Goal: Task Accomplishment & Management: Manage account settings

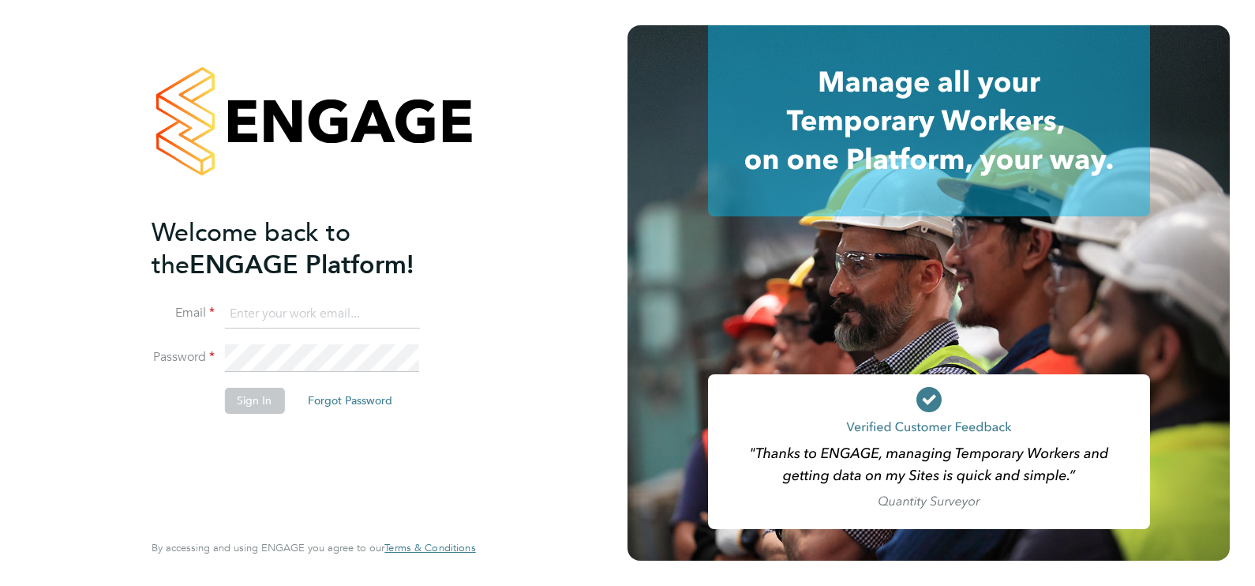
type input "ecrowe@skilledcareers.co.uk"
click at [280, 400] on button "Sign In" at bounding box center [254, 399] width 60 height 25
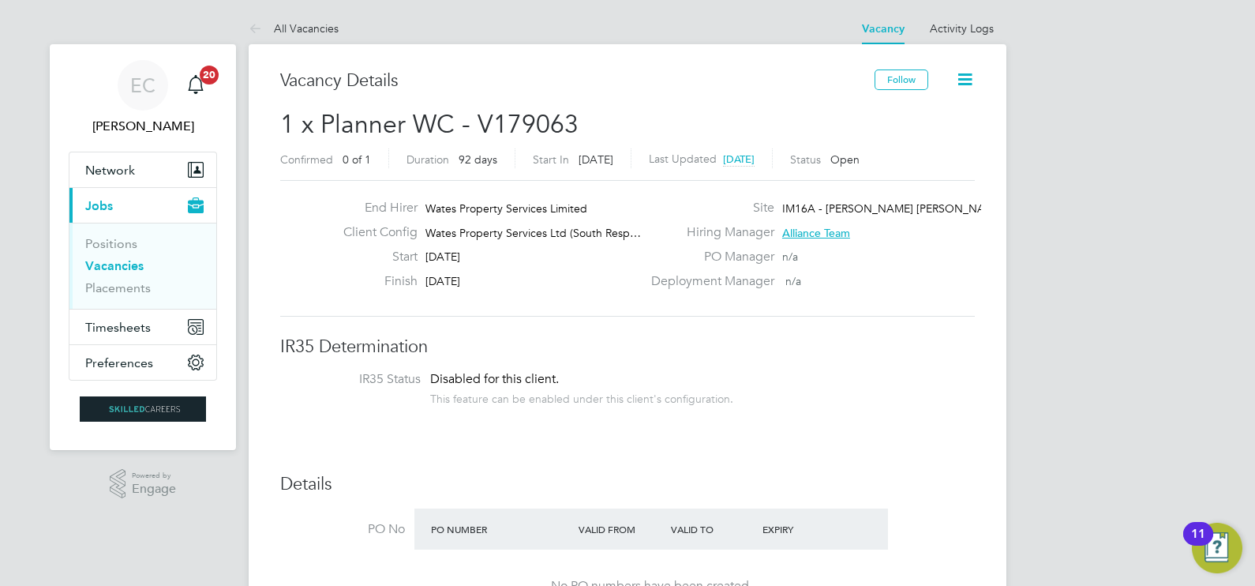
drag, startPoint x: 140, startPoint y: 261, endPoint x: 773, endPoint y: 28, distance: 674.6
click at [140, 261] on link "Vacancies" at bounding box center [114, 265] width 58 height 15
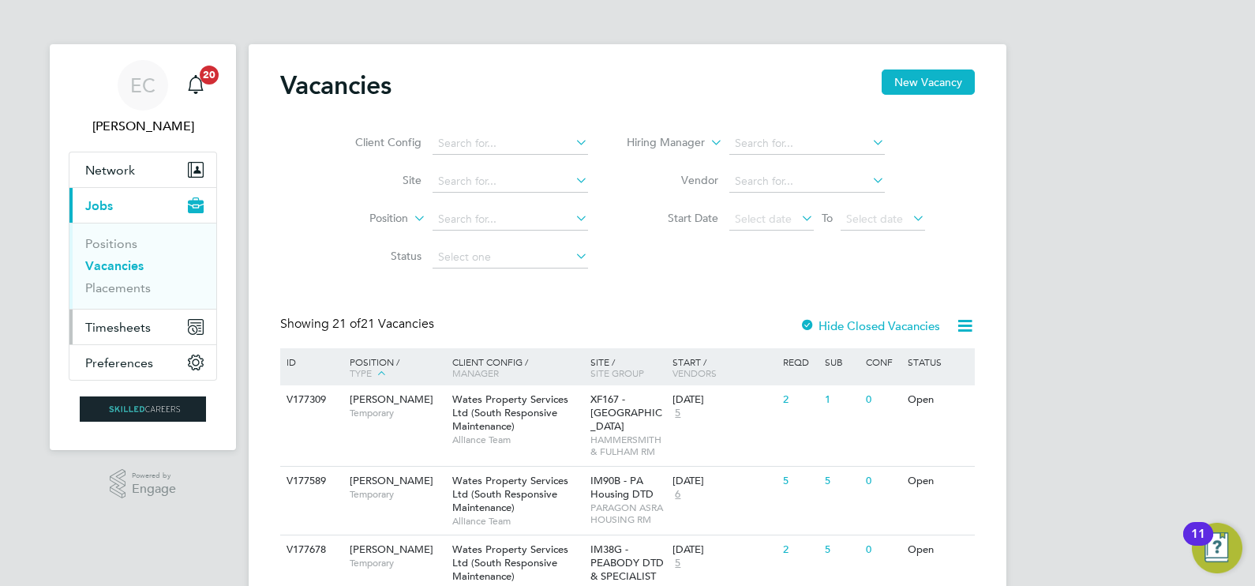
click at [142, 320] on span "Timesheets" at bounding box center [117, 327] width 65 height 15
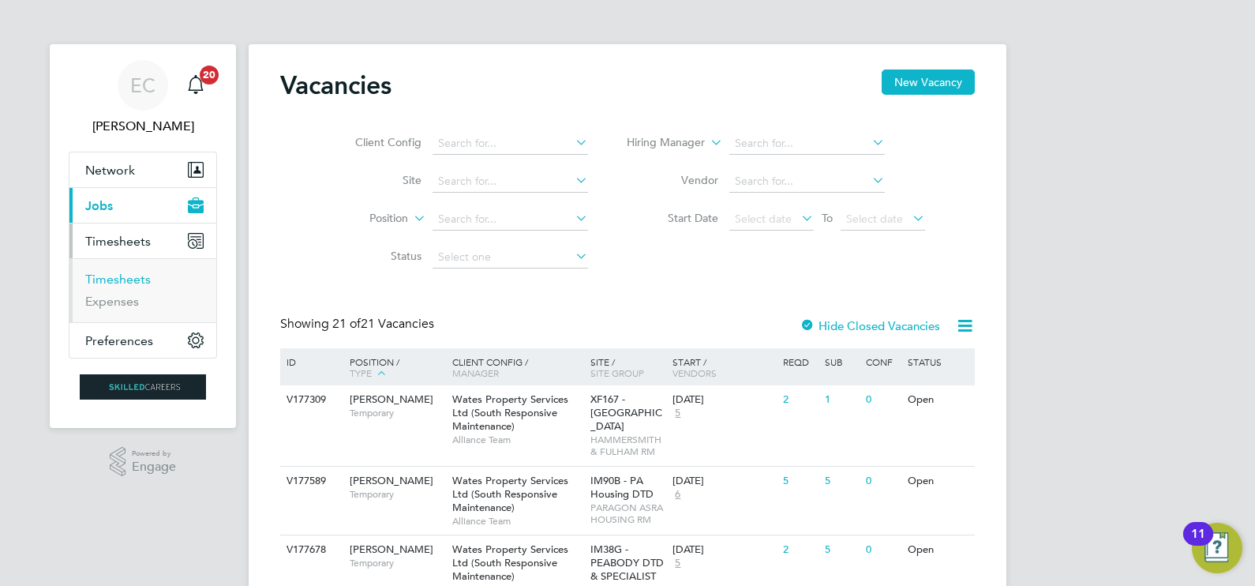
click at [129, 276] on link "Timesheets" at bounding box center [117, 278] width 65 height 15
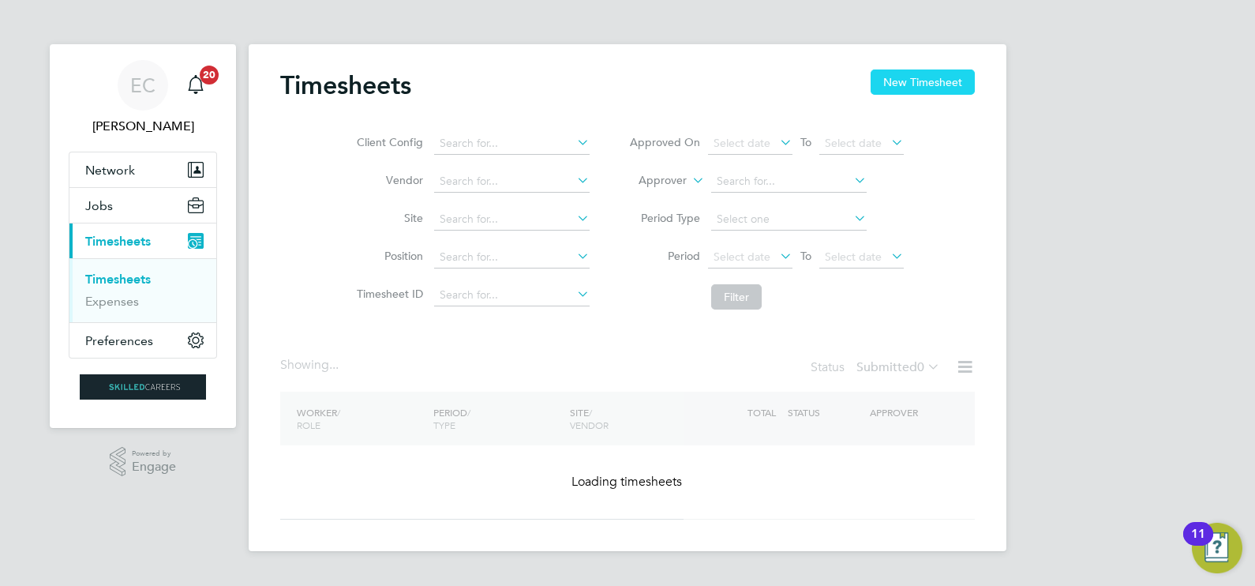
click at [883, 92] on button "New Timesheet" at bounding box center [922, 81] width 104 height 25
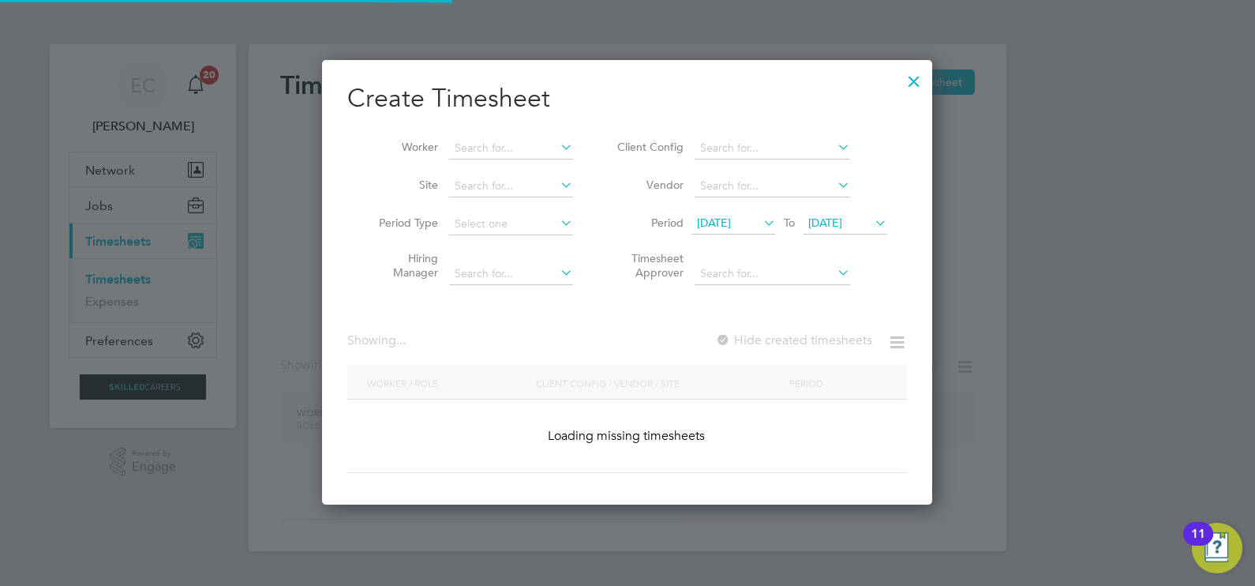
scroll to position [444, 611]
drag, startPoint x: 537, startPoint y: 144, endPoint x: 545, endPoint y: 141, distance: 9.2
click at [537, 144] on input at bounding box center [511, 148] width 124 height 22
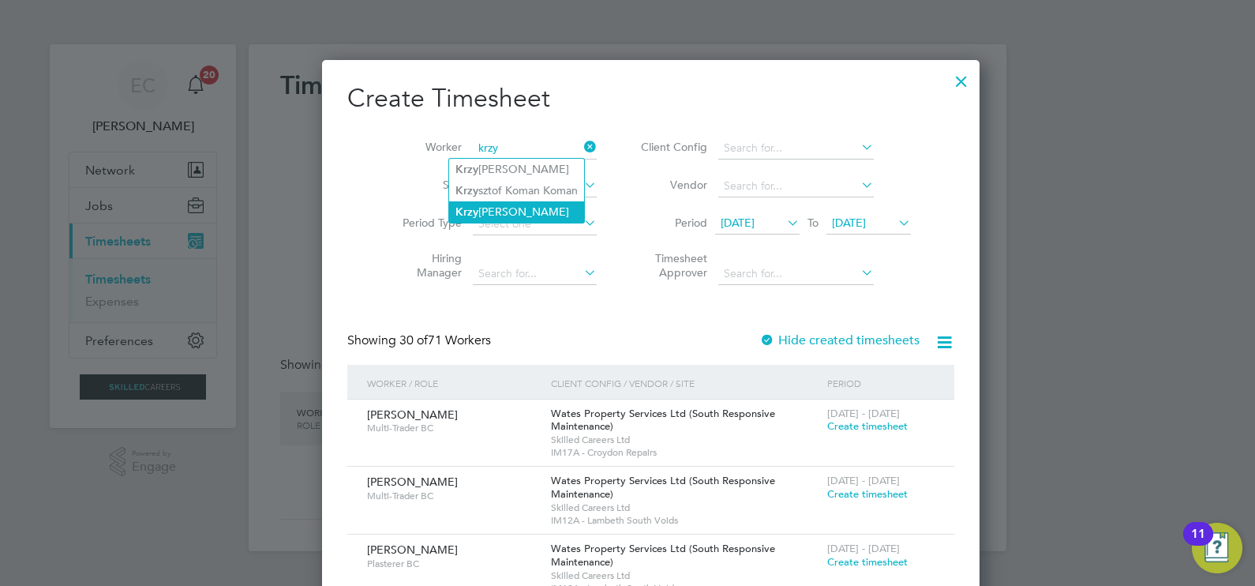
click at [549, 208] on li "Krzy [PERSON_NAME]" at bounding box center [516, 211] width 135 height 21
type input "[PERSON_NAME]"
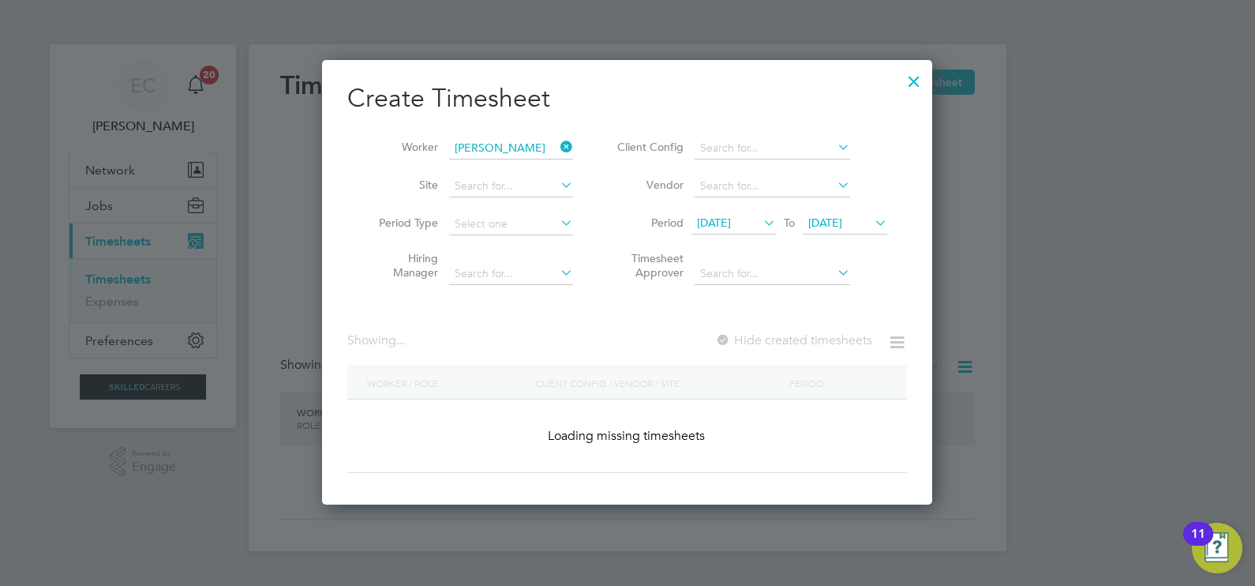
scroll to position [438, 611]
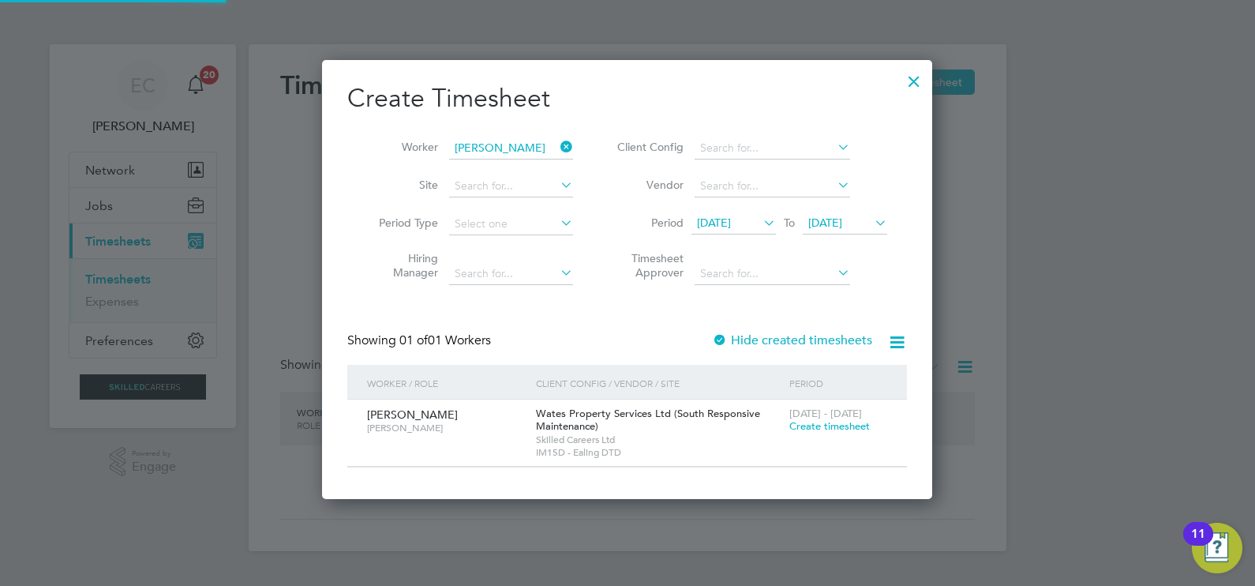
click at [735, 332] on label "Hide created timesheets" at bounding box center [792, 340] width 160 height 16
click at [738, 335] on label "Hide created timesheets" at bounding box center [792, 340] width 160 height 16
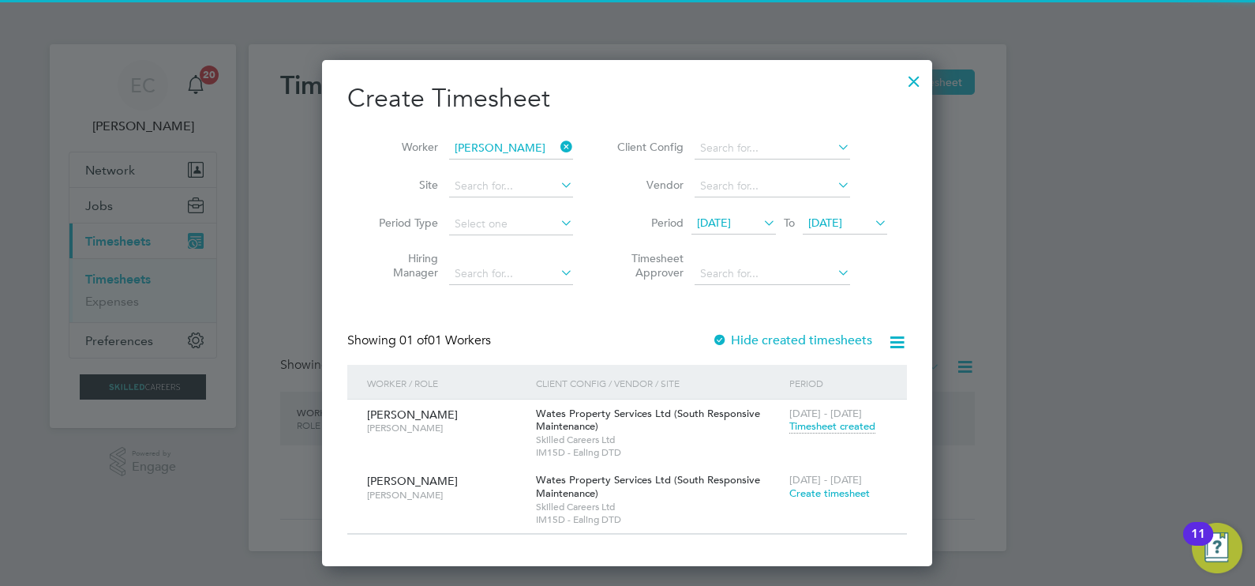
scroll to position [506, 611]
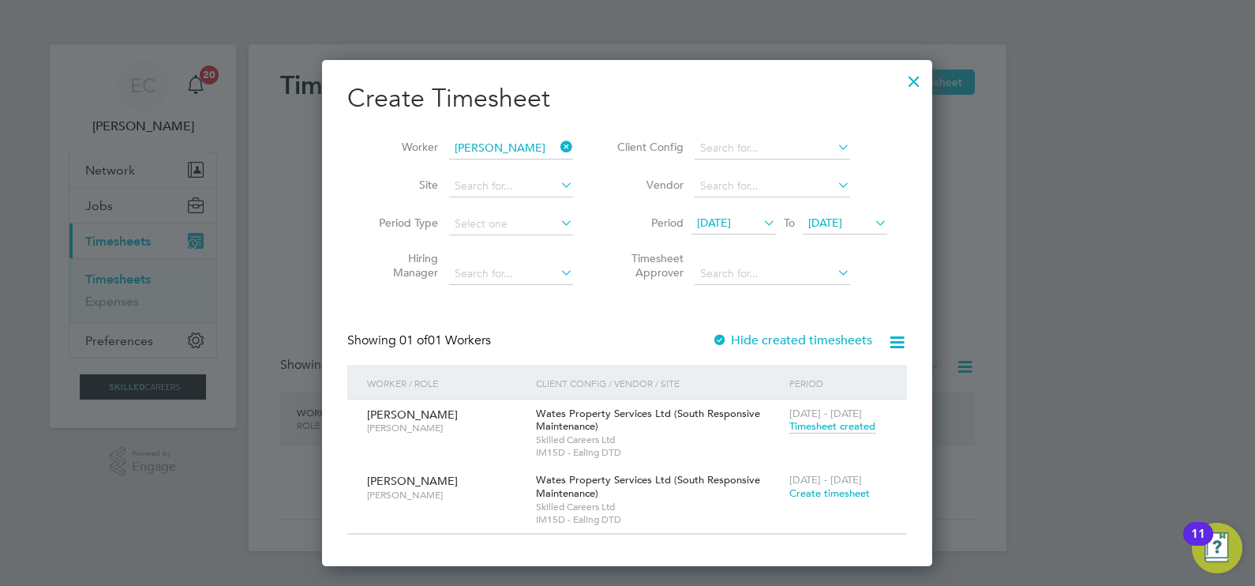
click at [856, 425] on span "Timesheet created" at bounding box center [832, 426] width 86 height 14
click at [813, 427] on span "Timesheet created" at bounding box center [832, 426] width 86 height 14
click at [811, 430] on span "Timesheet created" at bounding box center [832, 426] width 86 height 14
click at [819, 430] on span "Timesheet created" at bounding box center [832, 426] width 86 height 14
click at [833, 418] on div "16 - 22 Aug 2025 Timesheet created" at bounding box center [838, 420] width 106 height 43
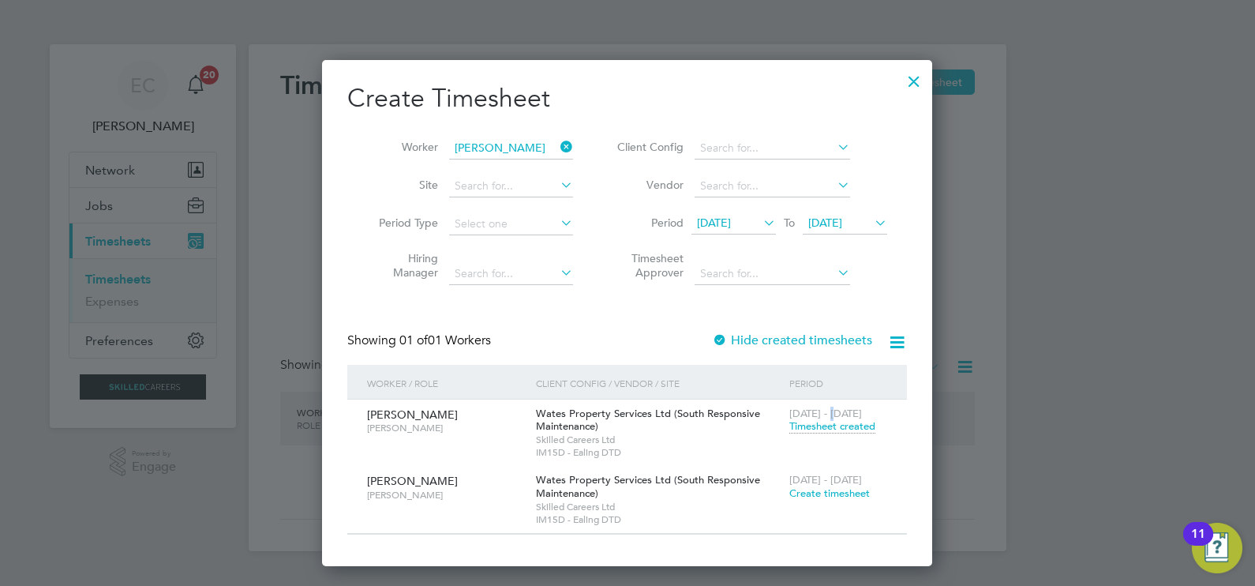
drag, startPoint x: 833, startPoint y: 418, endPoint x: 843, endPoint y: 430, distance: 15.7
click at [843, 432] on span "Timesheet created" at bounding box center [832, 426] width 86 height 14
click at [801, 422] on span "Timesheet created" at bounding box center [832, 426] width 86 height 14
click at [636, 103] on h2 "Create Timesheet" at bounding box center [626, 98] width 559 height 33
click at [807, 427] on span "Timesheet created" at bounding box center [832, 426] width 86 height 14
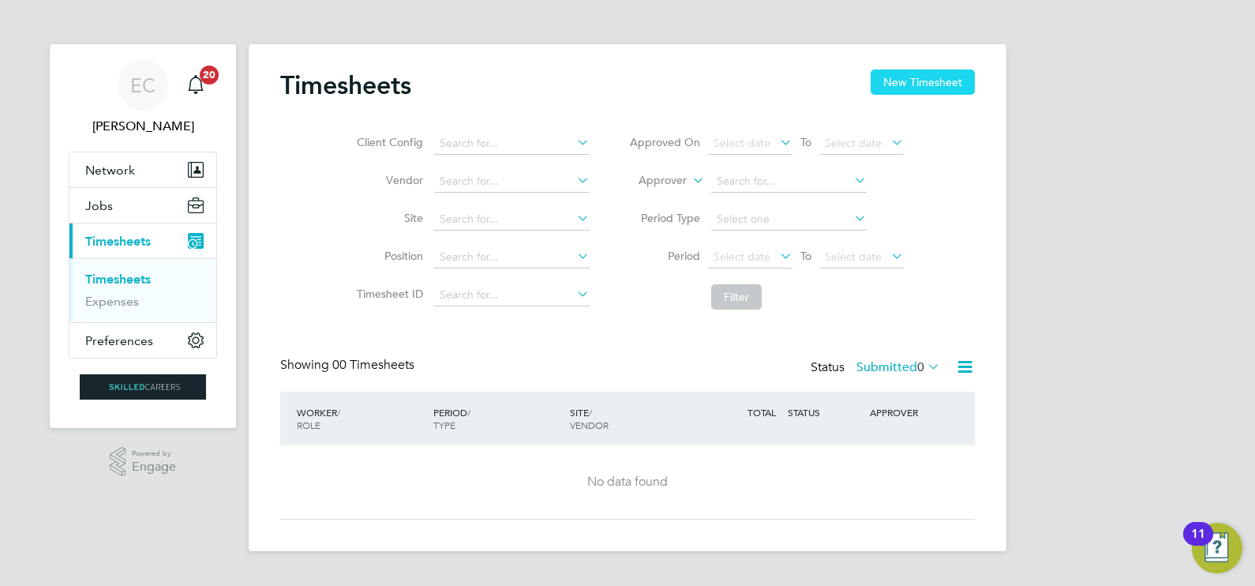
click at [897, 85] on button "New Timesheet" at bounding box center [922, 81] width 104 height 25
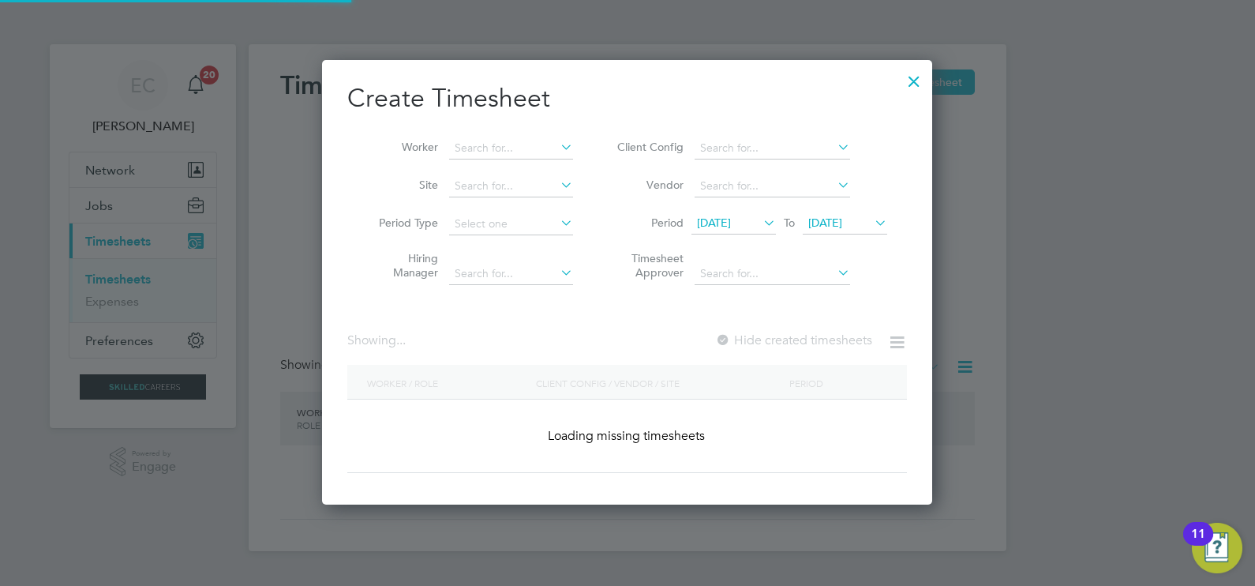
scroll to position [444, 611]
click at [506, 137] on li "Worker" at bounding box center [469, 148] width 245 height 38
click at [484, 148] on input at bounding box center [511, 148] width 124 height 22
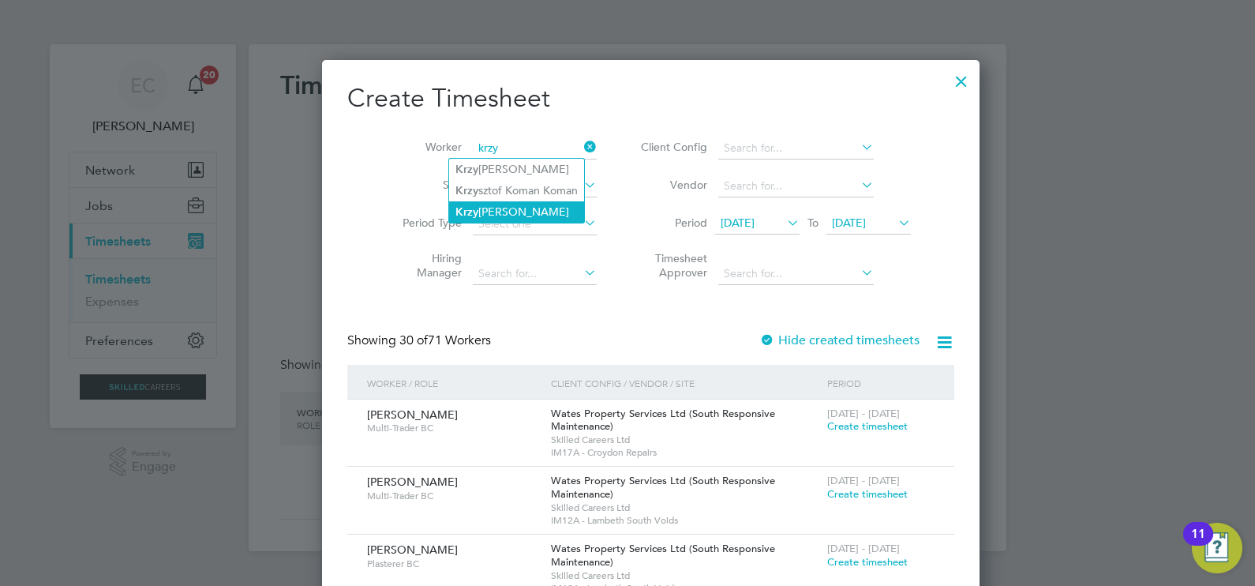
click at [519, 201] on li "Krzy [PERSON_NAME]" at bounding box center [516, 211] width 135 height 21
type input "[PERSON_NAME]"
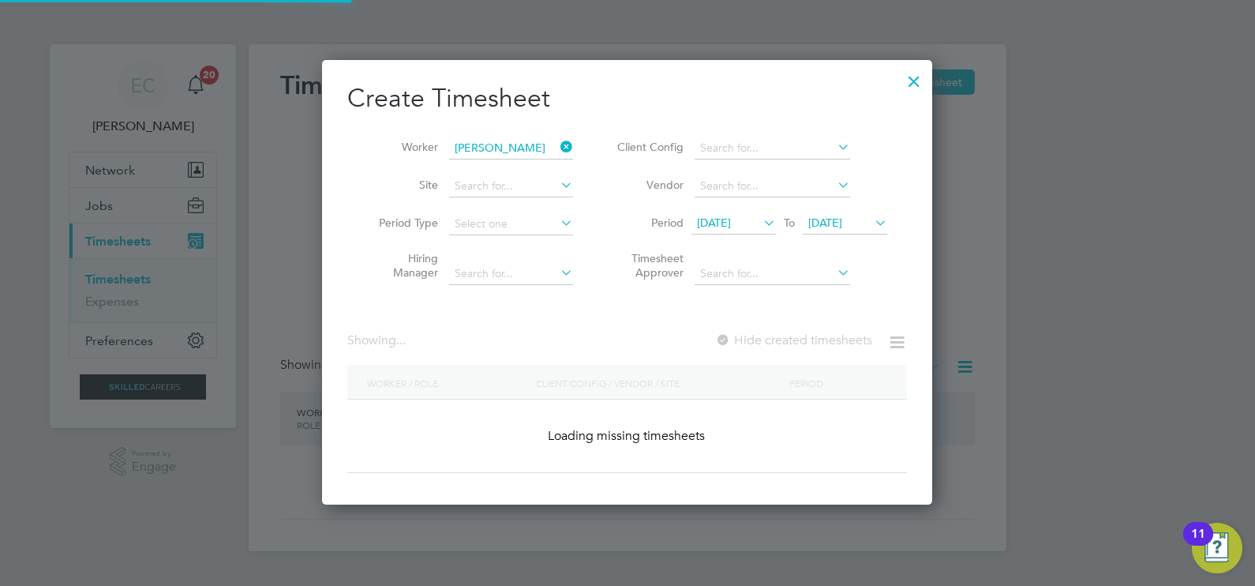
scroll to position [438, 611]
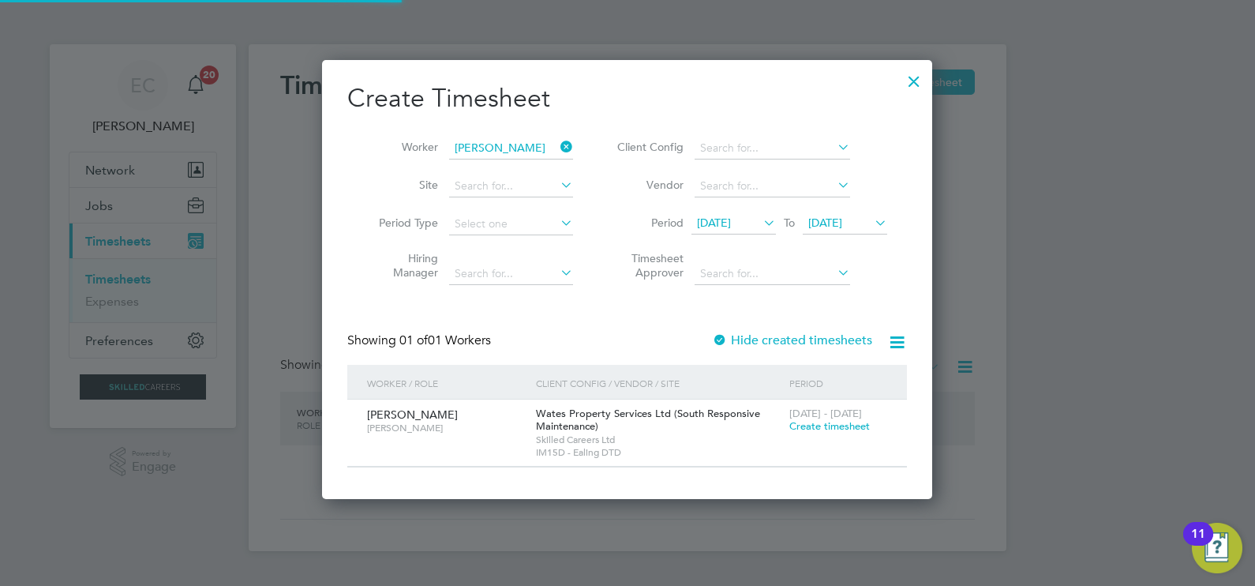
click at [766, 335] on label "Hide created timesheets" at bounding box center [792, 340] width 160 height 16
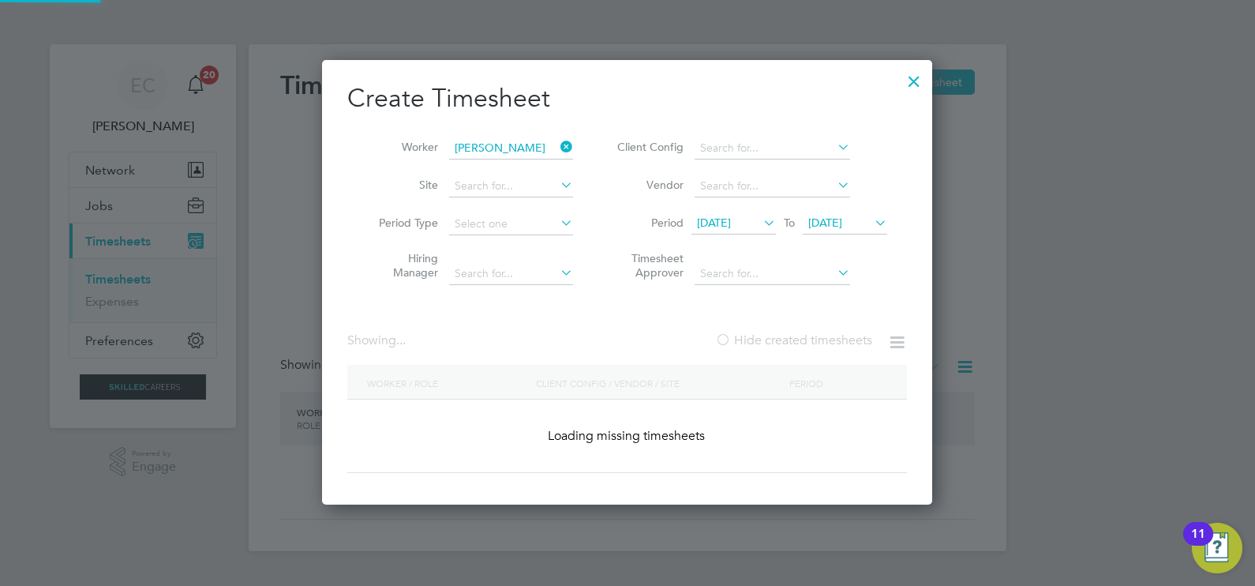
scroll to position [444, 611]
click at [766, 335] on label "Hide created timesheets" at bounding box center [793, 340] width 157 height 16
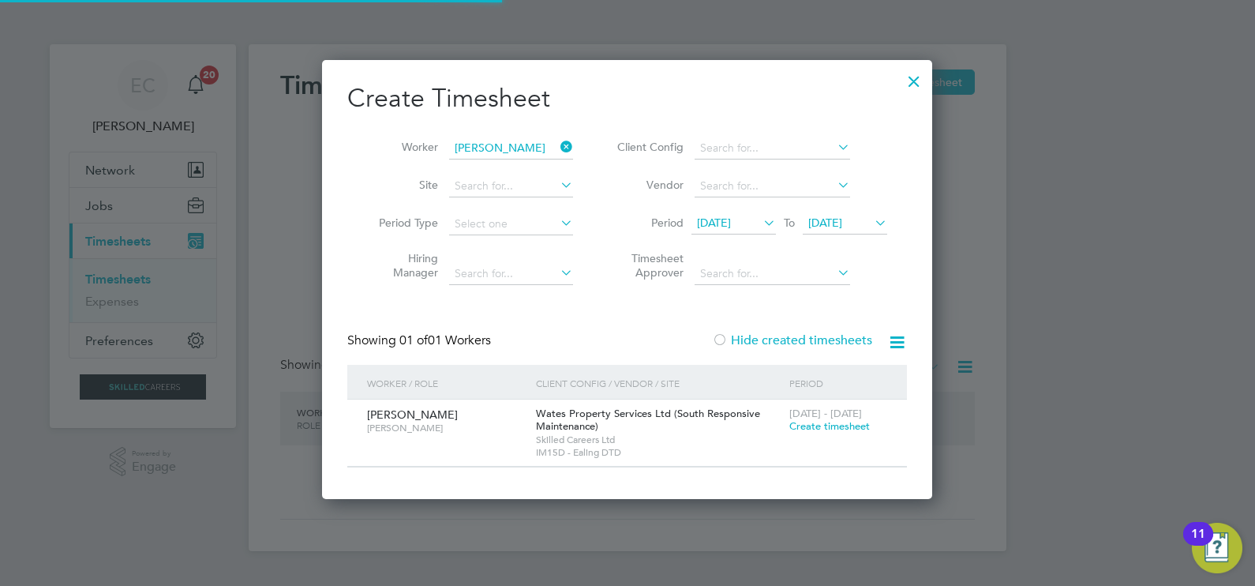
click at [765, 340] on label "Hide created timesheets" at bounding box center [792, 340] width 160 height 16
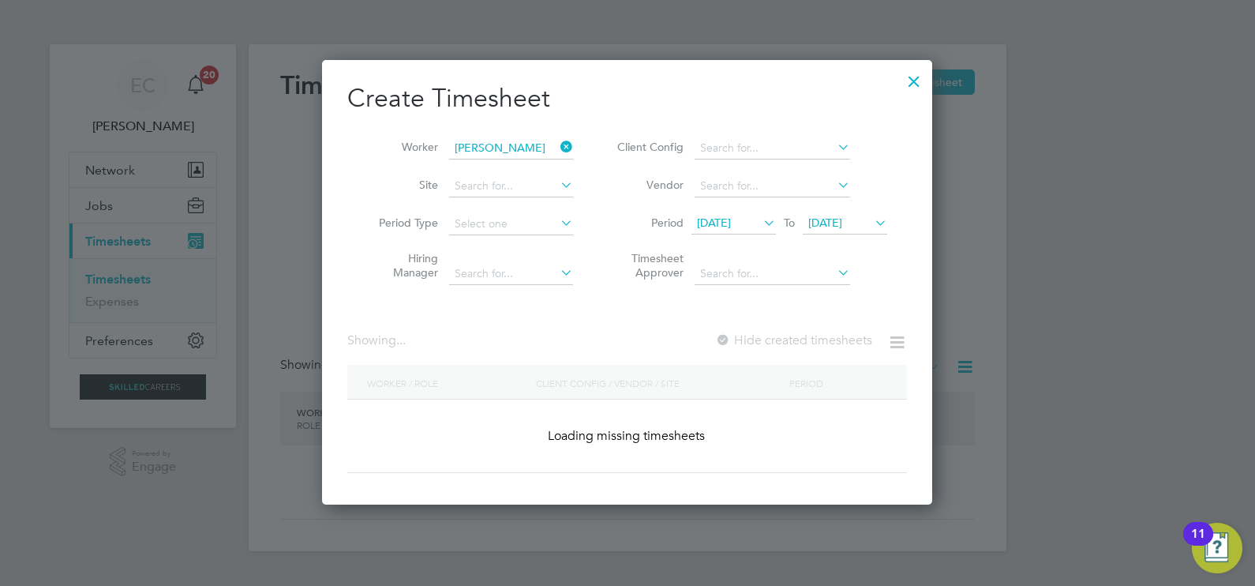
scroll to position [506, 611]
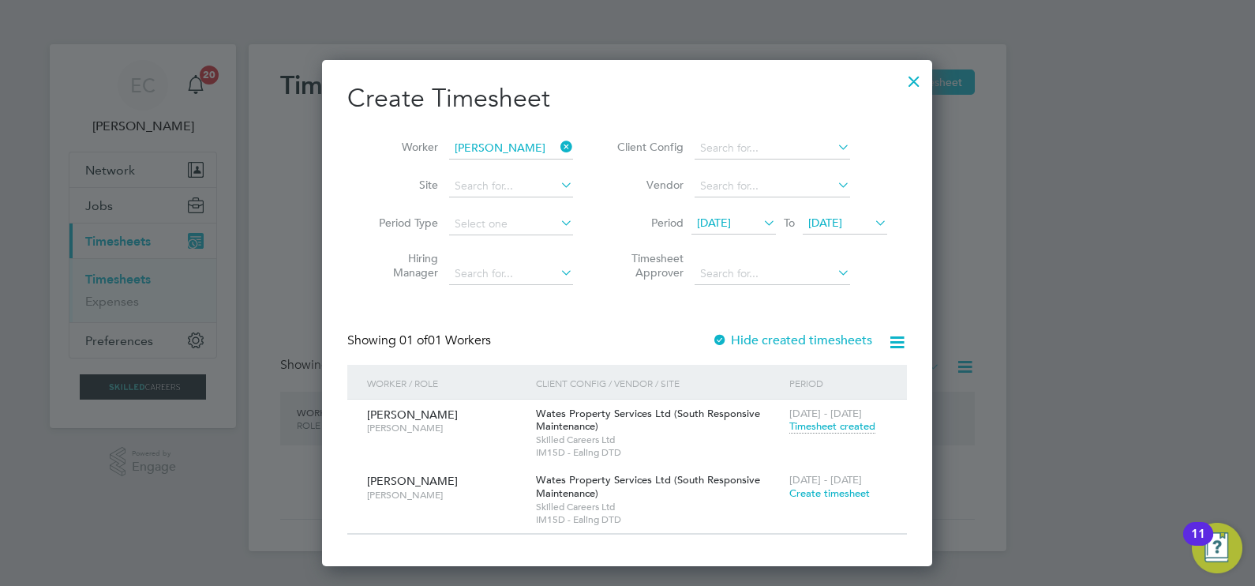
click at [815, 425] on span "Timesheet created" at bounding box center [832, 426] width 86 height 14
click at [829, 424] on span "Timesheet created" at bounding box center [832, 426] width 86 height 14
click at [842, 432] on span "Timesheet created" at bounding box center [832, 426] width 86 height 14
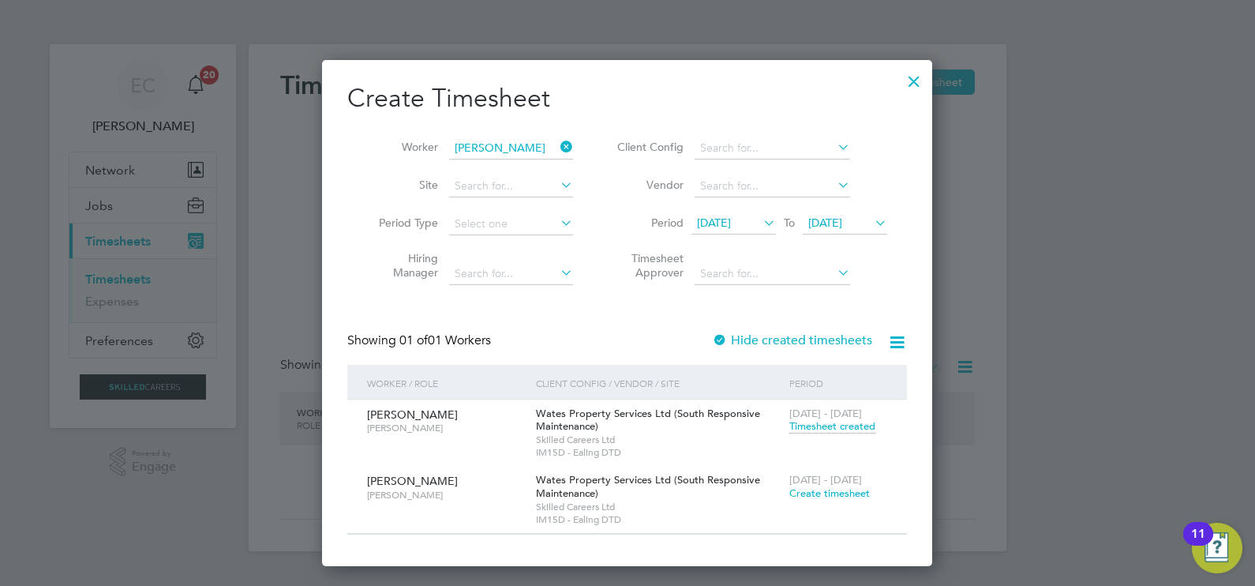
click at [842, 429] on span "Timesheet created" at bounding box center [832, 426] width 86 height 14
click at [841, 425] on span "Timesheet created" at bounding box center [832, 426] width 86 height 14
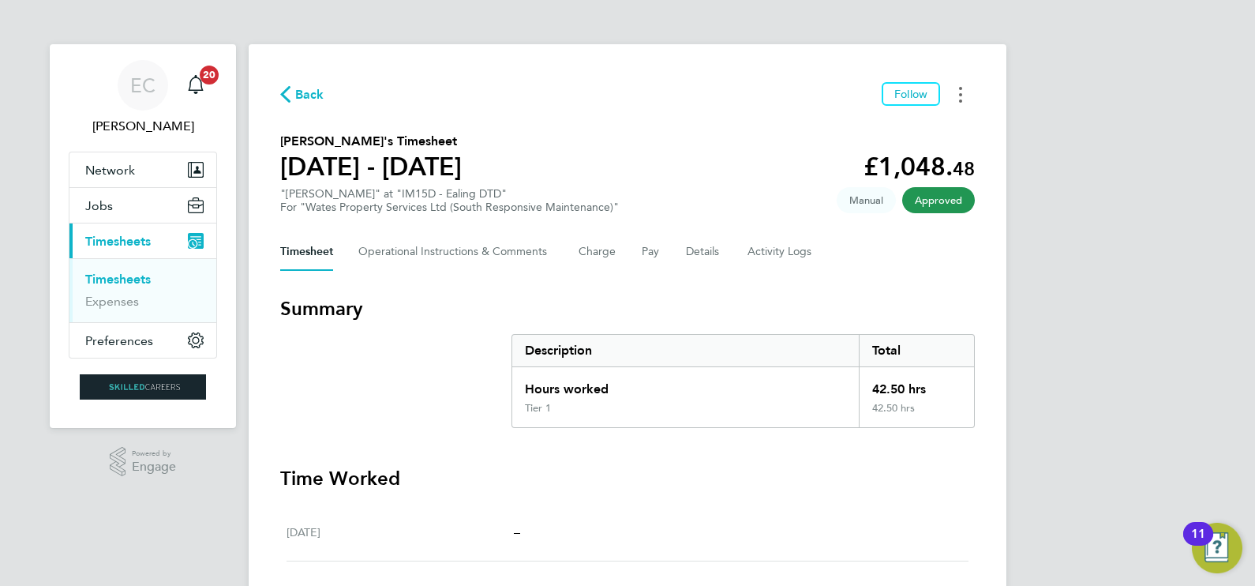
click at [963, 100] on button "Timesheets Menu" at bounding box center [960, 94] width 28 height 24
click at [868, 125] on link "Download timesheet" at bounding box center [879, 130] width 189 height 32
click at [650, 142] on section "[PERSON_NAME]'s Timesheet [DATE] - [DATE] £1,048. 48 "[PERSON_NAME]" at "IM15D …" at bounding box center [627, 173] width 694 height 82
click at [124, 197] on button "Jobs" at bounding box center [142, 205] width 147 height 35
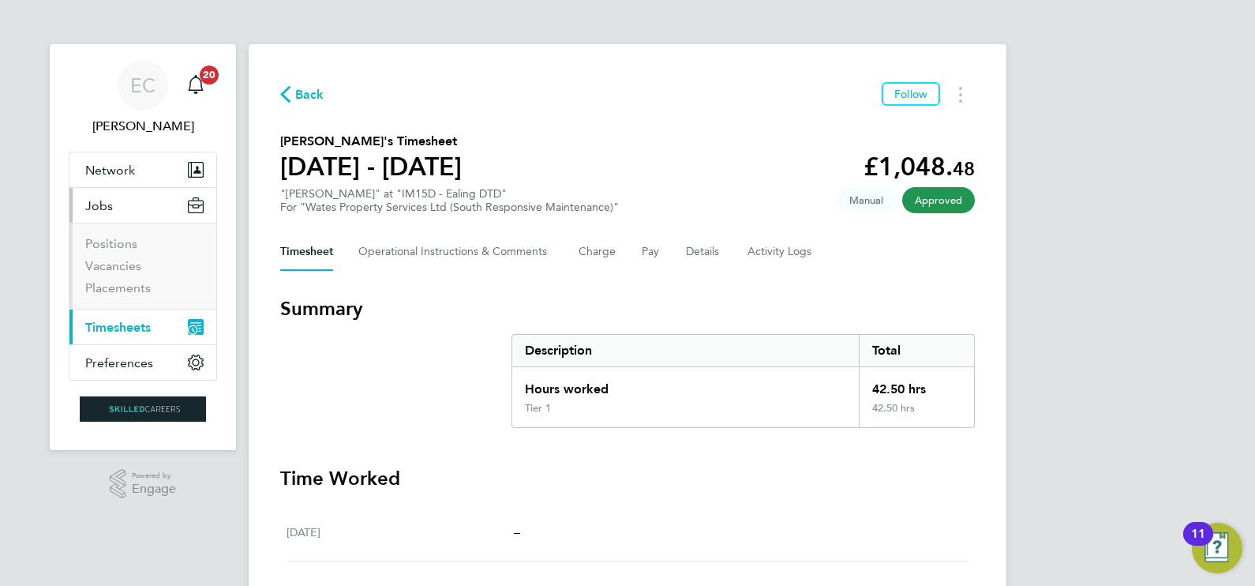
click at [127, 323] on span "Timesheets" at bounding box center [117, 327] width 65 height 15
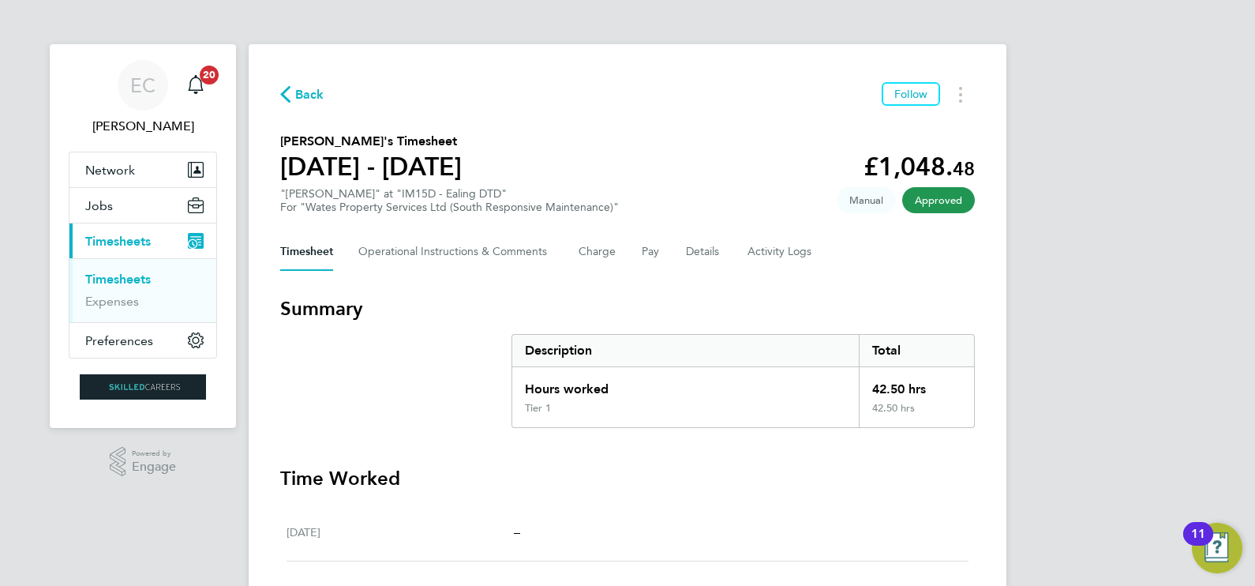
click at [128, 281] on link "Timesheets" at bounding box center [117, 278] width 65 height 15
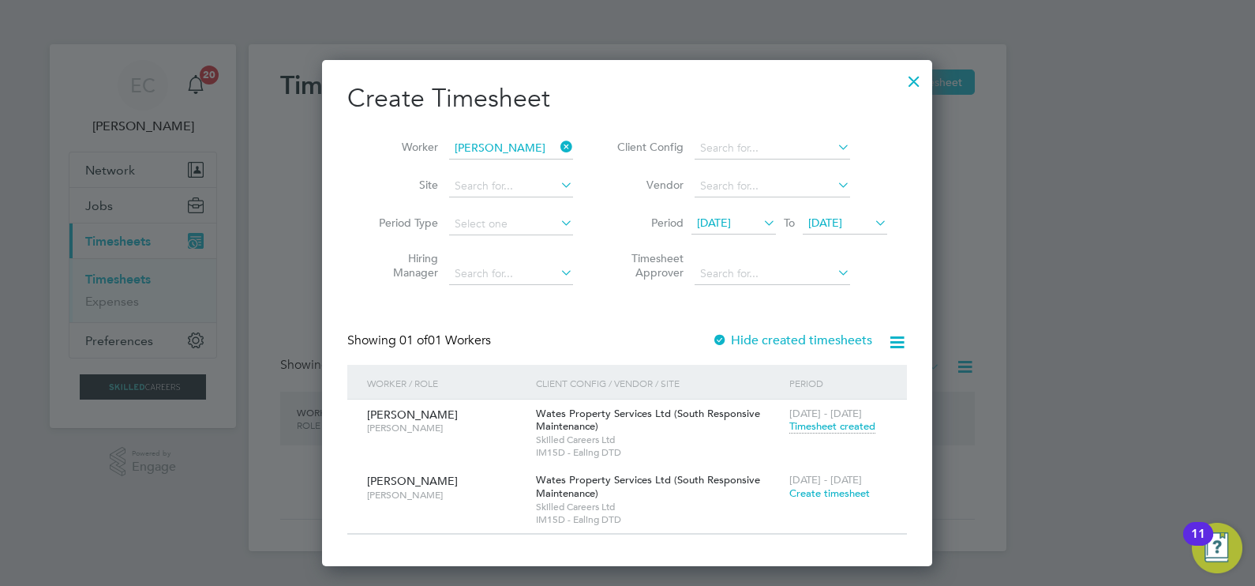
click at [557, 148] on icon at bounding box center [557, 147] width 0 height 22
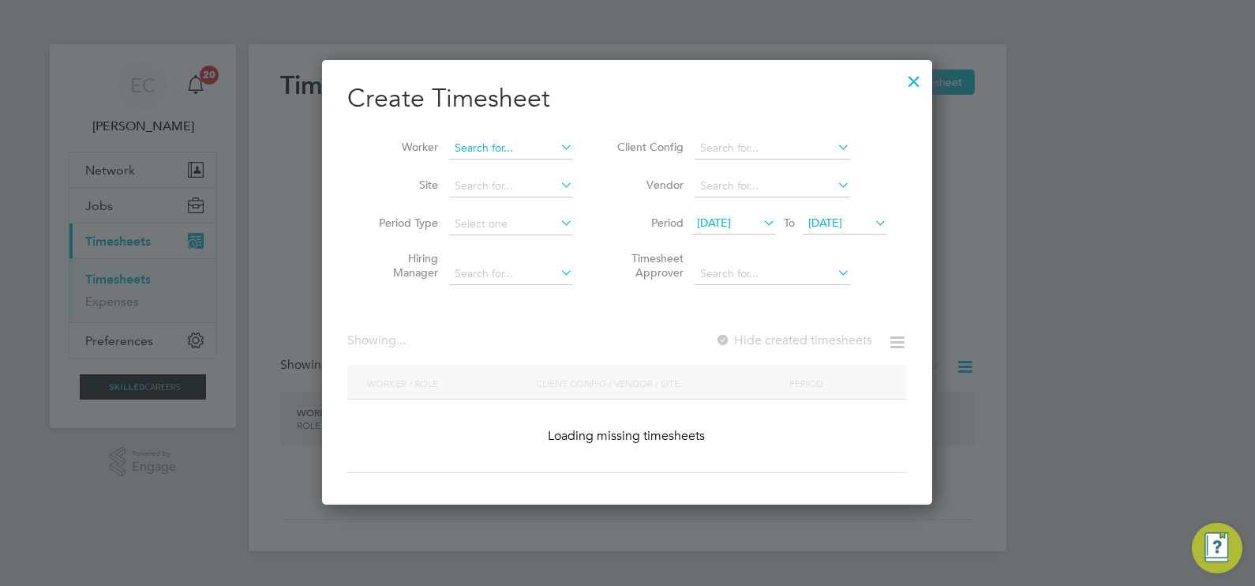
click at [512, 146] on input at bounding box center [511, 148] width 124 height 22
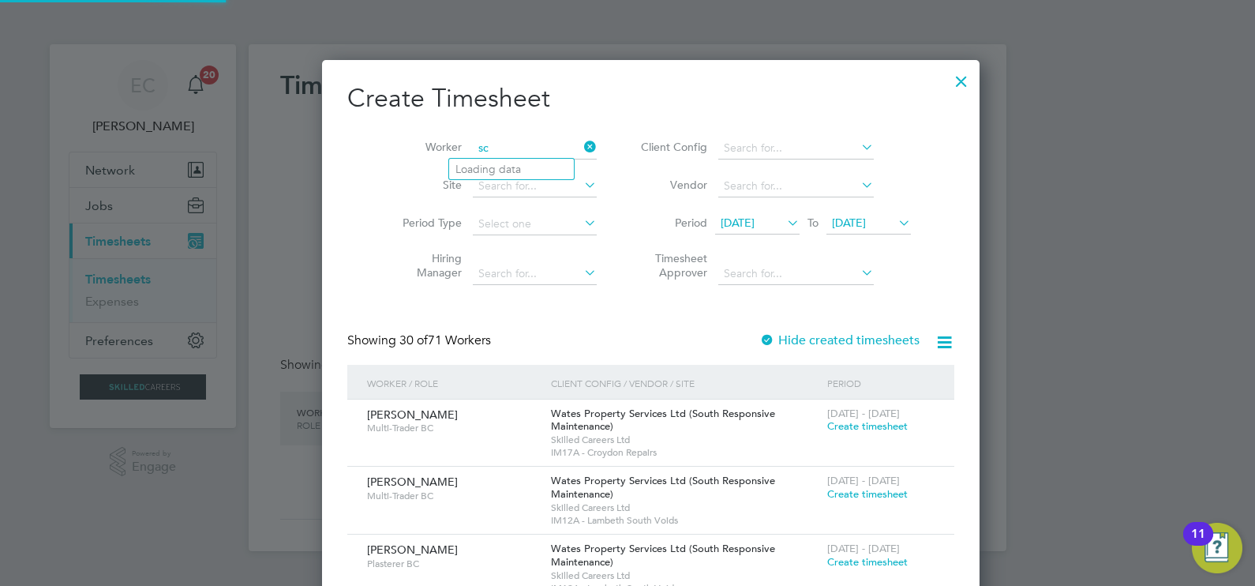
scroll to position [2744, 611]
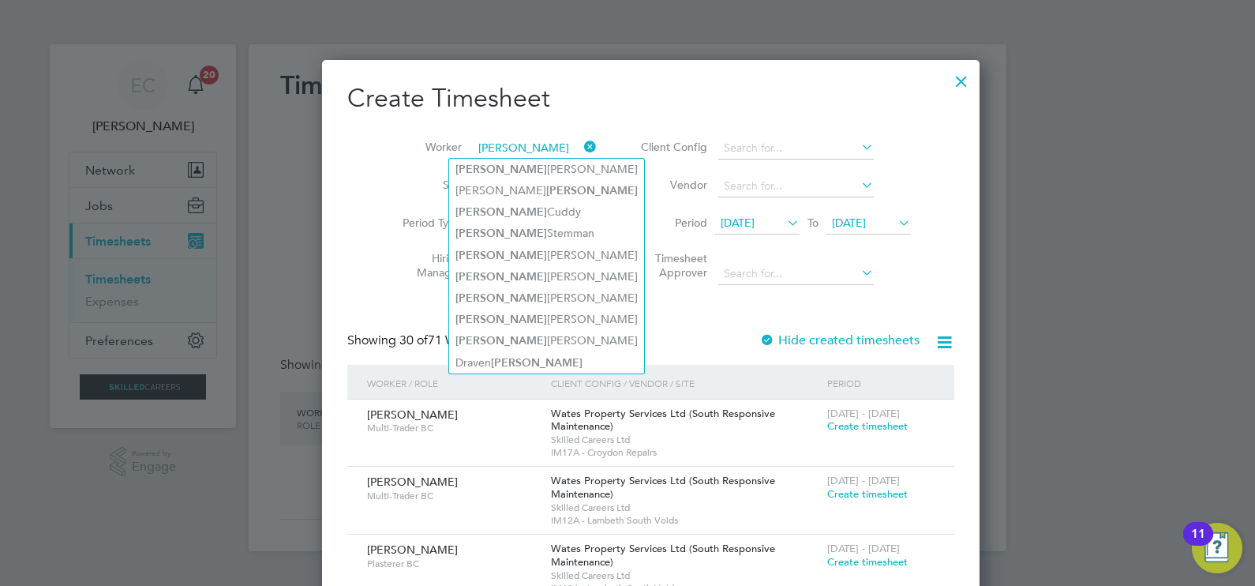
click at [473, 146] on input "[PERSON_NAME]" at bounding box center [535, 148] width 124 height 22
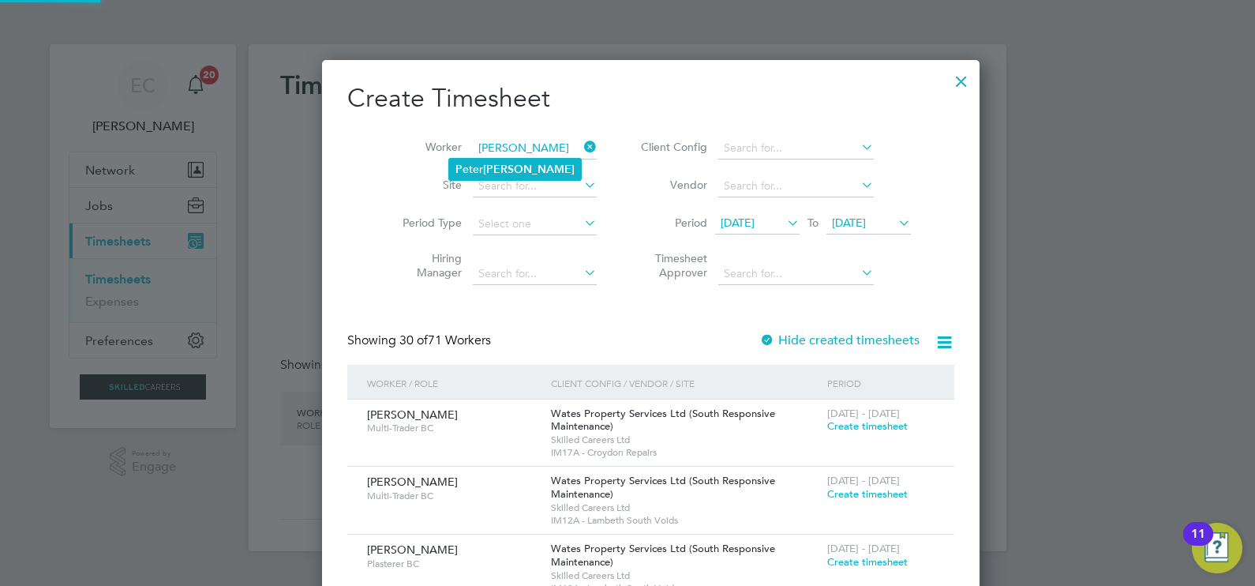
click at [474, 161] on li "P [PERSON_NAME]" at bounding box center [515, 169] width 132 height 21
type input "[PERSON_NAME]"
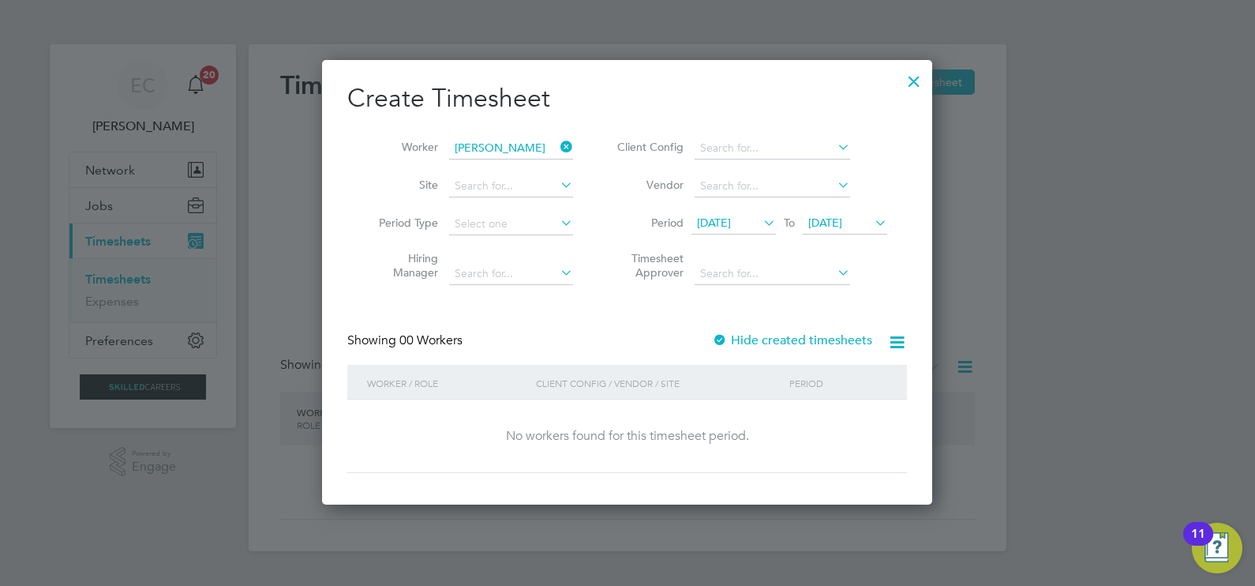
scroll to position [444, 611]
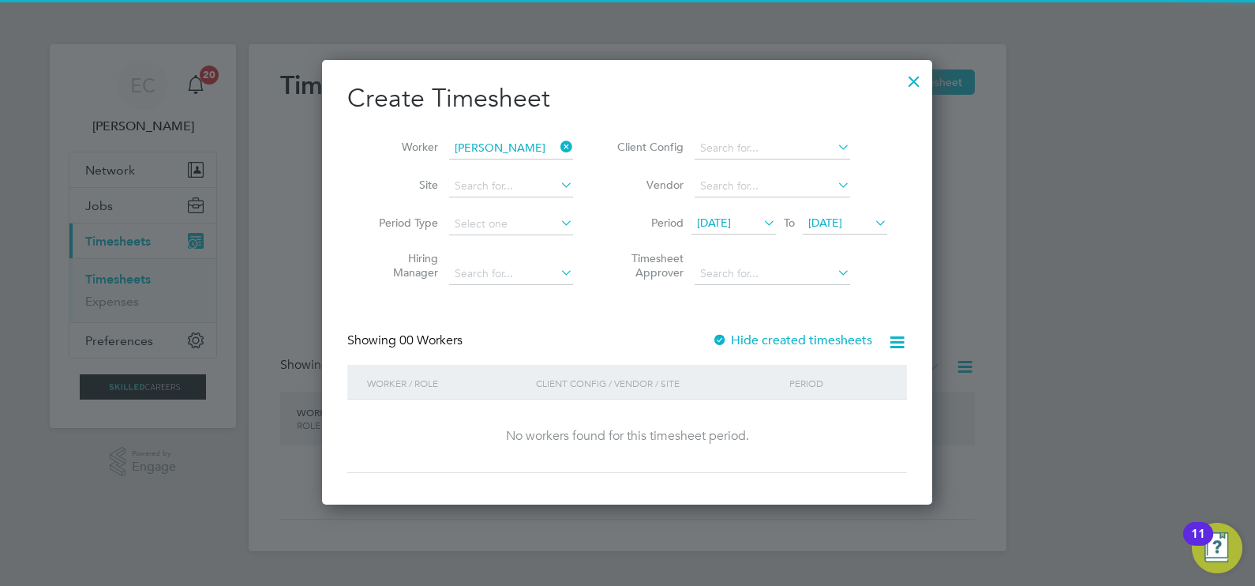
click at [745, 341] on label "Hide created timesheets" at bounding box center [792, 340] width 160 height 16
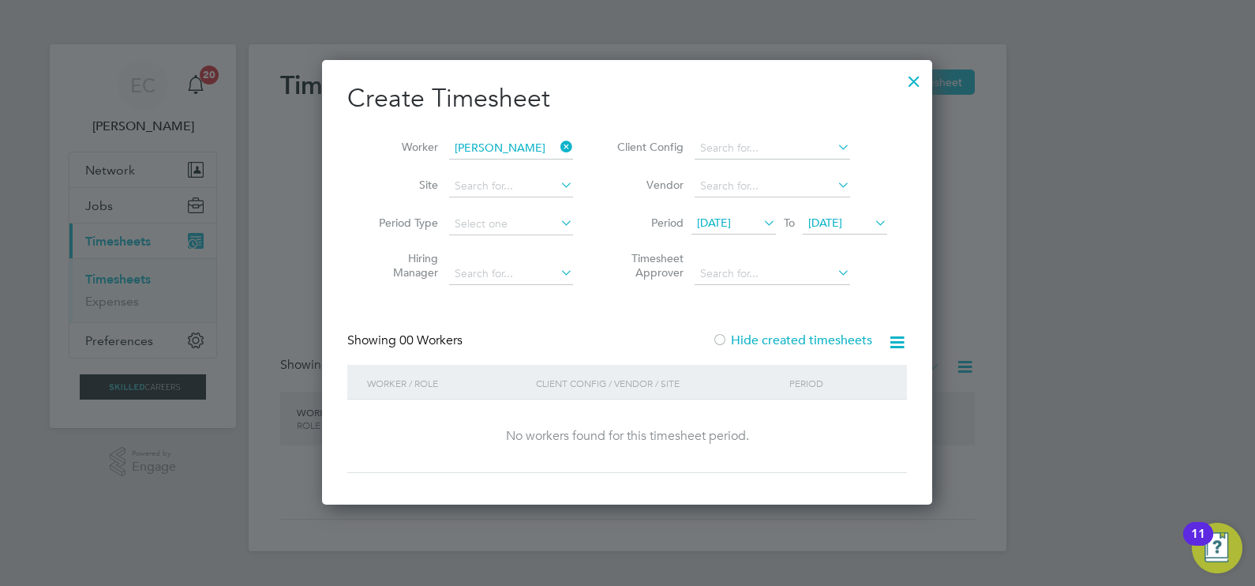
click at [745, 341] on label "Hide created timesheets" at bounding box center [792, 340] width 160 height 16
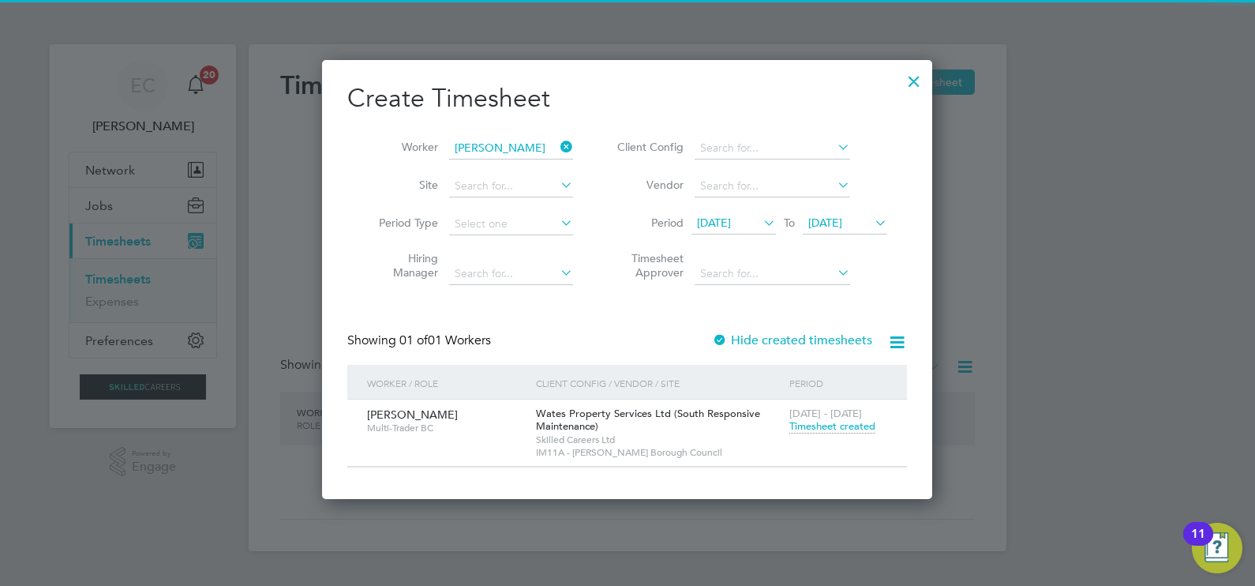
scroll to position [438, 611]
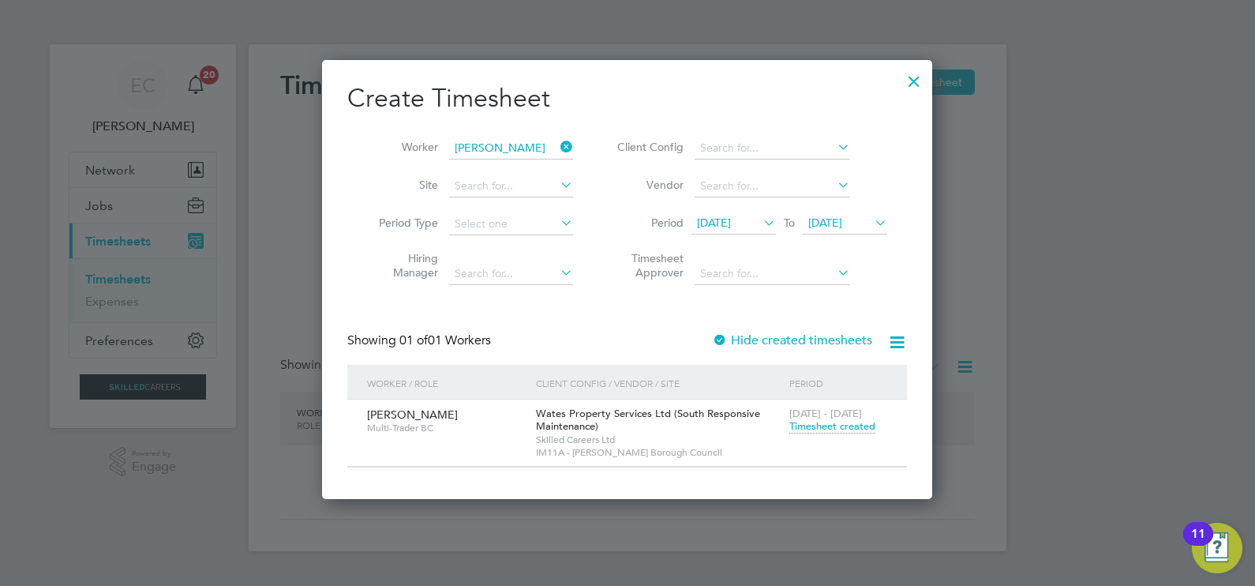
click at [828, 226] on span "[DATE]" at bounding box center [825, 222] width 34 height 14
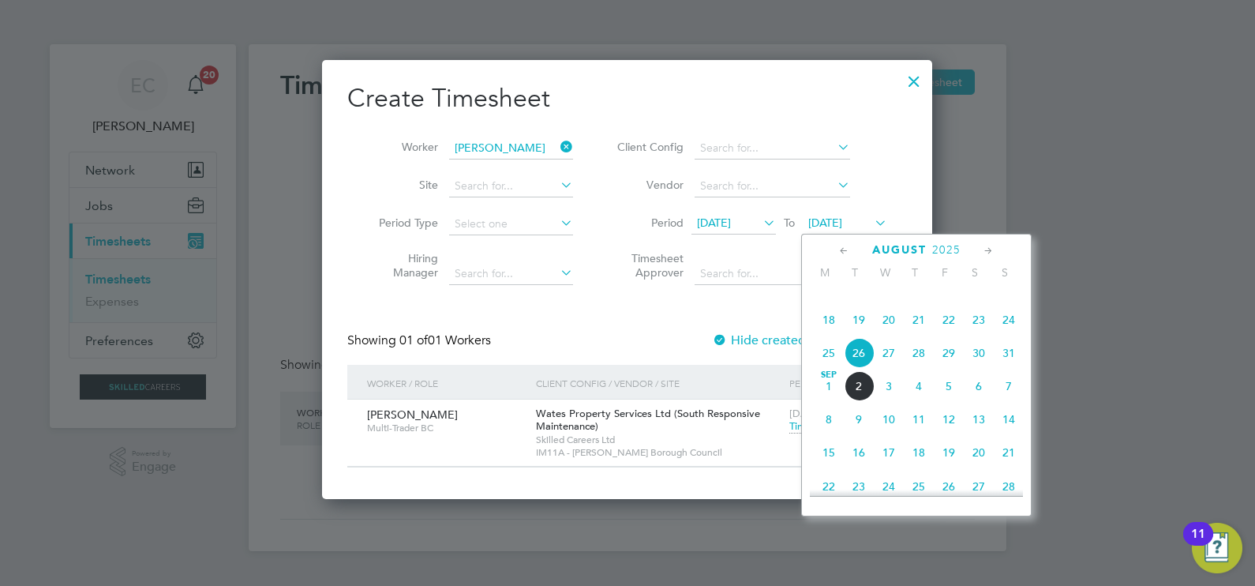
click at [836, 401] on span "[DATE]" at bounding box center [829, 386] width 30 height 30
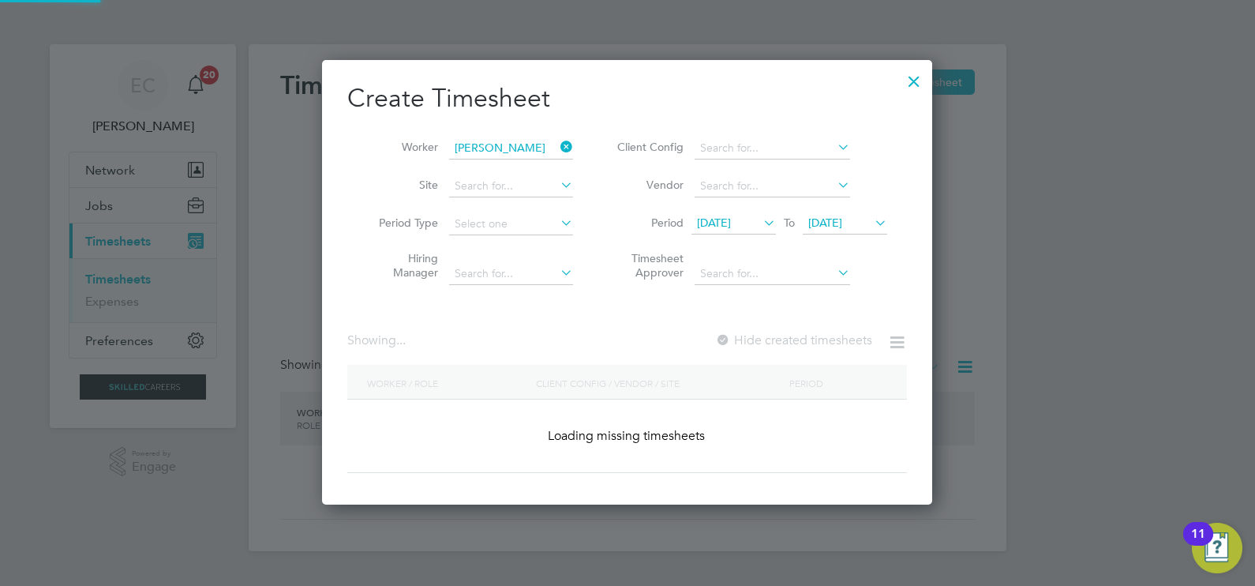
scroll to position [444, 611]
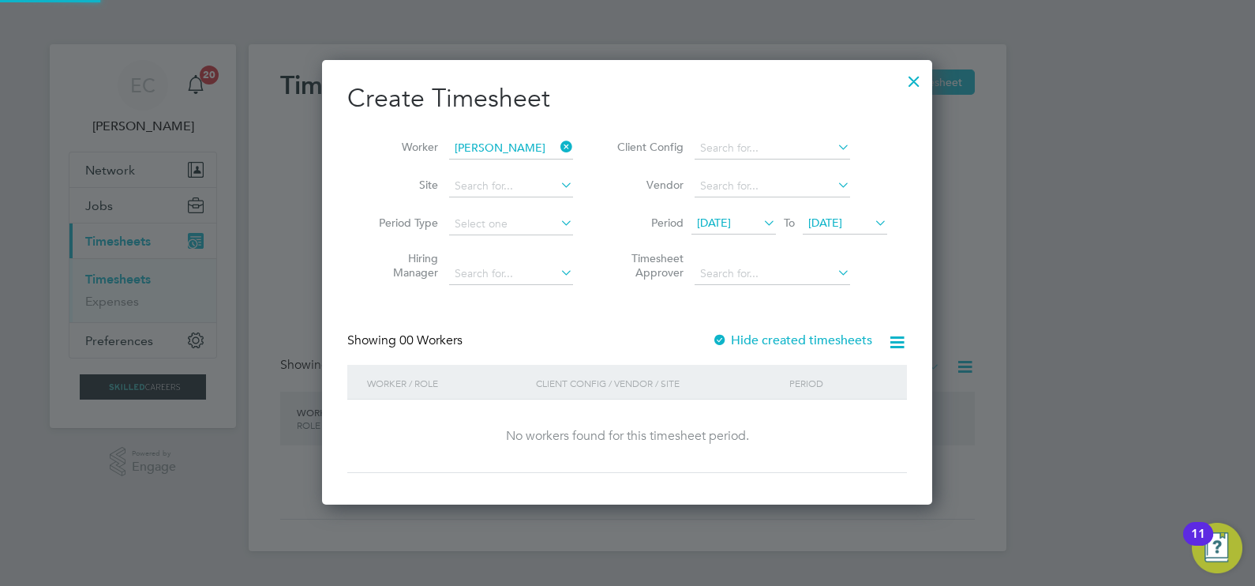
click at [798, 332] on label "Hide created timesheets" at bounding box center [792, 340] width 160 height 16
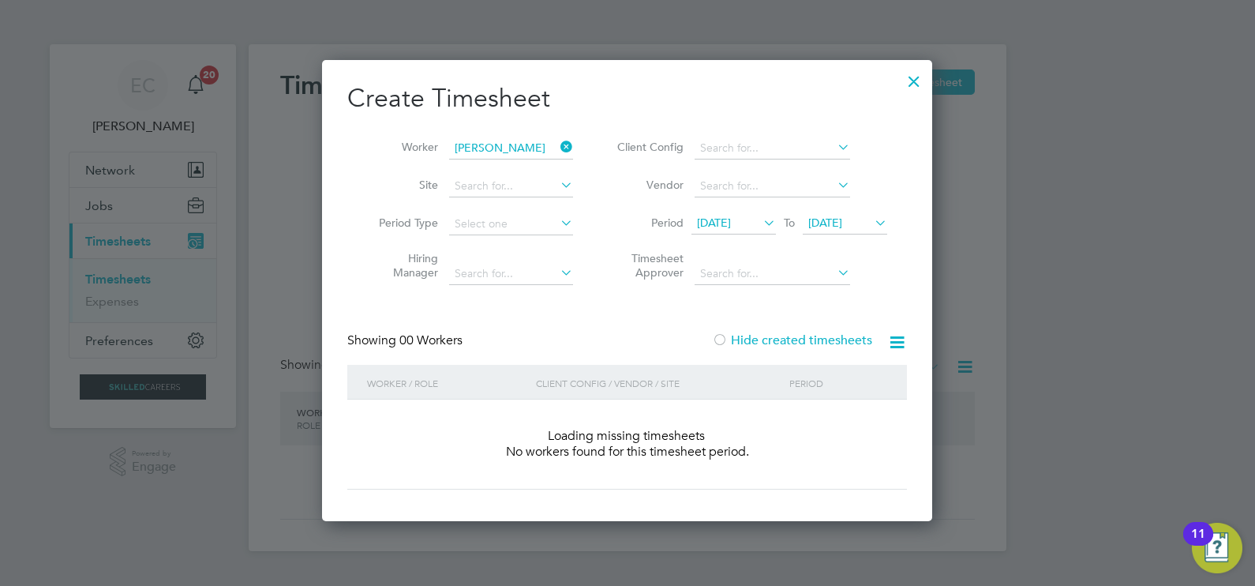
click at [799, 339] on label "Hide created timesheets" at bounding box center [792, 340] width 160 height 16
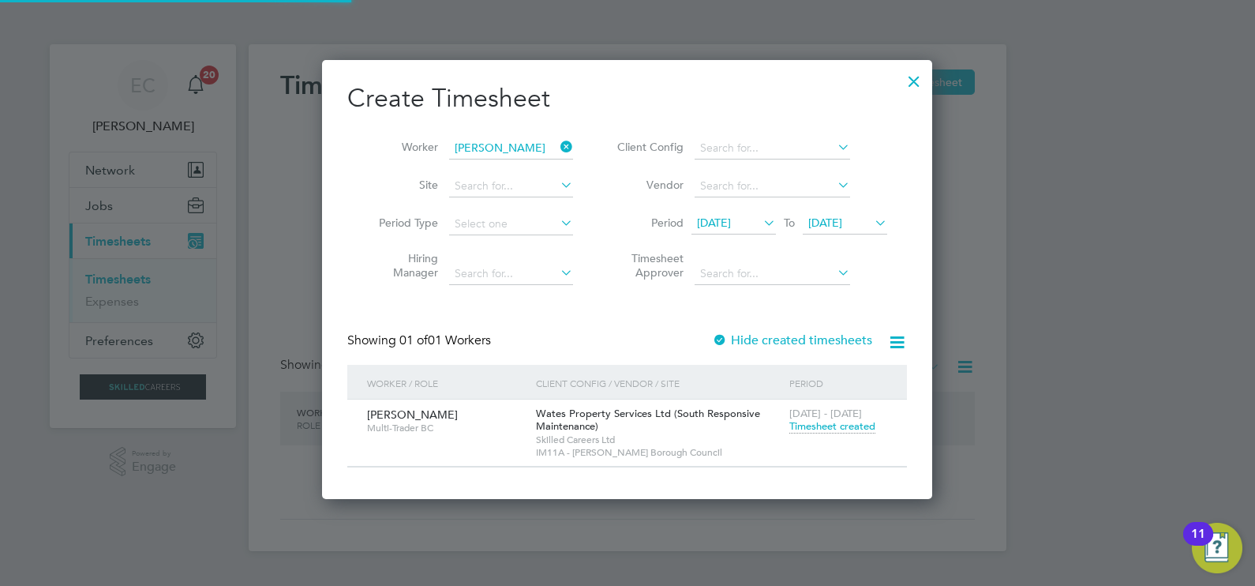
scroll to position [438, 611]
click at [417, 410] on span "[PERSON_NAME]" at bounding box center [412, 414] width 91 height 14
click at [907, 88] on div at bounding box center [914, 77] width 28 height 28
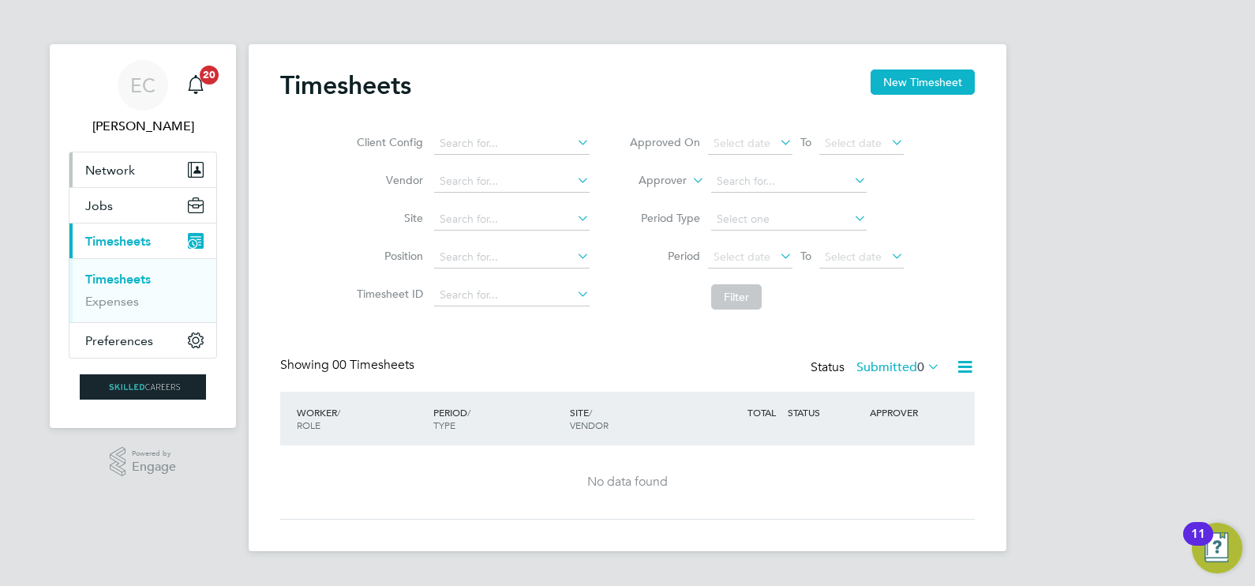
click at [113, 163] on span "Network" at bounding box center [110, 170] width 50 height 15
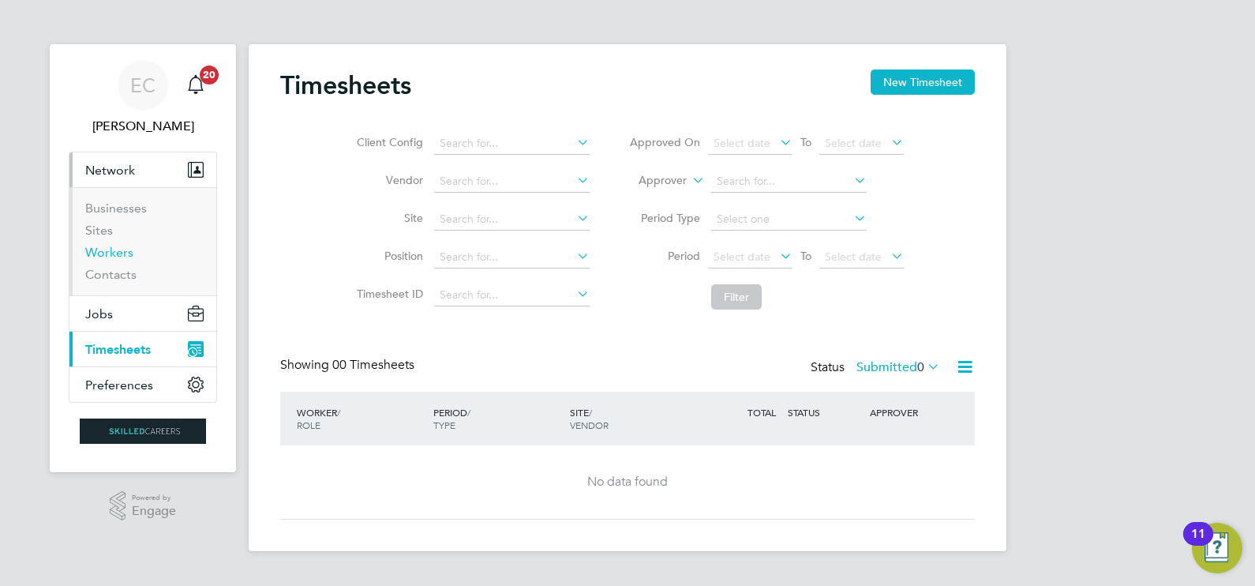
click at [122, 253] on link "Workers" at bounding box center [109, 252] width 48 height 15
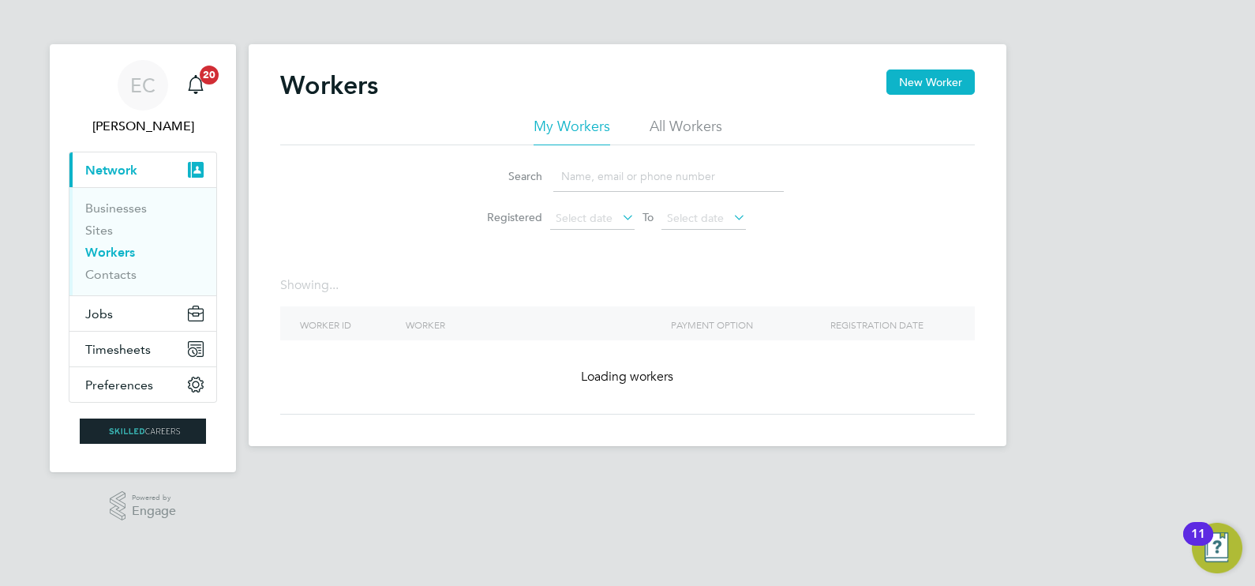
click at [584, 181] on input at bounding box center [668, 176] width 230 height 31
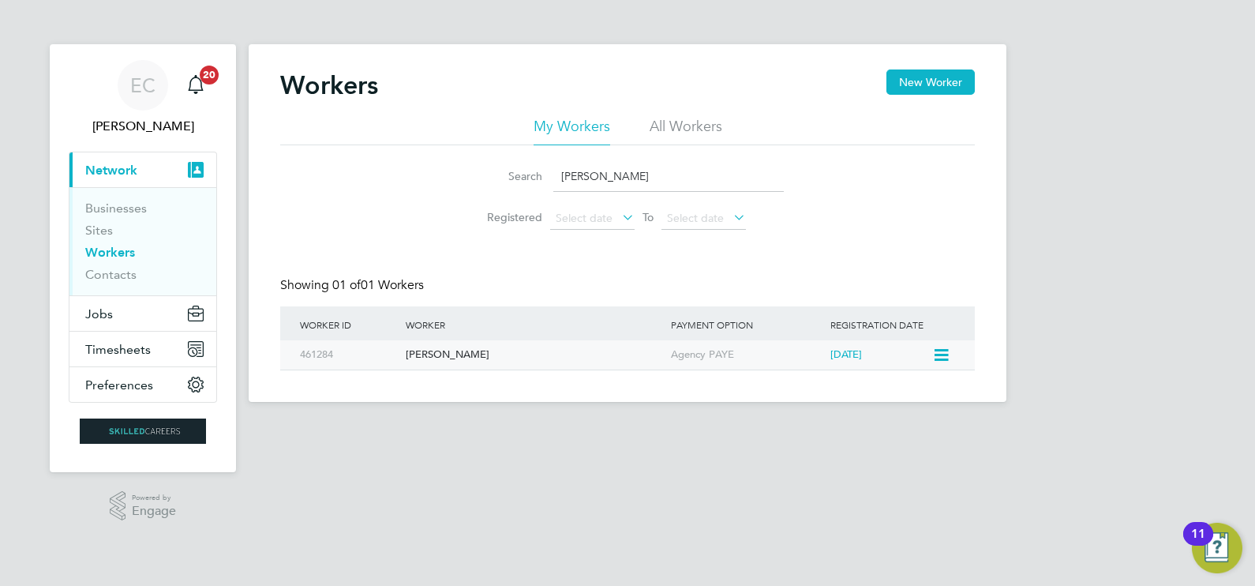
type input "[PERSON_NAME]"
click at [485, 354] on div "[PERSON_NAME]" at bounding box center [534, 354] width 265 height 29
click at [116, 343] on span "Timesheets" at bounding box center [117, 349] width 65 height 15
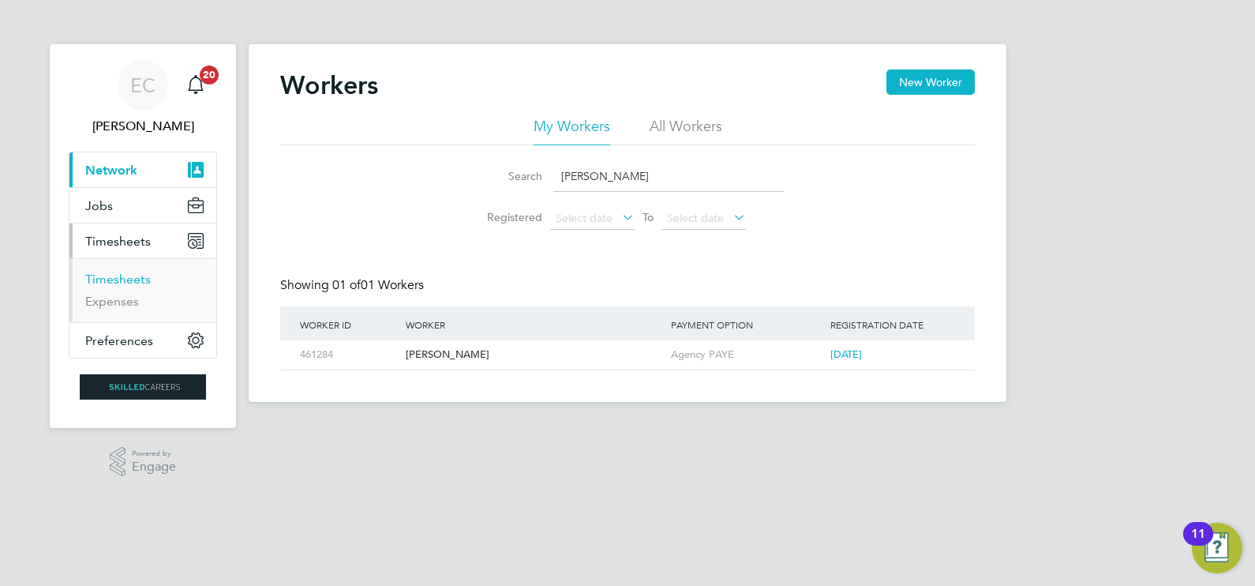
click at [122, 275] on link "Timesheets" at bounding box center [117, 278] width 65 height 15
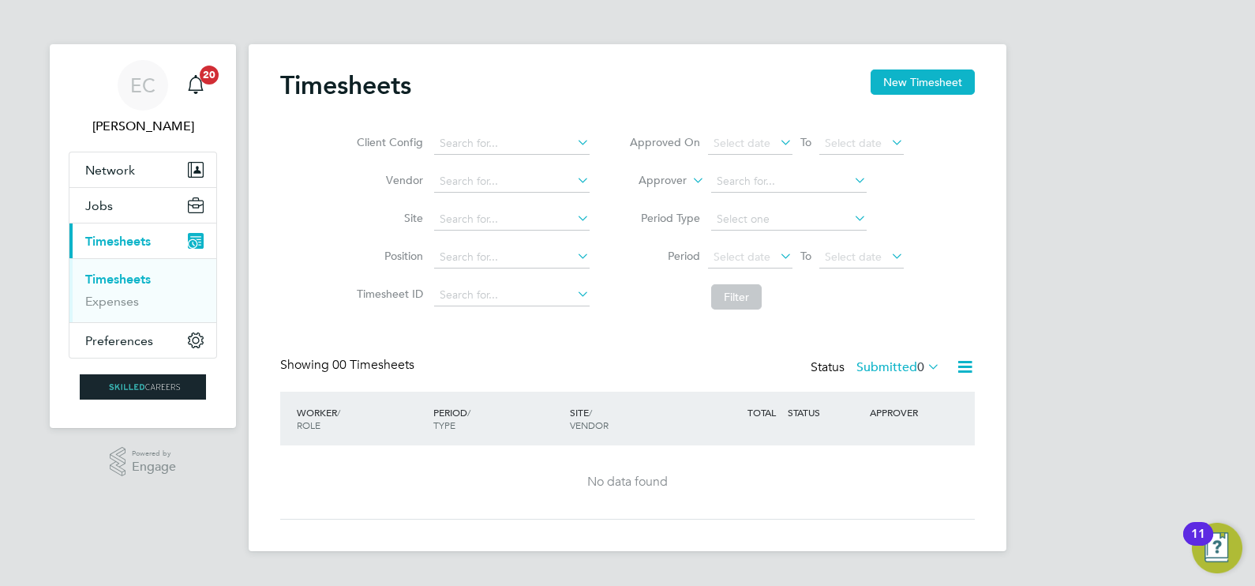
drag, startPoint x: 900, startPoint y: 79, endPoint x: 845, endPoint y: 99, distance: 57.9
click at [900, 79] on button "New Timesheet" at bounding box center [922, 81] width 104 height 25
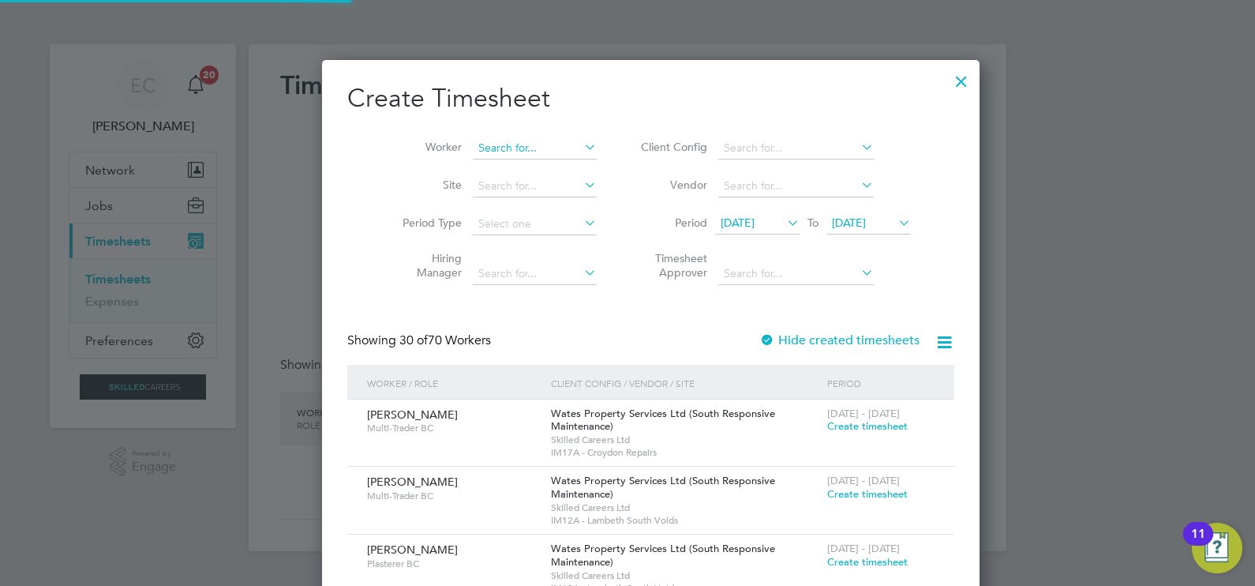
scroll to position [8, 8]
click at [506, 139] on input at bounding box center [535, 148] width 124 height 22
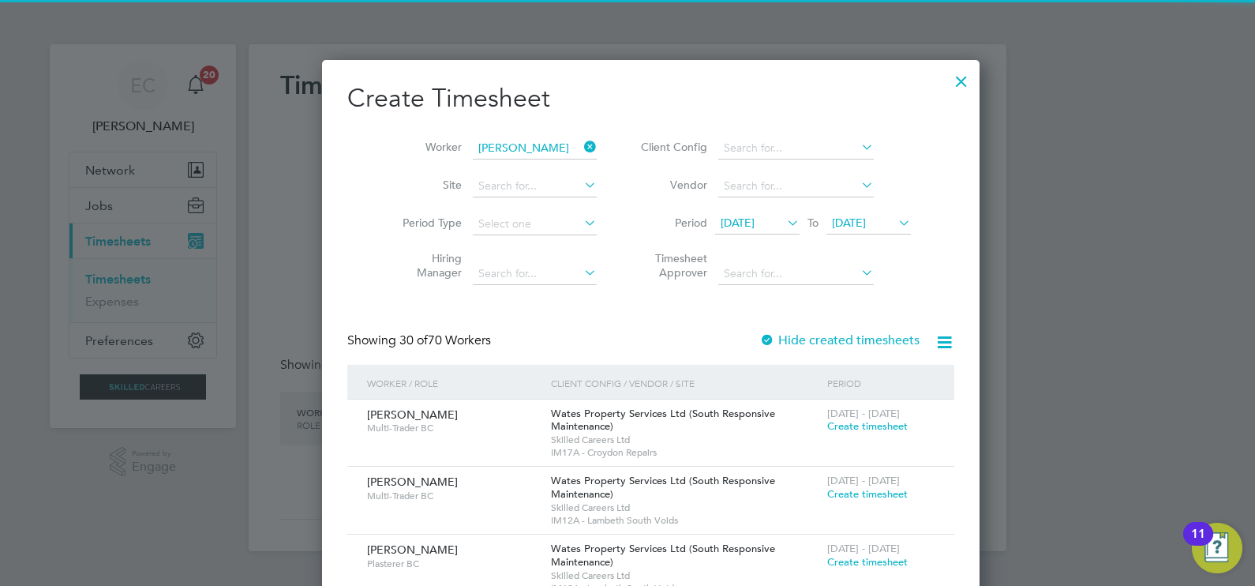
click at [550, 172] on b "[PERSON_NAME]" at bounding box center [596, 169] width 92 height 13
type input "[PERSON_NAME]"
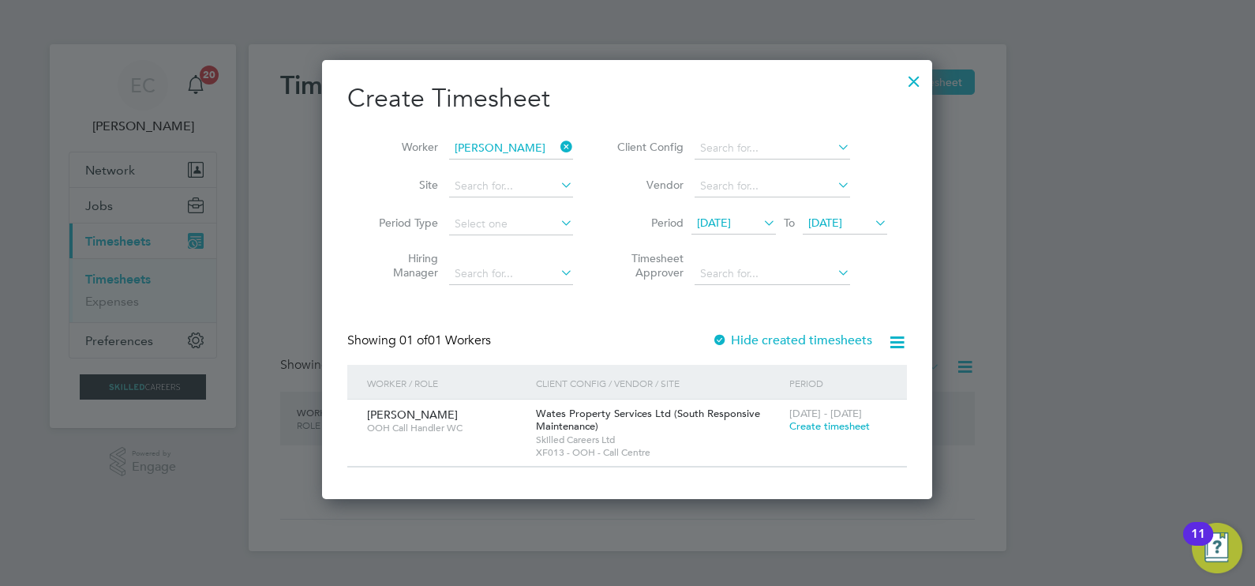
scroll to position [438, 611]
click at [788, 335] on label "Hide created timesheets" at bounding box center [792, 340] width 160 height 16
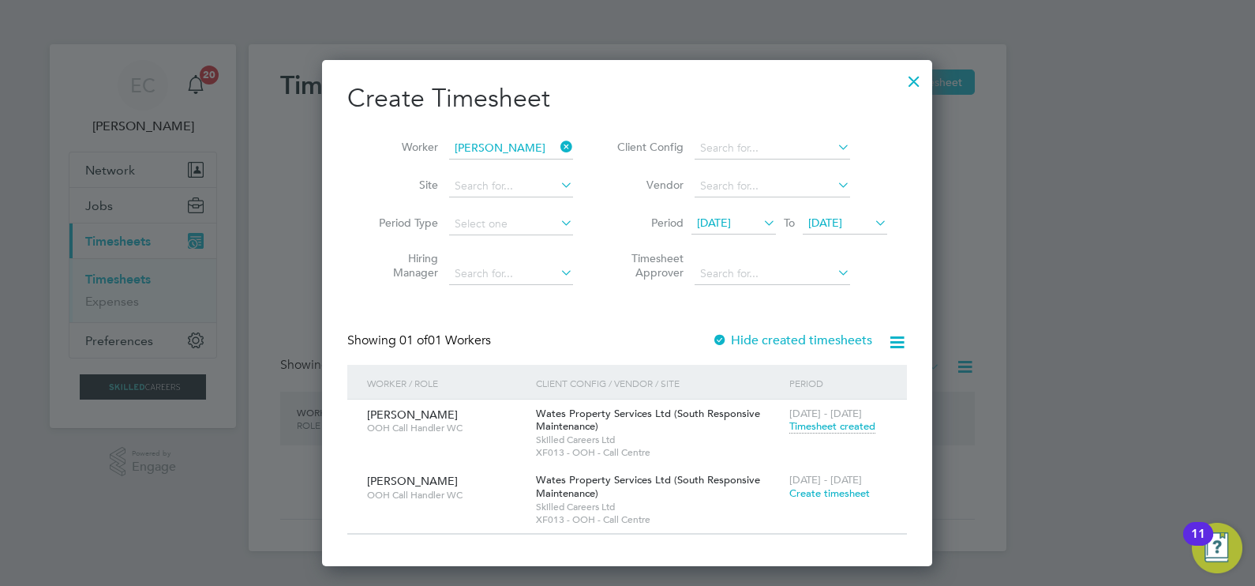
click at [836, 492] on span "Create timesheet" at bounding box center [829, 492] width 80 height 13
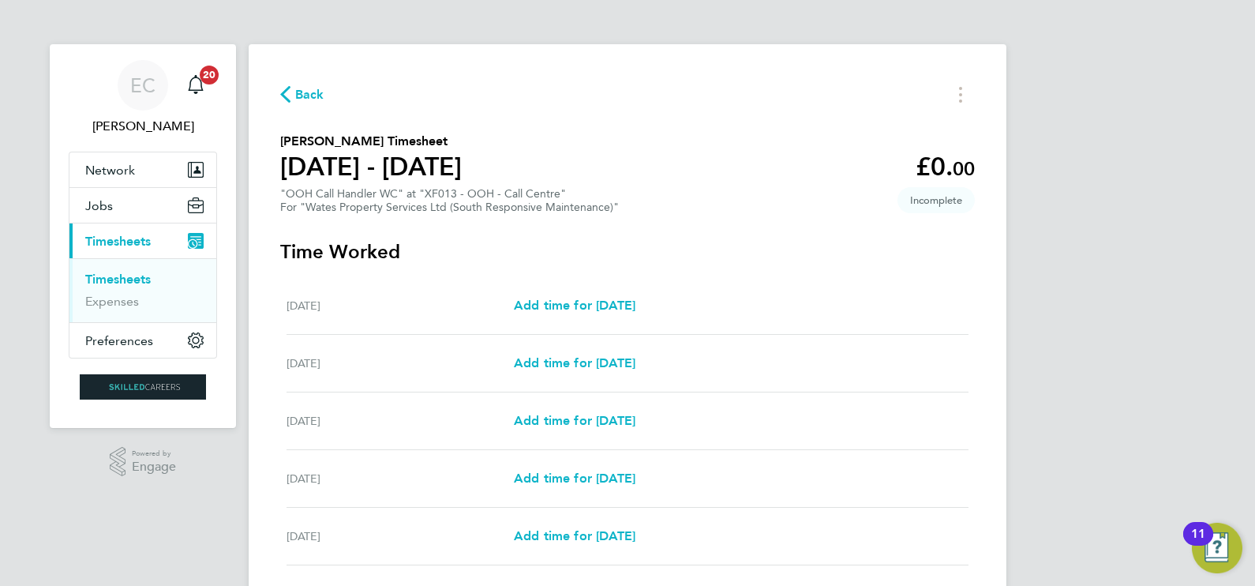
click at [292, 95] on span "Back" at bounding box center [302, 93] width 44 height 15
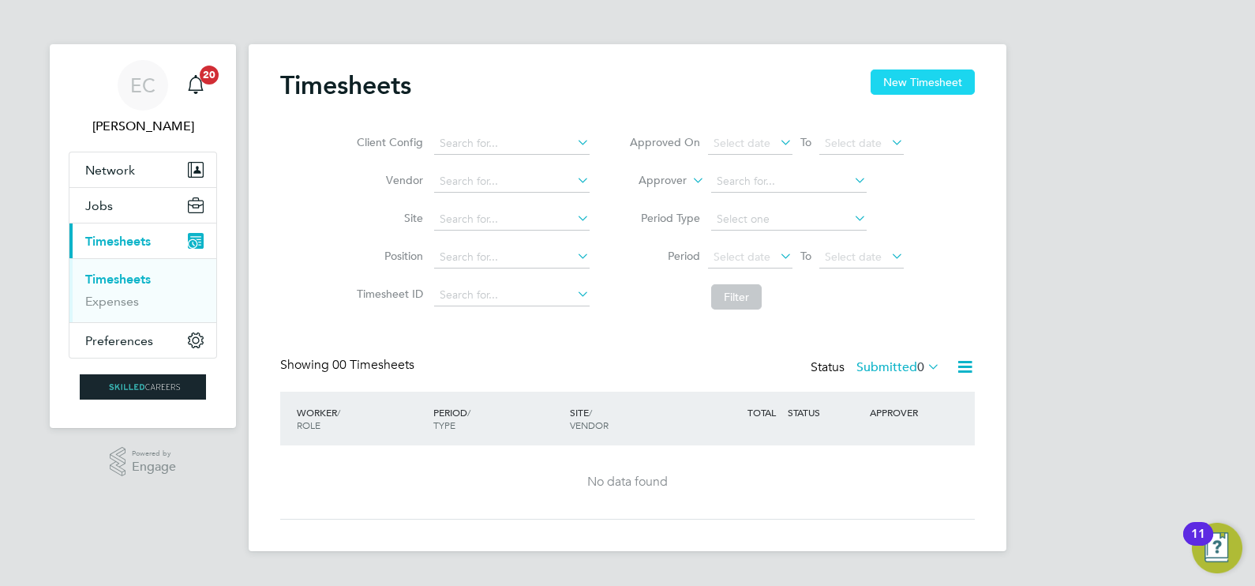
drag, startPoint x: 866, startPoint y: 90, endPoint x: 883, endPoint y: 80, distance: 20.2
click at [868, 90] on div "Timesheets New Timesheet" at bounding box center [627, 92] width 694 height 47
drag, startPoint x: 883, startPoint y: 80, endPoint x: 682, endPoint y: 126, distance: 206.5
click at [882, 80] on button "New Timesheet" at bounding box center [922, 81] width 104 height 25
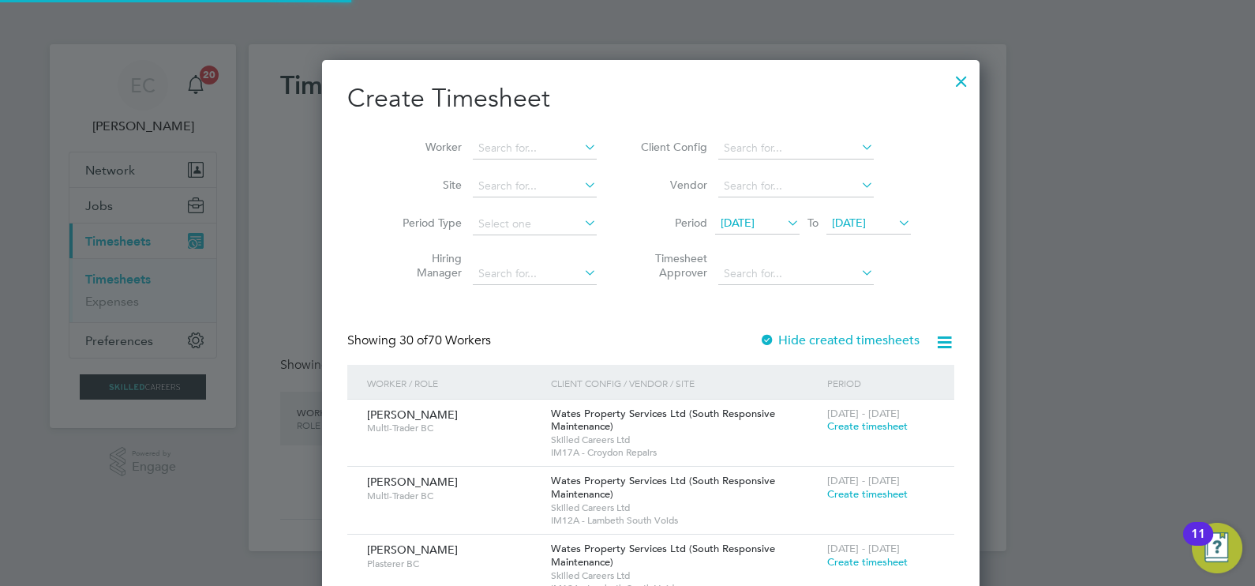
scroll to position [2744, 611]
click at [473, 144] on input at bounding box center [535, 148] width 124 height 22
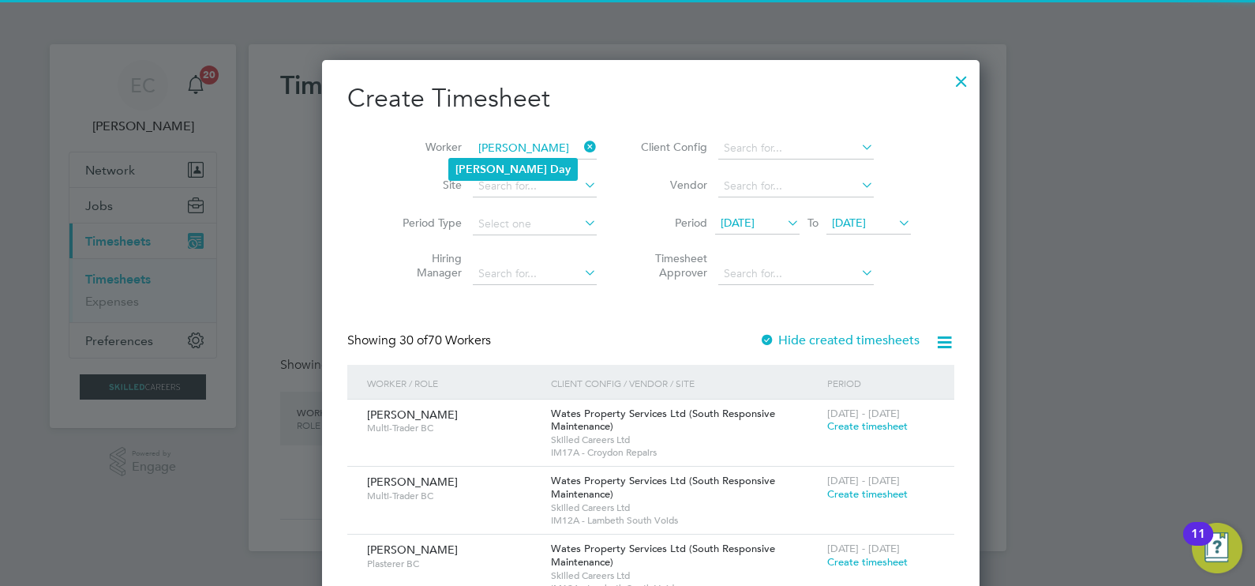
click at [550, 165] on b "Day" at bounding box center [560, 169] width 21 height 13
type input "[PERSON_NAME]"
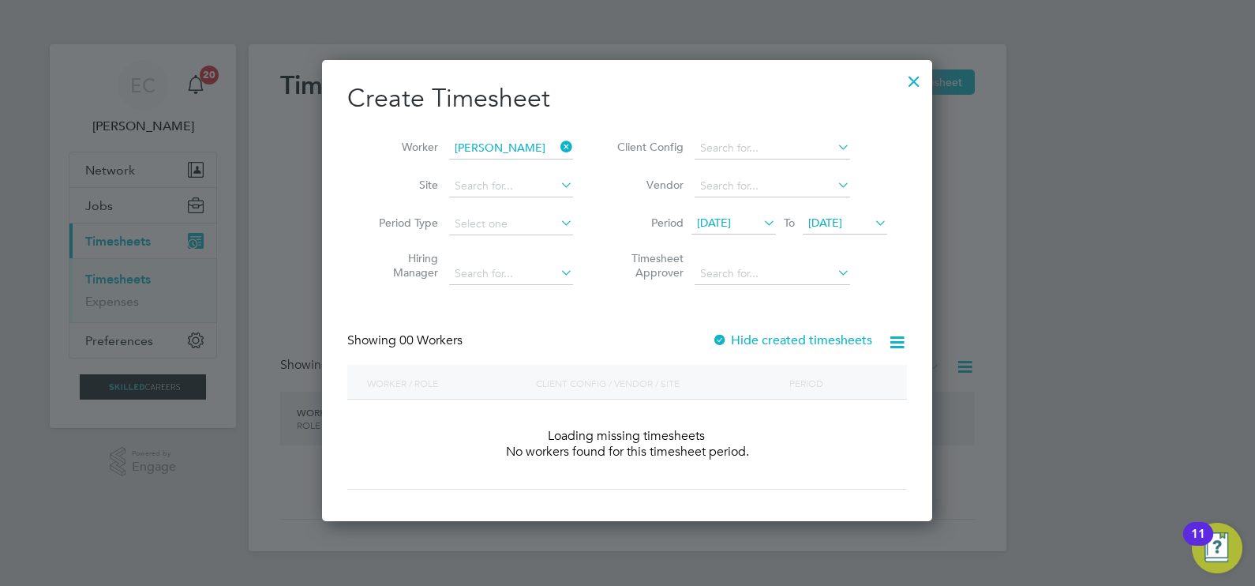
scroll to position [444, 611]
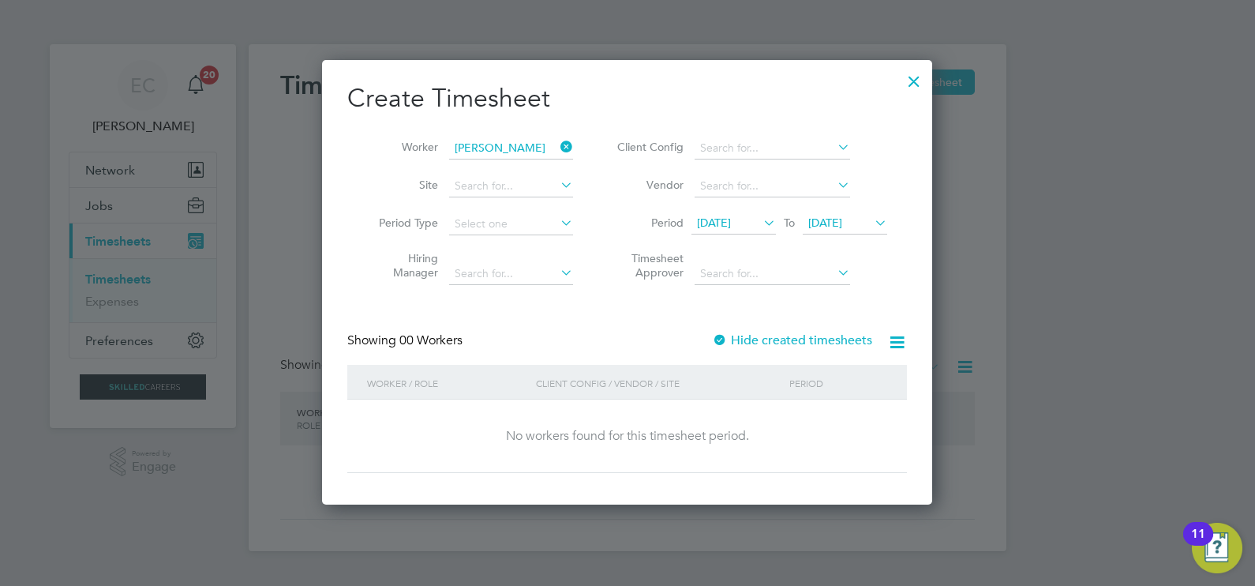
click at [809, 349] on div "Showing 00 Workers Hide created timesheets" at bounding box center [626, 348] width 559 height 32
click at [809, 345] on label "Hide created timesheets" at bounding box center [792, 340] width 160 height 16
click at [809, 343] on label "Hide created timesheets" at bounding box center [792, 340] width 160 height 16
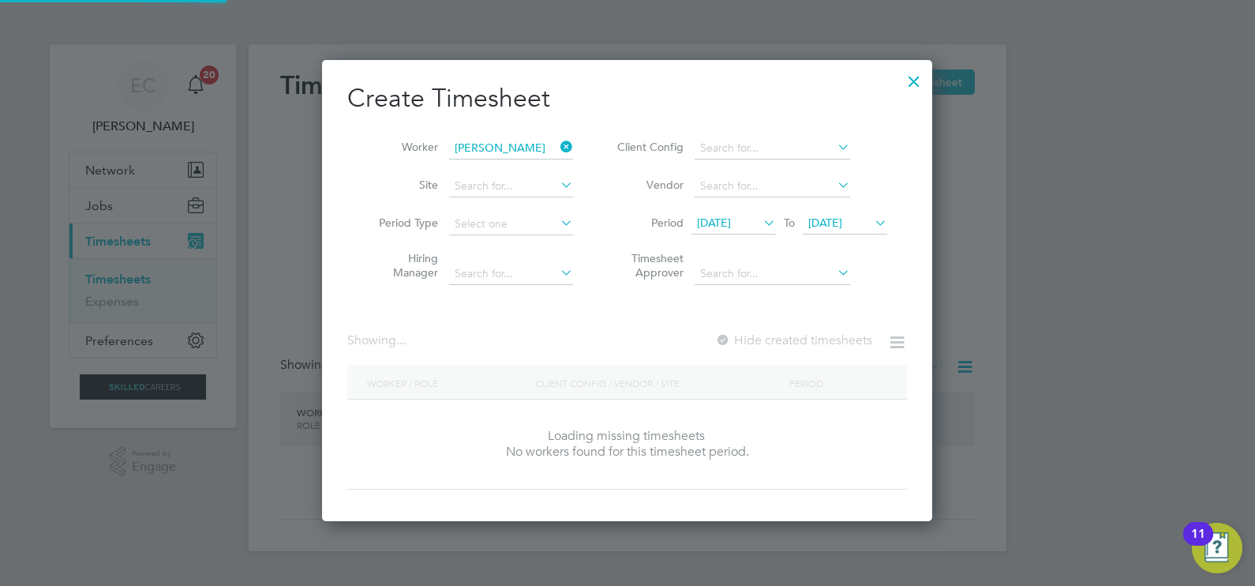
scroll to position [506, 611]
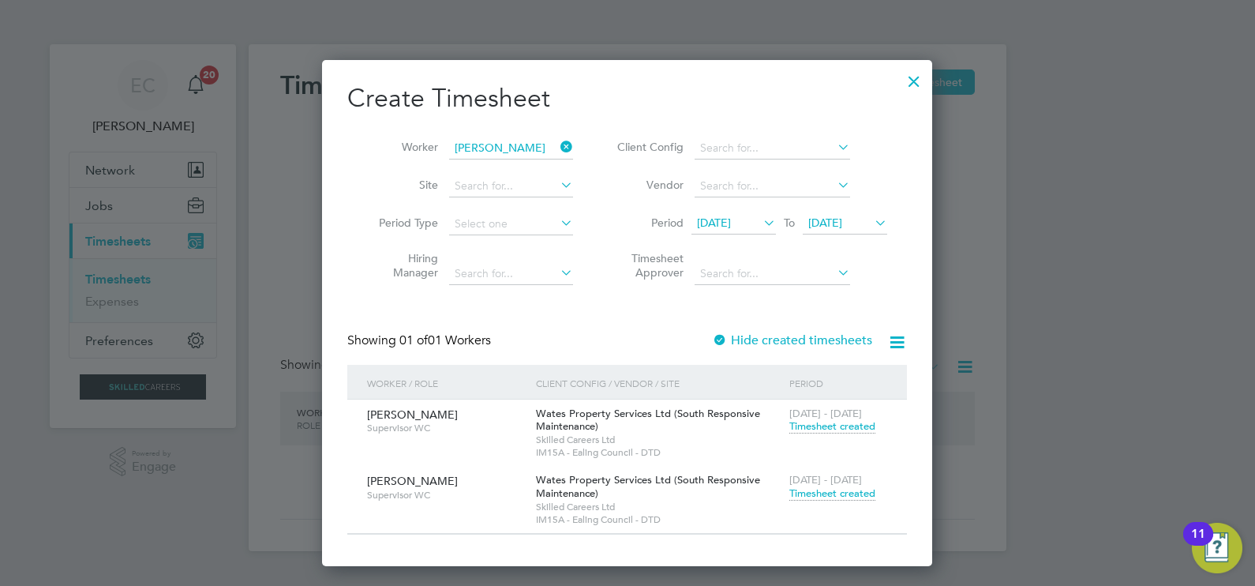
drag, startPoint x: 565, startPoint y: 146, endPoint x: 503, endPoint y: 154, distance: 62.8
click at [557, 145] on icon at bounding box center [557, 147] width 0 height 22
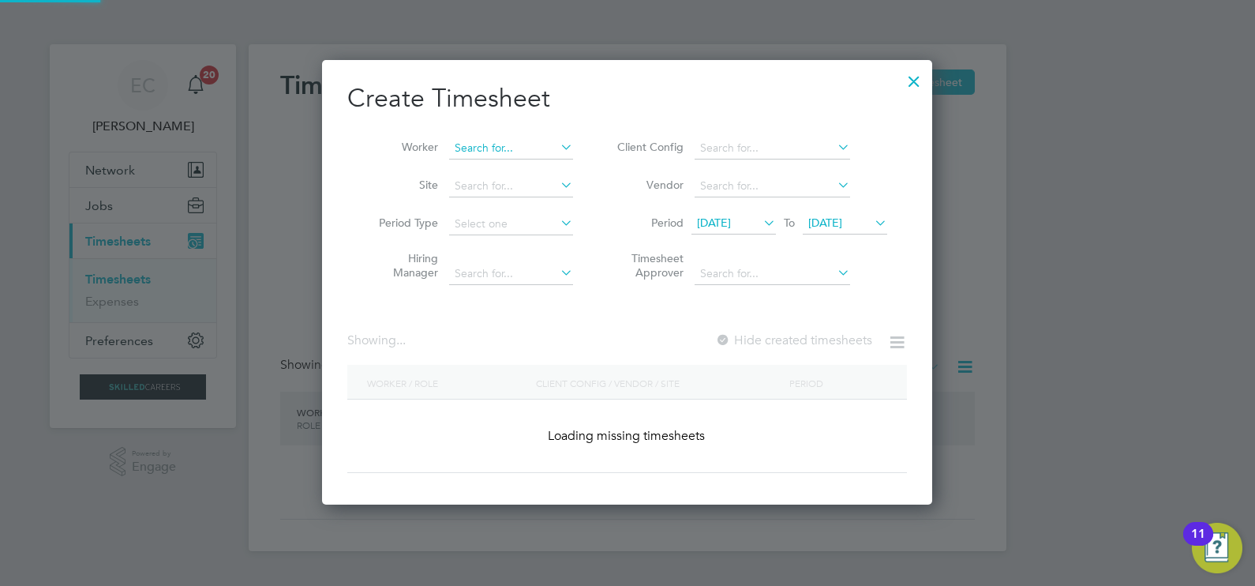
scroll to position [444, 611]
click at [501, 154] on input at bounding box center [511, 148] width 124 height 22
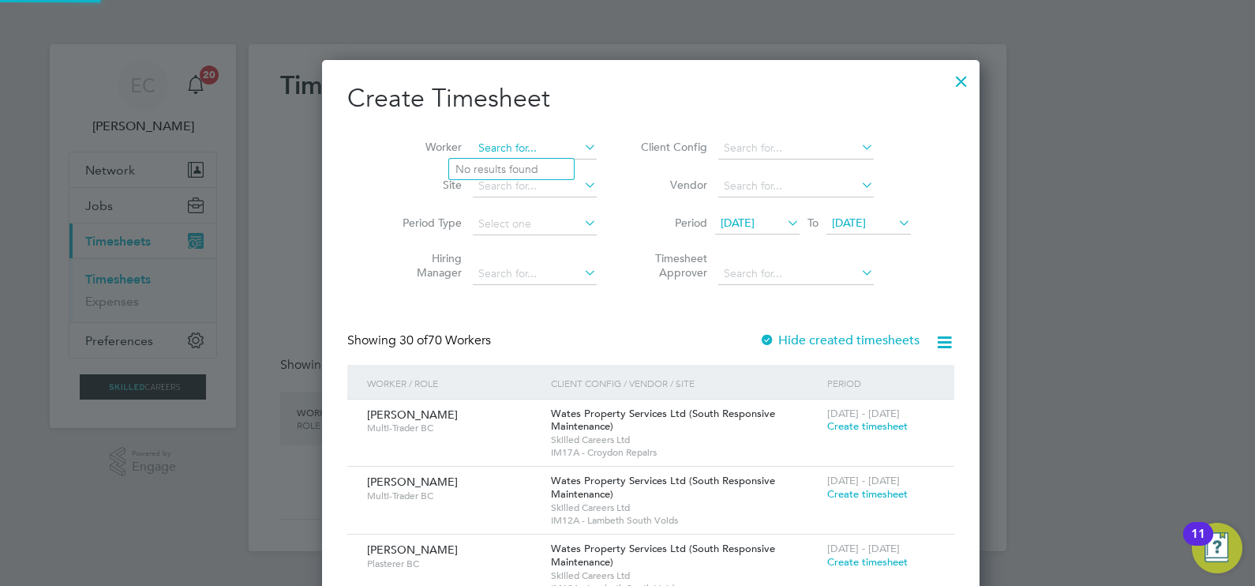
paste input "[PERSON_NAME]"
type input "[PERSON_NAME]"
click at [544, 168] on li "[PERSON_NAME]" at bounding box center [548, 169] width 199 height 21
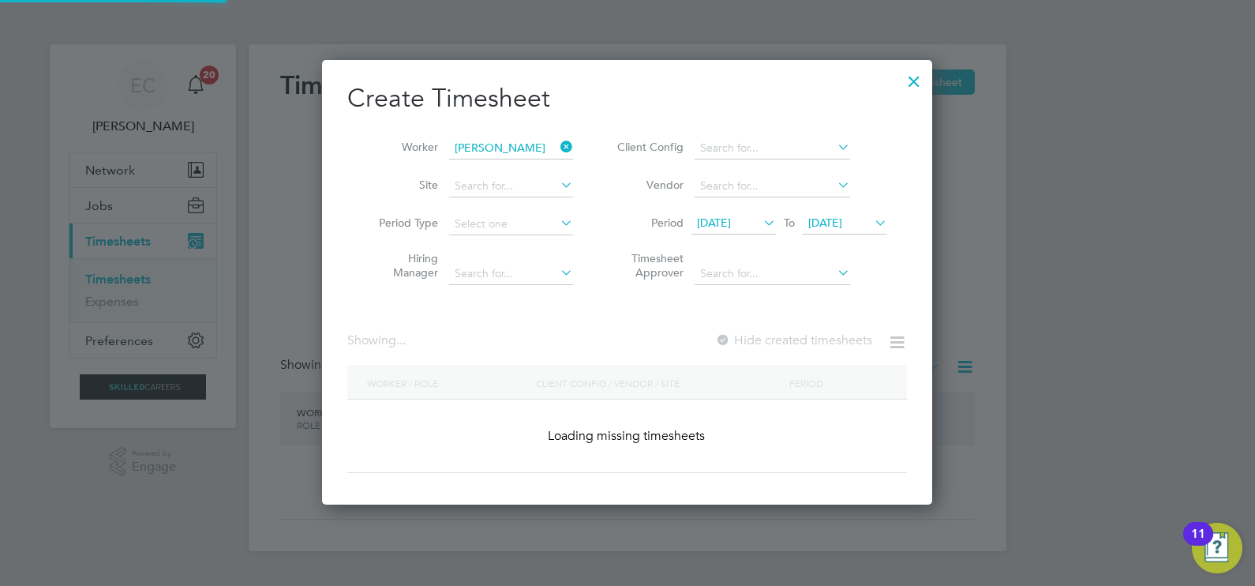
scroll to position [444, 611]
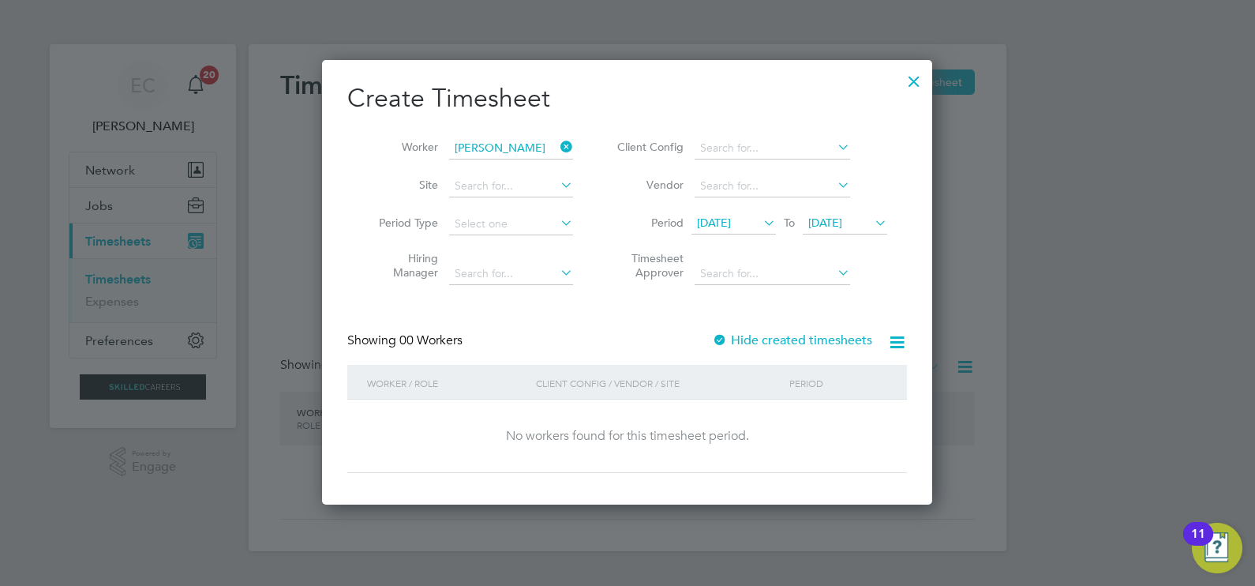
click at [756, 335] on label "Hide created timesheets" at bounding box center [792, 340] width 160 height 16
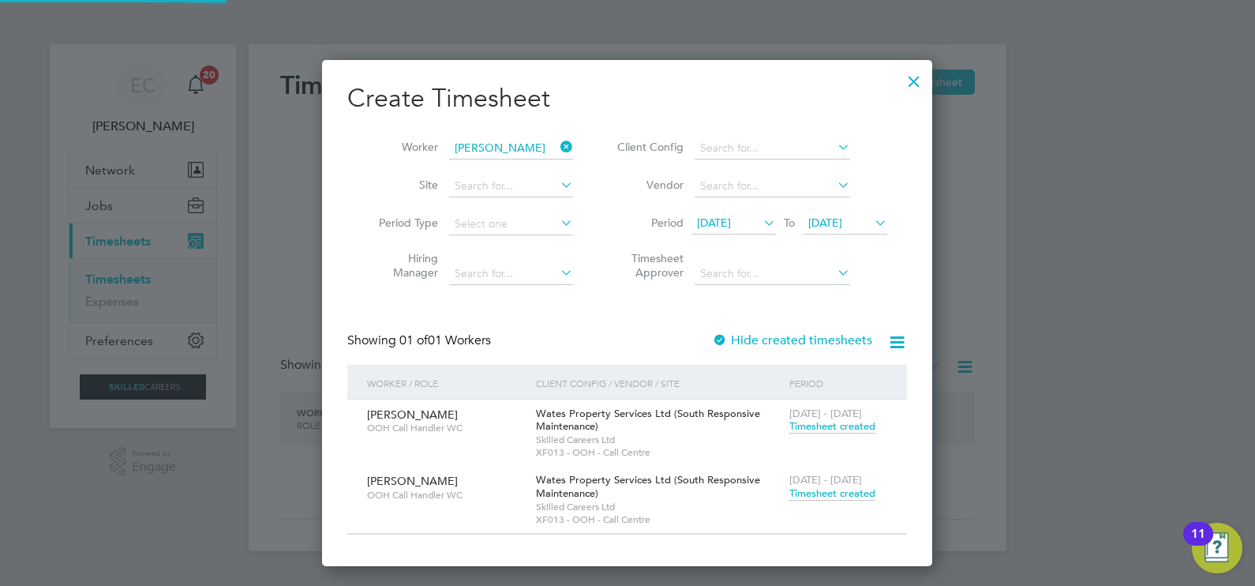
scroll to position [506, 611]
drag, startPoint x: 565, startPoint y: 144, endPoint x: 497, endPoint y: 143, distance: 67.9
click at [557, 144] on icon at bounding box center [557, 147] width 0 height 22
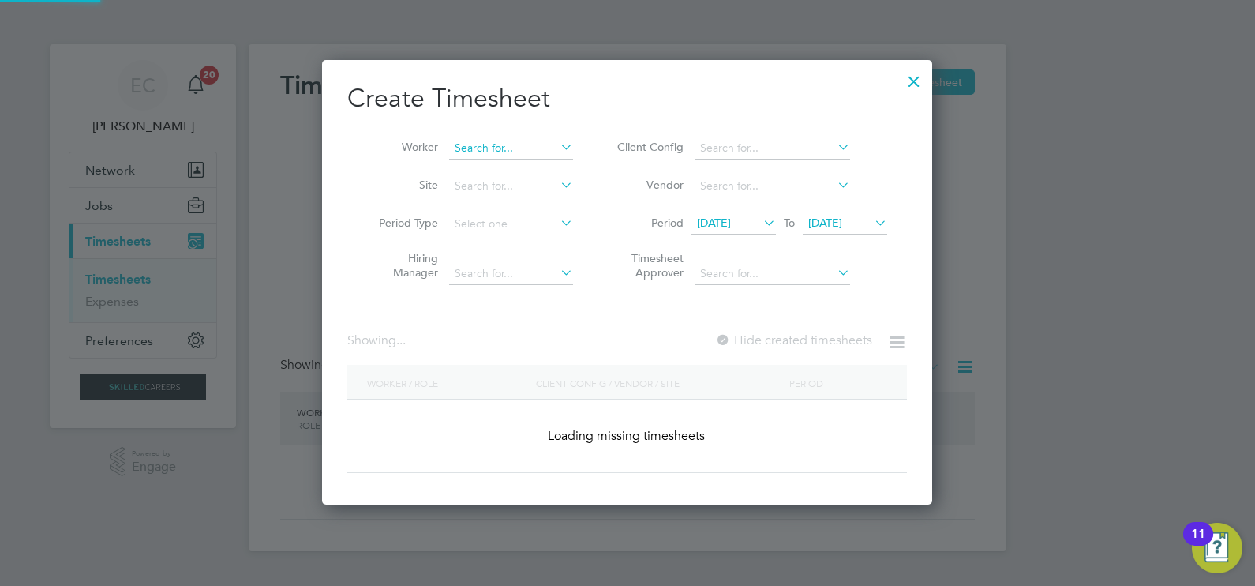
click at [497, 143] on input at bounding box center [511, 148] width 124 height 22
paste input "[PERSON_NAME]"
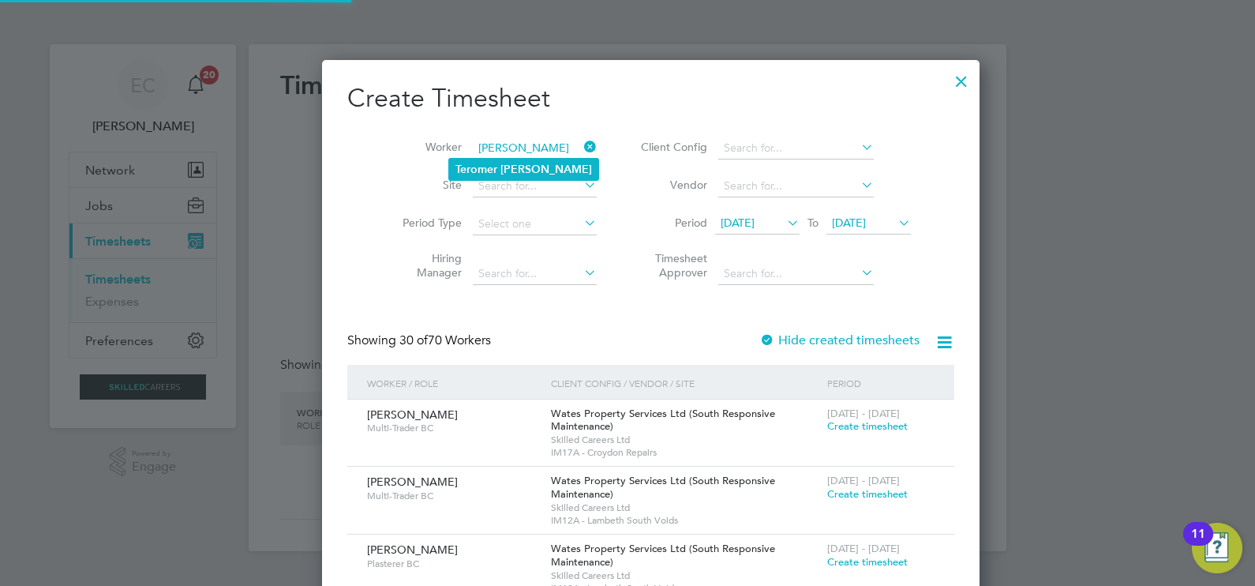
click at [486, 167] on b "Teromer" at bounding box center [476, 169] width 42 height 13
type input "[PERSON_NAME]"
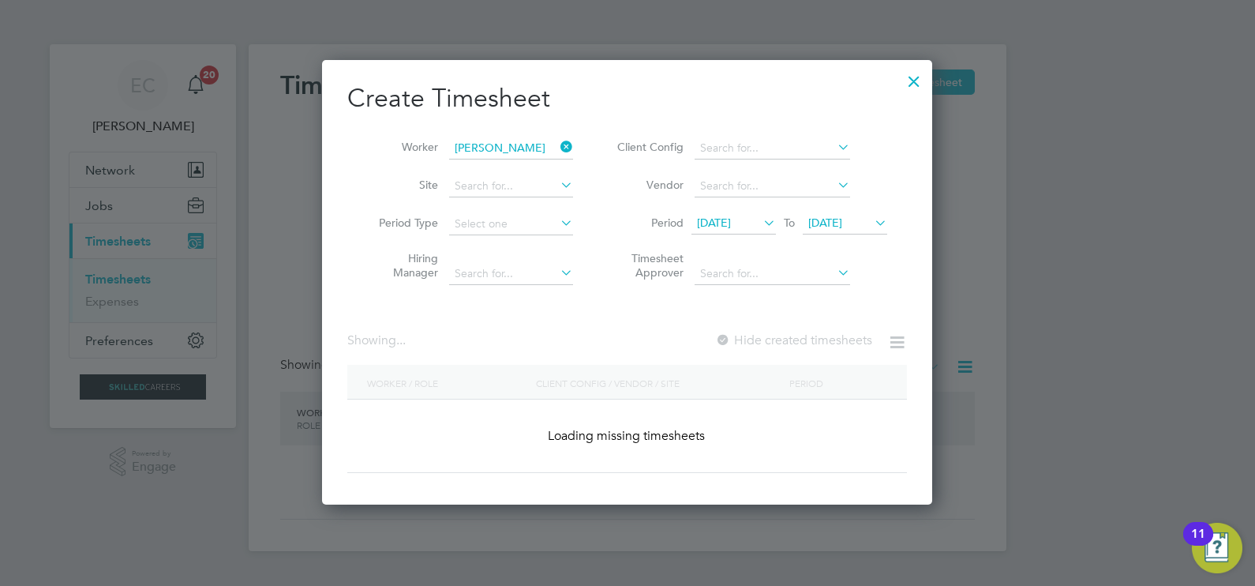
scroll to position [0, 0]
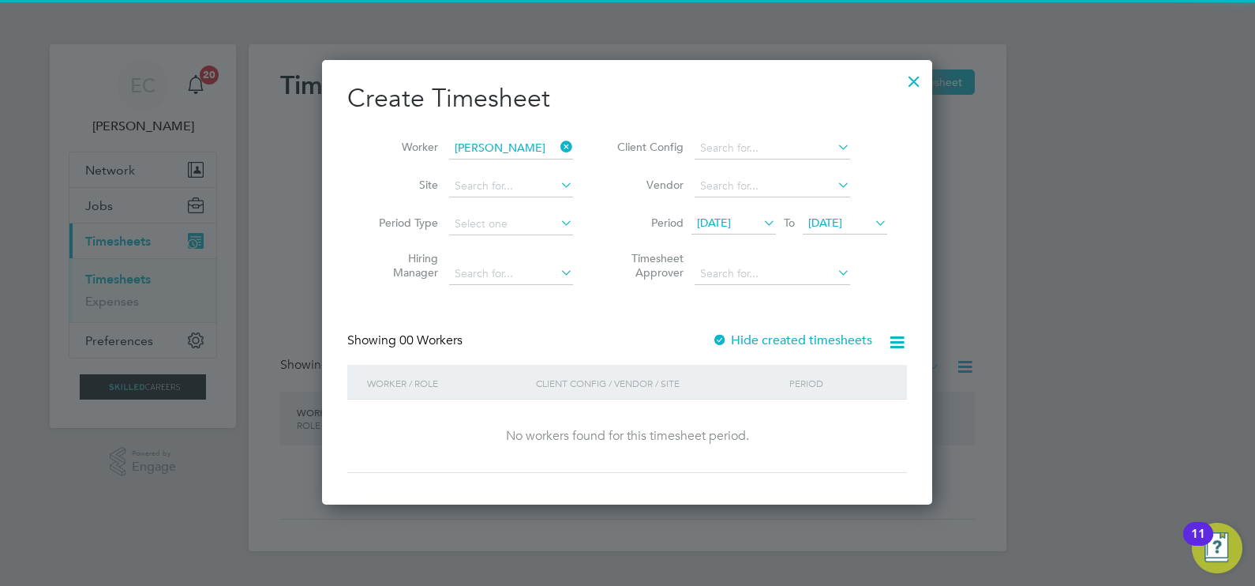
click at [785, 339] on label "Hide created timesheets" at bounding box center [792, 340] width 160 height 16
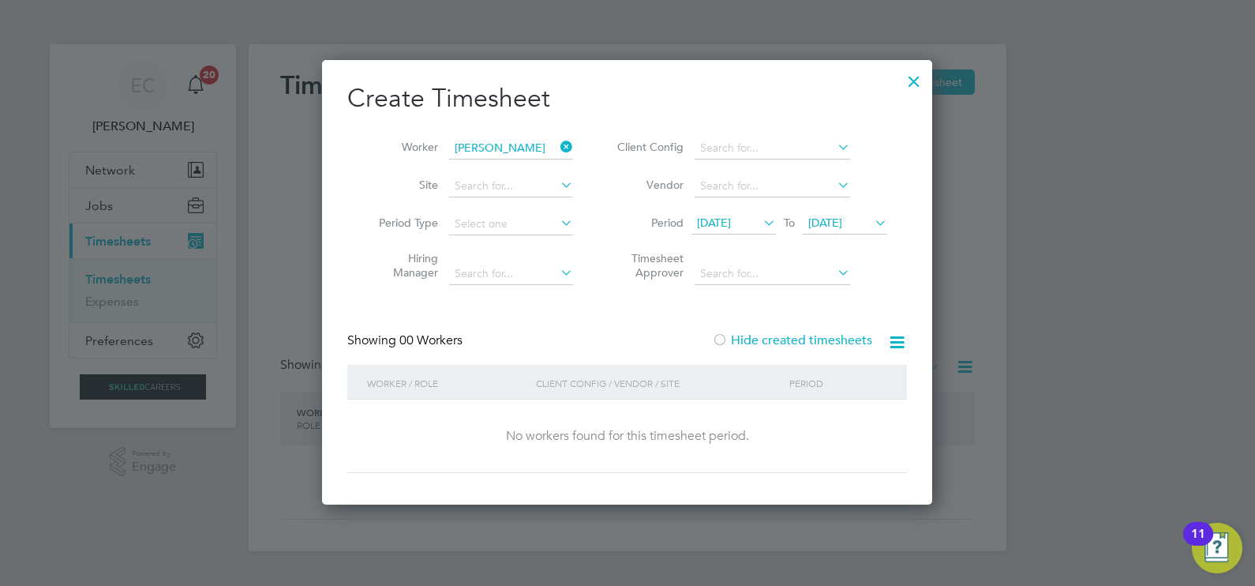
click at [785, 339] on label "Hide created timesheets" at bounding box center [792, 340] width 160 height 16
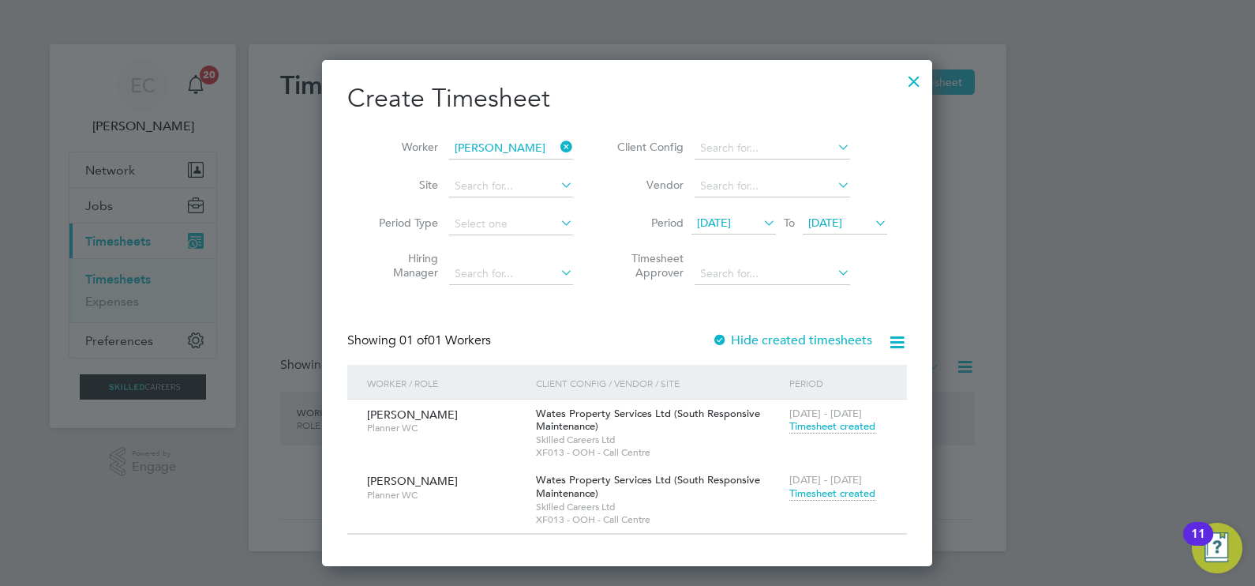
drag, startPoint x: 567, startPoint y: 144, endPoint x: 530, endPoint y: 150, distance: 36.8
click at [557, 144] on icon at bounding box center [557, 147] width 0 height 22
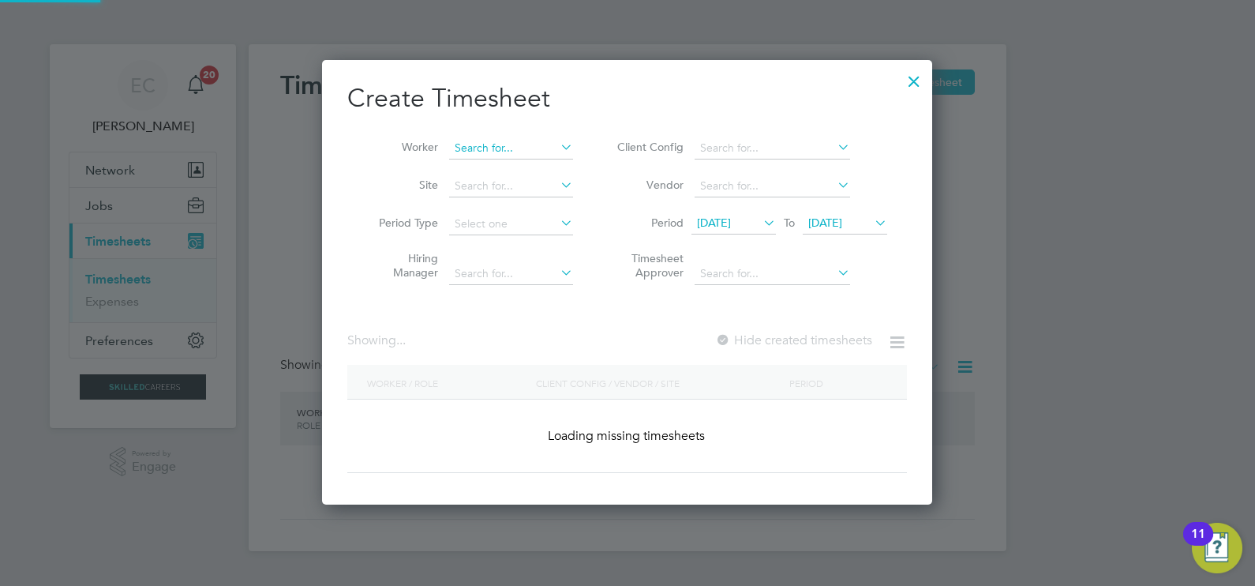
click at [520, 150] on input at bounding box center [511, 148] width 124 height 22
paste input "[PERSON_NAME]"
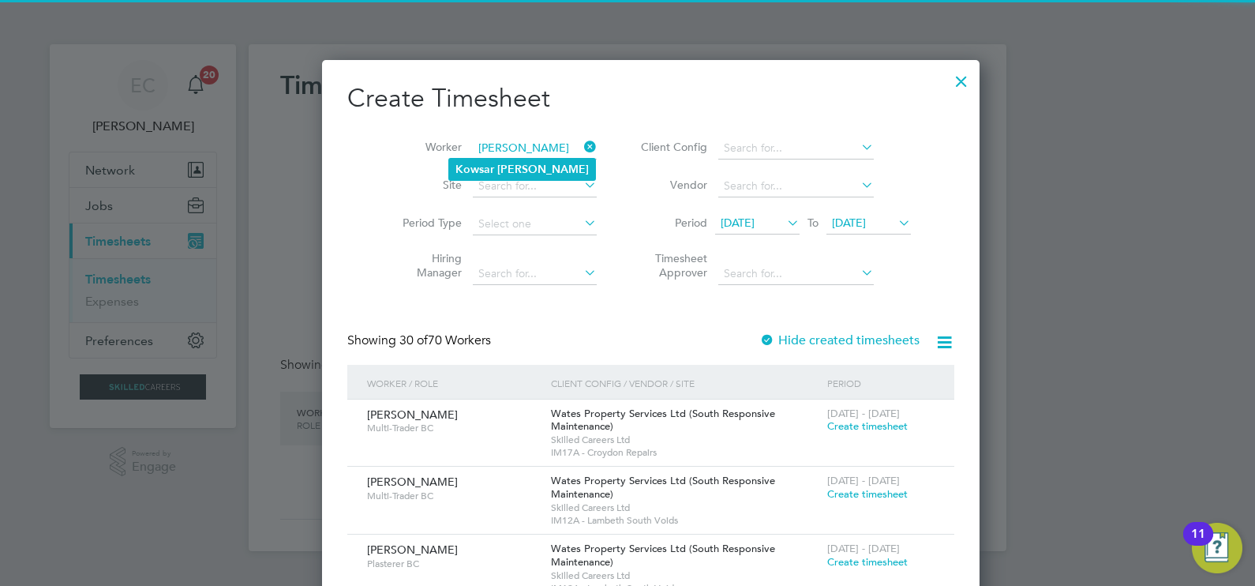
type input "[PERSON_NAME]"
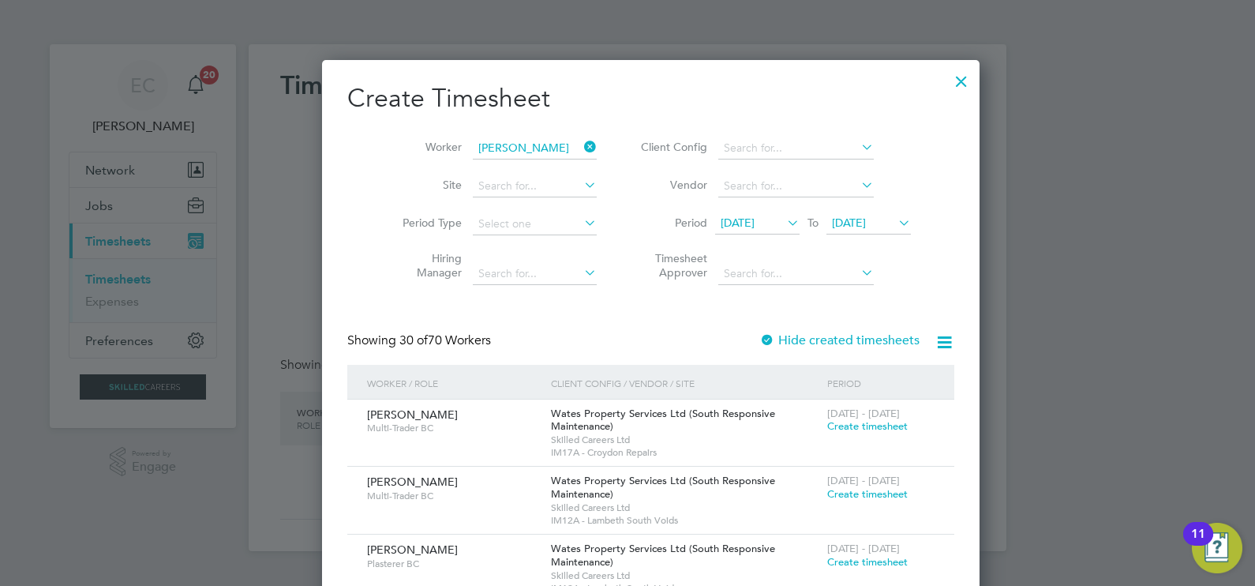
click at [519, 163] on b "[PERSON_NAME]" at bounding box center [543, 169] width 92 height 13
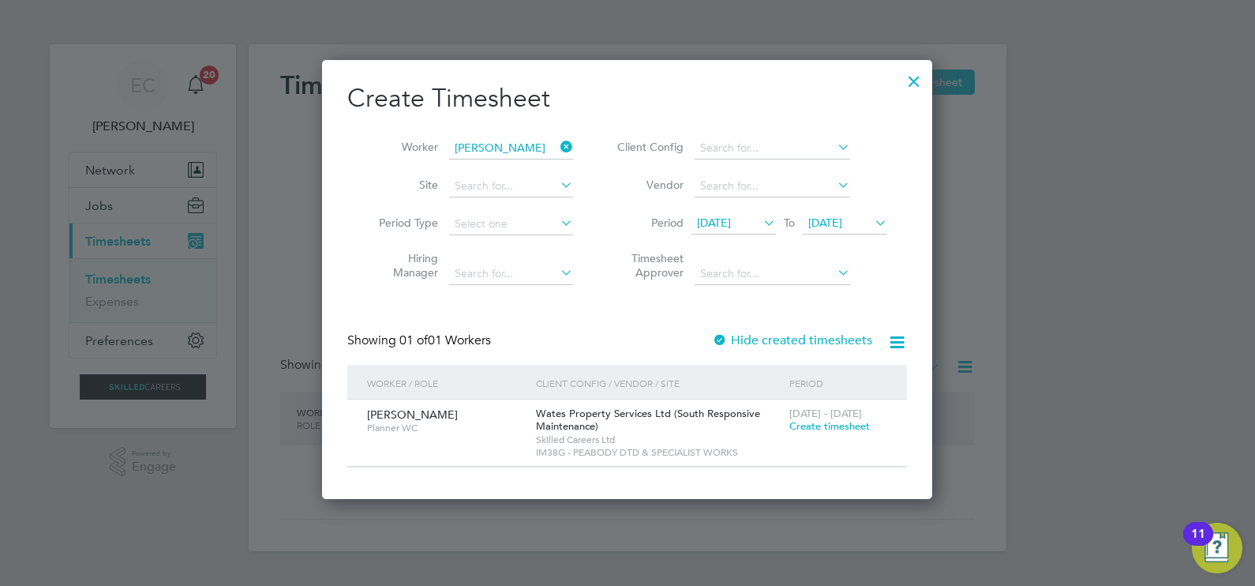
drag, startPoint x: 567, startPoint y: 145, endPoint x: 536, endPoint y: 146, distance: 30.8
click at [557, 144] on icon at bounding box center [557, 147] width 0 height 22
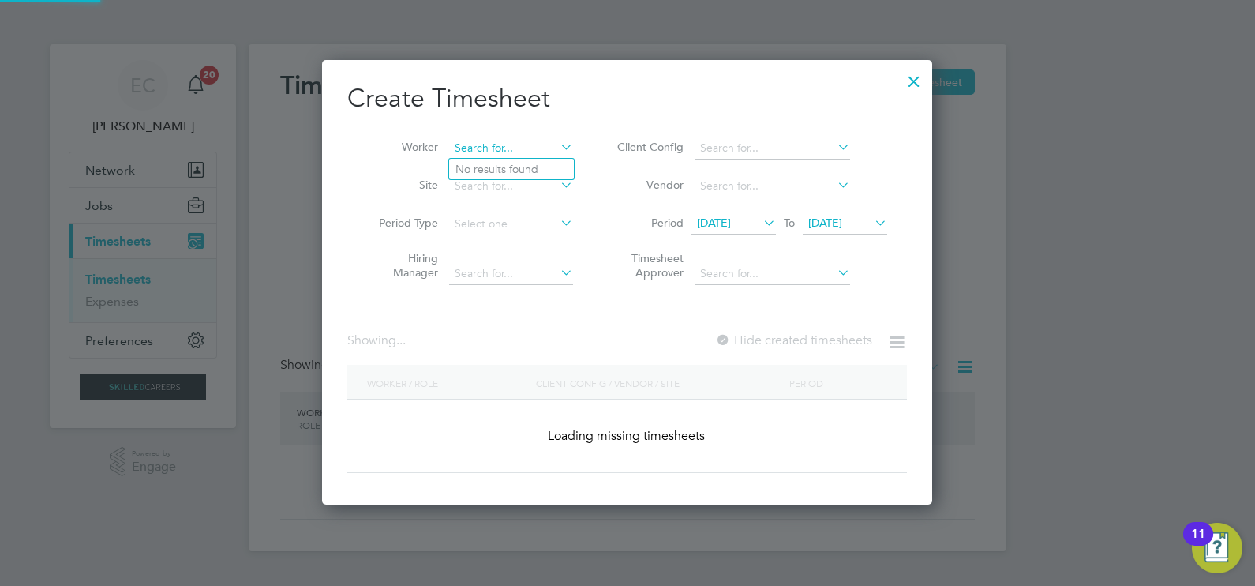
click at [520, 147] on input at bounding box center [511, 148] width 124 height 22
paste input "Princess [PERSON_NAME]"
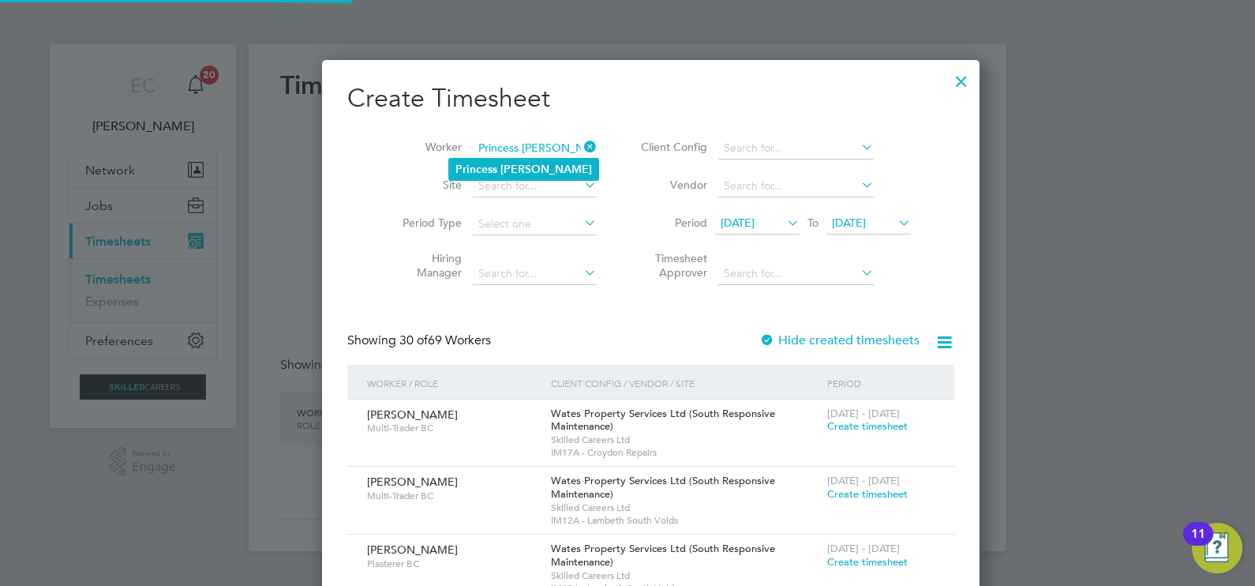
type input "Princess [PERSON_NAME]"
click at [509, 163] on b "[PERSON_NAME]" at bounding box center [546, 169] width 92 height 13
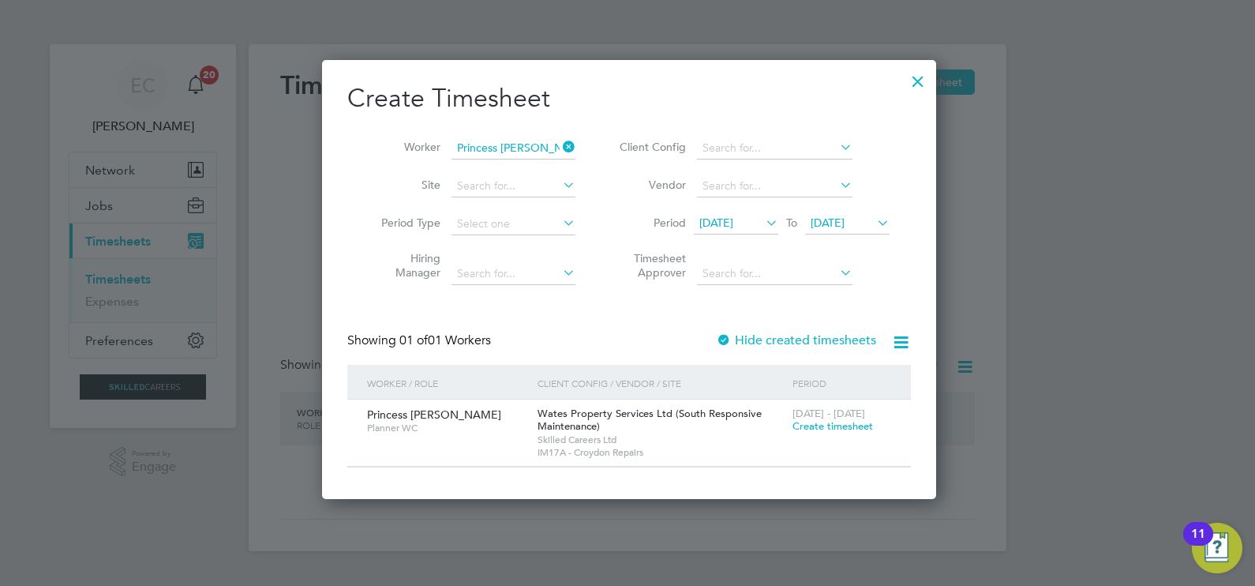
drag, startPoint x: 563, startPoint y: 142, endPoint x: 548, endPoint y: 145, distance: 15.3
click at [559, 142] on icon at bounding box center [559, 147] width 0 height 22
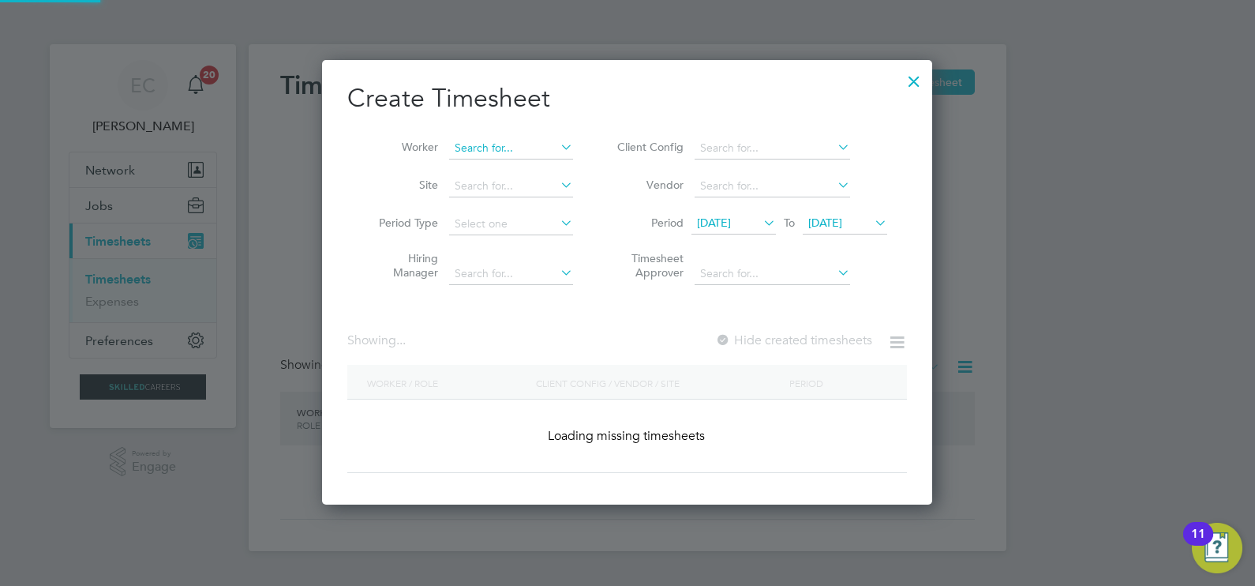
click at [526, 147] on input at bounding box center [511, 148] width 124 height 22
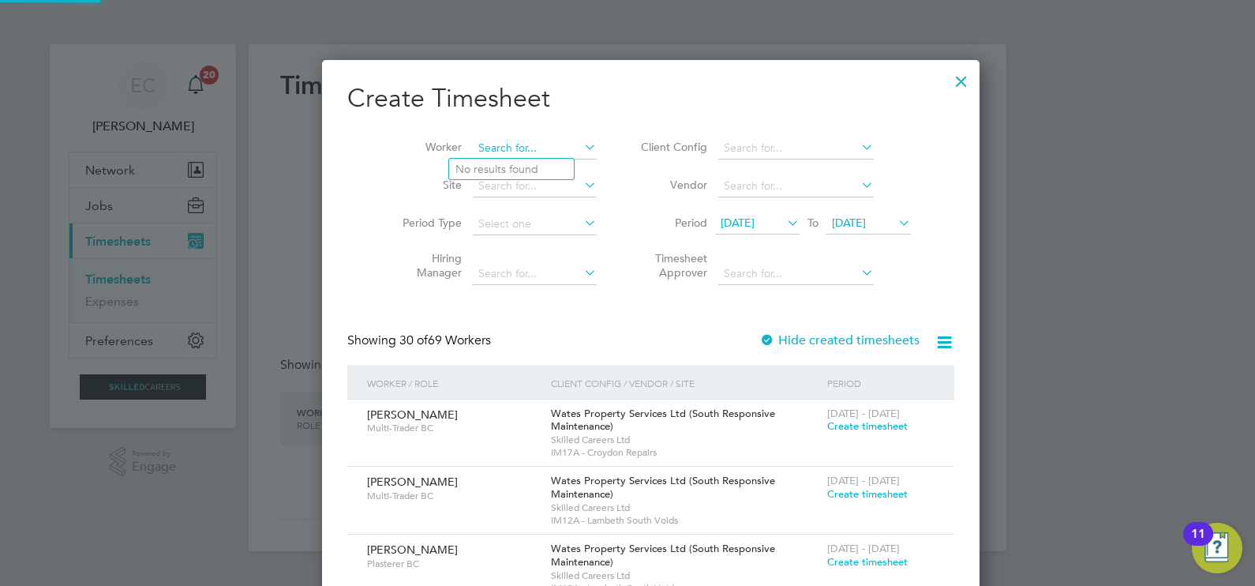
paste input "[PERSON_NAME]"
type input "[PERSON_NAME]"
click at [538, 166] on li "[PERSON_NAME]" at bounding box center [511, 169] width 125 height 21
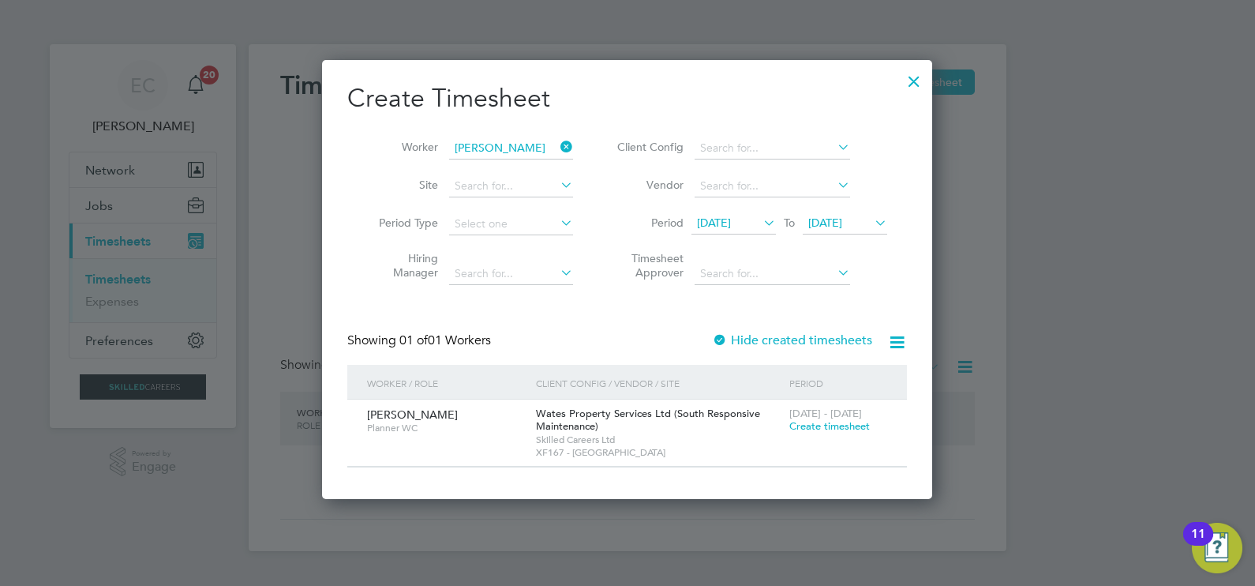
drag, startPoint x: 567, startPoint y: 141, endPoint x: 479, endPoint y: 143, distance: 88.4
click at [557, 141] on icon at bounding box center [557, 147] width 0 height 22
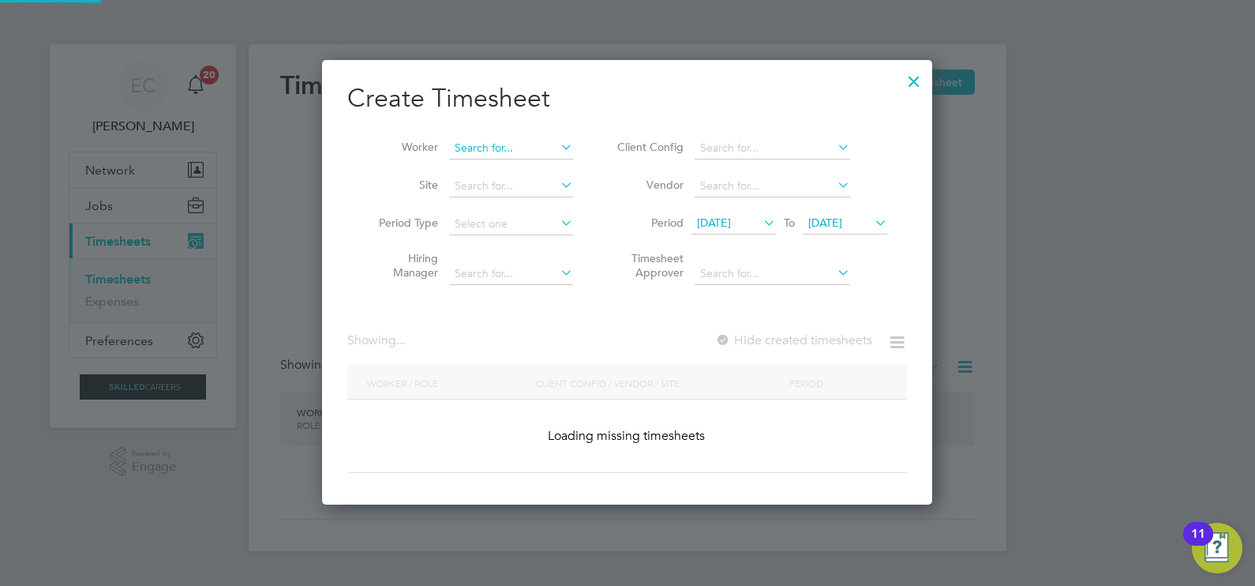
click at [470, 143] on input at bounding box center [511, 148] width 124 height 22
paste input "[PERSON_NAME]"
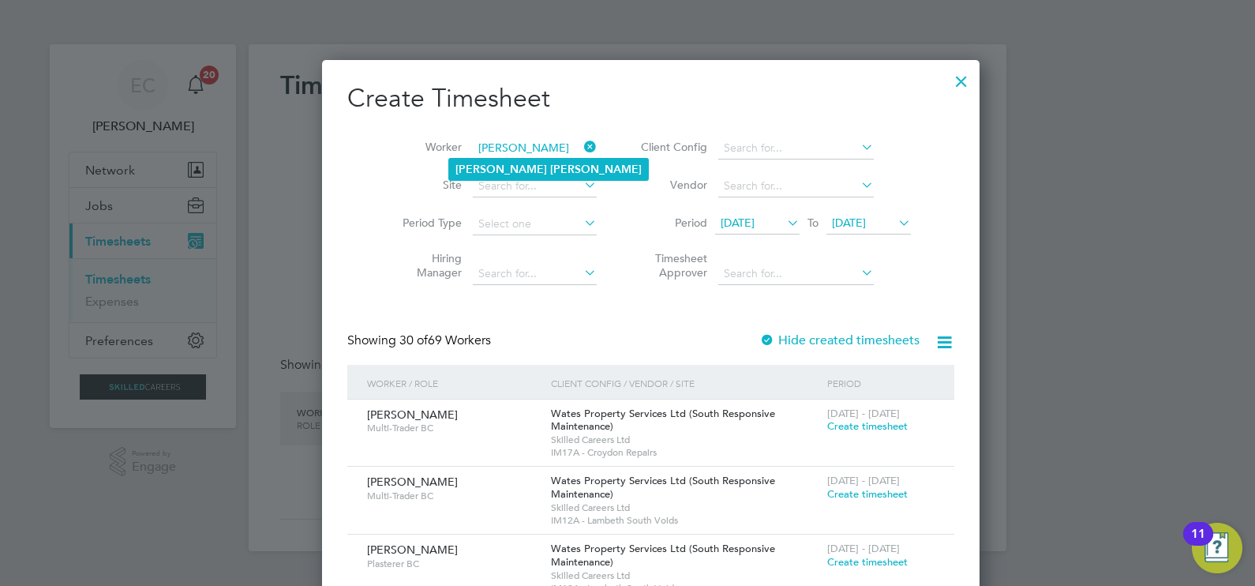
type input "[PERSON_NAME]"
click at [550, 168] on b "[PERSON_NAME]" at bounding box center [596, 169] width 92 height 13
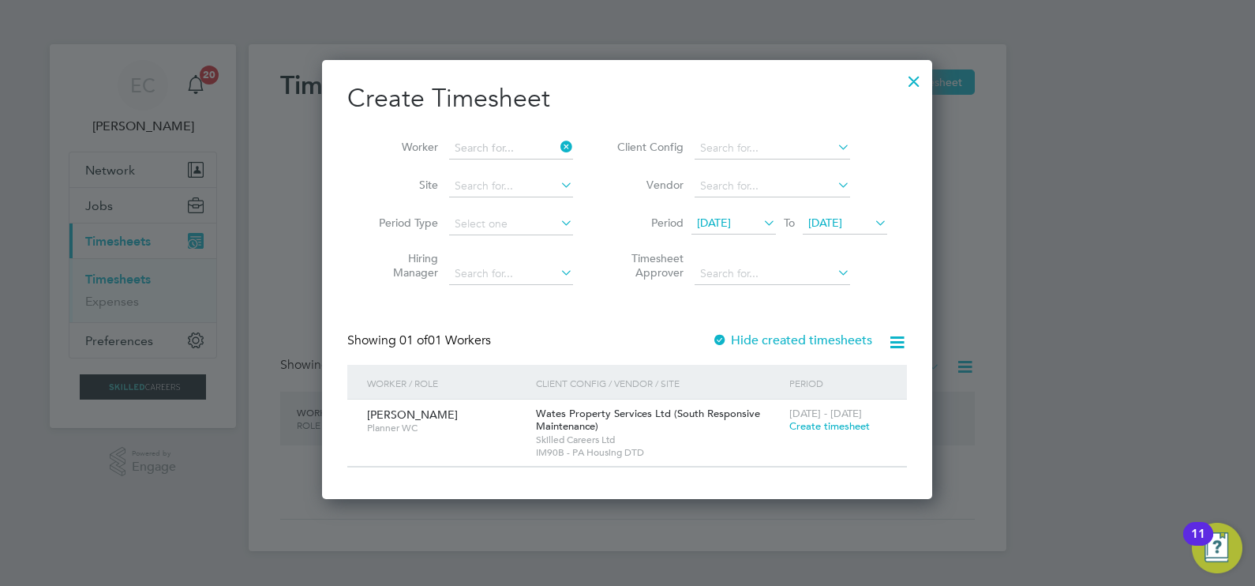
click at [564, 139] on li "Worker" at bounding box center [469, 148] width 245 height 38
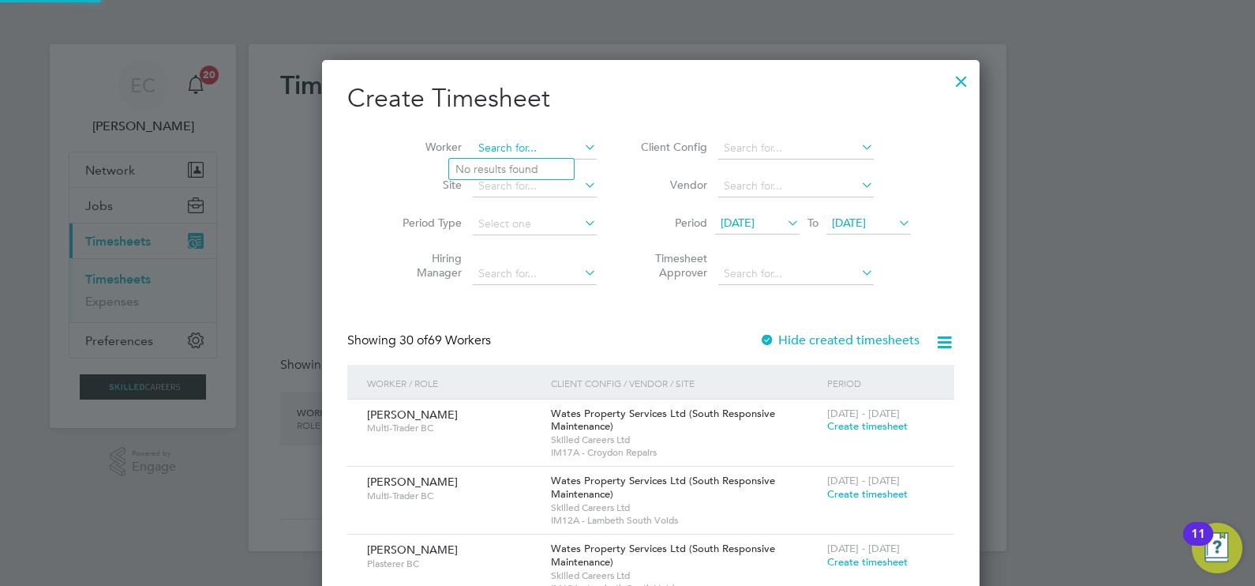
click at [495, 146] on input at bounding box center [535, 148] width 124 height 22
paste input "Mosimileoluwa Aliu"
type input "Mosimileoluwa Aliu"
click at [513, 167] on b "Mosimileoluwa" at bounding box center [494, 169] width 79 height 13
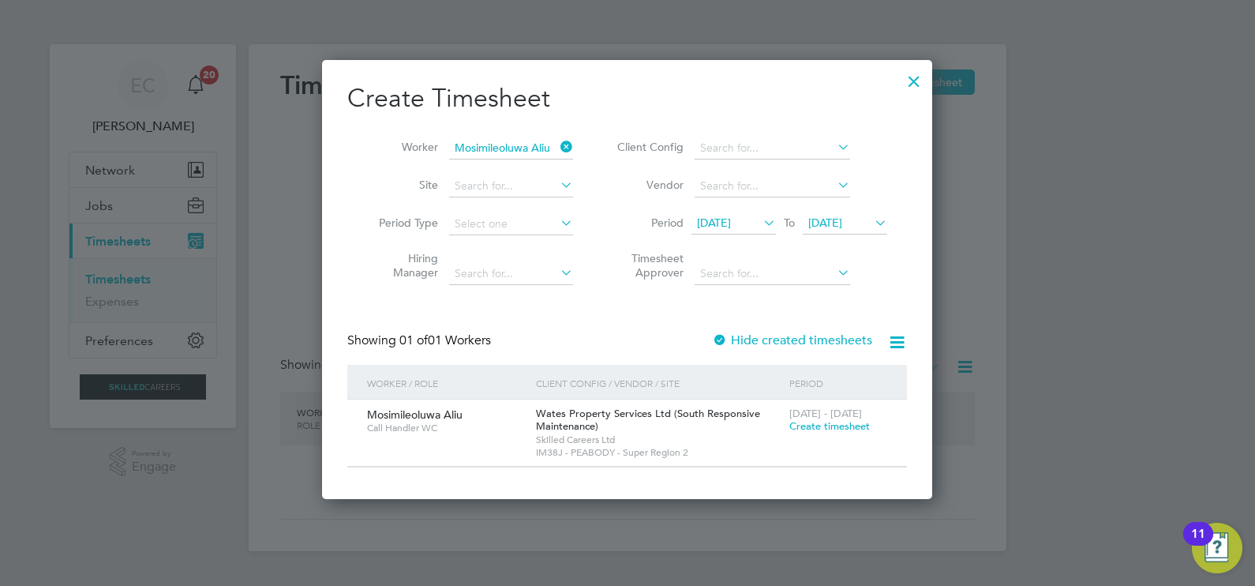
click at [557, 146] on icon at bounding box center [557, 147] width 0 height 22
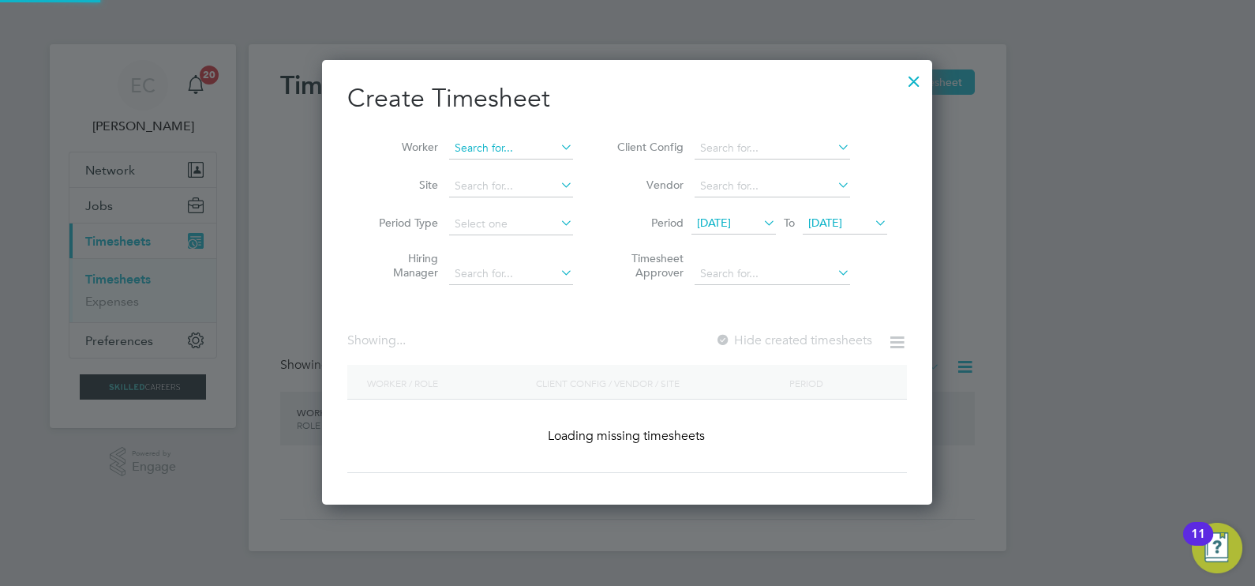
click at [537, 150] on input at bounding box center [511, 148] width 124 height 22
paste input "[PERSON_NAME]"
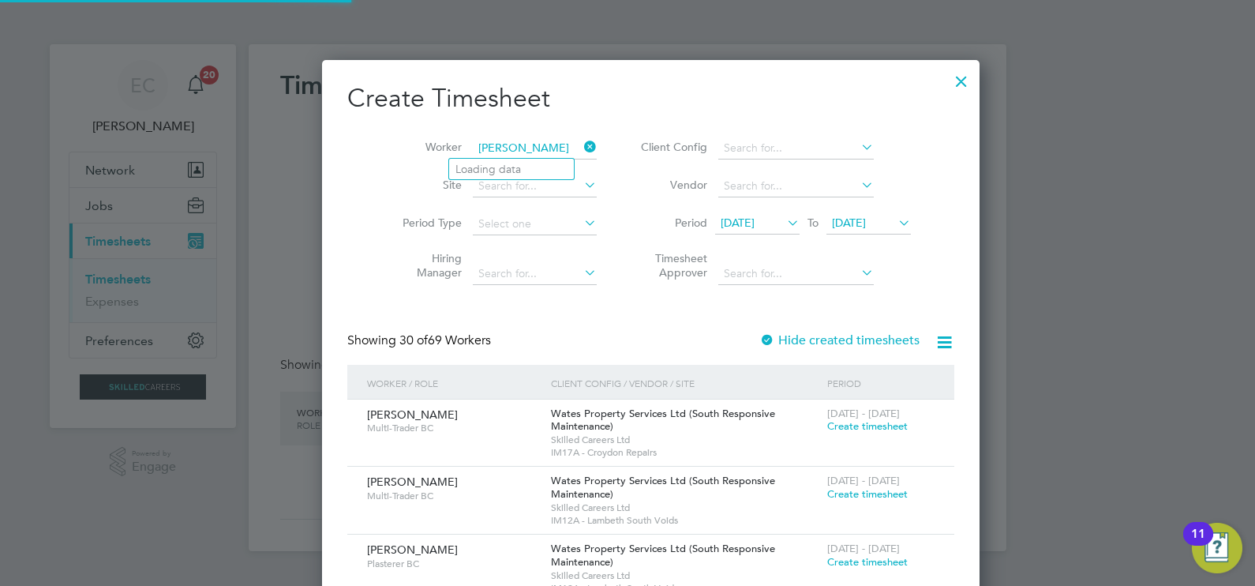
type input "[PERSON_NAME]"
click at [537, 166] on li "Loading data" at bounding box center [511, 169] width 125 height 21
click at [525, 152] on input at bounding box center [535, 148] width 124 height 22
paste input "[PERSON_NAME]"
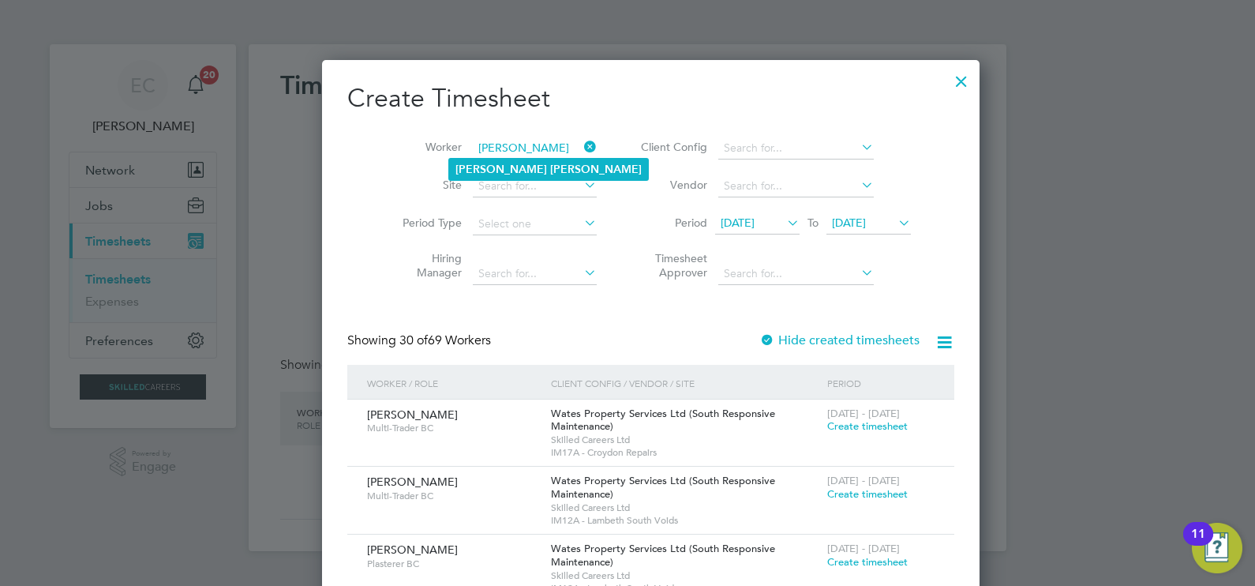
click at [550, 169] on b "[PERSON_NAME]" at bounding box center [596, 169] width 92 height 13
type input "[PERSON_NAME]"
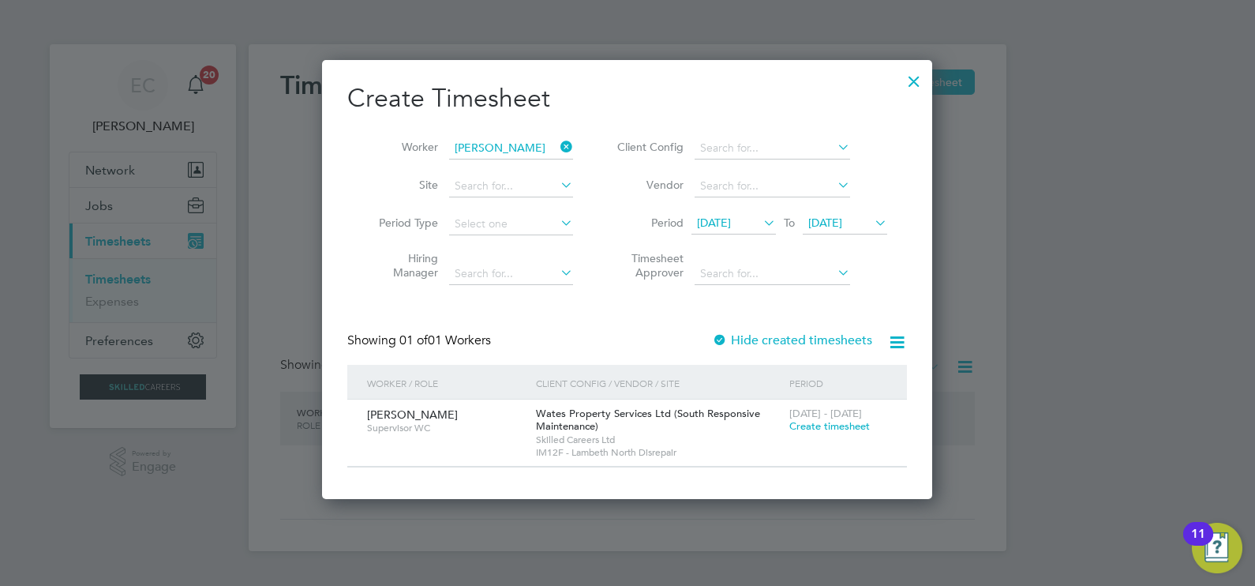
click at [557, 142] on icon at bounding box center [557, 147] width 0 height 22
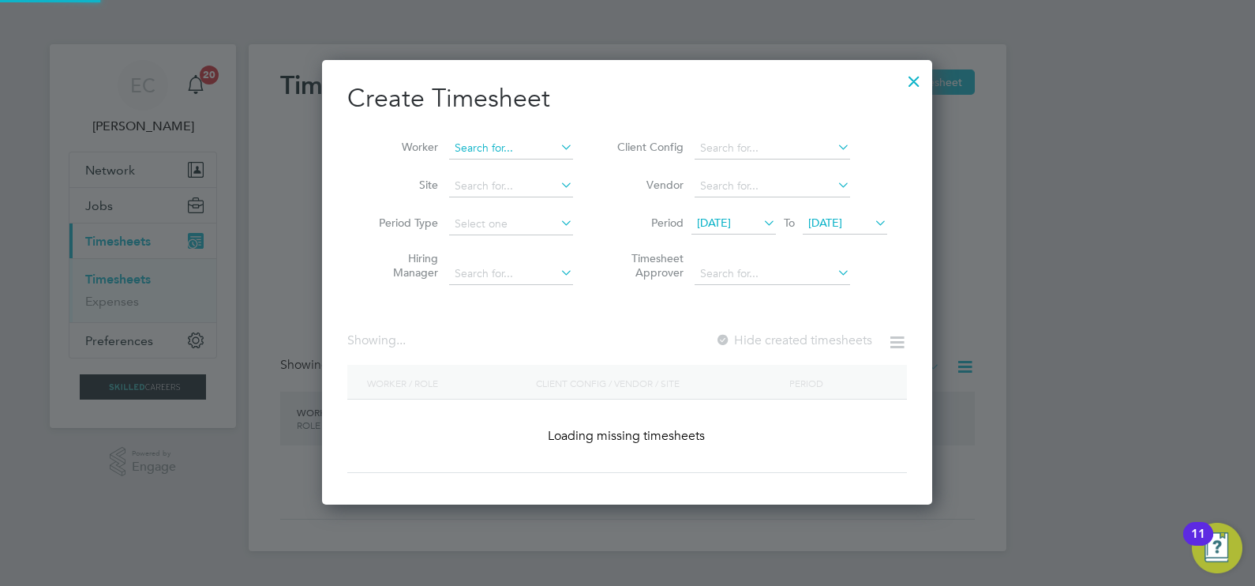
click at [539, 146] on input at bounding box center [511, 148] width 124 height 22
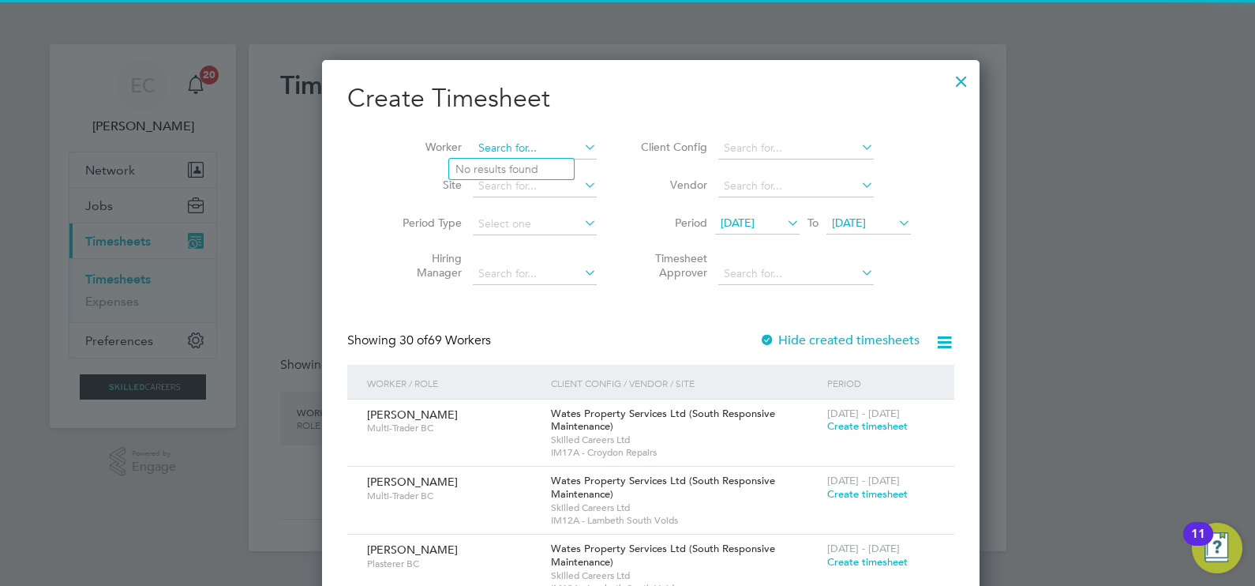
paste input "[PERSON_NAME]"
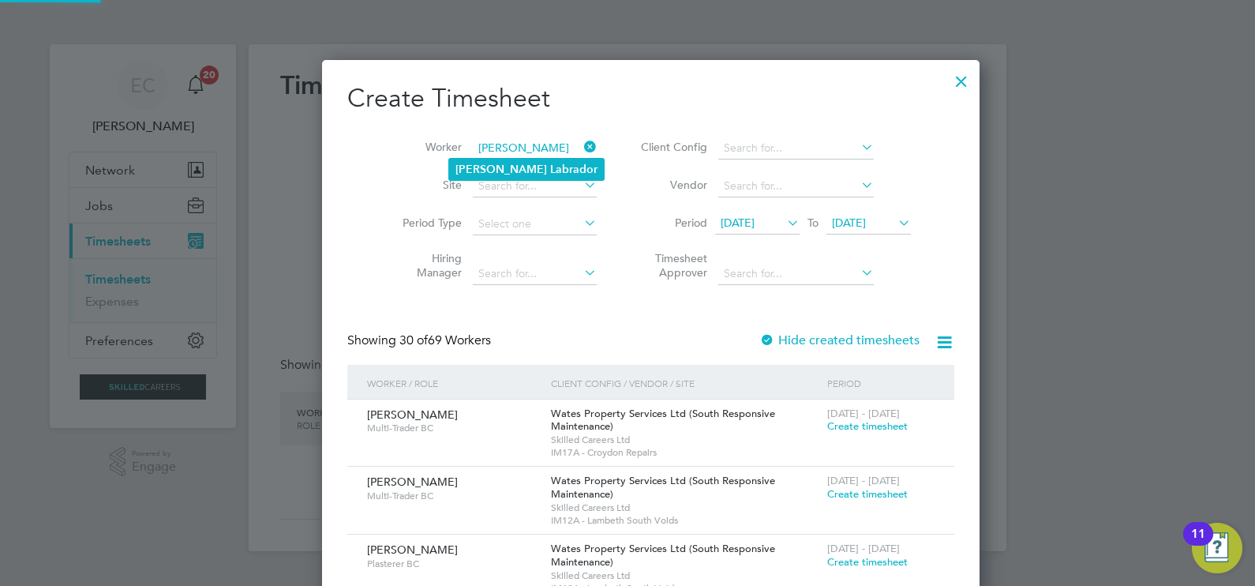
type input "[PERSON_NAME]"
click at [550, 170] on b "Labrador" at bounding box center [573, 169] width 47 height 13
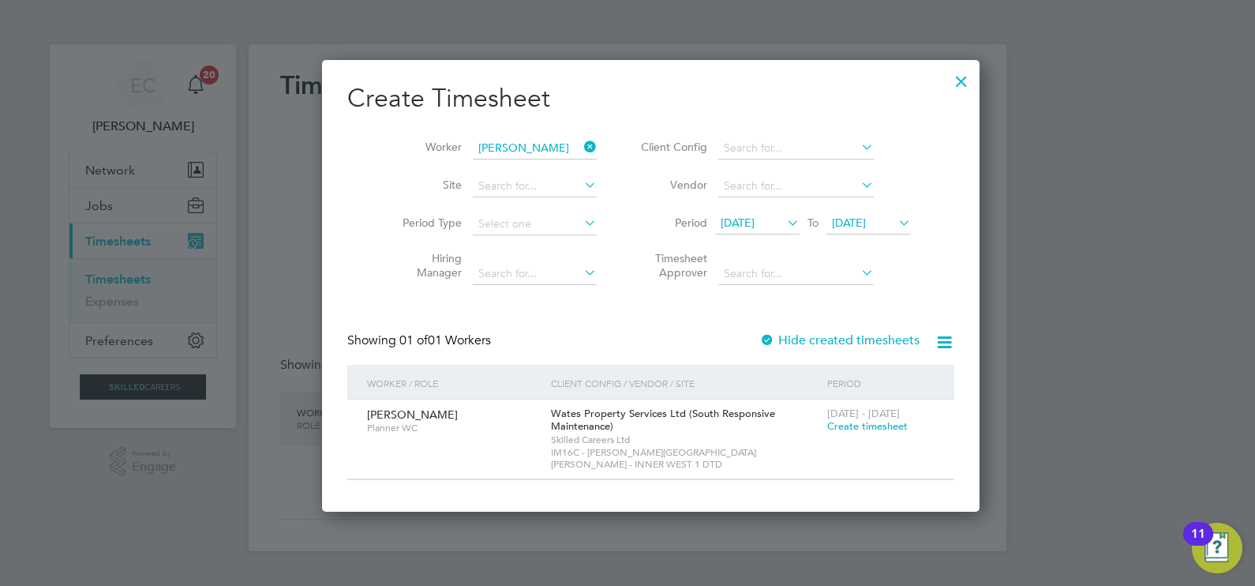
click at [581, 145] on icon at bounding box center [581, 147] width 0 height 22
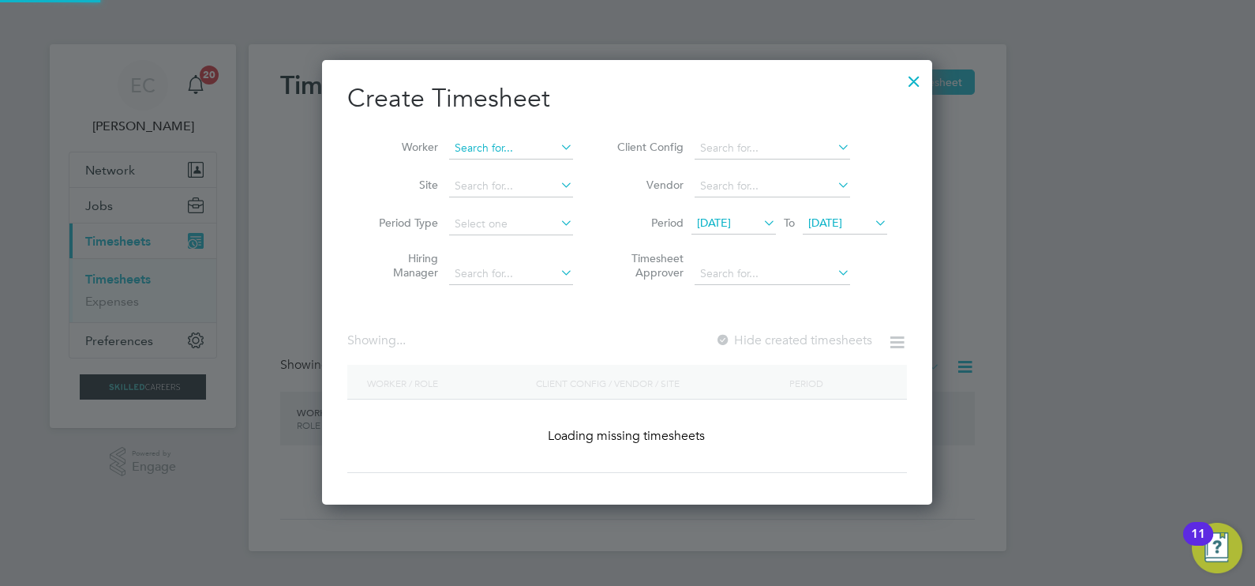
click at [511, 149] on input at bounding box center [511, 148] width 124 height 22
type input "v"
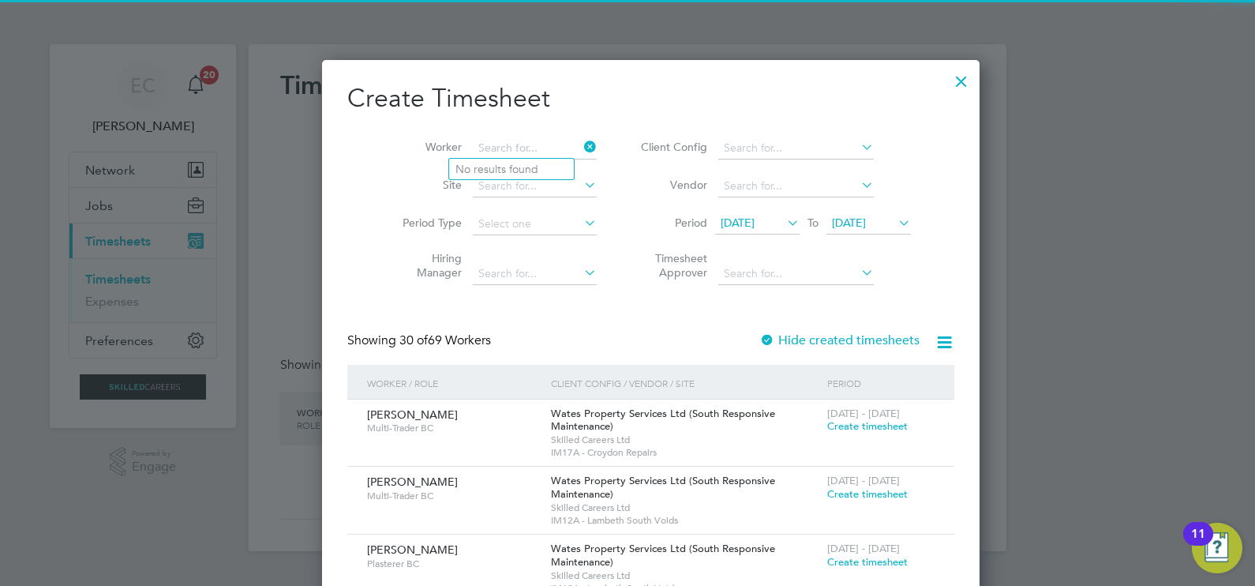
paste input "[PERSON_NAME]"
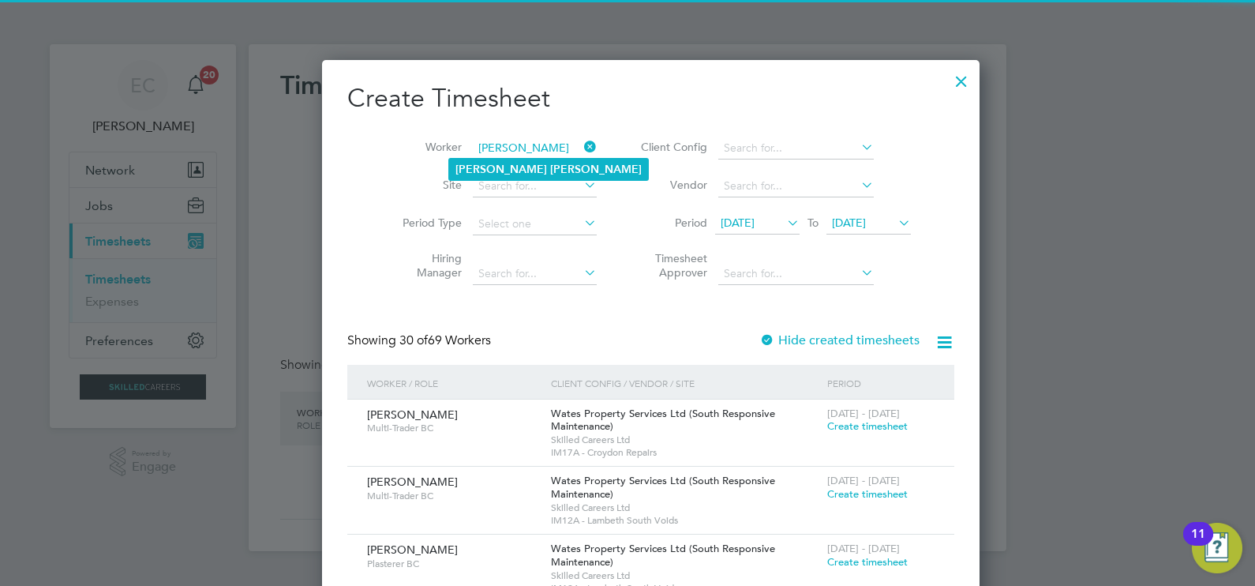
type input "[PERSON_NAME]"
click at [550, 166] on b "[PERSON_NAME]" at bounding box center [596, 169] width 92 height 13
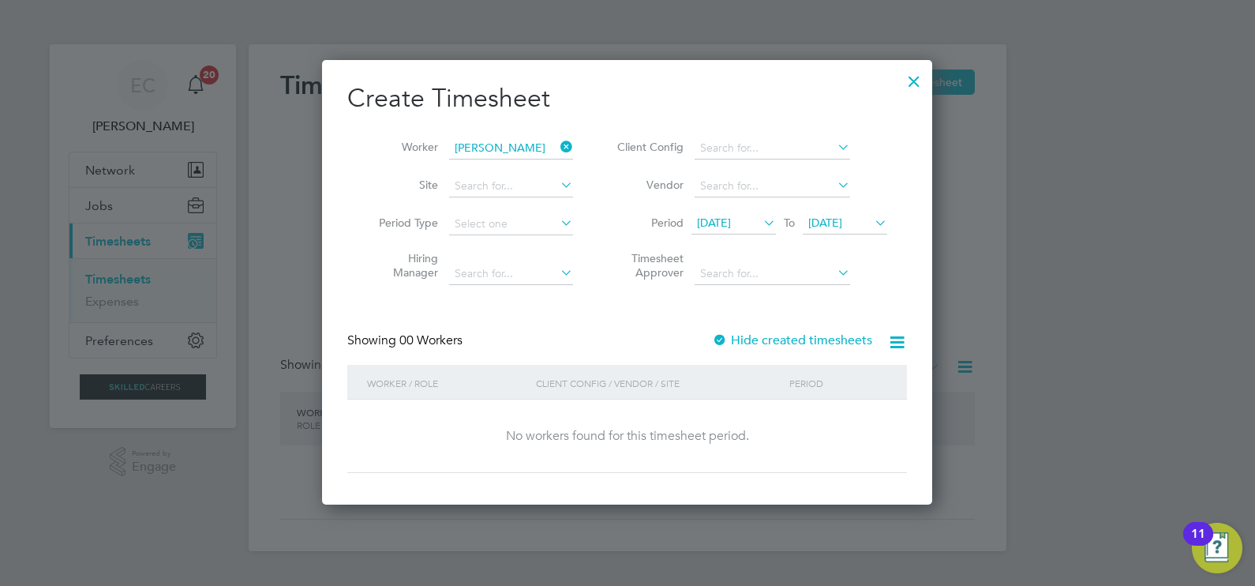
click at [785, 335] on label "Hide created timesheets" at bounding box center [792, 340] width 160 height 16
click at [785, 336] on label "Hide created timesheets" at bounding box center [792, 340] width 160 height 16
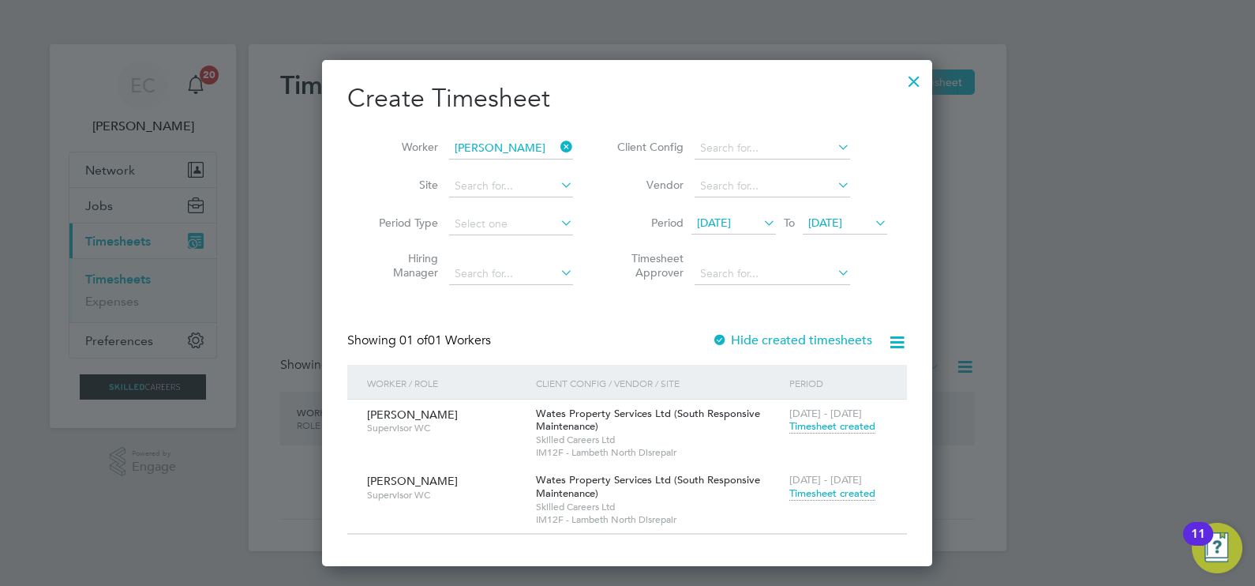
drag, startPoint x: 556, startPoint y: 147, endPoint x: 535, endPoint y: 146, distance: 21.3
click at [557, 147] on icon at bounding box center [557, 147] width 0 height 22
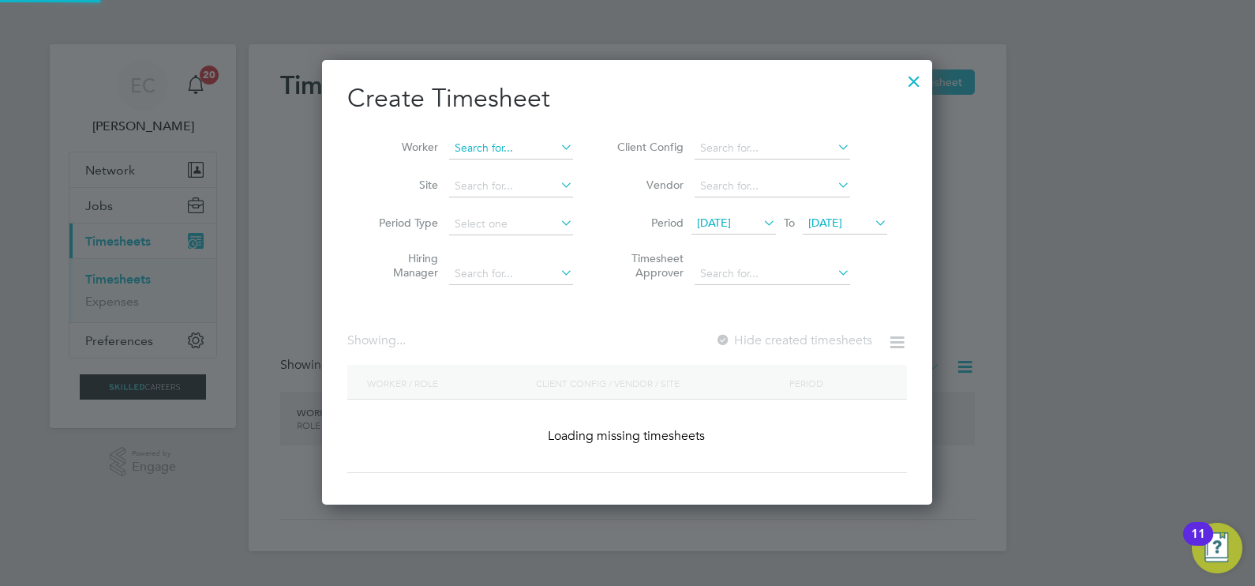
click at [509, 146] on input at bounding box center [511, 148] width 124 height 22
paste input "[PERSON_NAME]"
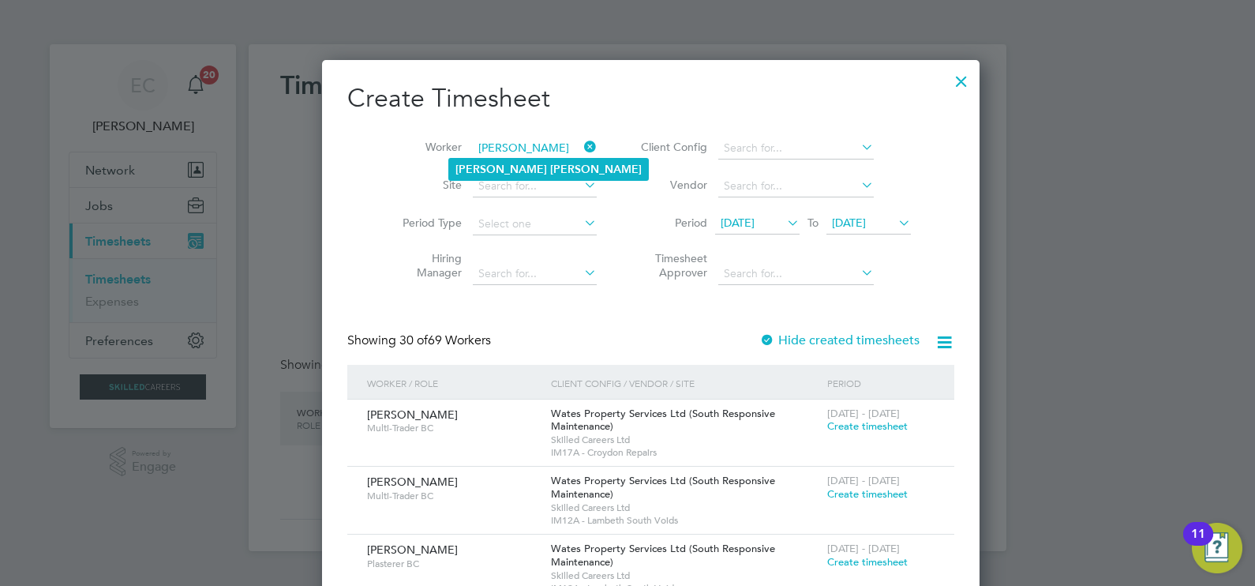
type input "[PERSON_NAME]"
click at [503, 174] on li "[PERSON_NAME]" at bounding box center [548, 169] width 199 height 21
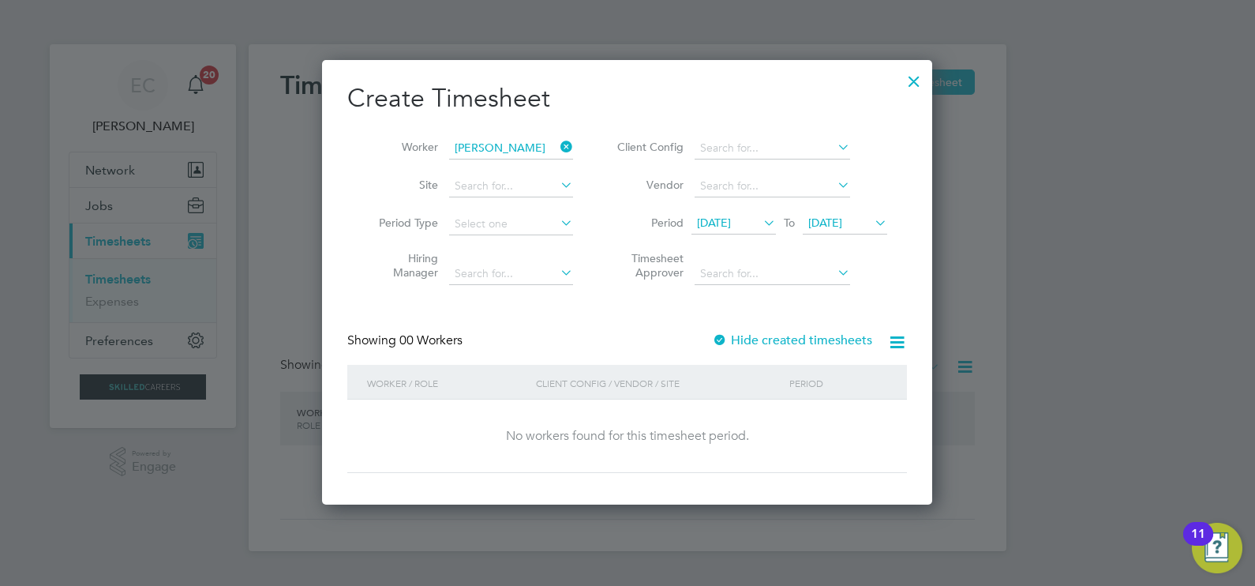
click at [788, 335] on label "Hide created timesheets" at bounding box center [792, 340] width 160 height 16
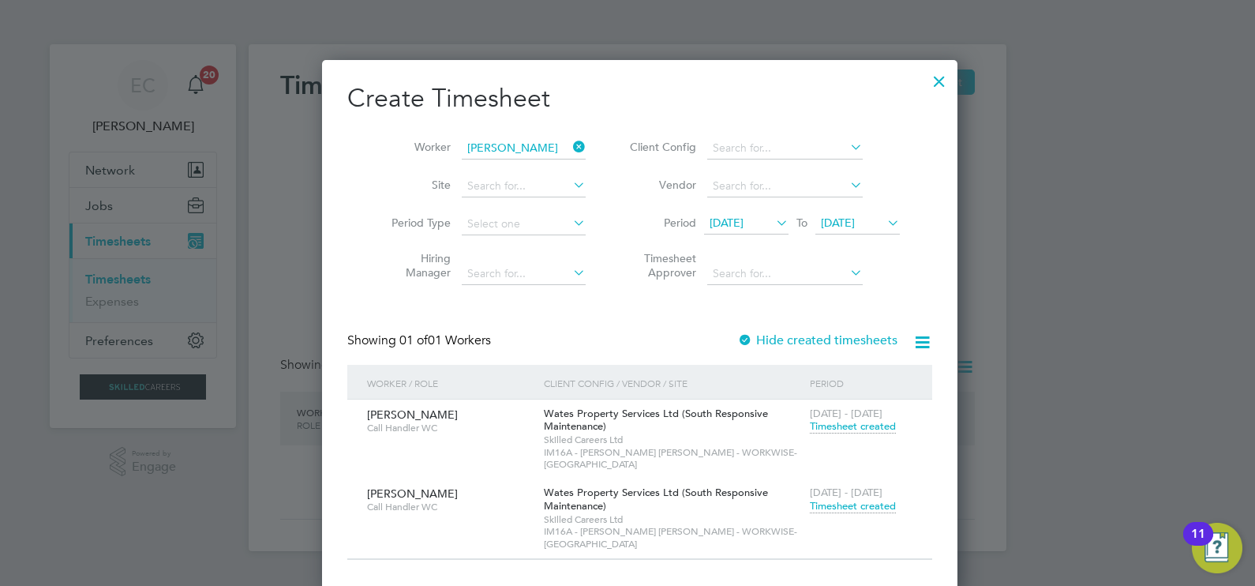
drag, startPoint x: 567, startPoint y: 147, endPoint x: 518, endPoint y: 145, distance: 49.7
click at [570, 147] on icon at bounding box center [570, 147] width 0 height 22
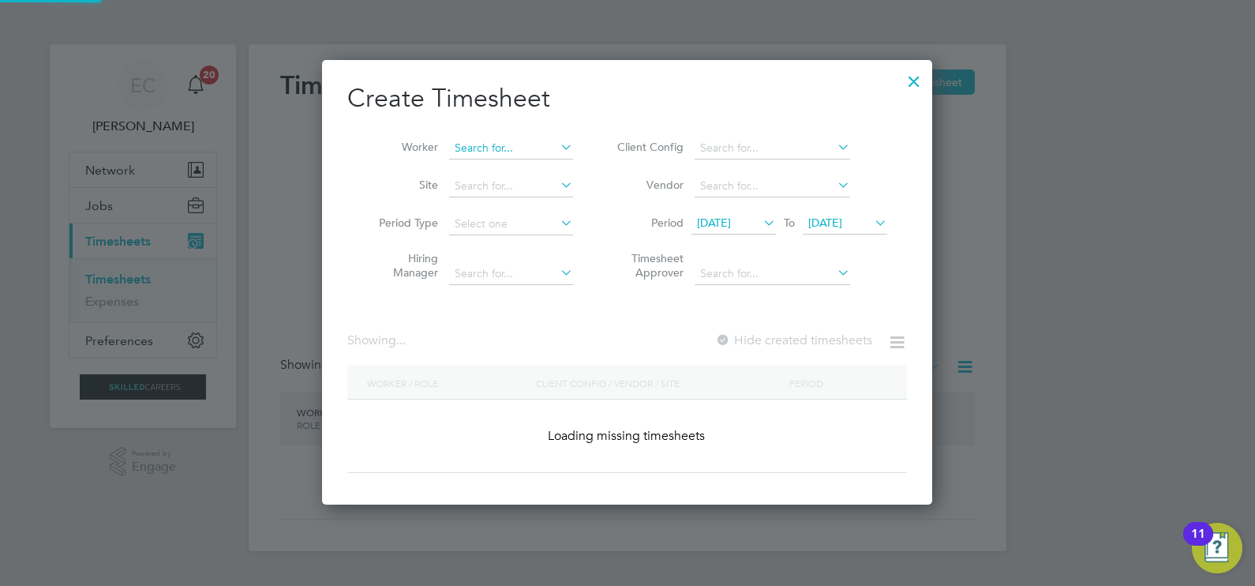
click at [509, 145] on input at bounding box center [511, 148] width 124 height 22
paste input "[PERSON_NAME]"
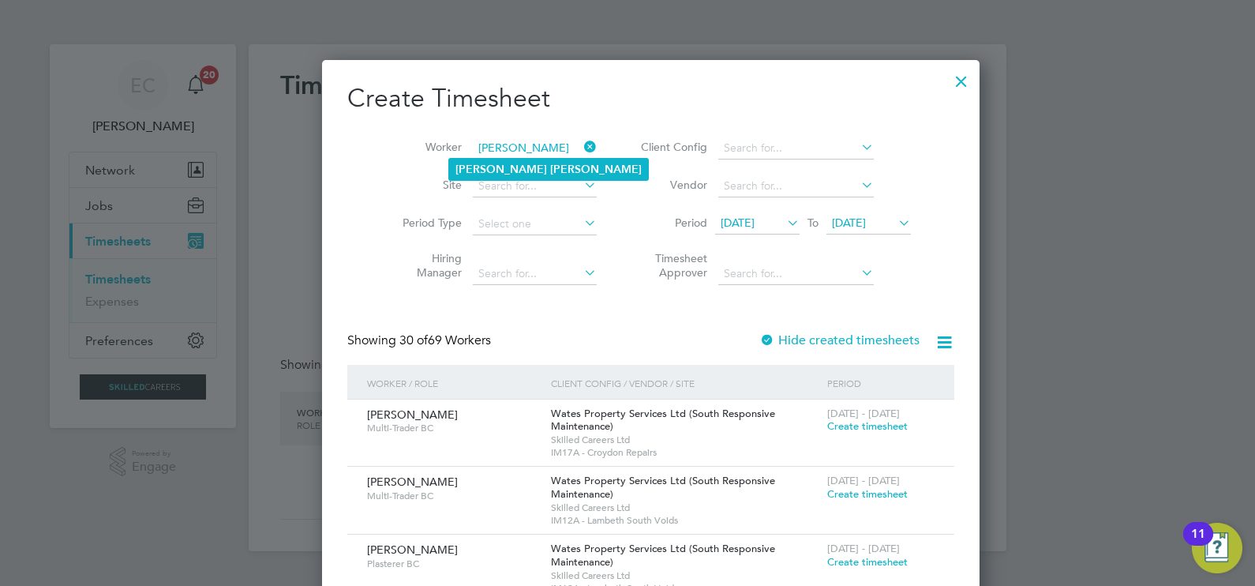
type input "[PERSON_NAME]"
click at [550, 168] on b "[PERSON_NAME]" at bounding box center [596, 169] width 92 height 13
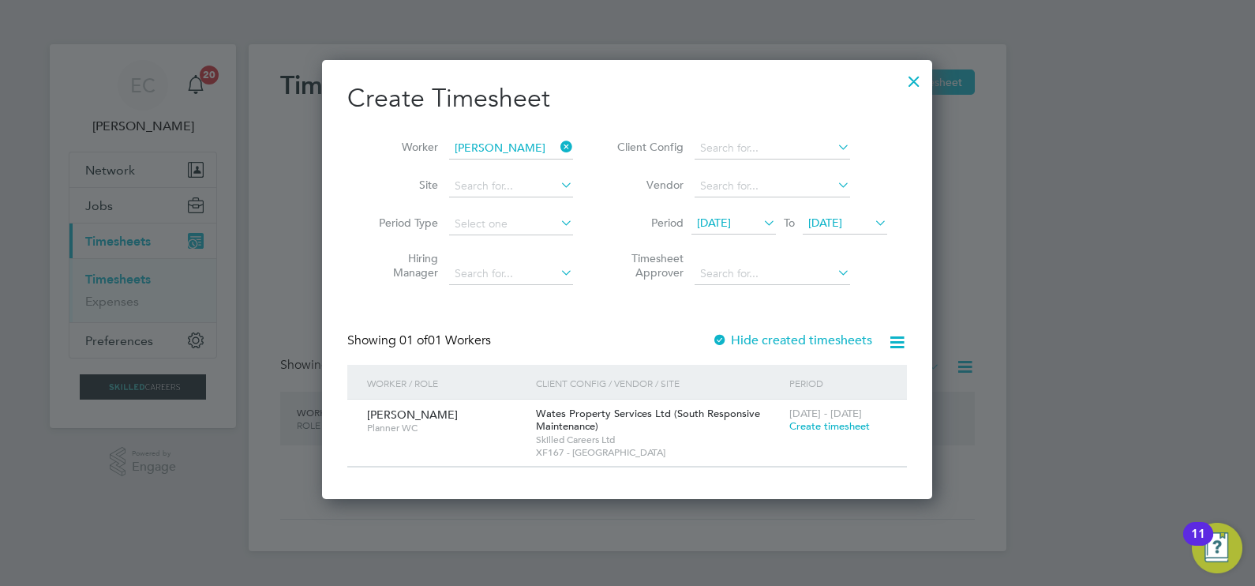
click at [557, 142] on icon at bounding box center [557, 147] width 0 height 22
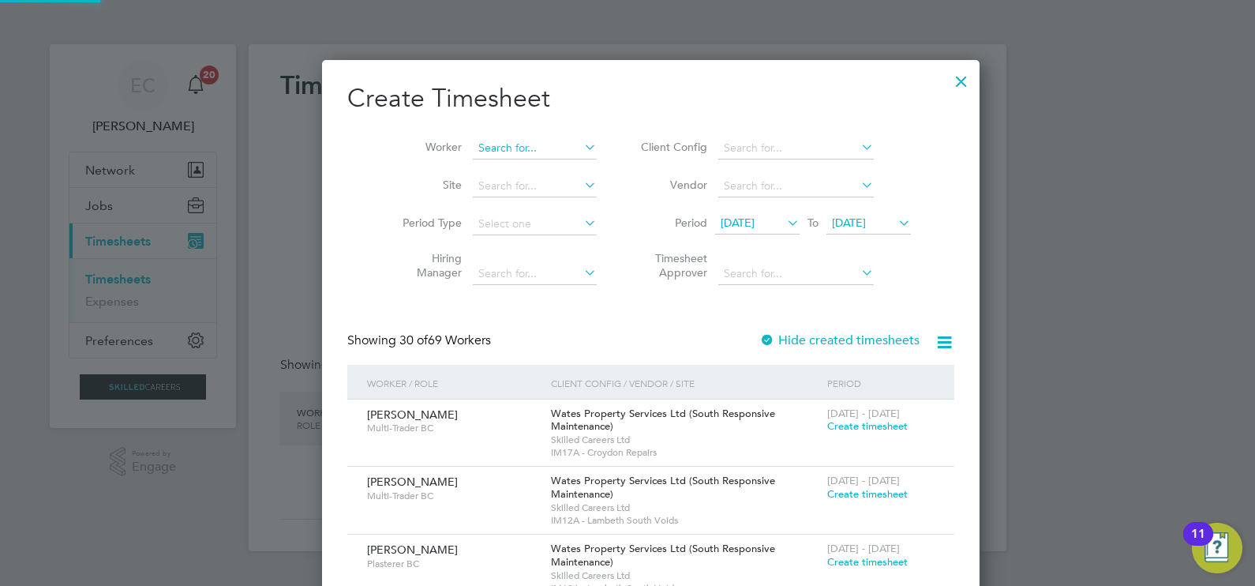
scroll to position [2744, 611]
click at [537, 138] on input at bounding box center [535, 148] width 124 height 22
click at [525, 172] on li "[PERSON_NAME]" at bounding box center [520, 169] width 142 height 21
type input "[PERSON_NAME]"
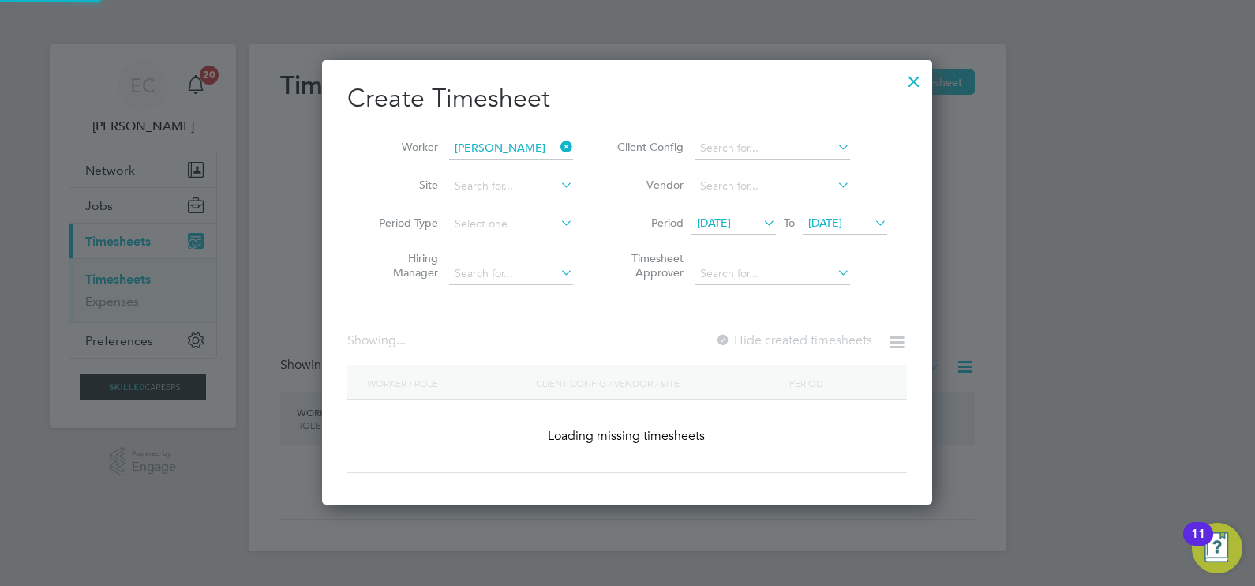
scroll to position [438, 611]
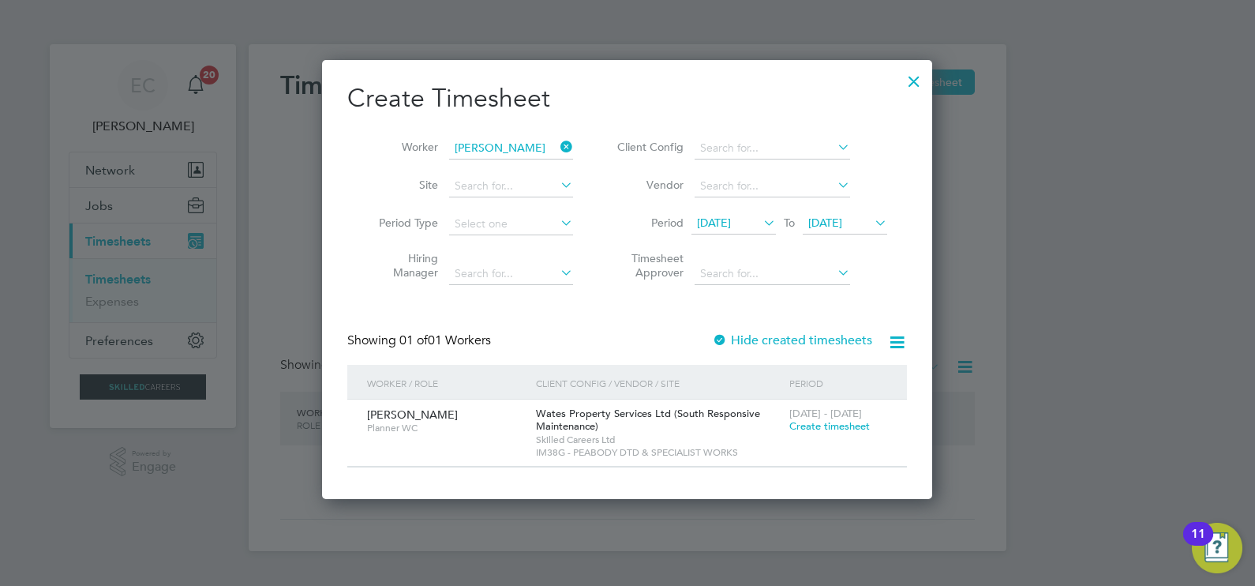
drag, startPoint x: 568, startPoint y: 140, endPoint x: 552, endPoint y: 150, distance: 18.4
click at [557, 140] on icon at bounding box center [557, 147] width 0 height 22
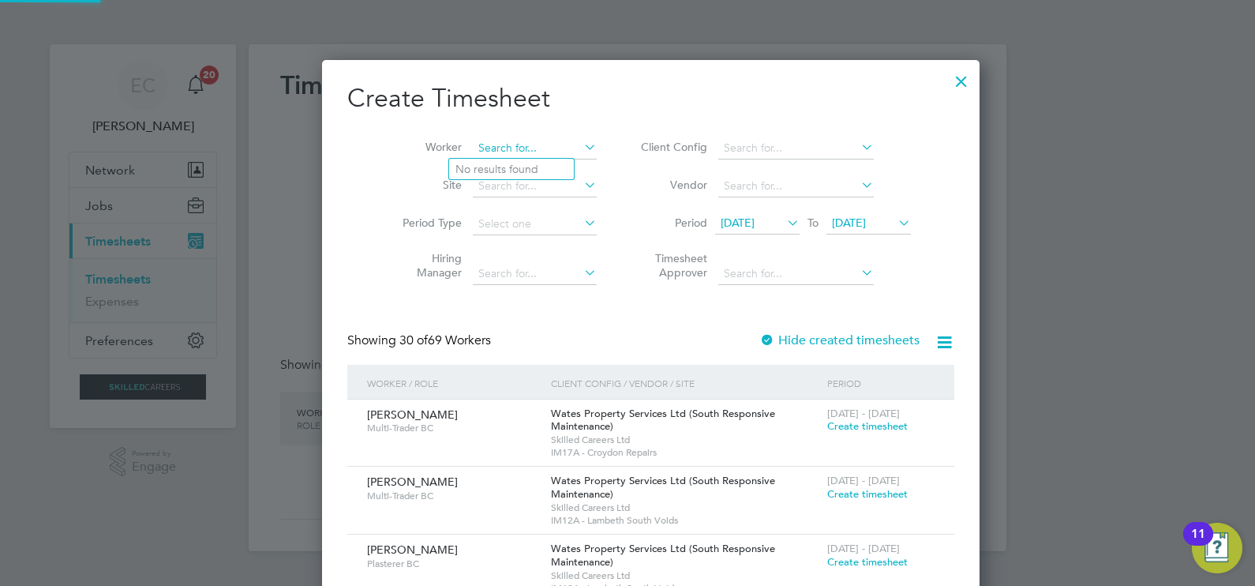
click at [541, 152] on input at bounding box center [535, 148] width 124 height 22
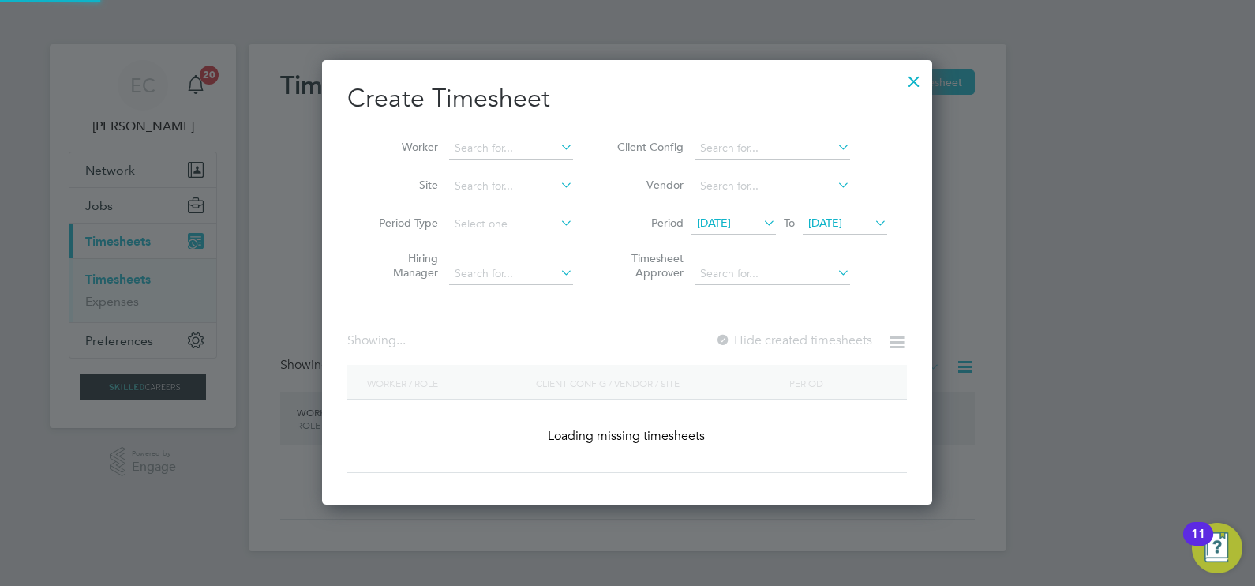
scroll to position [2744, 611]
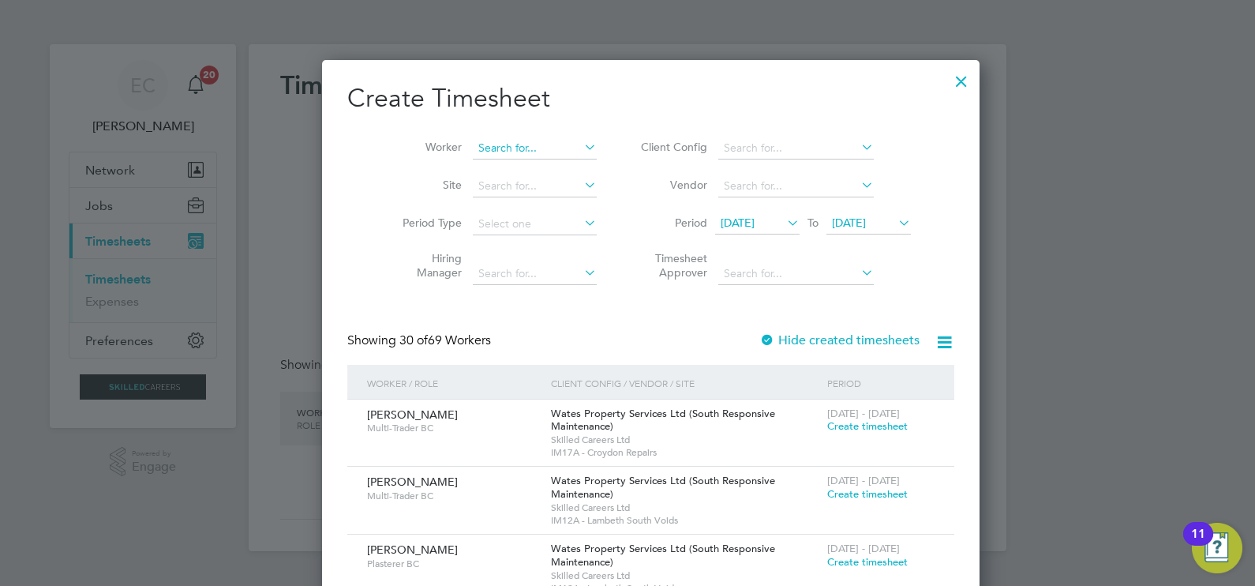
drag, startPoint x: 496, startPoint y: 158, endPoint x: 499, endPoint y: 144, distance: 13.6
click at [496, 156] on div "Timesheets New Timesheet Client Config Vendor Site Position Timesheet ID Approv…" at bounding box center [628, 297] width 758 height 507
click at [498, 146] on input at bounding box center [535, 148] width 124 height 22
click at [515, 162] on li "Princess [PERSON_NAME]" at bounding box center [521, 169] width 145 height 21
type input "Princess [PERSON_NAME]"
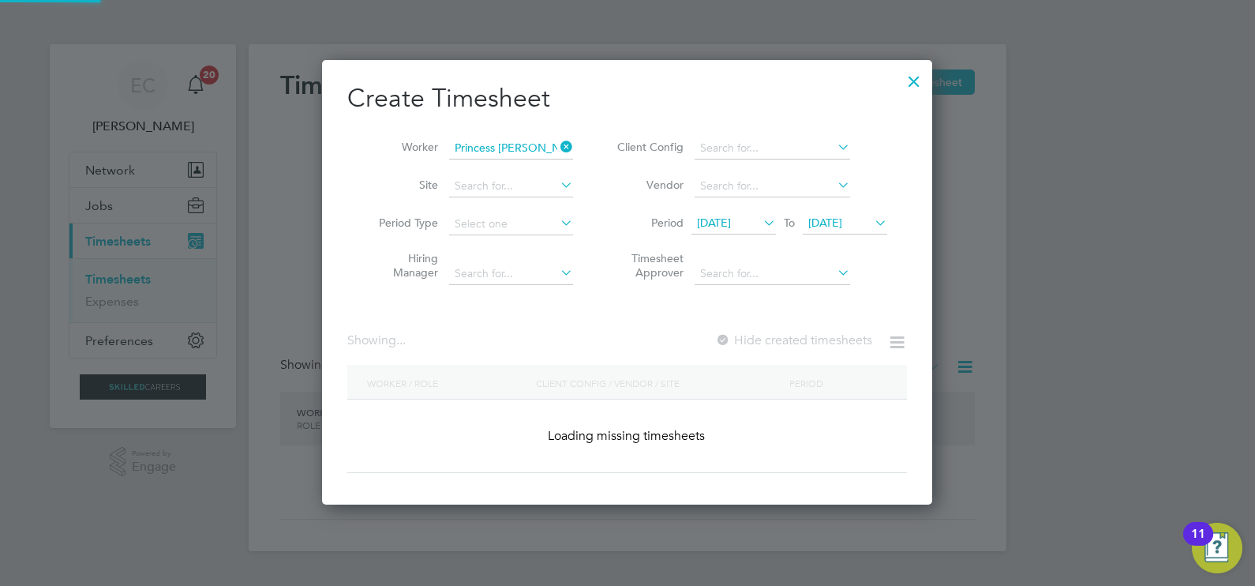
scroll to position [438, 611]
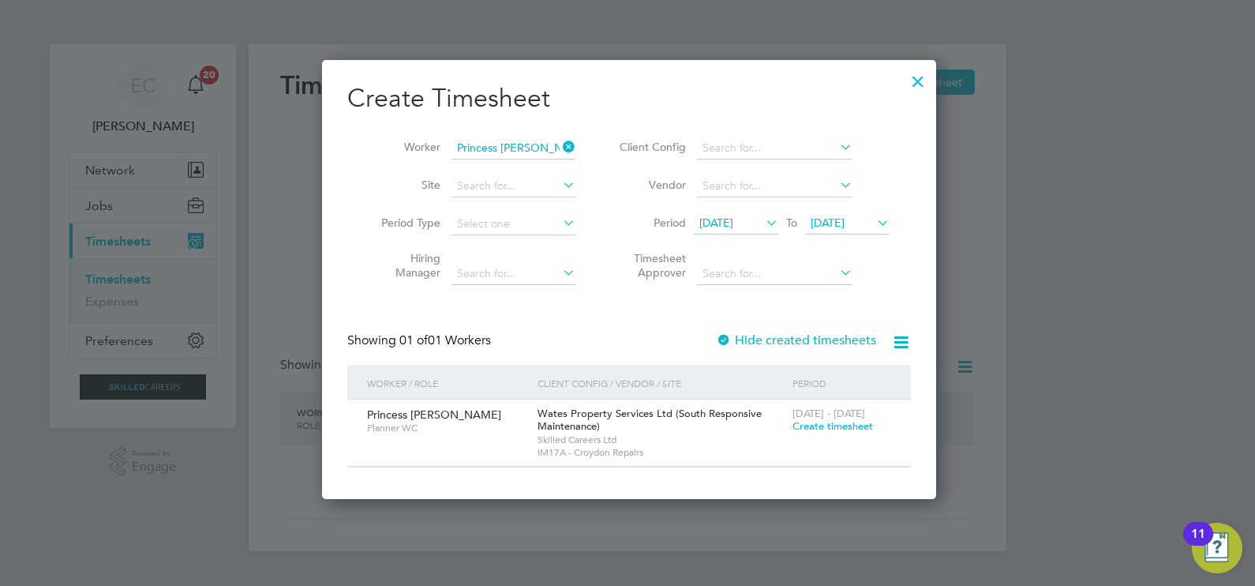
click at [856, 431] on span "Create timesheet" at bounding box center [832, 425] width 80 height 13
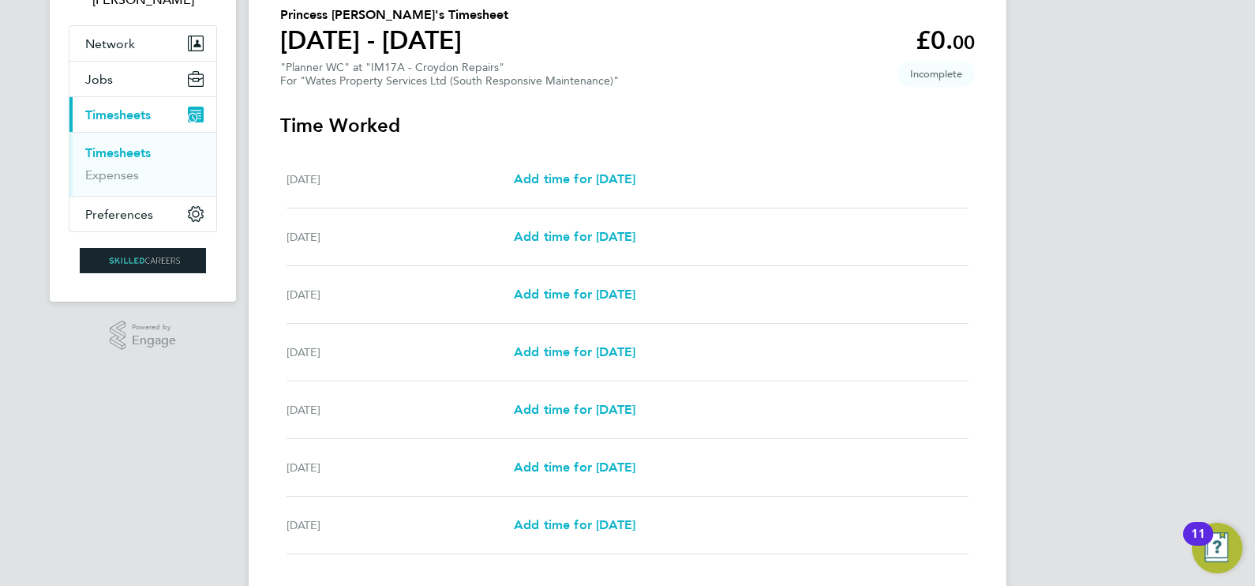
scroll to position [196, 0]
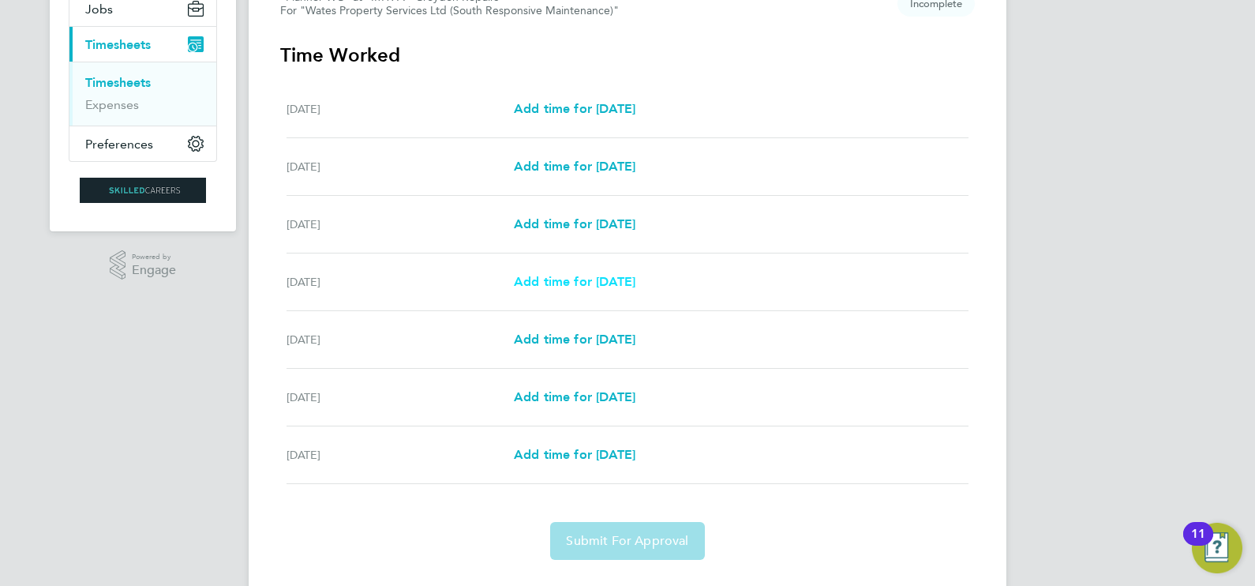
click at [608, 279] on span "Add time for [DATE]" at bounding box center [575, 281] width 122 height 15
select select "30"
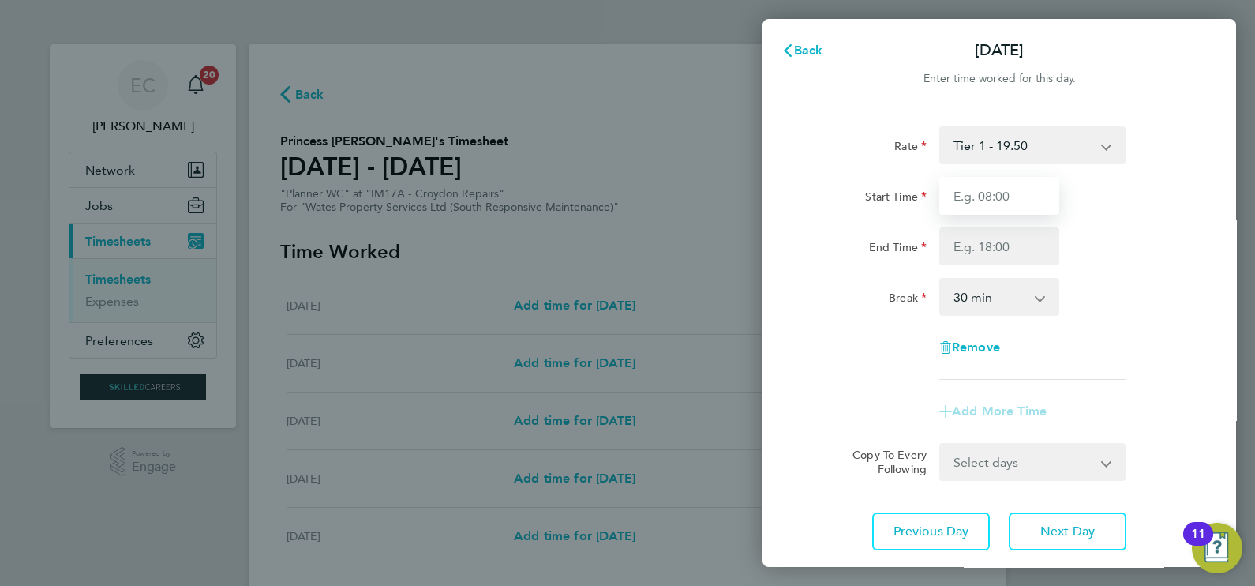
click at [1012, 212] on input "Start Time" at bounding box center [999, 196] width 120 height 38
type input "08:00"
click at [993, 247] on input "End Time" at bounding box center [999, 246] width 120 height 38
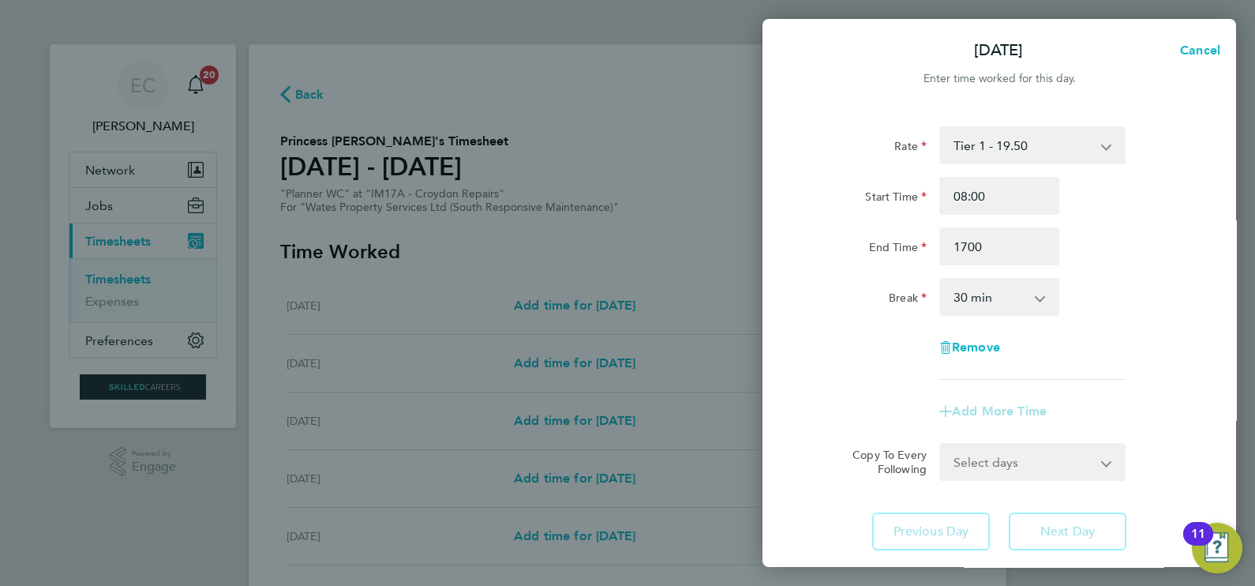
type input "17:00"
click at [1153, 239] on div "End Time 17:00" at bounding box center [999, 246] width 398 height 38
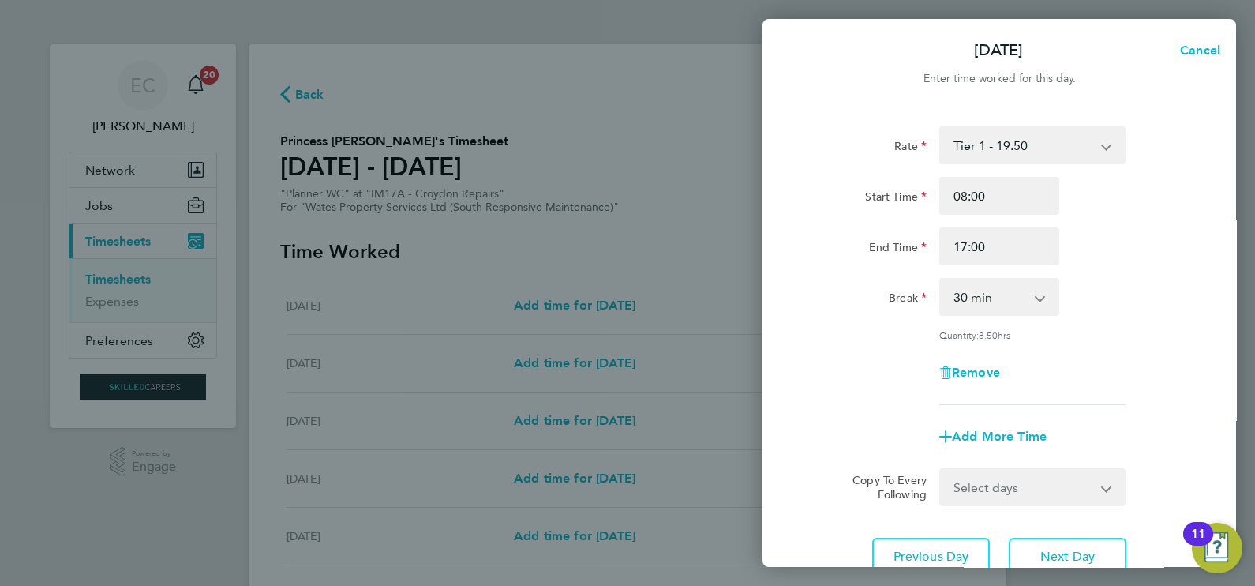
scroll to position [98, 0]
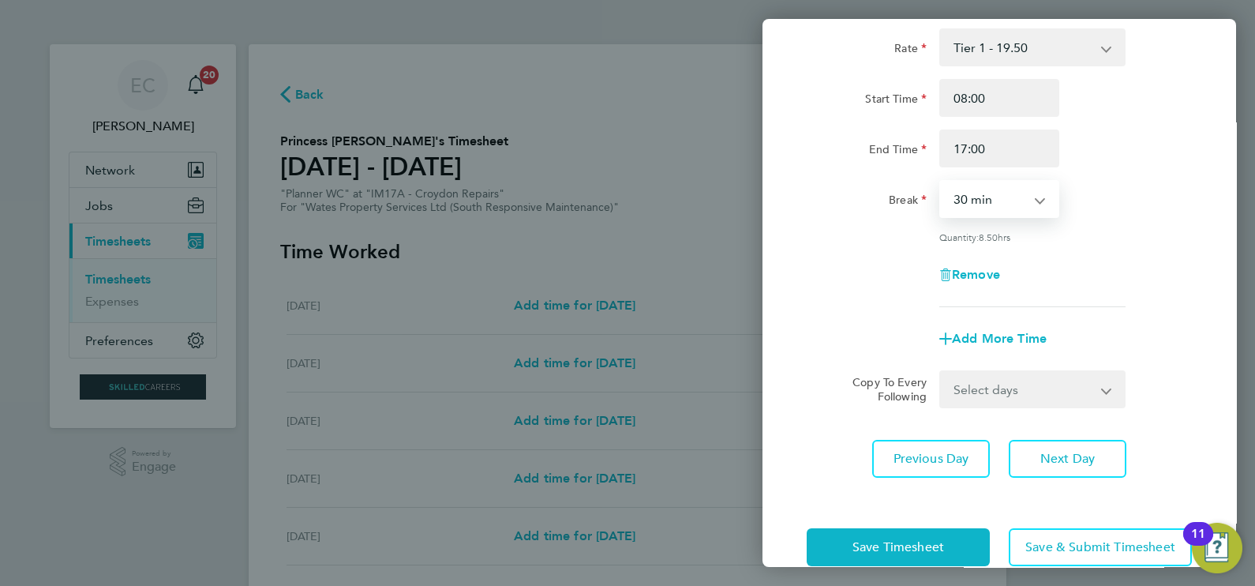
click at [1022, 214] on select "0 min 15 min 30 min 45 min 60 min 75 min 90 min" at bounding box center [990, 198] width 98 height 35
select select "60"
click at [941, 181] on select "0 min 15 min 30 min 45 min 60 min 75 min 90 min" at bounding box center [990, 198] width 98 height 35
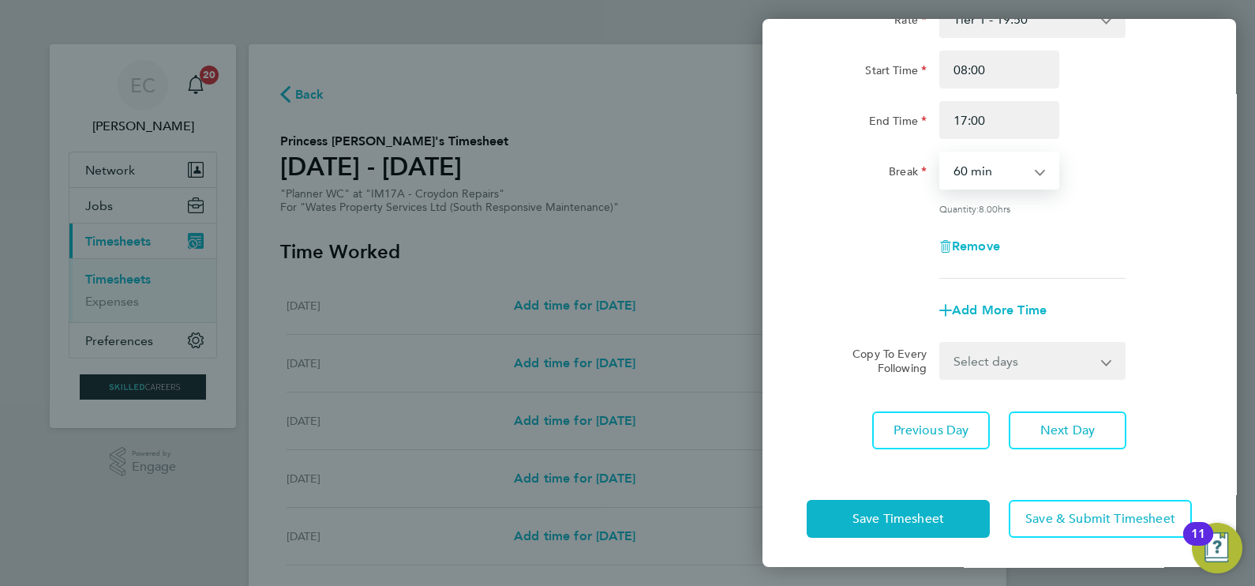
click at [1066, 363] on select "Select days Day [DATE] [DATE] [DATE]" at bounding box center [1024, 360] width 166 height 35
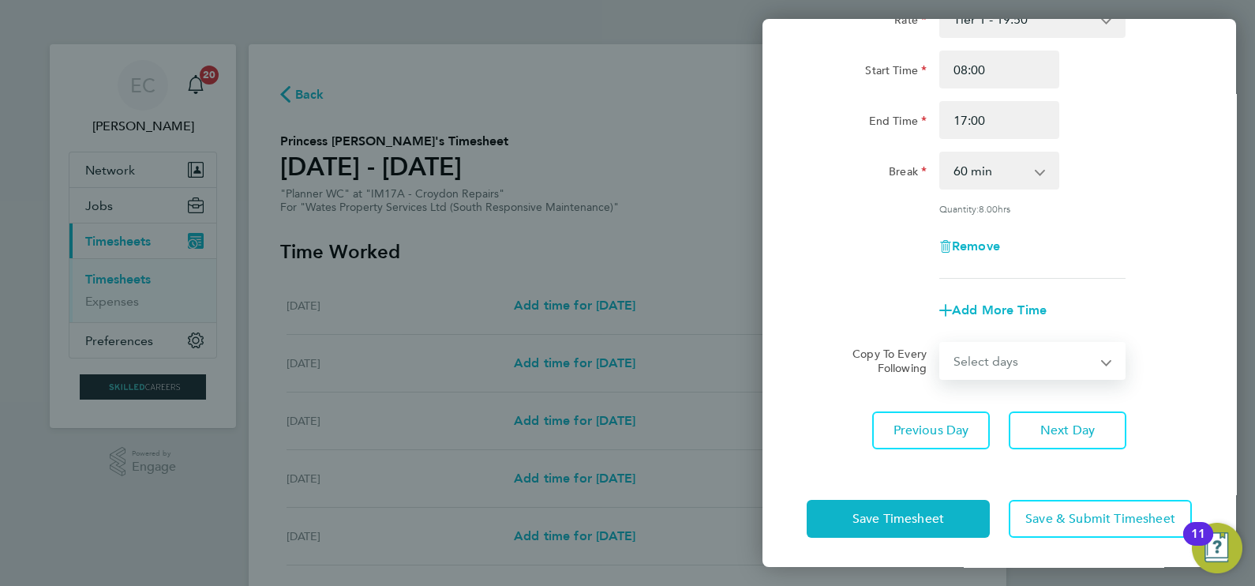
select select "WED"
click at [941, 343] on select "Select days Day [DATE] [DATE] [DATE]" at bounding box center [1024, 360] width 166 height 35
select select "[DATE]"
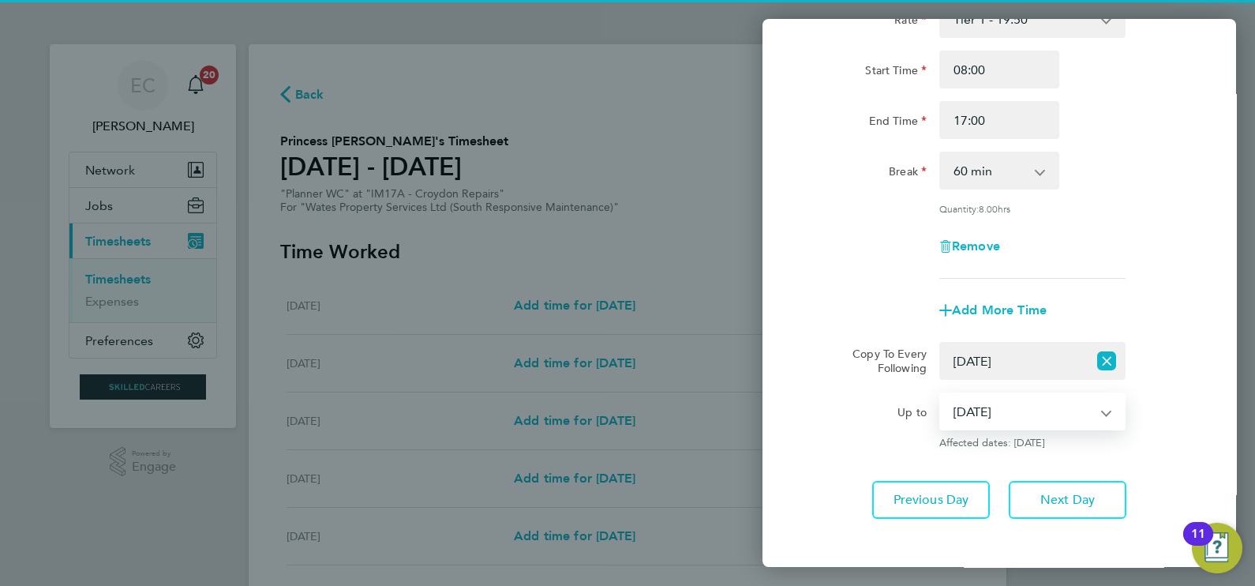
click at [1023, 411] on select "[DATE] [DATE] [DATE]" at bounding box center [1023, 411] width 164 height 35
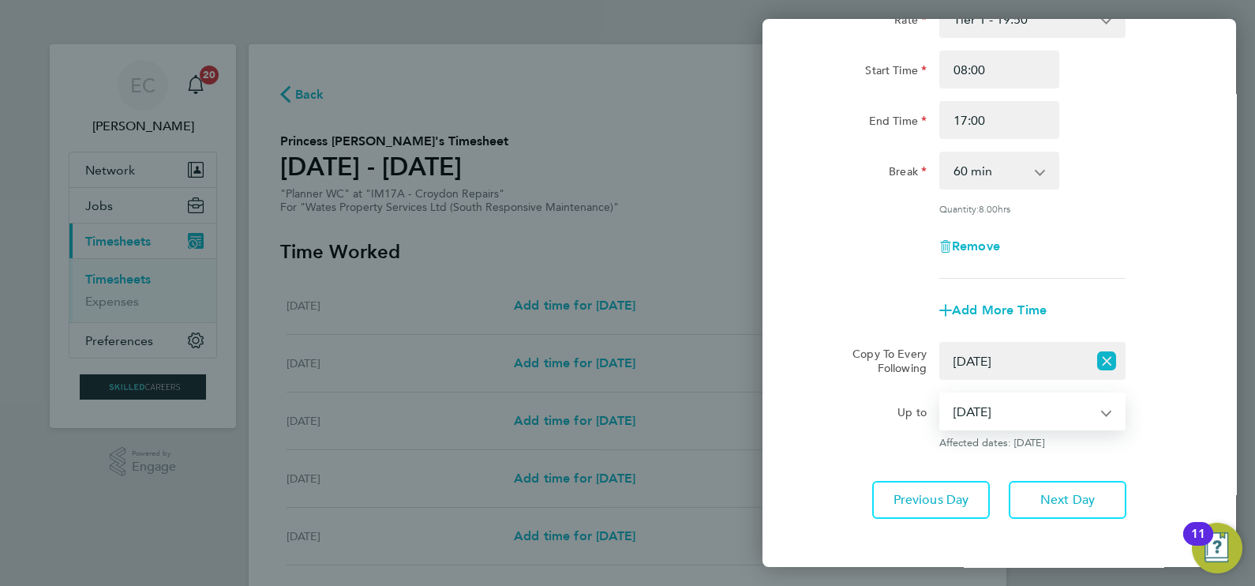
click at [941, 394] on select "[DATE] [DATE] [DATE]" at bounding box center [1023, 411] width 164 height 35
click at [1017, 361] on select "Select days Day [DATE] [DATE] [DATE]" at bounding box center [1014, 360] width 147 height 35
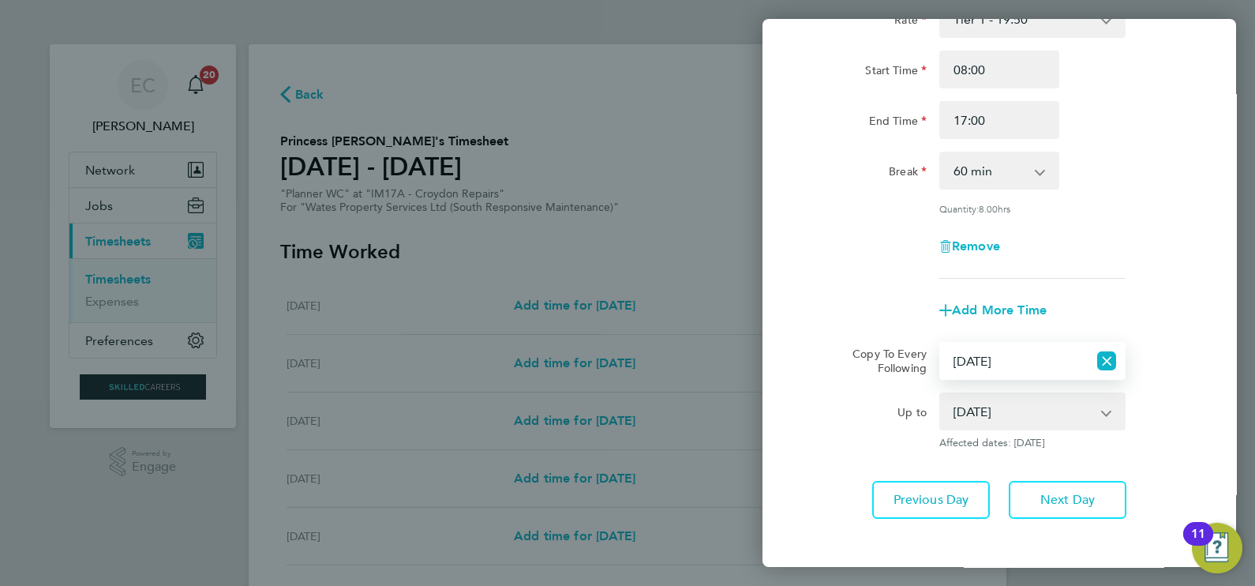
select select "DAY"
click at [941, 343] on select "Select days Day [DATE] [DATE] [DATE]" at bounding box center [1014, 360] width 147 height 35
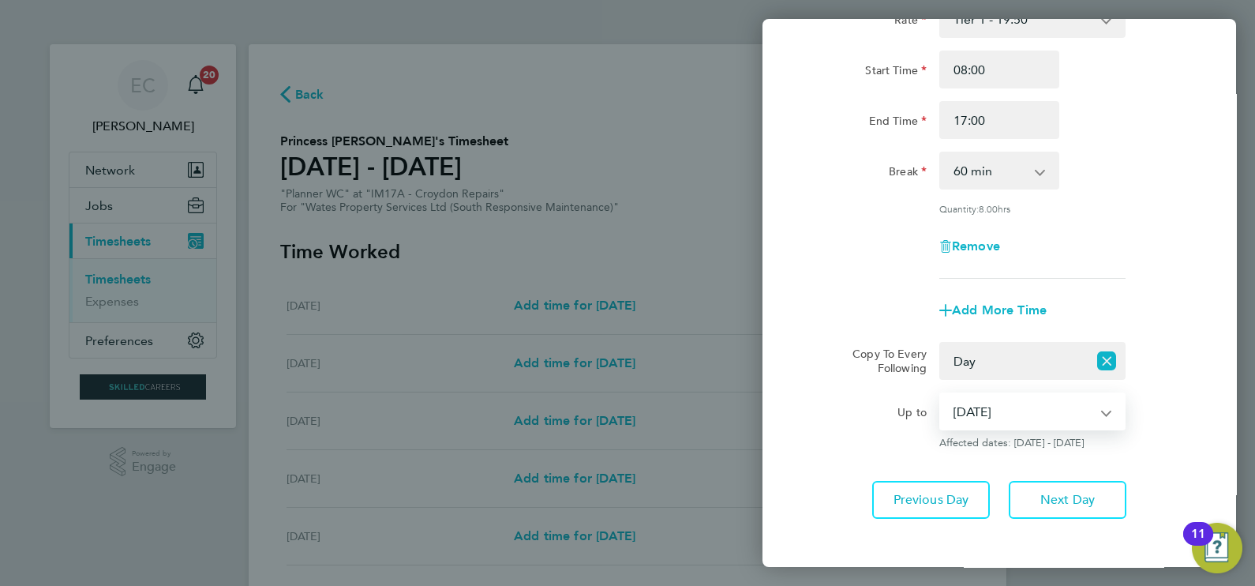
click at [1015, 410] on select "[DATE] [DATE] [DATE]" at bounding box center [1023, 411] width 164 height 35
click at [941, 394] on select "[DATE] [DATE] [DATE]" at bounding box center [1023, 411] width 164 height 35
click at [1142, 450] on div "Rate Tier 1 - 19.50 Start Time 08:00 End Time 17:00 Break 0 min 15 min 30 min 4…" at bounding box center [998, 259] width 473 height 556
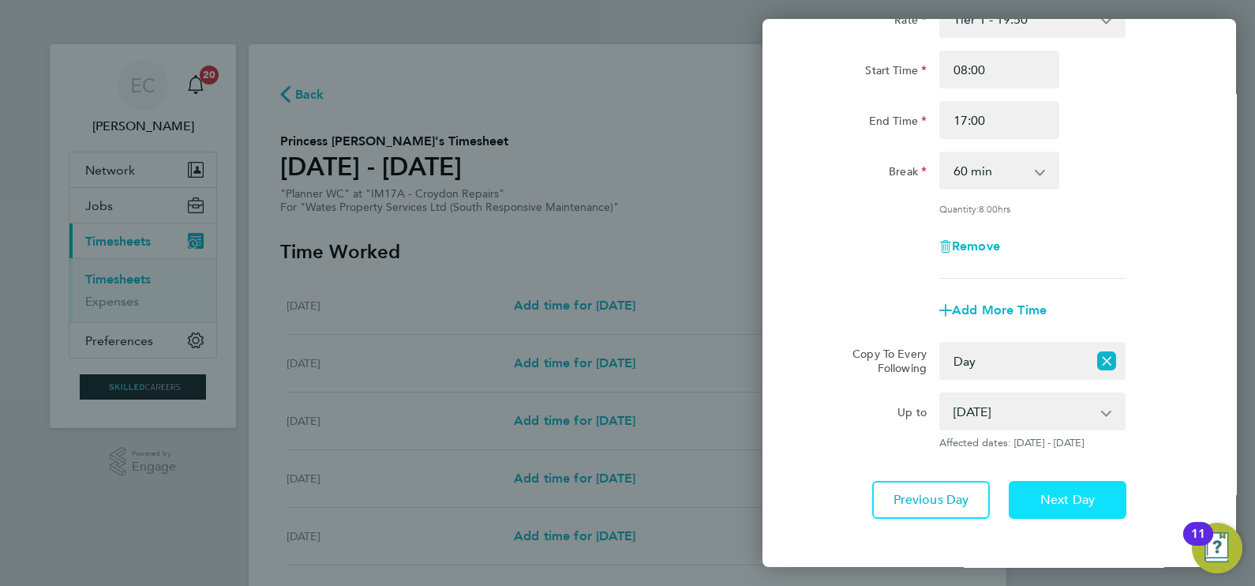
click at [1079, 493] on span "Next Day" at bounding box center [1067, 500] width 54 height 16
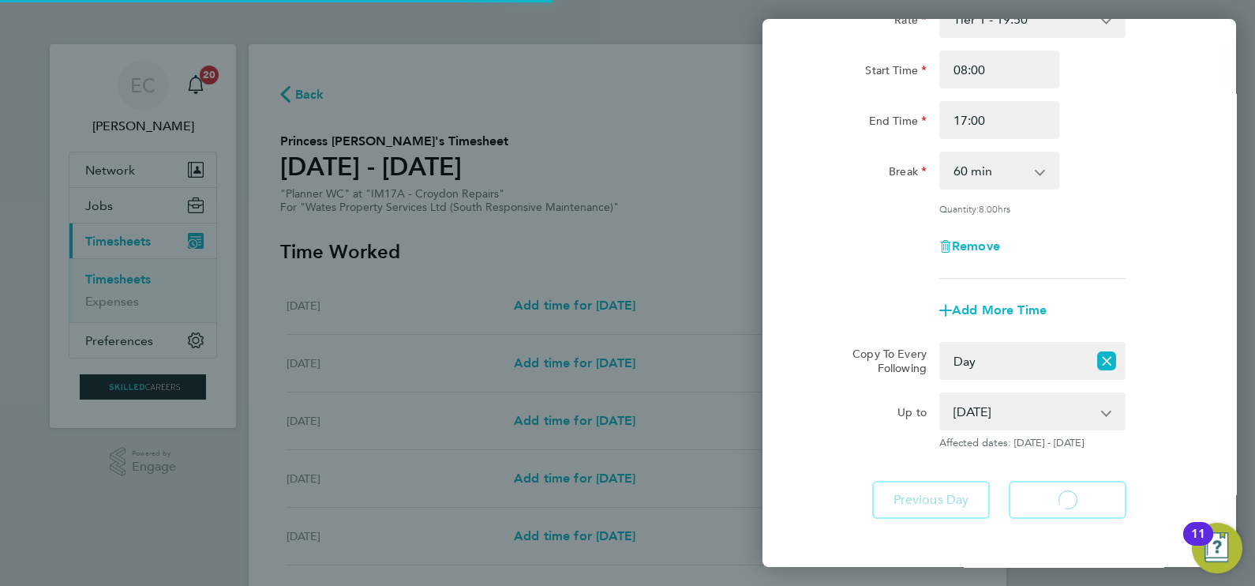
select select "60"
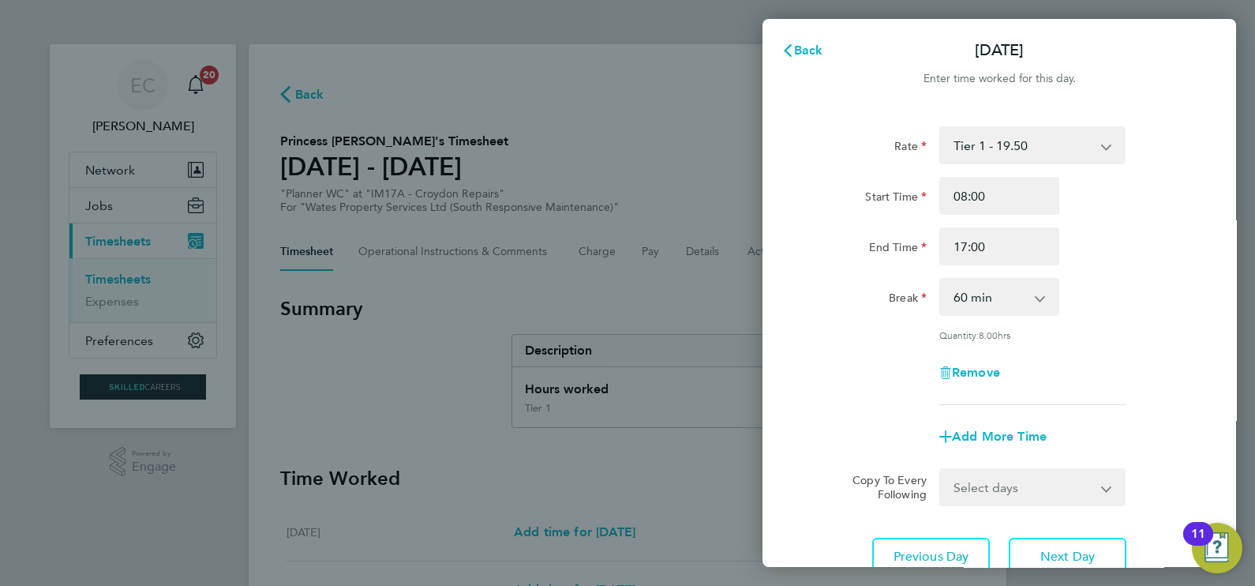
click at [443, 314] on div "Back [DATE] Enter time worked for this day. Rate Tier 1 - 19.50 Start Time 08:0…" at bounding box center [627, 293] width 1255 height 586
click at [805, 51] on span "Back" at bounding box center [808, 50] width 29 height 15
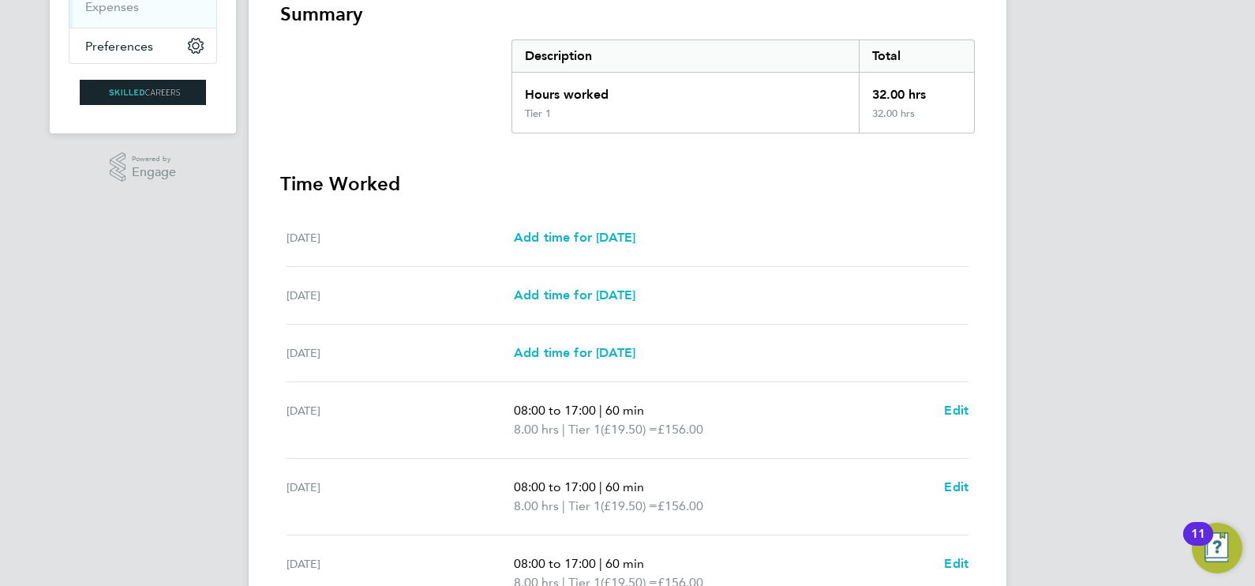
scroll to position [533, 0]
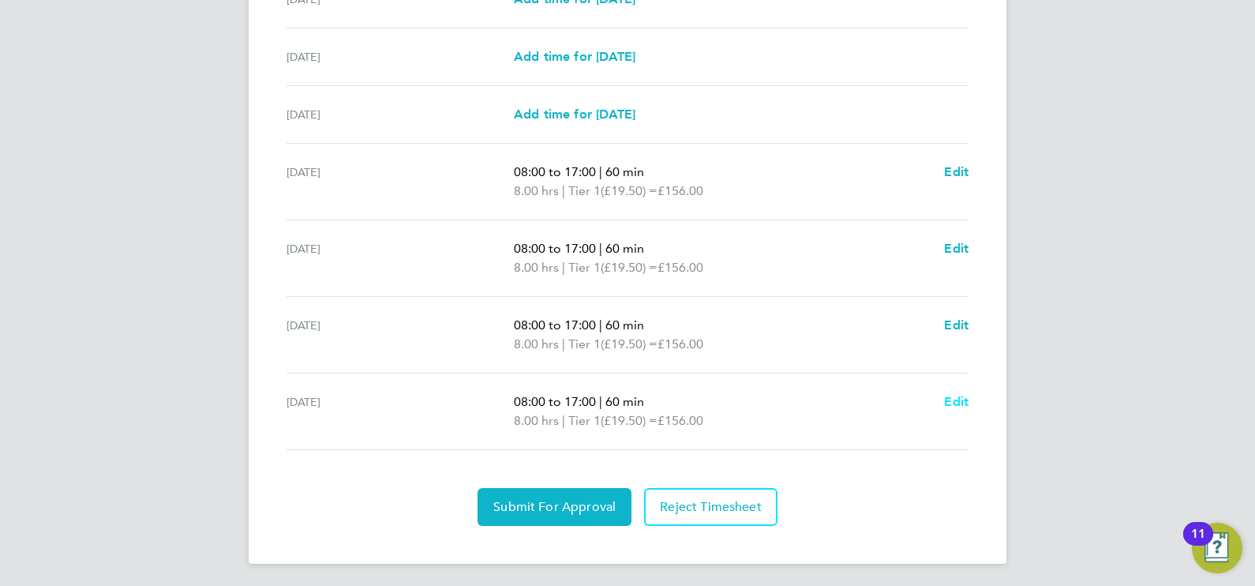
click at [965, 402] on span "Edit" at bounding box center [956, 401] width 24 height 15
select select "60"
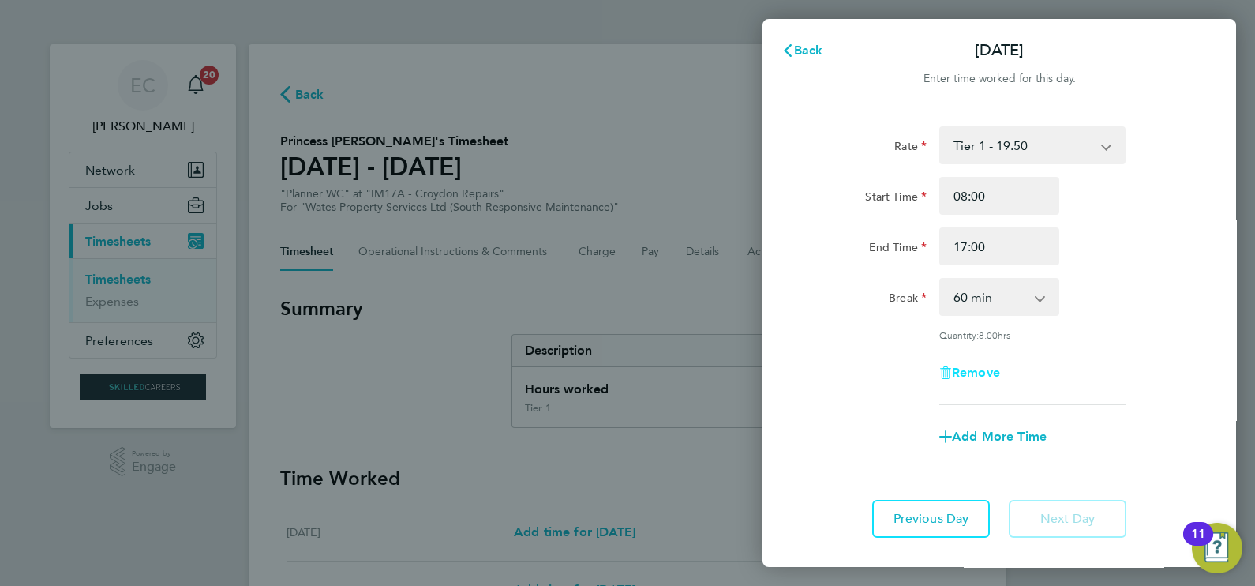
click at [982, 371] on span "Remove" at bounding box center [976, 372] width 48 height 15
select select "null"
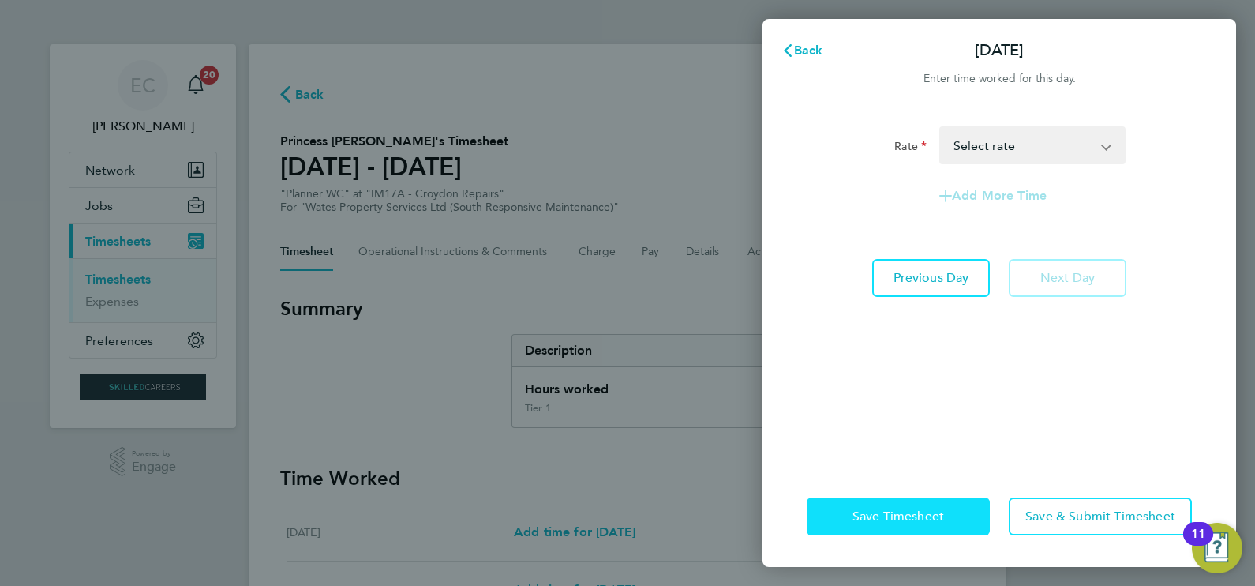
click at [948, 517] on button "Save Timesheet" at bounding box center [897, 516] width 183 height 38
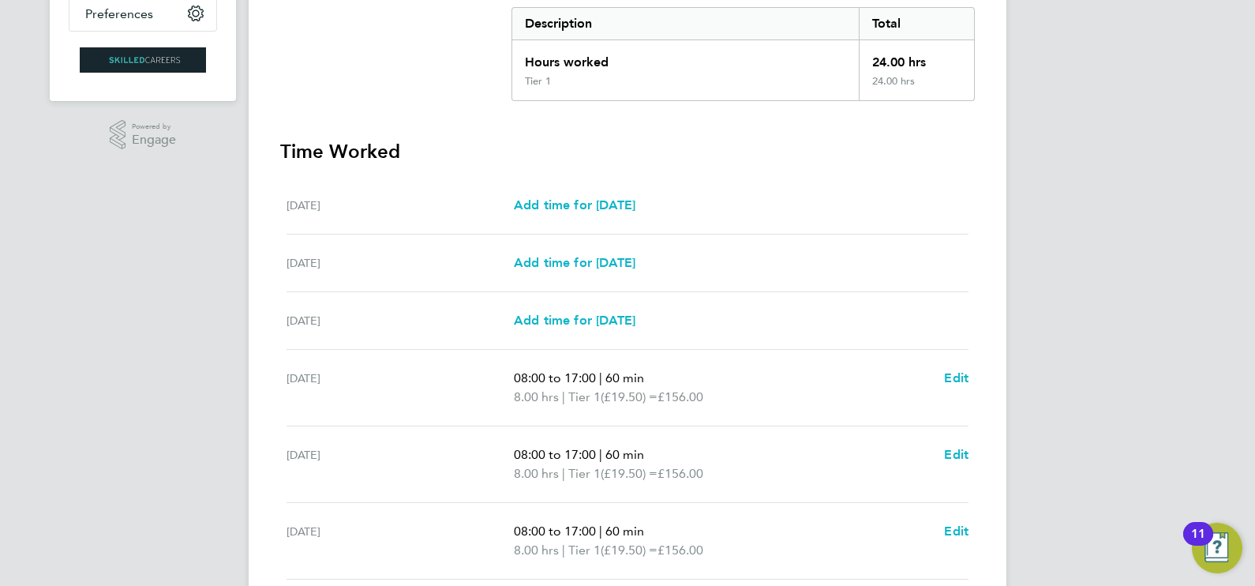
scroll to position [514, 0]
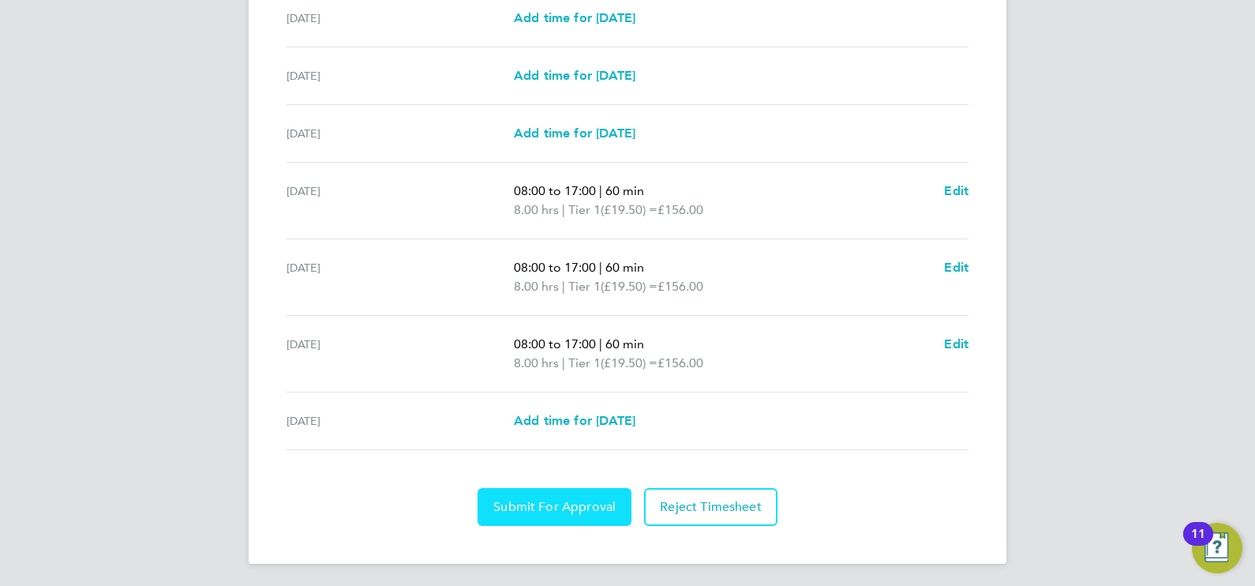
click at [572, 493] on button "Submit For Approval" at bounding box center [554, 507] width 154 height 38
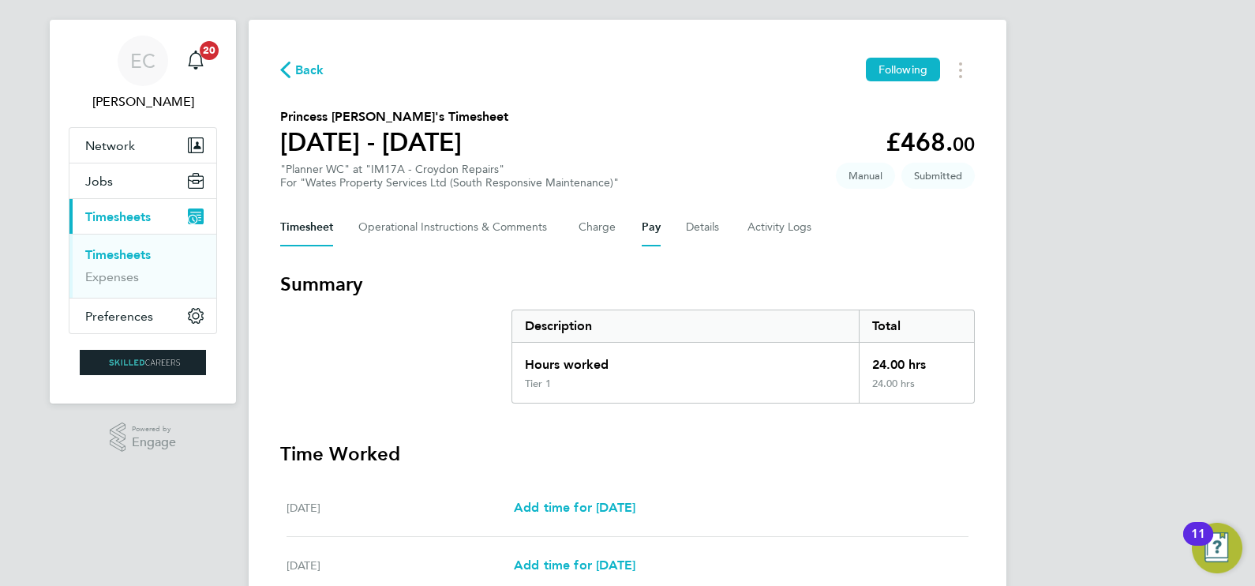
scroll to position [0, 0]
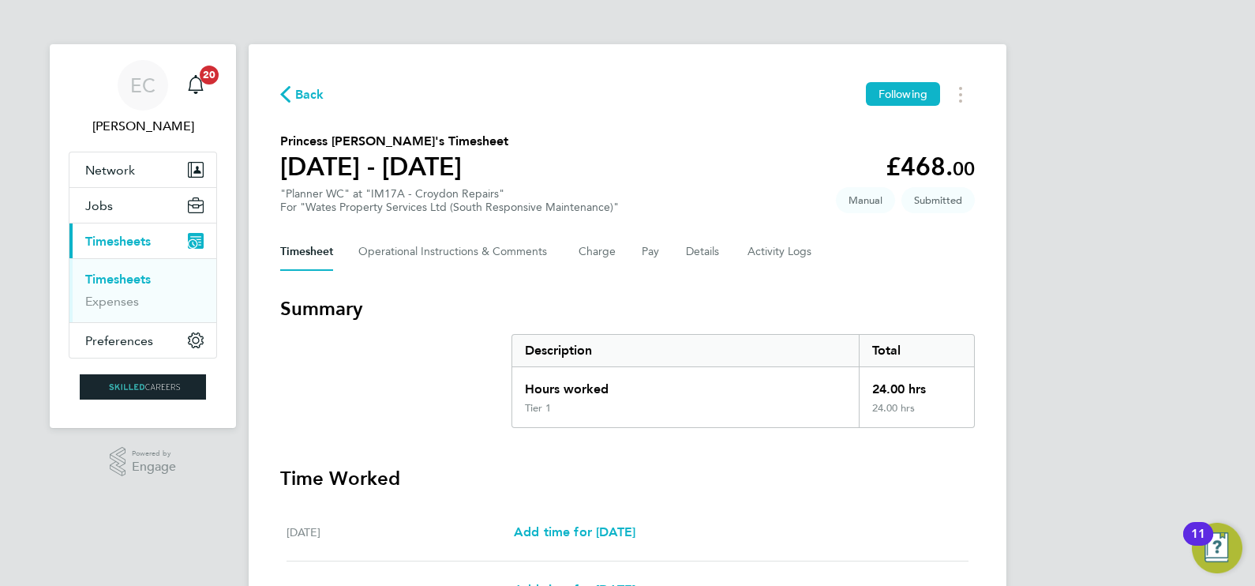
click at [315, 102] on span "Back" at bounding box center [309, 94] width 29 height 19
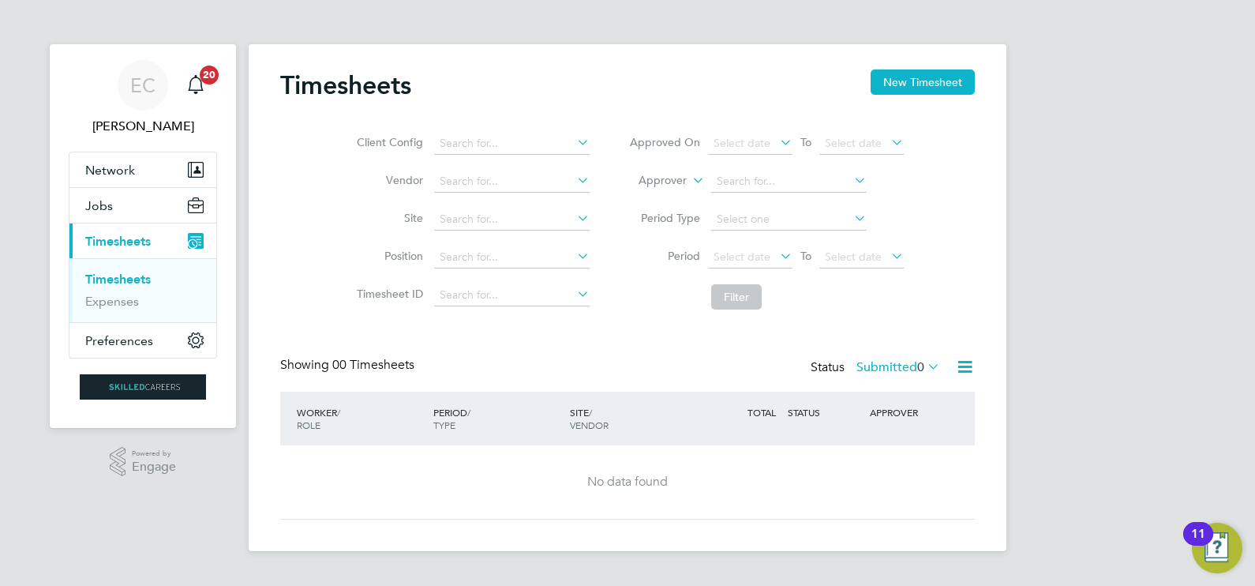
drag, startPoint x: 955, startPoint y: 71, endPoint x: 845, endPoint y: 80, distance: 110.1
click at [943, 69] on button "New Timesheet" at bounding box center [922, 81] width 104 height 25
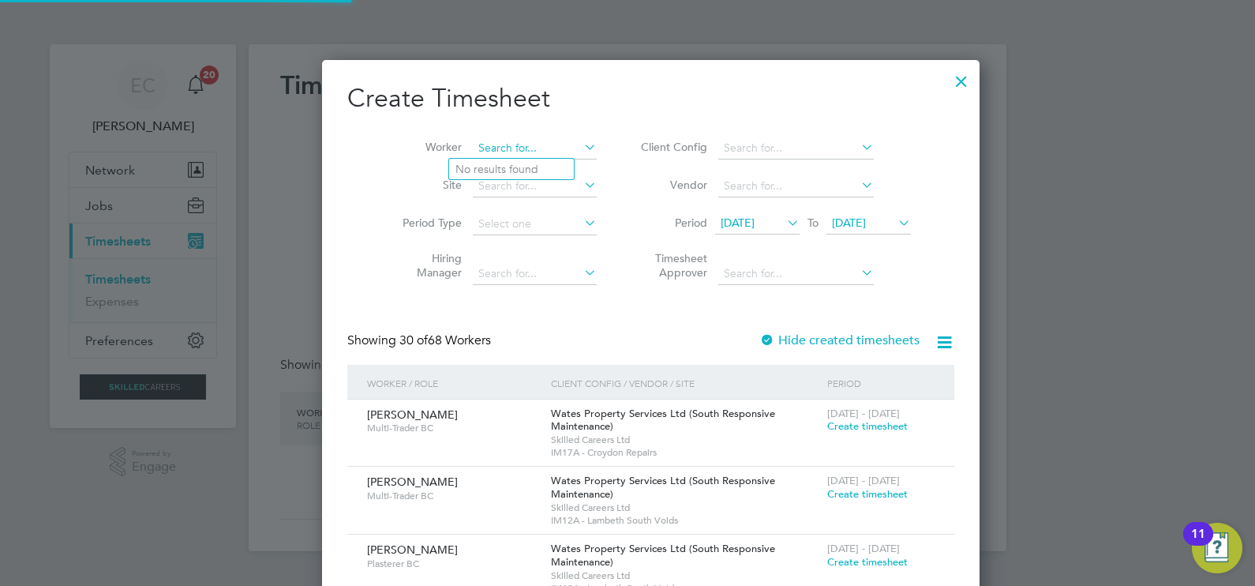
scroll to position [2744, 611]
click at [534, 144] on input at bounding box center [535, 148] width 124 height 22
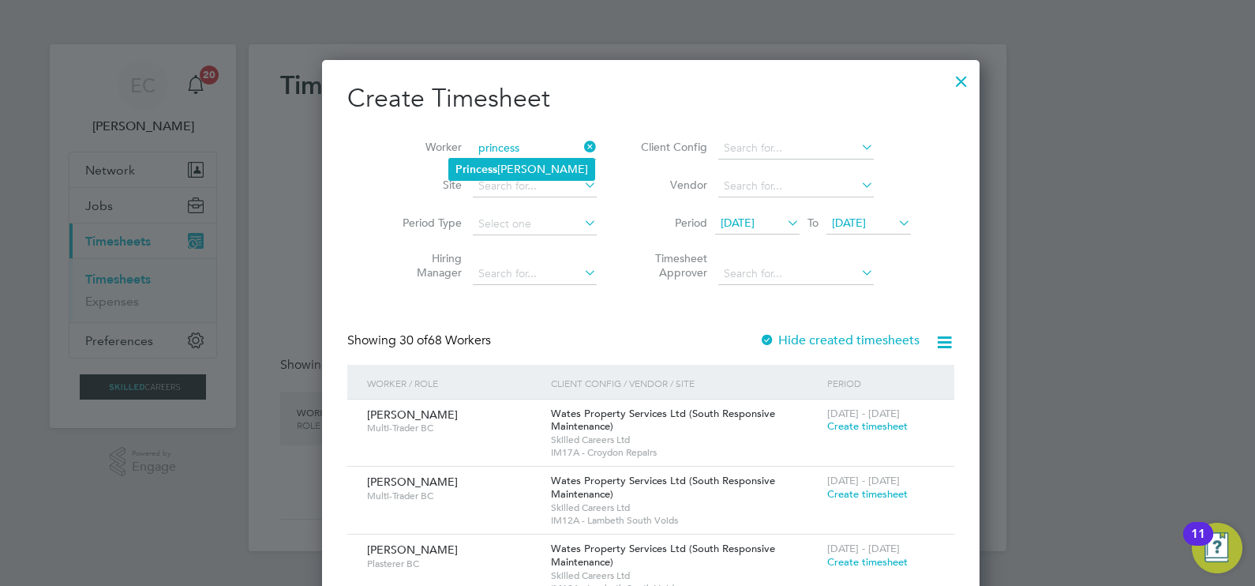
click at [533, 159] on li "Princess [PERSON_NAME]" at bounding box center [521, 169] width 145 height 21
type input "Princess [PERSON_NAME]"
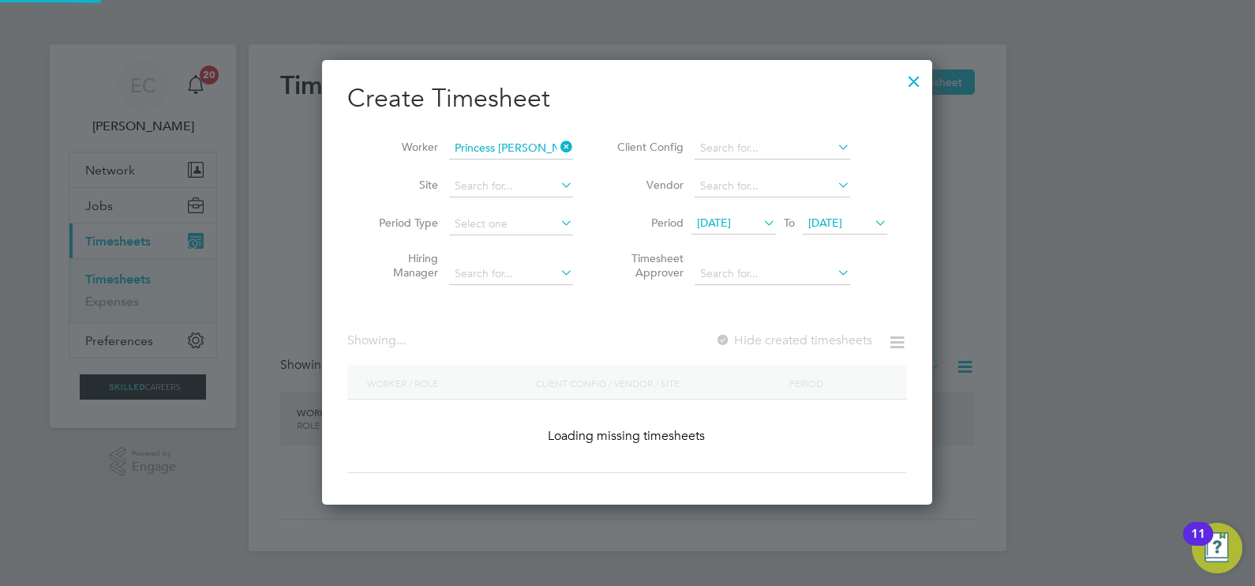
scroll to position [444, 611]
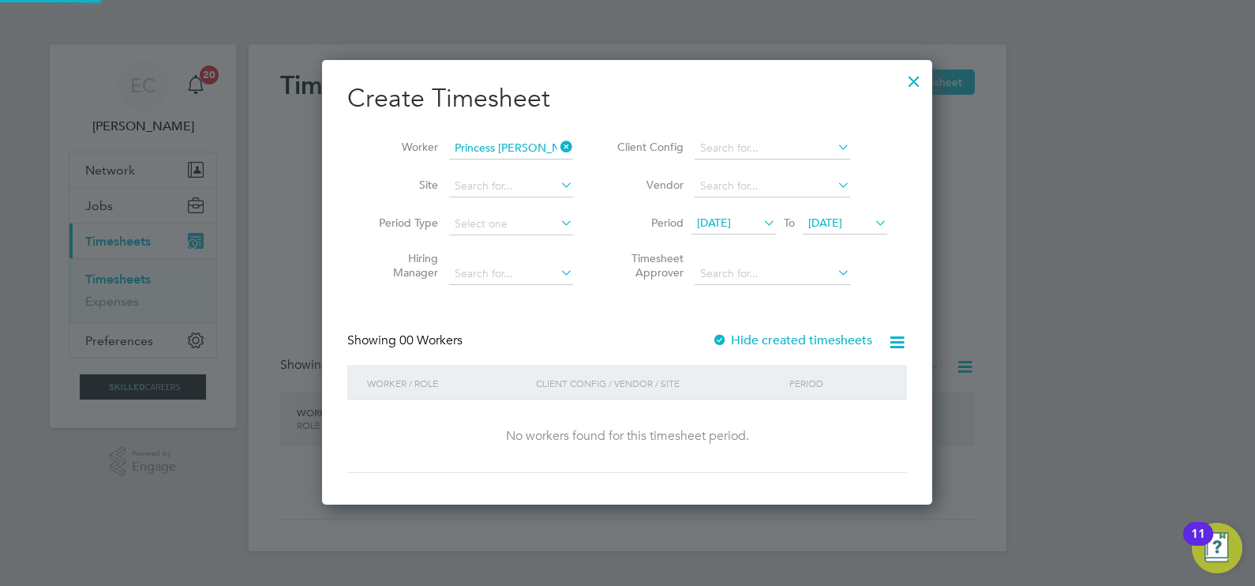
click at [728, 327] on div "Create Timesheet Worker Princess [PERSON_NAME] Site Period Type Hiring Manager …" at bounding box center [626, 277] width 559 height 391
click at [735, 337] on label "Hide created timesheets" at bounding box center [792, 340] width 160 height 16
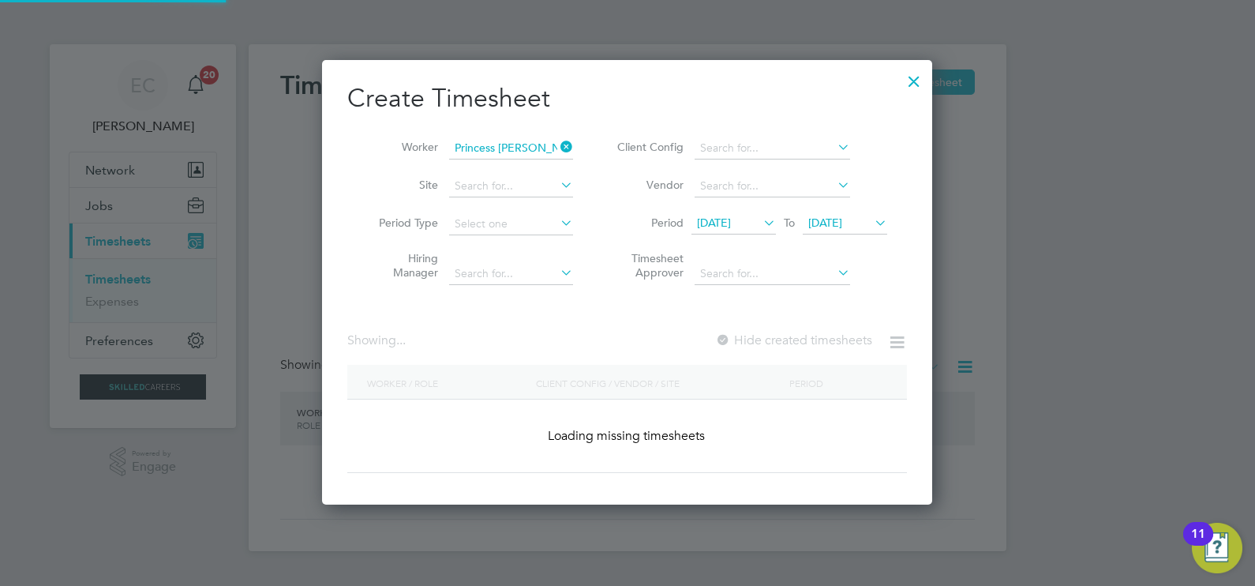
scroll to position [506, 611]
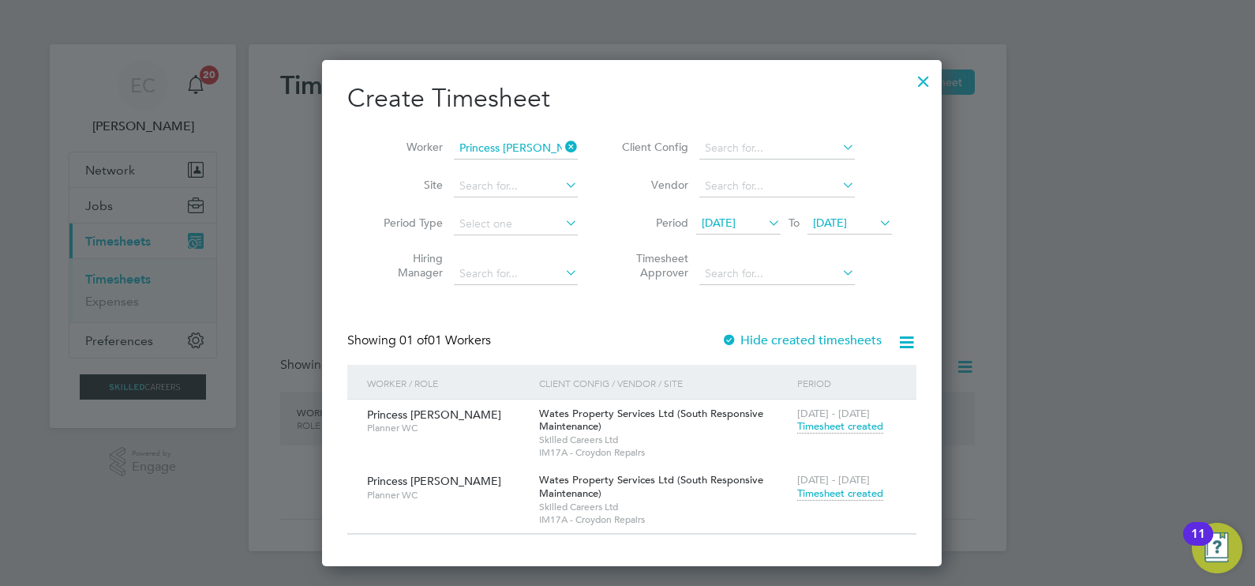
click at [911, 87] on div at bounding box center [923, 77] width 28 height 28
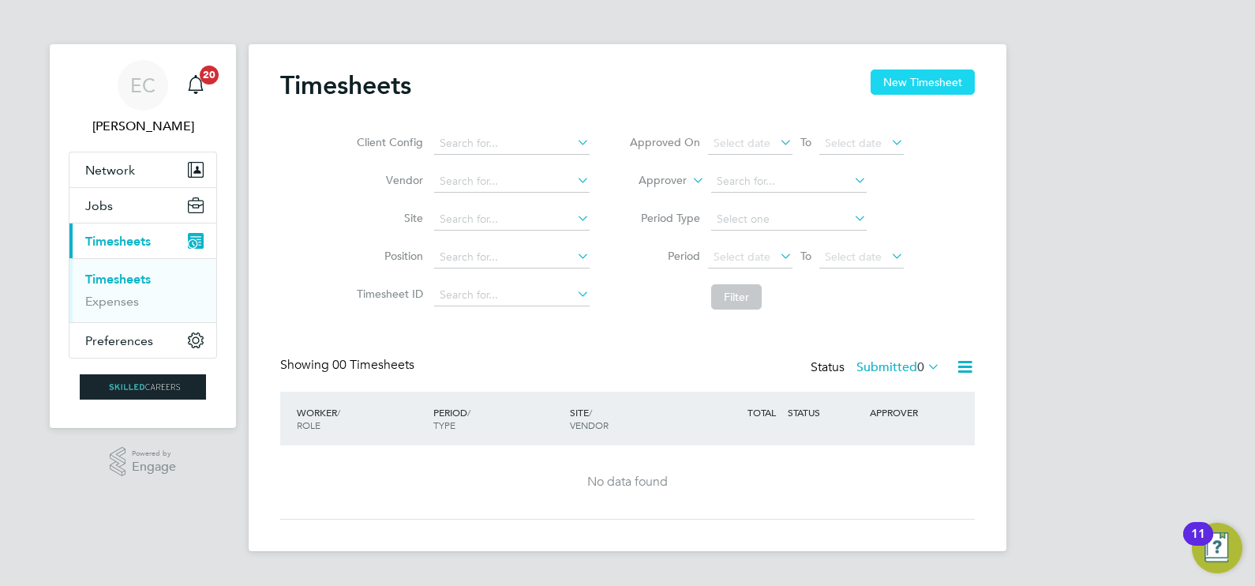
click at [892, 84] on button "New Timesheet" at bounding box center [922, 81] width 104 height 25
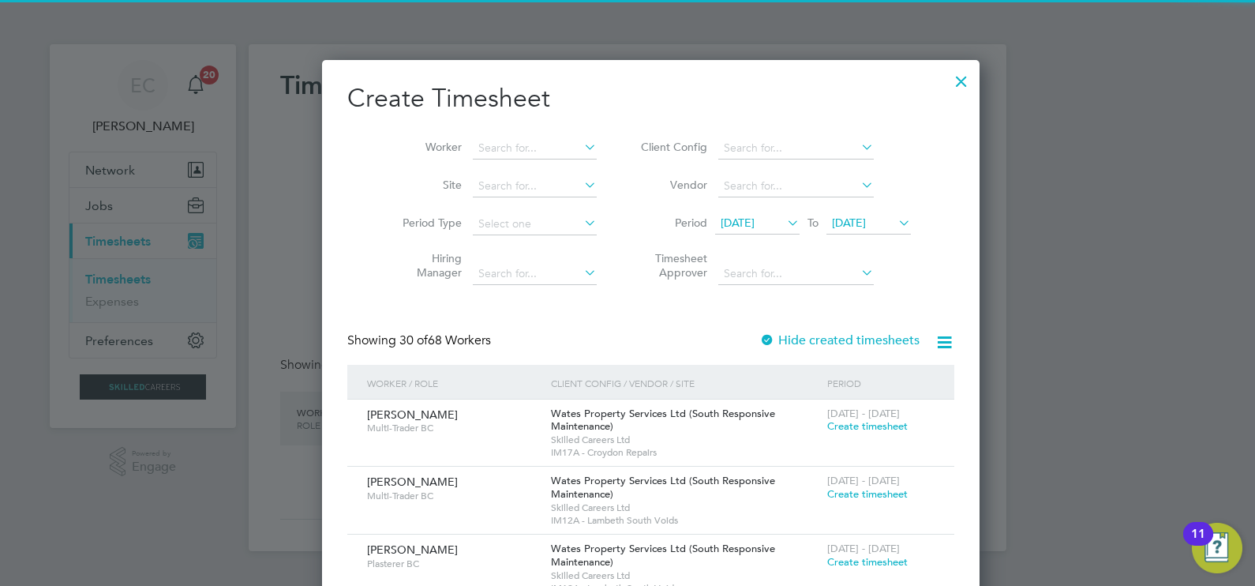
scroll to position [2744, 611]
drag, startPoint x: 522, startPoint y: 133, endPoint x: 528, endPoint y: 142, distance: 10.3
click at [526, 138] on li "Worker" at bounding box center [493, 148] width 245 height 38
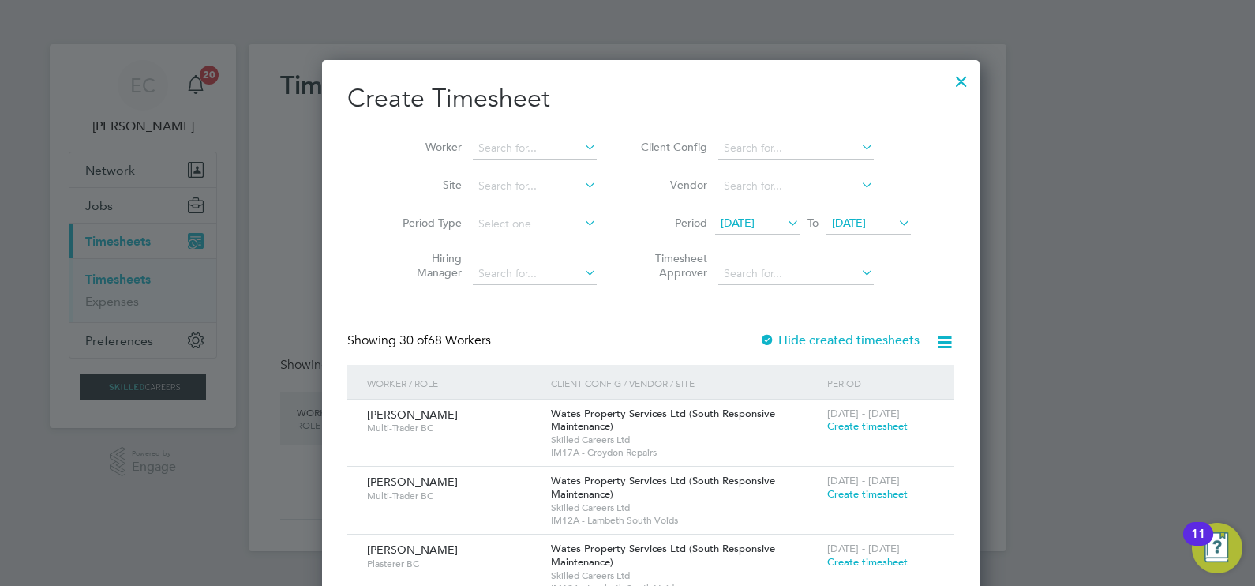
drag, startPoint x: 528, startPoint y: 142, endPoint x: 529, endPoint y: 122, distance: 20.6
click at [533, 136] on li "Worker" at bounding box center [493, 148] width 245 height 38
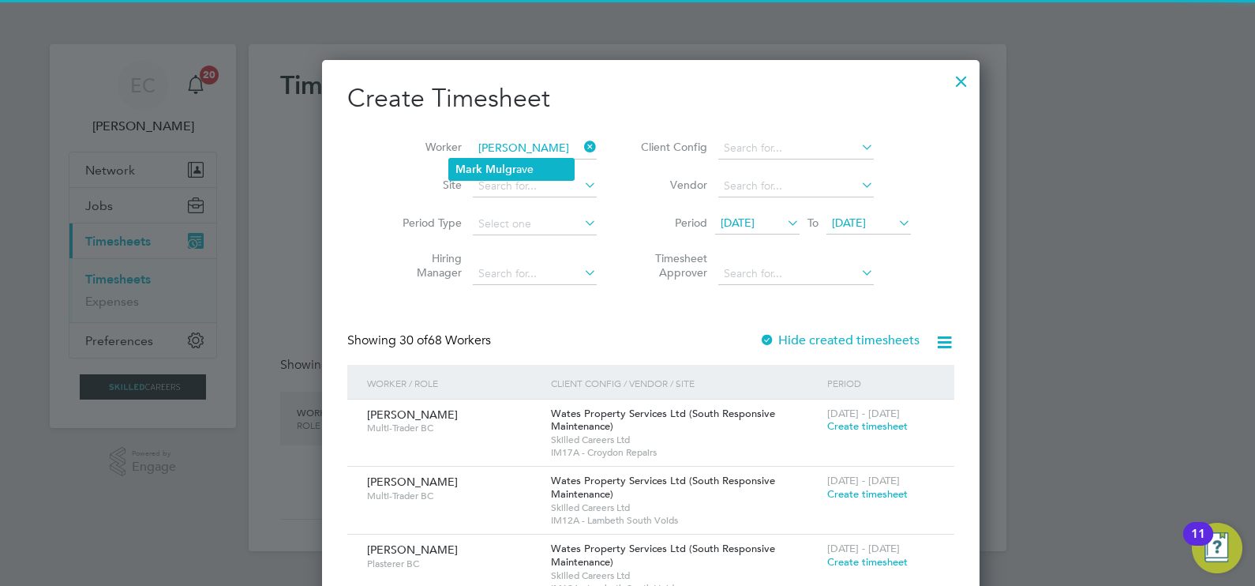
click at [538, 163] on li "[PERSON_NAME] ave" at bounding box center [511, 169] width 125 height 21
type input "[PERSON_NAME]"
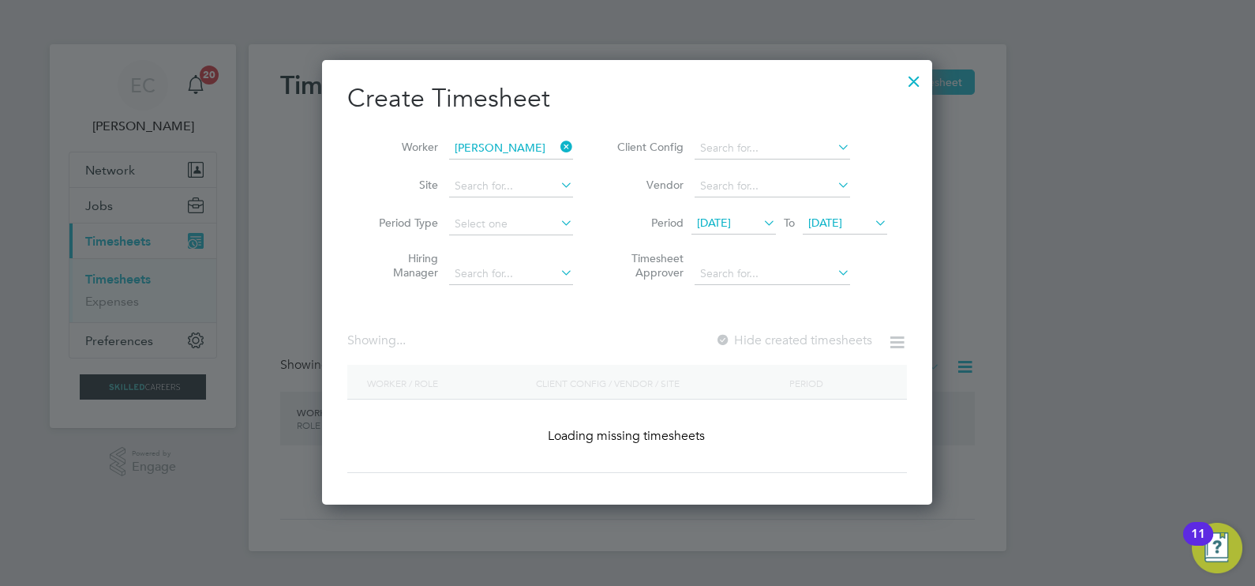
scroll to position [438, 611]
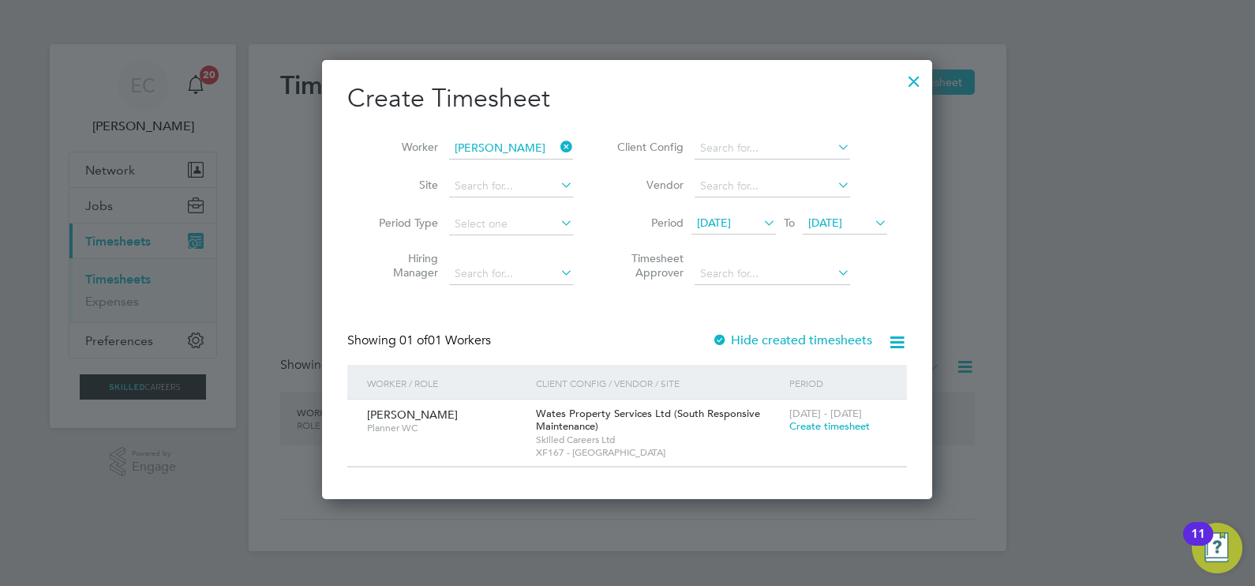
click at [557, 144] on icon at bounding box center [557, 147] width 0 height 22
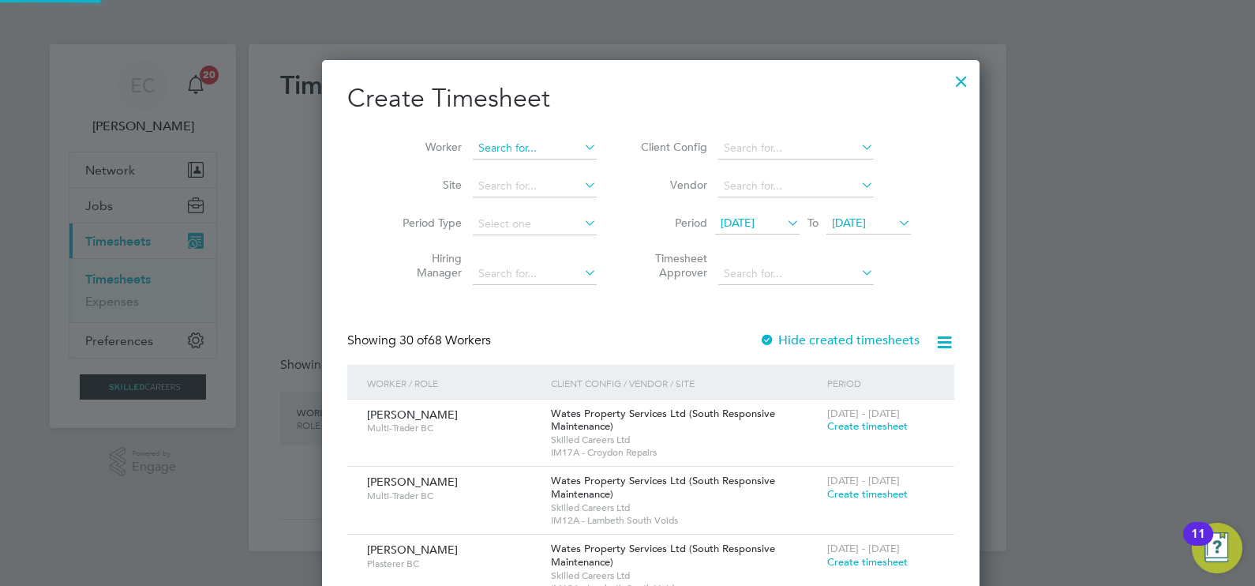
scroll to position [2744, 611]
click at [540, 148] on input at bounding box center [535, 148] width 124 height 22
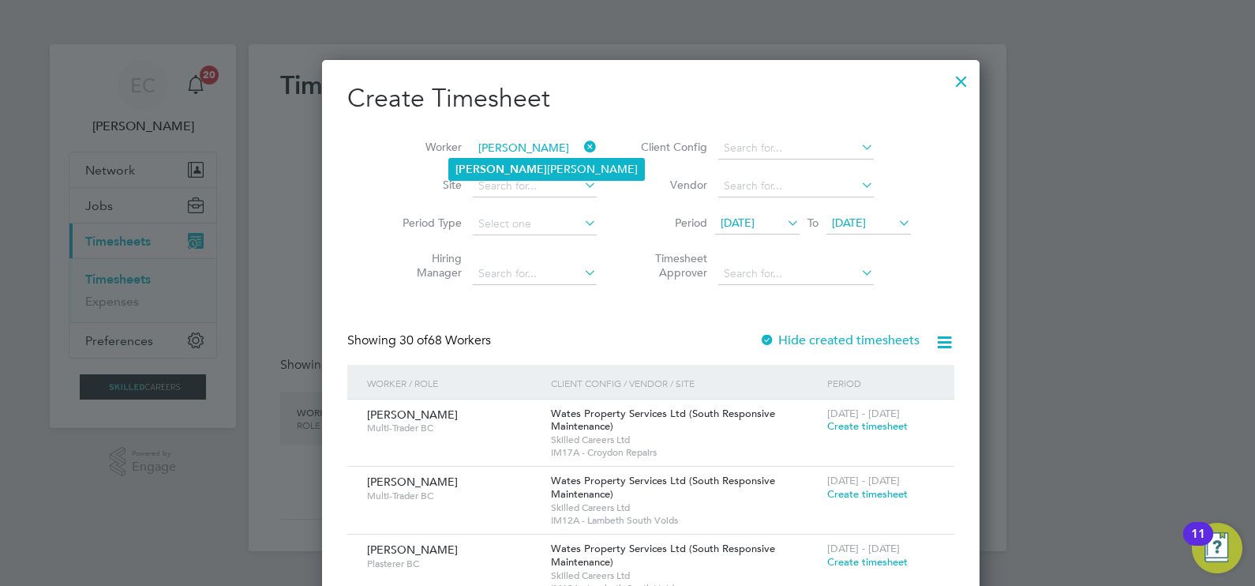
click at [505, 170] on li "[PERSON_NAME]" at bounding box center [546, 169] width 195 height 21
type input "[PERSON_NAME]"
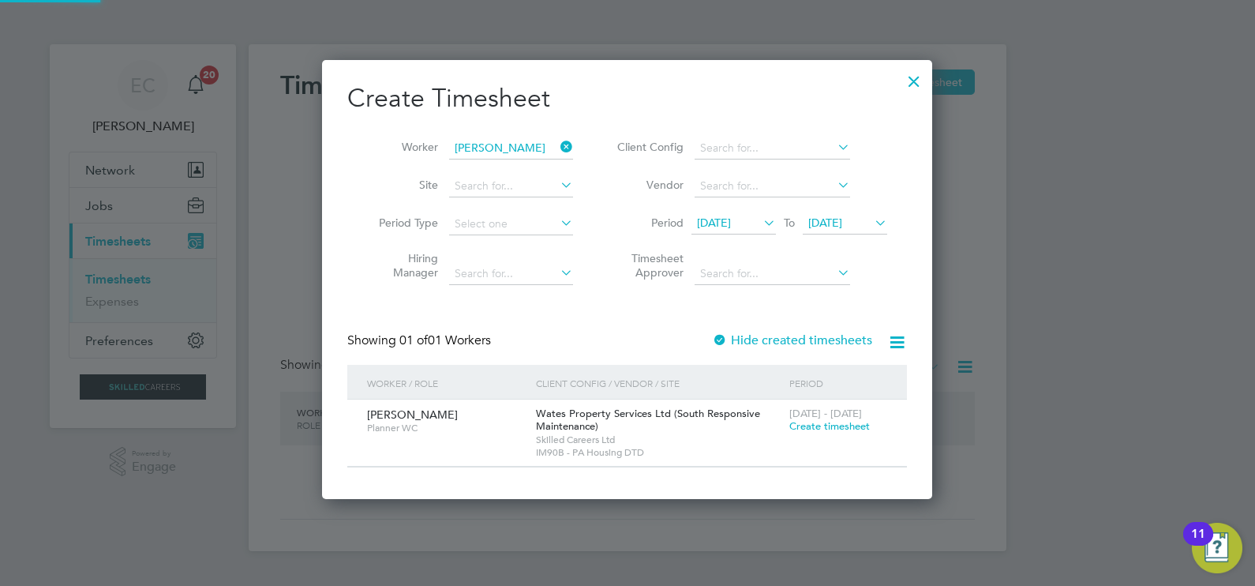
scroll to position [438, 611]
click at [557, 146] on icon at bounding box center [557, 147] width 0 height 22
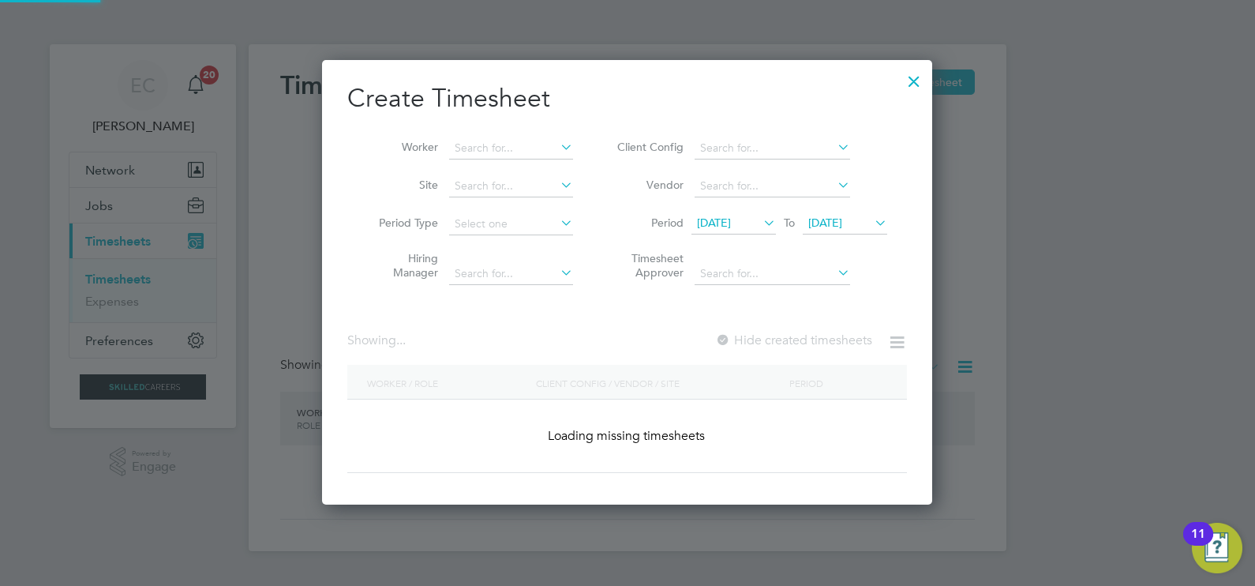
scroll to position [444, 611]
click at [541, 147] on input at bounding box center [511, 148] width 124 height 22
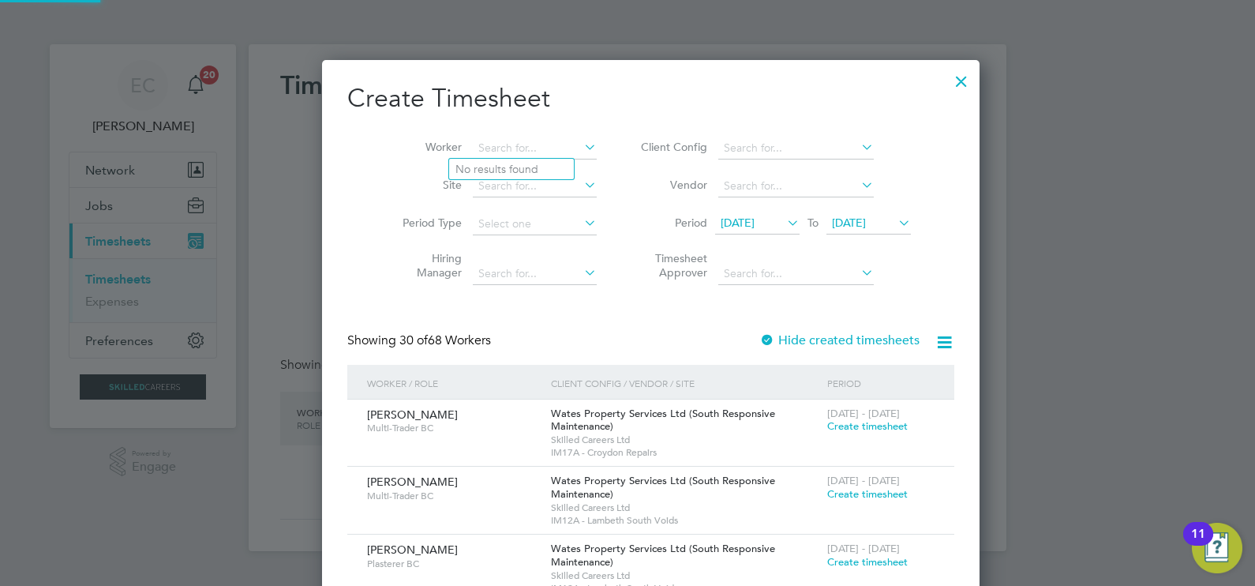
scroll to position [2744, 611]
click at [494, 168] on li "[PERSON_NAME] ileoluwa [PERSON_NAME]" at bounding box center [511, 169] width 125 height 21
type input "Mosimileoluwa Aliu"
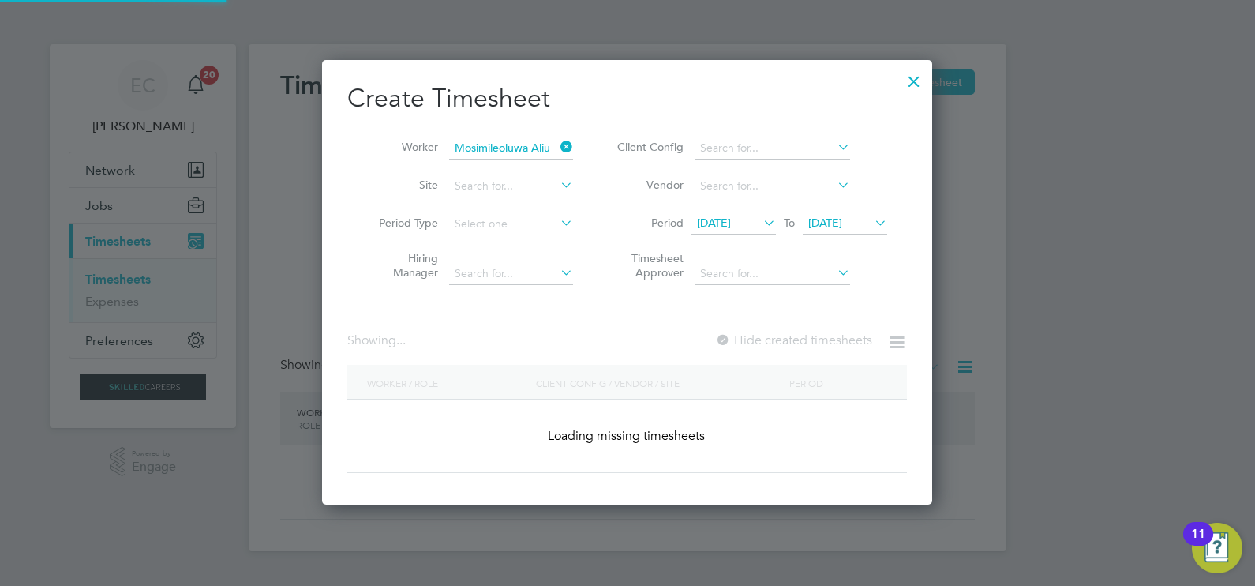
scroll to position [438, 611]
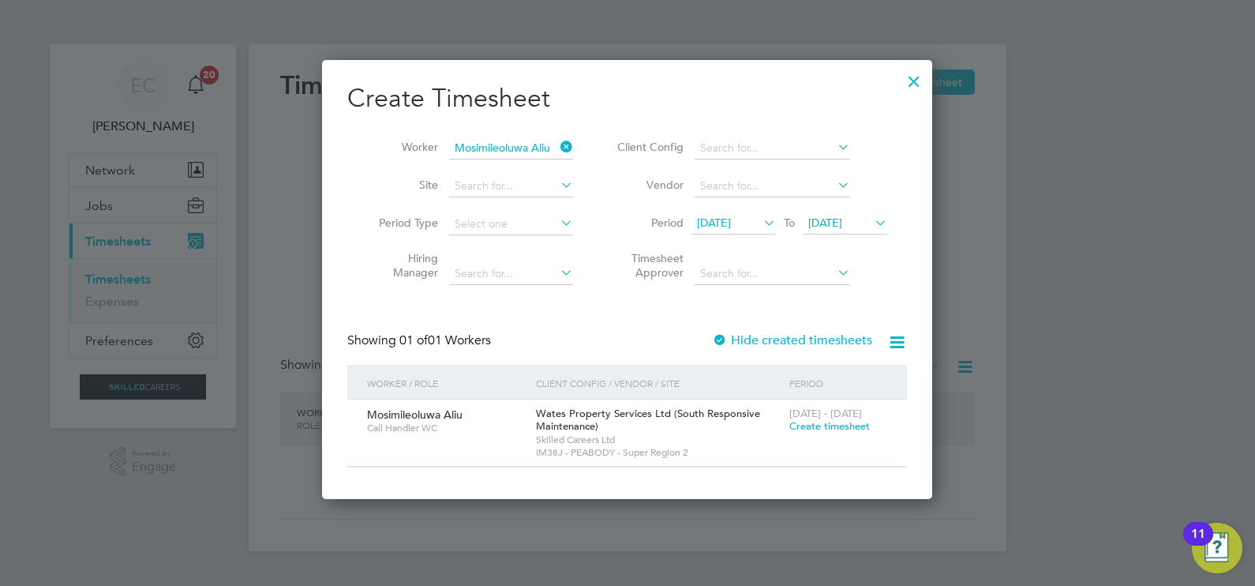
click at [833, 422] on span "Create timesheet" at bounding box center [829, 425] width 80 height 13
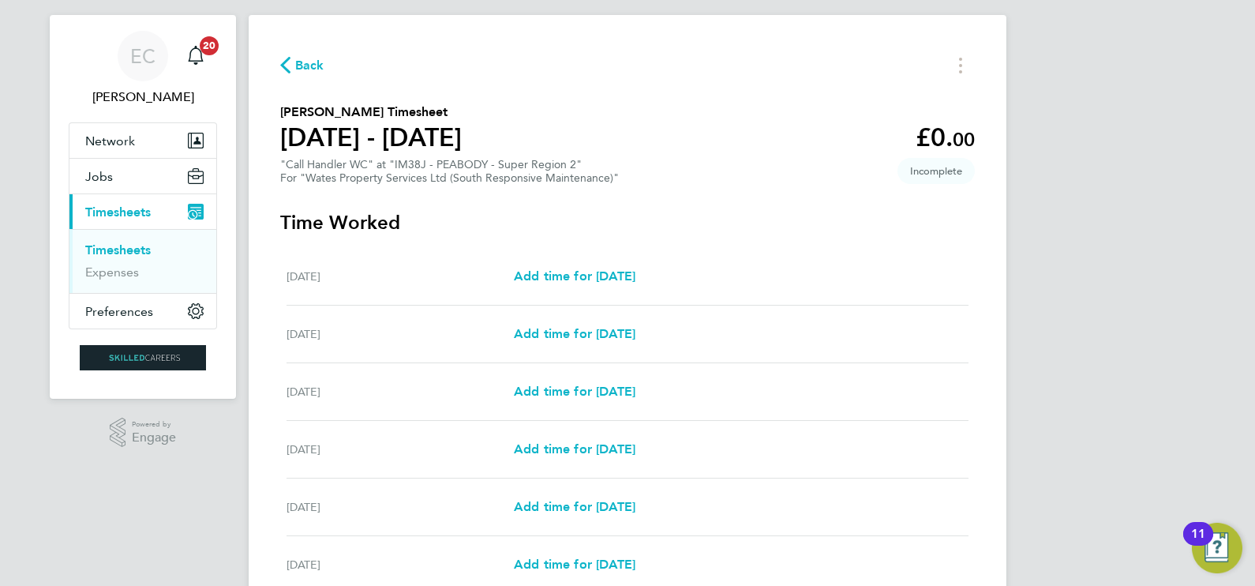
scroll to position [196, 0]
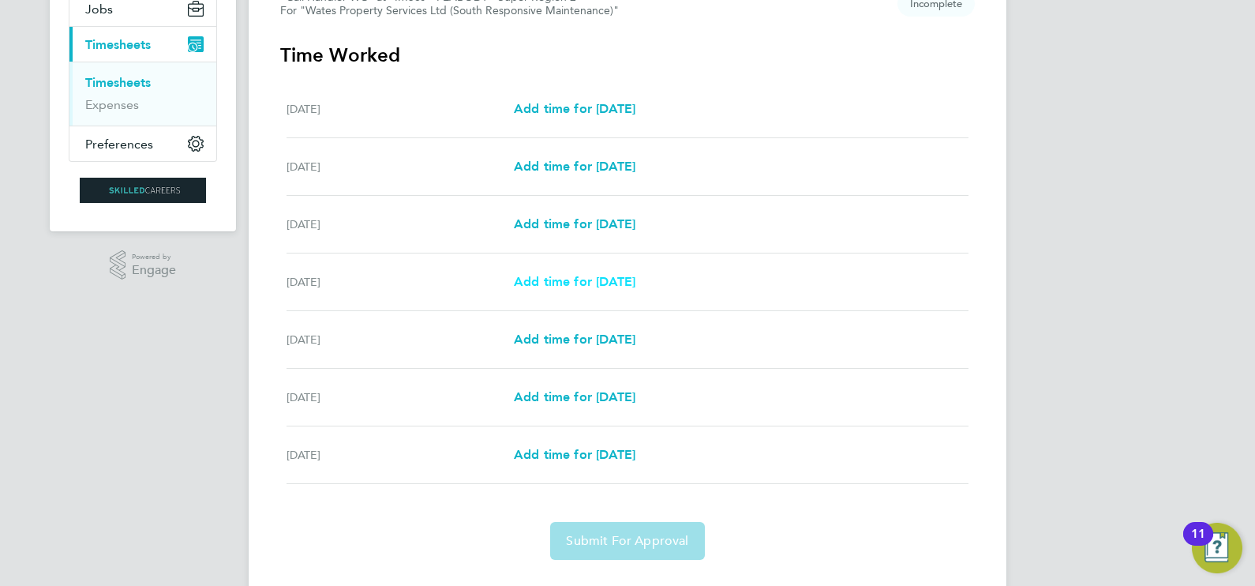
click at [588, 276] on span "Add time for [DATE]" at bounding box center [575, 281] width 122 height 15
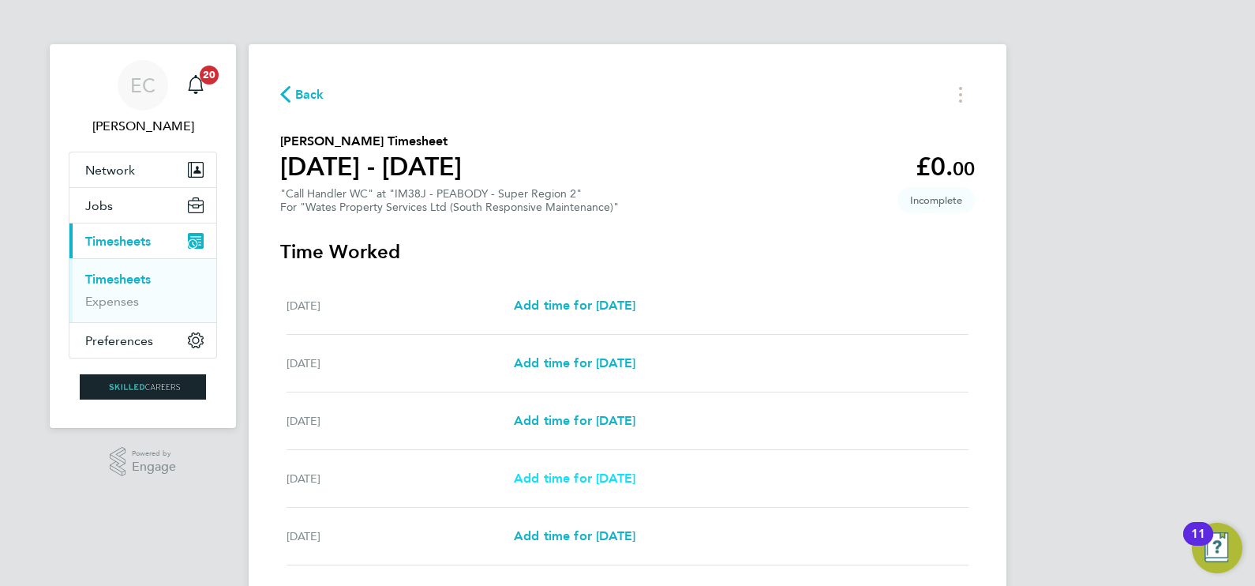
select select "30"
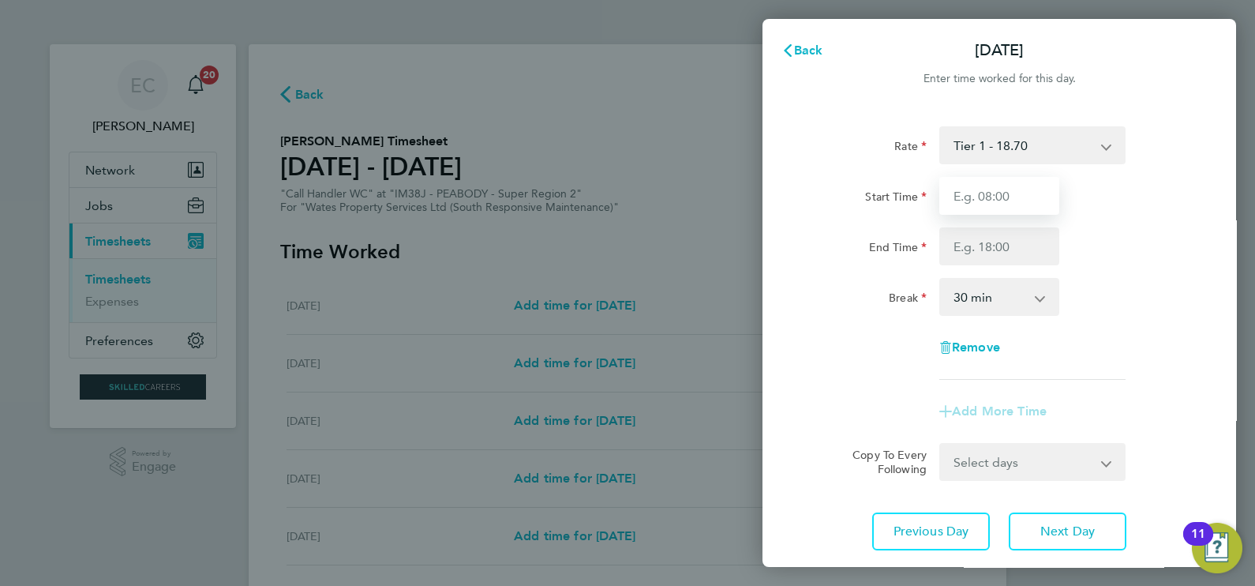
click at [974, 190] on input "Start Time" at bounding box center [999, 196] width 120 height 38
click at [1014, 208] on input "Start Time" at bounding box center [999, 196] width 120 height 38
click at [1015, 249] on input "End Time" at bounding box center [999, 246] width 120 height 38
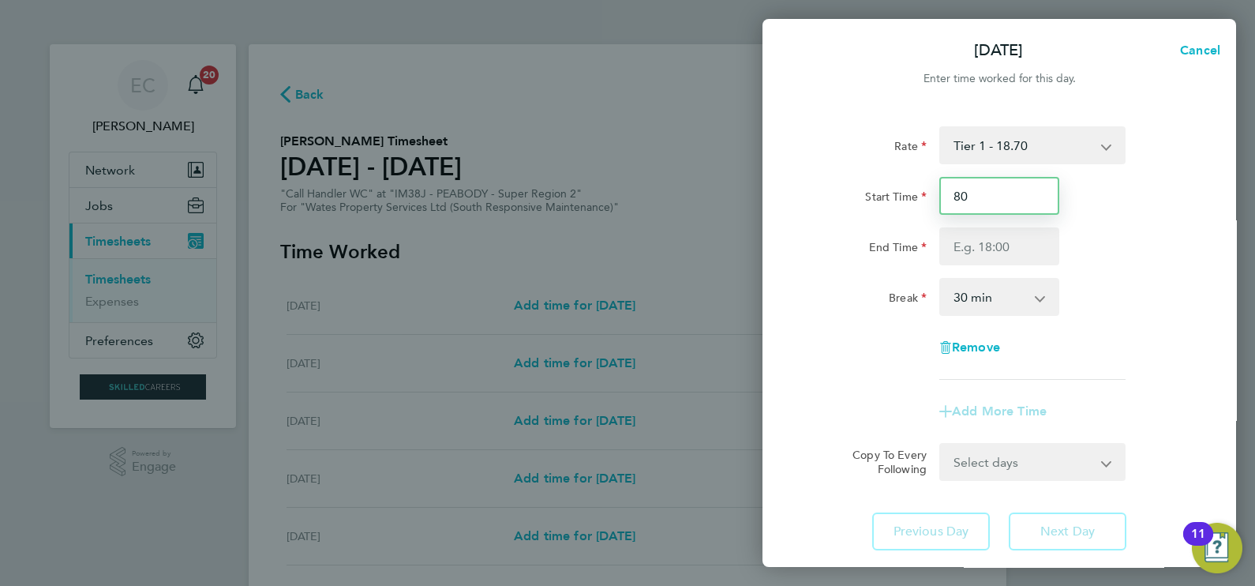
click at [959, 190] on input "80" at bounding box center [999, 196] width 120 height 38
drag, startPoint x: 1001, startPoint y: 181, endPoint x: 992, endPoint y: 181, distance: 8.7
click at [993, 181] on input "8:0" at bounding box center [999, 196] width 120 height 38
type input "08:00"
click at [984, 253] on input "End Time" at bounding box center [999, 246] width 120 height 38
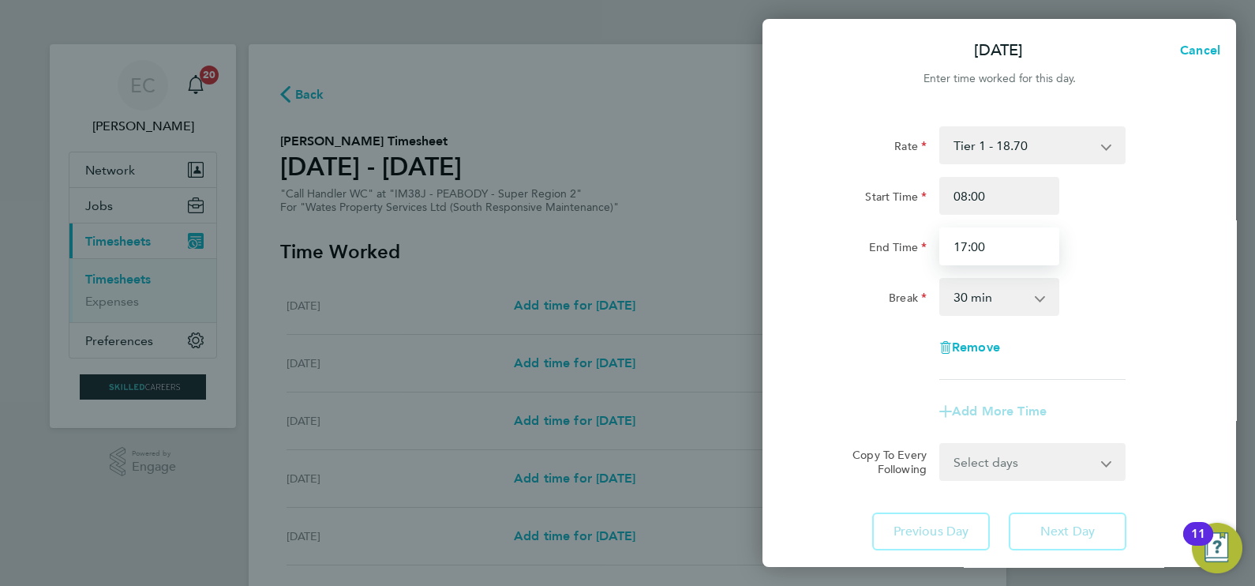
type input "17:00"
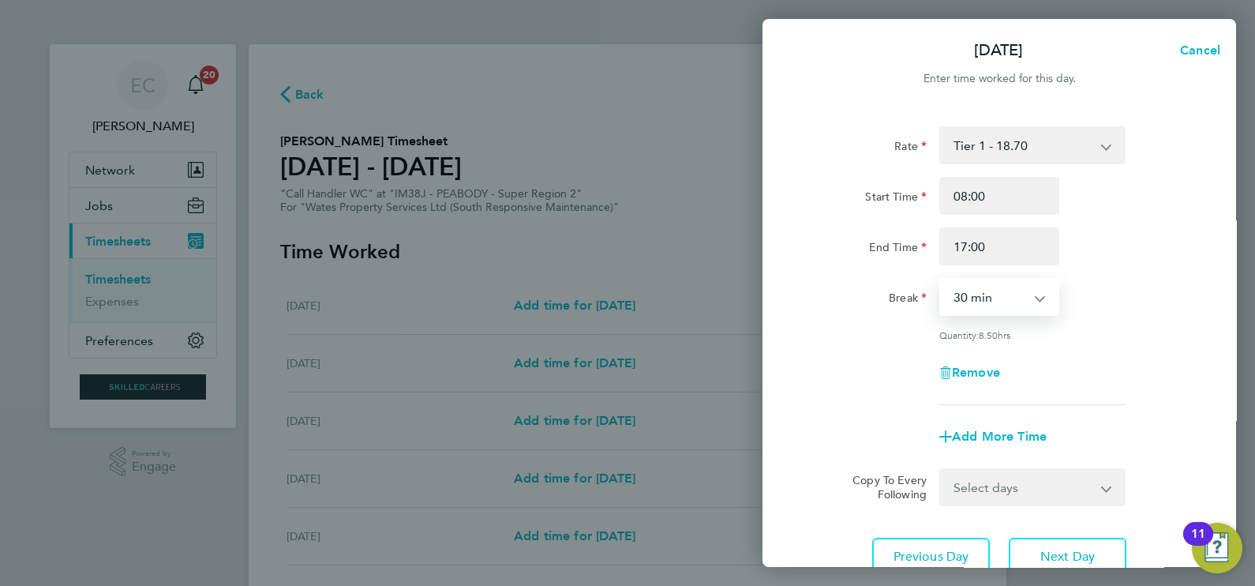
click at [1012, 286] on select "0 min 15 min 30 min 45 min 60 min 75 min 90 min" at bounding box center [990, 296] width 98 height 35
select select "60"
click at [941, 279] on select "0 min 15 min 30 min 45 min 60 min 75 min 90 min" at bounding box center [990, 296] width 98 height 35
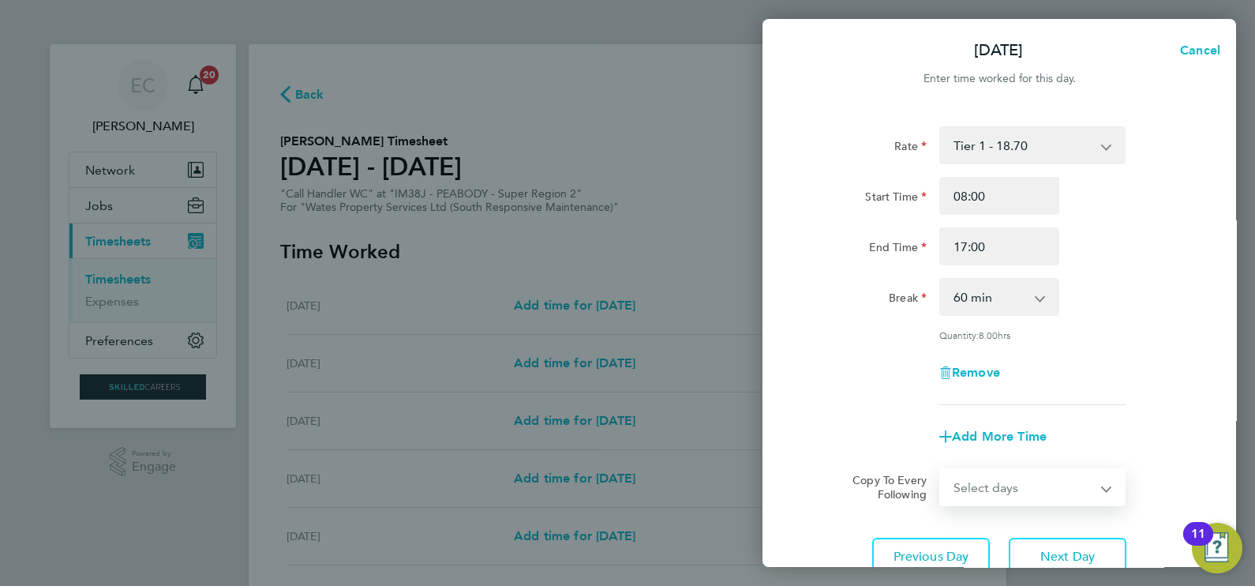
click at [1026, 491] on select "Select days Day [DATE] [DATE] [DATE]" at bounding box center [1024, 487] width 166 height 35
select select "DAY"
click at [941, 470] on select "Select days Day [DATE] [DATE] [DATE]" at bounding box center [1024, 487] width 166 height 35
select select "[DATE]"
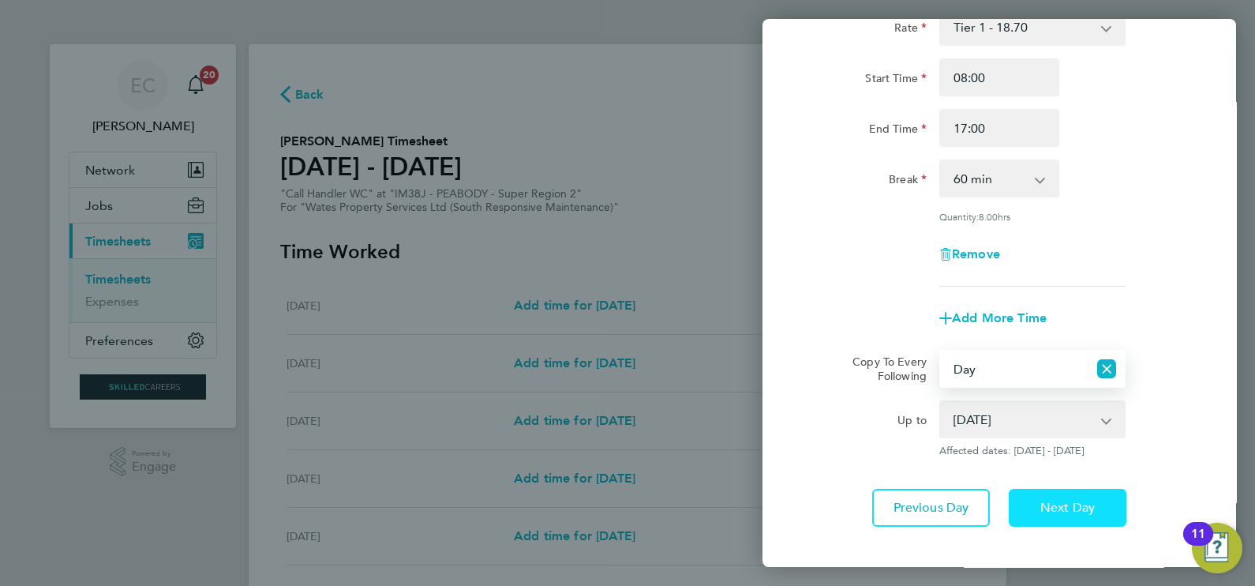
scroll to position [195, 0]
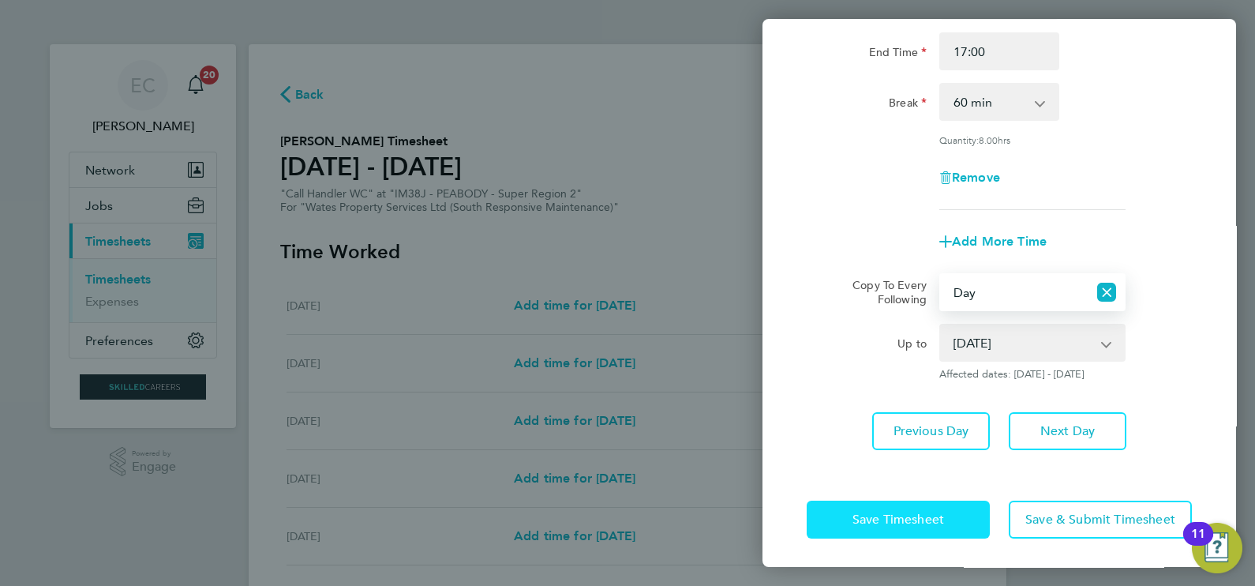
click at [931, 515] on span "Save Timesheet" at bounding box center [898, 519] width 92 height 16
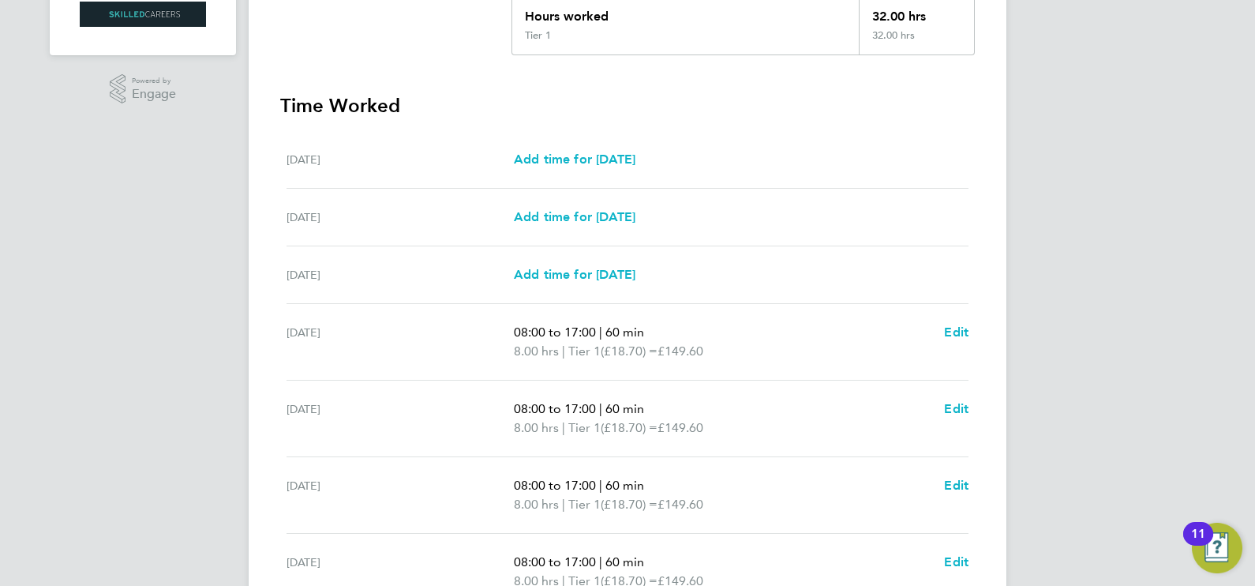
scroll to position [533, 0]
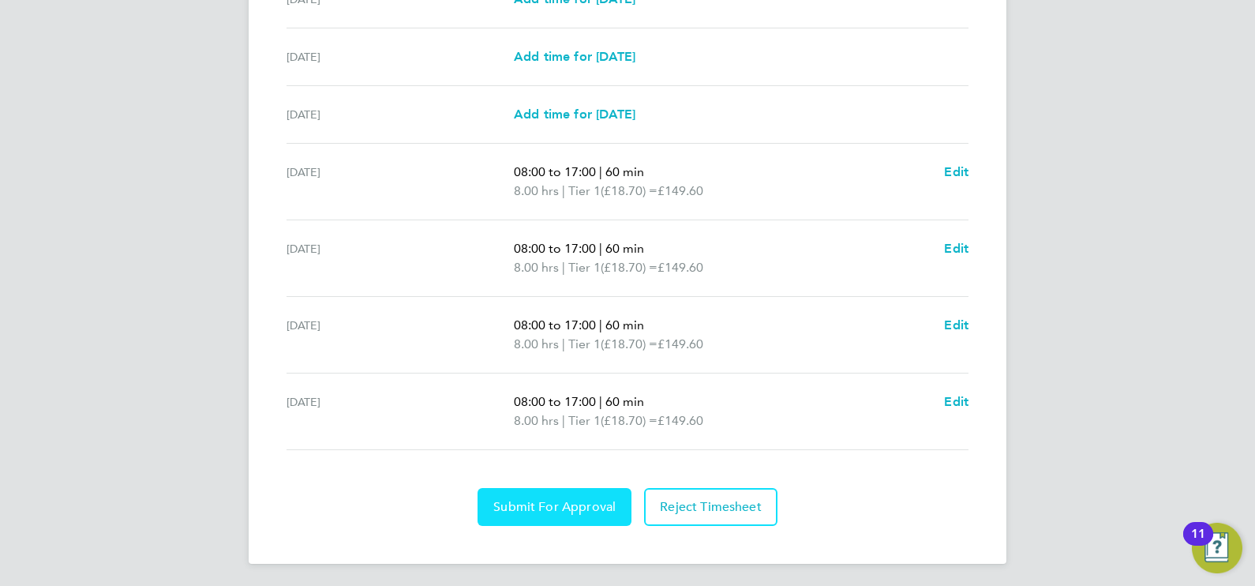
click at [577, 492] on button "Submit For Approval" at bounding box center [554, 507] width 154 height 38
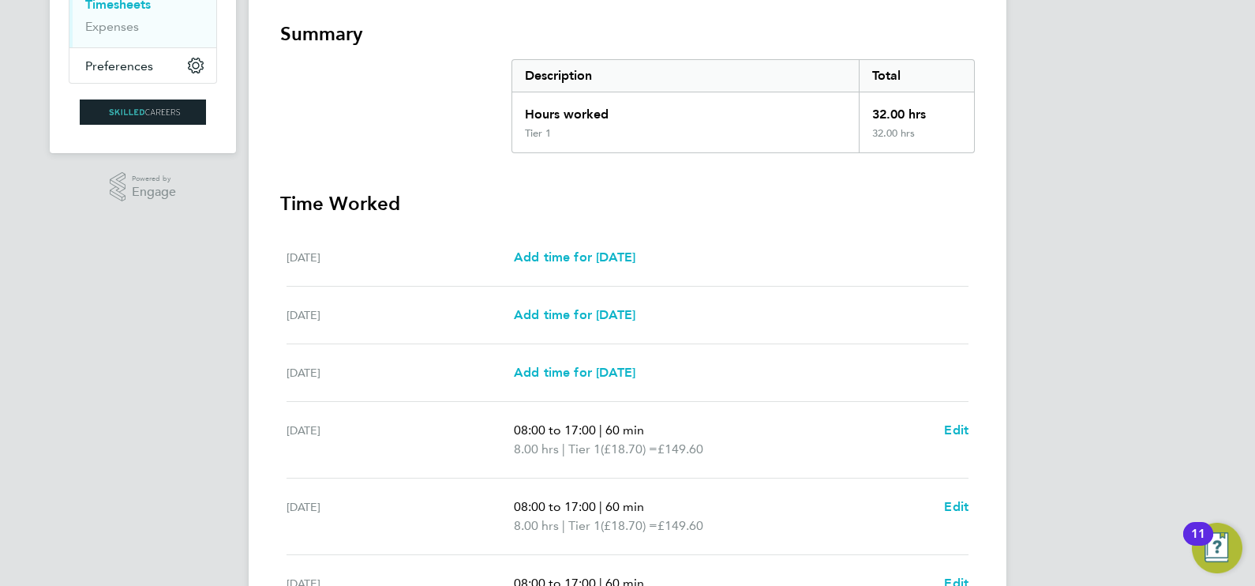
scroll to position [0, 0]
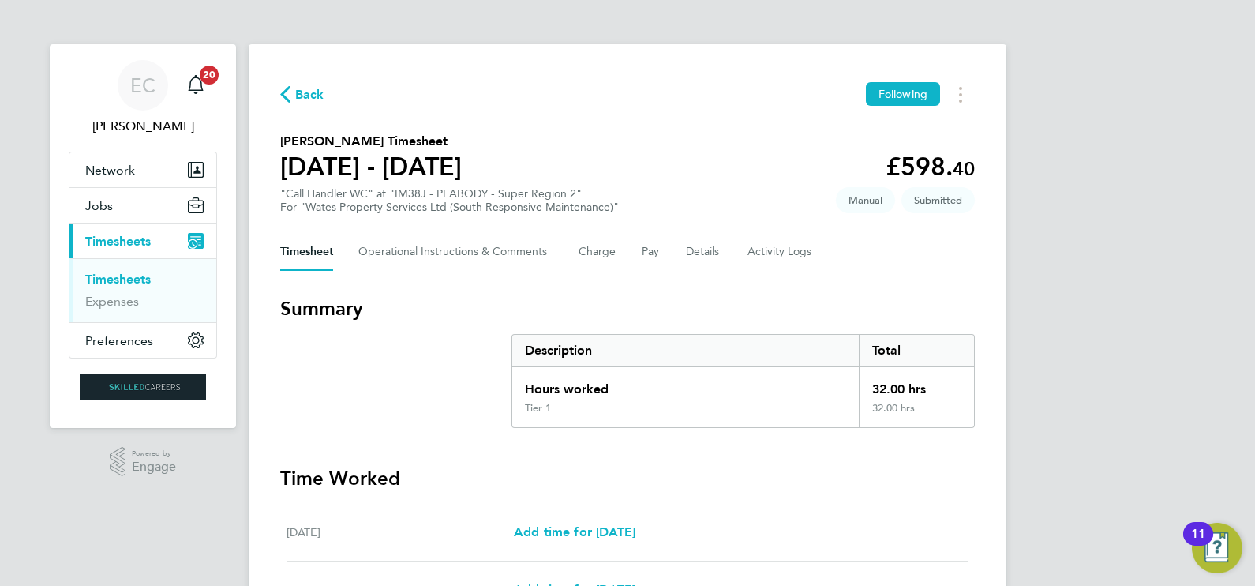
drag, startPoint x: 131, startPoint y: 271, endPoint x: 148, endPoint y: 261, distance: 19.8
click at [131, 271] on link "Timesheets" at bounding box center [117, 278] width 65 height 15
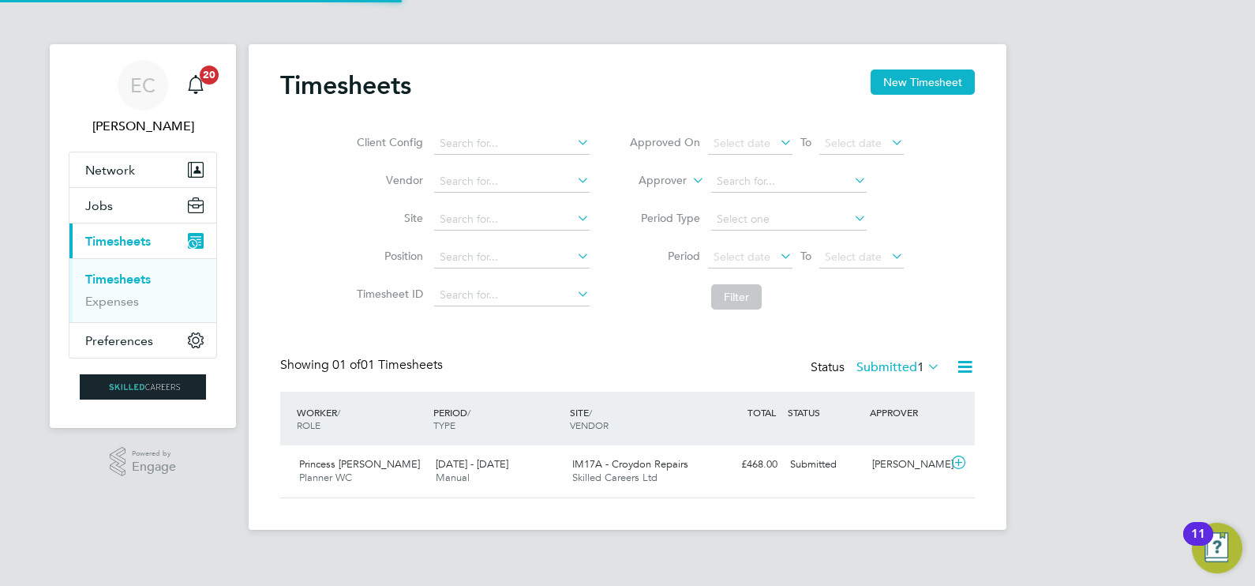
scroll to position [39, 137]
click at [916, 91] on button "New Timesheet" at bounding box center [922, 81] width 104 height 25
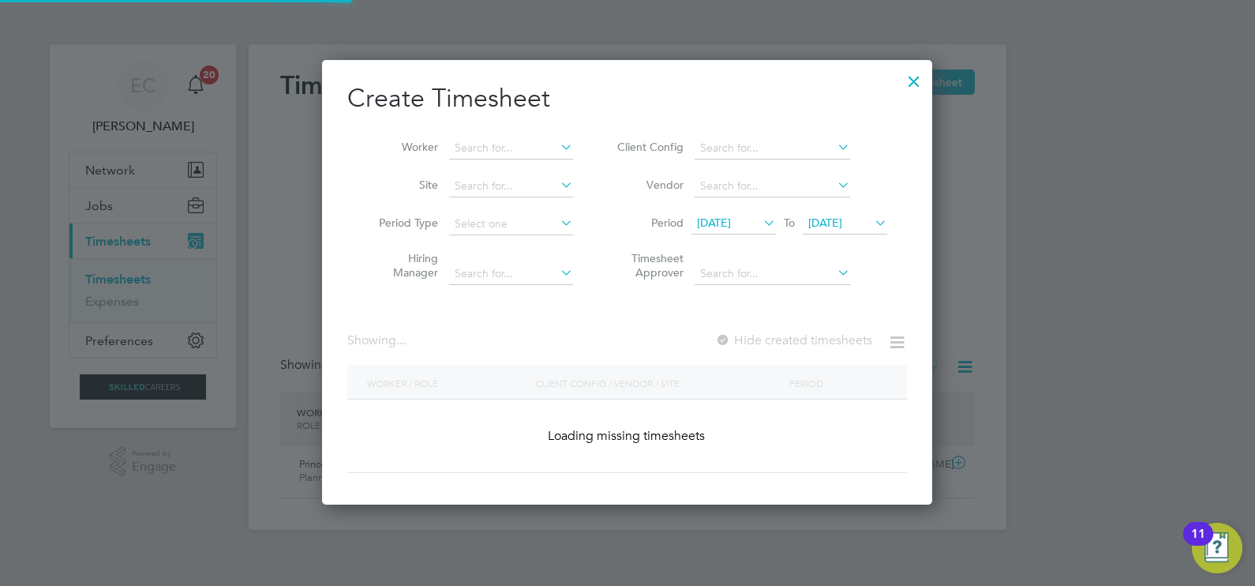
scroll to position [444, 611]
click at [511, 142] on input at bounding box center [511, 148] width 124 height 22
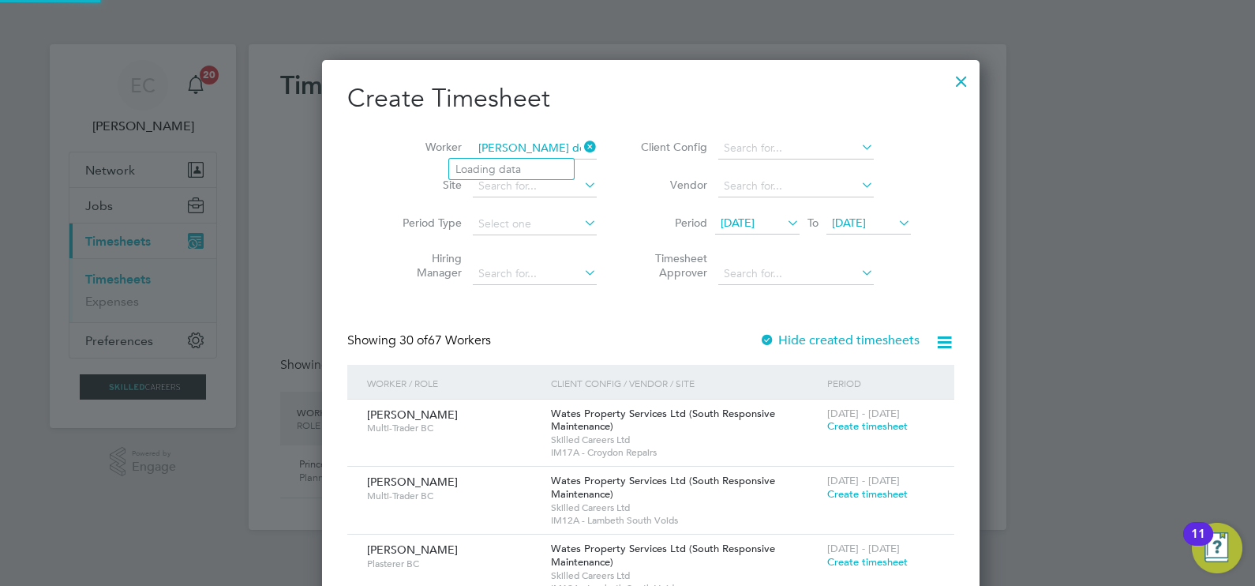
scroll to position [2744, 611]
click at [550, 163] on b "Down" at bounding box center [565, 169] width 31 height 13
type input "[PERSON_NAME]"
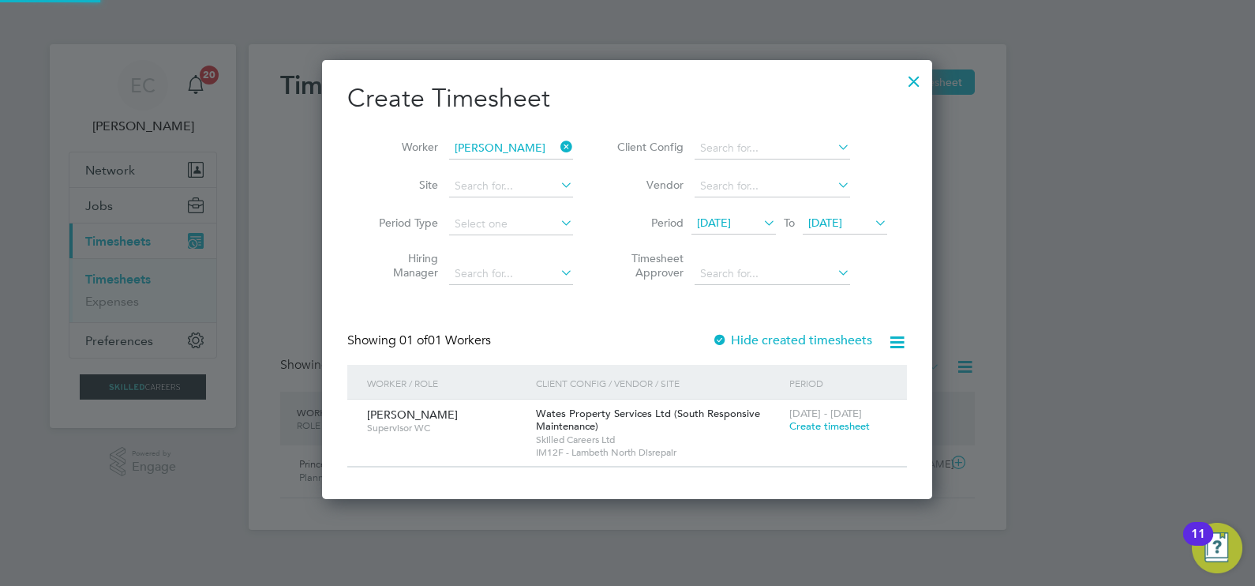
scroll to position [438, 611]
click at [811, 425] on span "Create timesheet" at bounding box center [829, 425] width 80 height 13
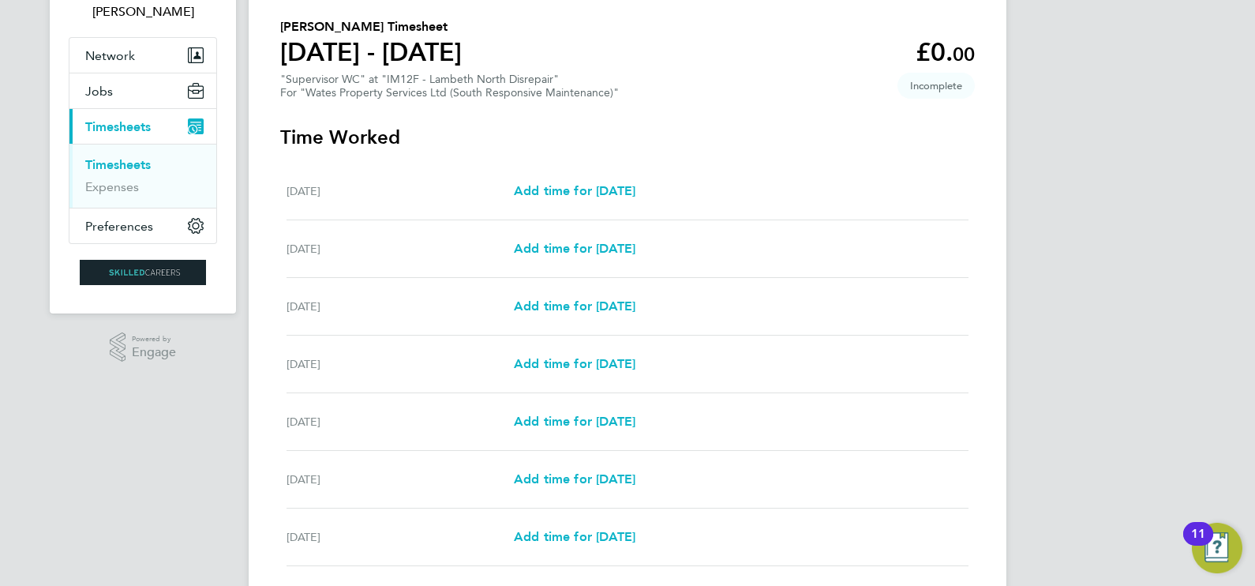
scroll to position [196, 0]
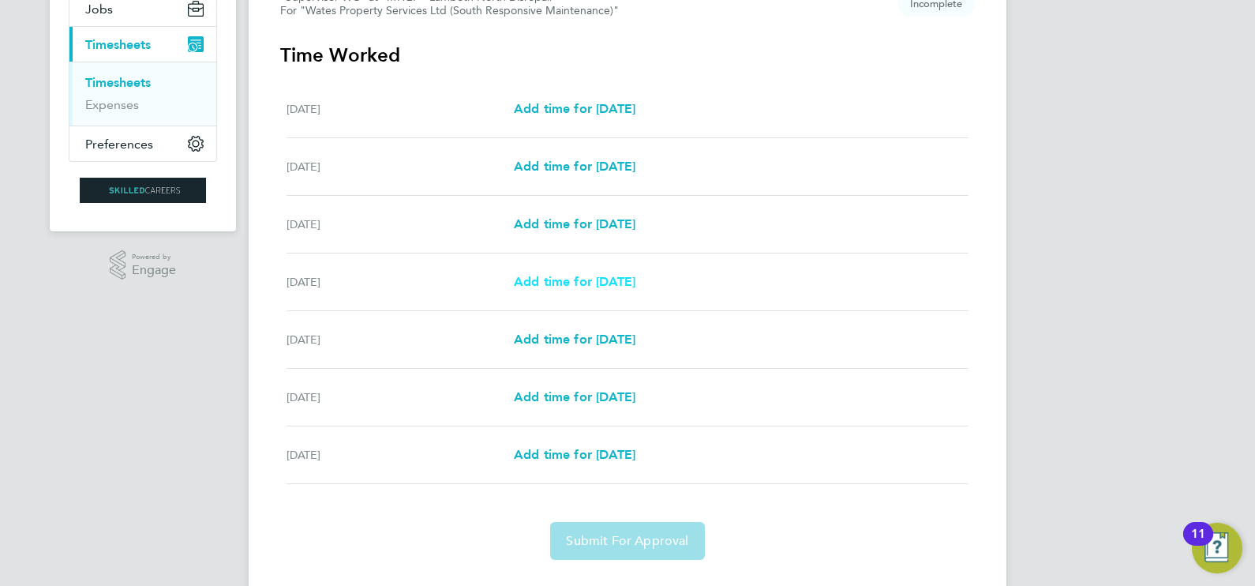
click at [623, 278] on span "Add time for [DATE]" at bounding box center [575, 281] width 122 height 15
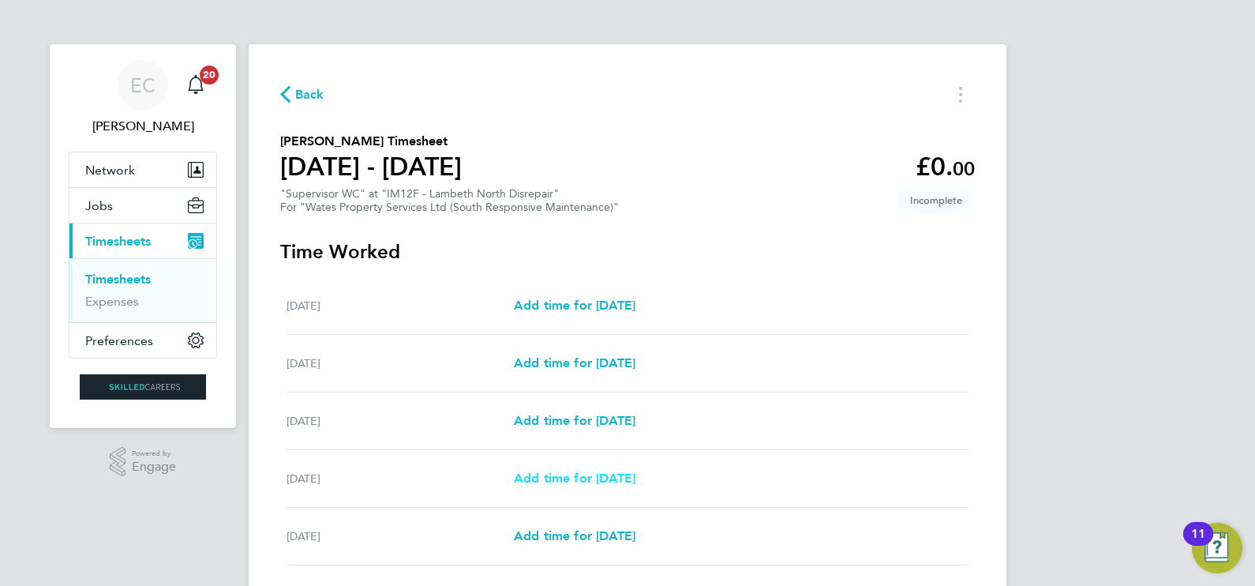
select select "30"
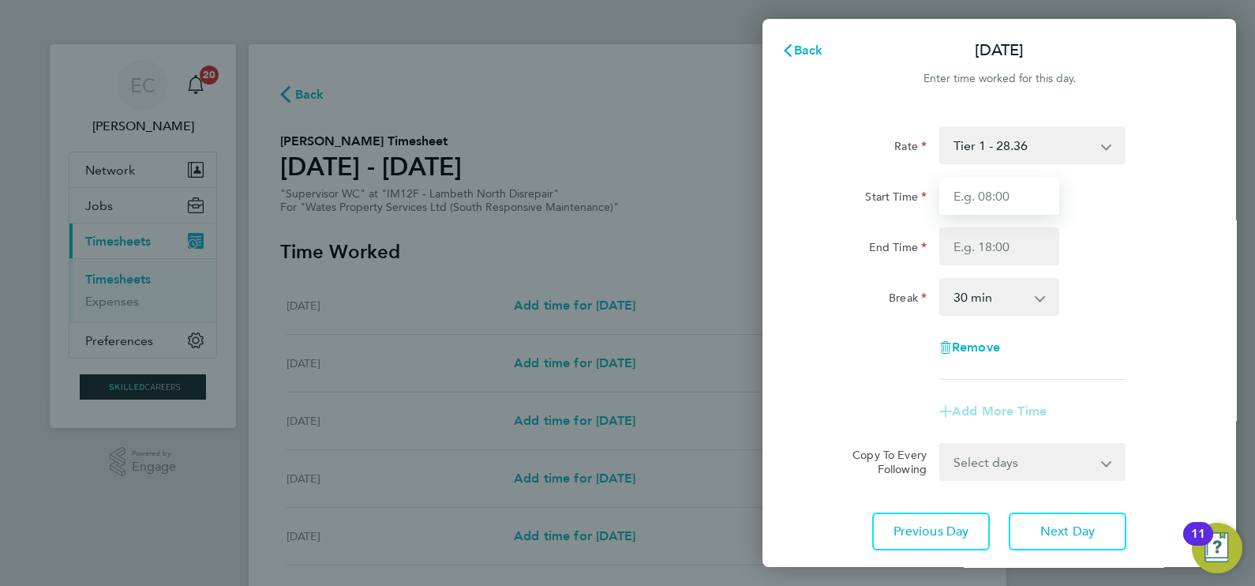
click at [1002, 186] on input "Start Time" at bounding box center [999, 196] width 120 height 38
type input "08:00"
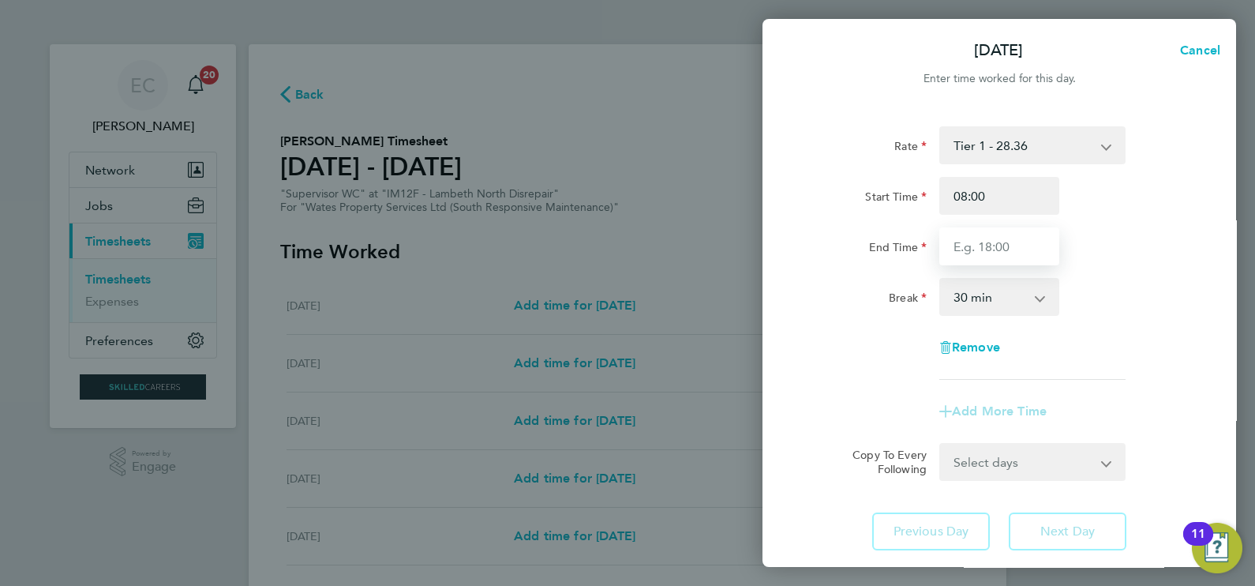
click at [1010, 249] on input "End Time" at bounding box center [999, 246] width 120 height 38
type input "17:00"
click at [1124, 271] on div "Rate Tier 1 - 28.36 Start Time 08:00 End Time 17:00 Break 0 min 15 min 30 min 4…" at bounding box center [998, 252] width 385 height 253
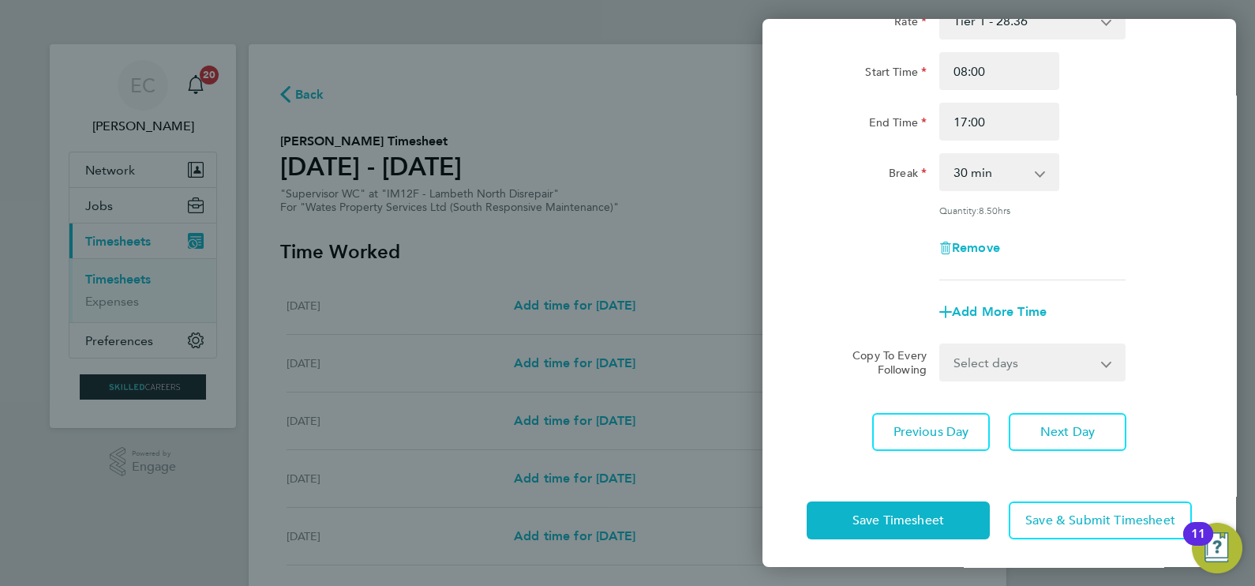
scroll to position [126, 0]
click at [1042, 365] on select "Select days Day [DATE] [DATE] [DATE]" at bounding box center [1024, 360] width 166 height 35
select select "DAY"
click at [941, 343] on select "Select days Day [DATE] [DATE] [DATE]" at bounding box center [1024, 360] width 166 height 35
select select "[DATE]"
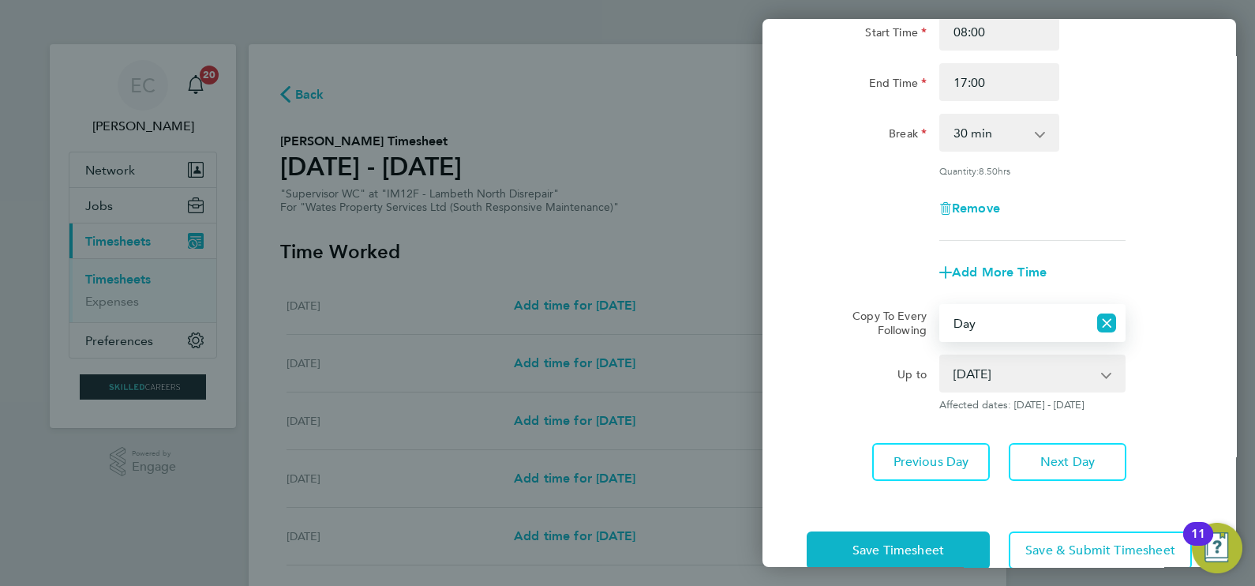
scroll to position [195, 0]
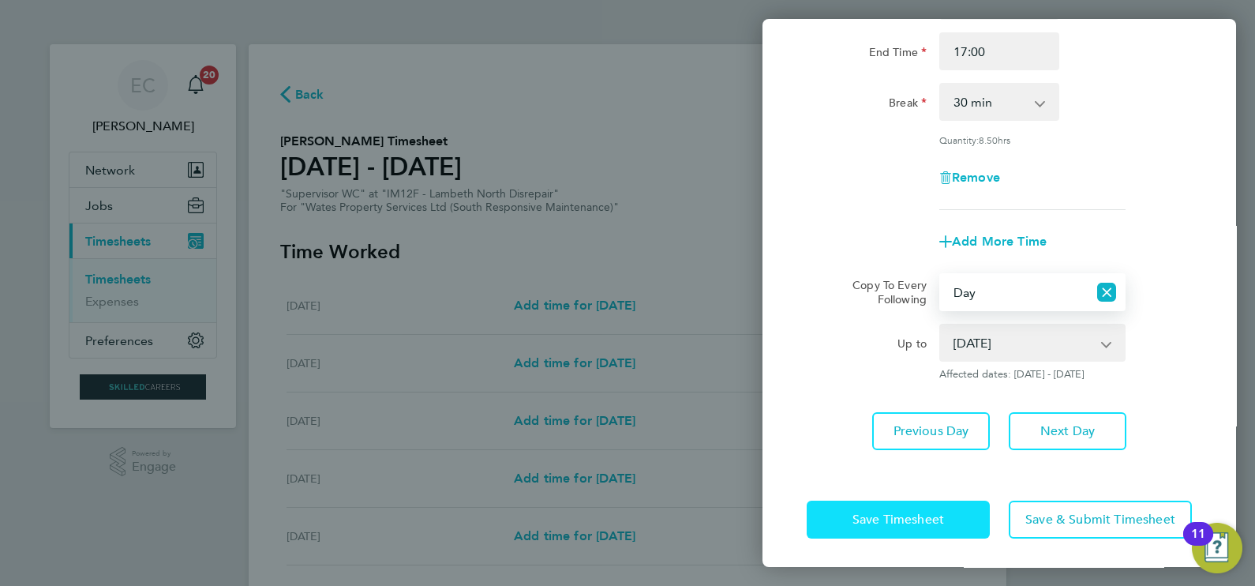
click at [912, 507] on button "Save Timesheet" at bounding box center [897, 519] width 183 height 38
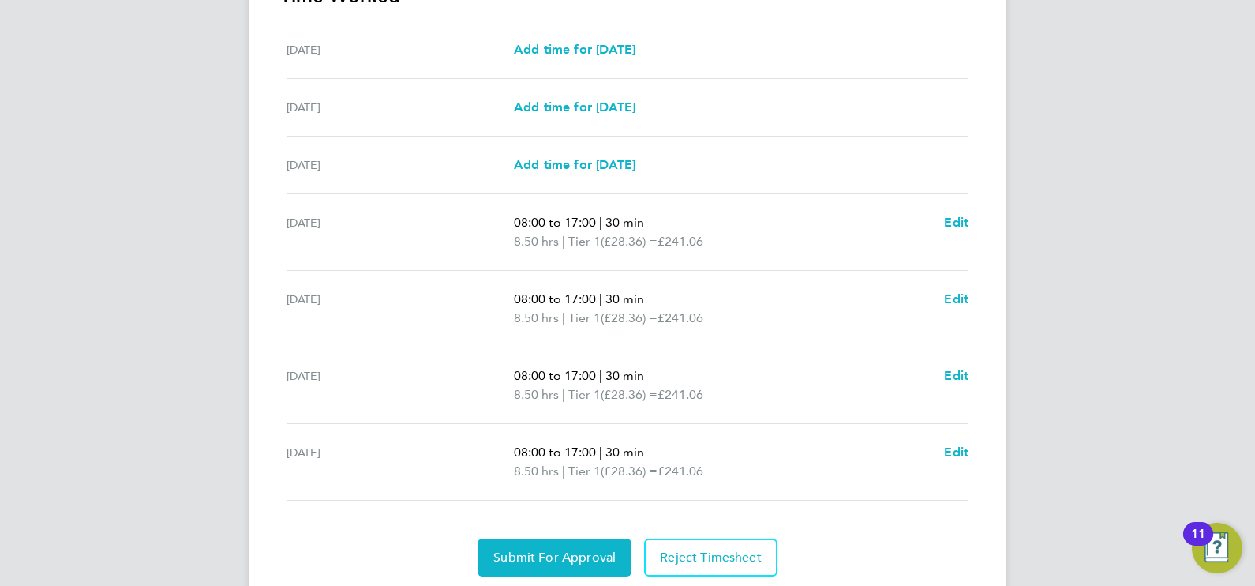
scroll to position [533, 0]
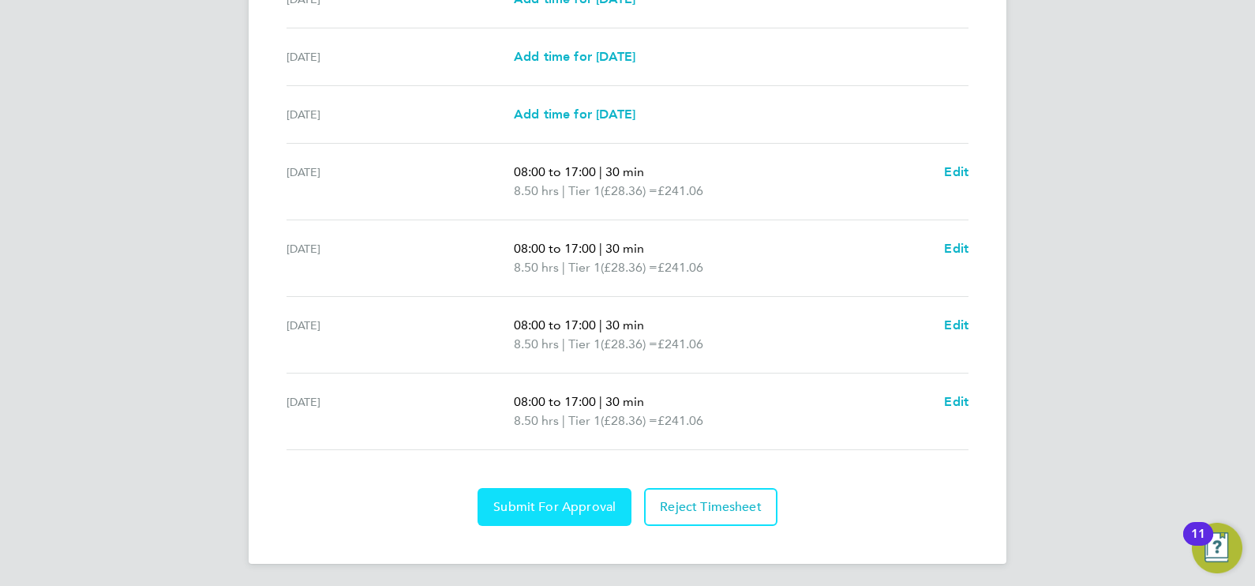
drag, startPoint x: 518, startPoint y: 495, endPoint x: 504, endPoint y: 488, distance: 15.9
click at [513, 494] on button "Submit For Approval" at bounding box center [554, 507] width 154 height 38
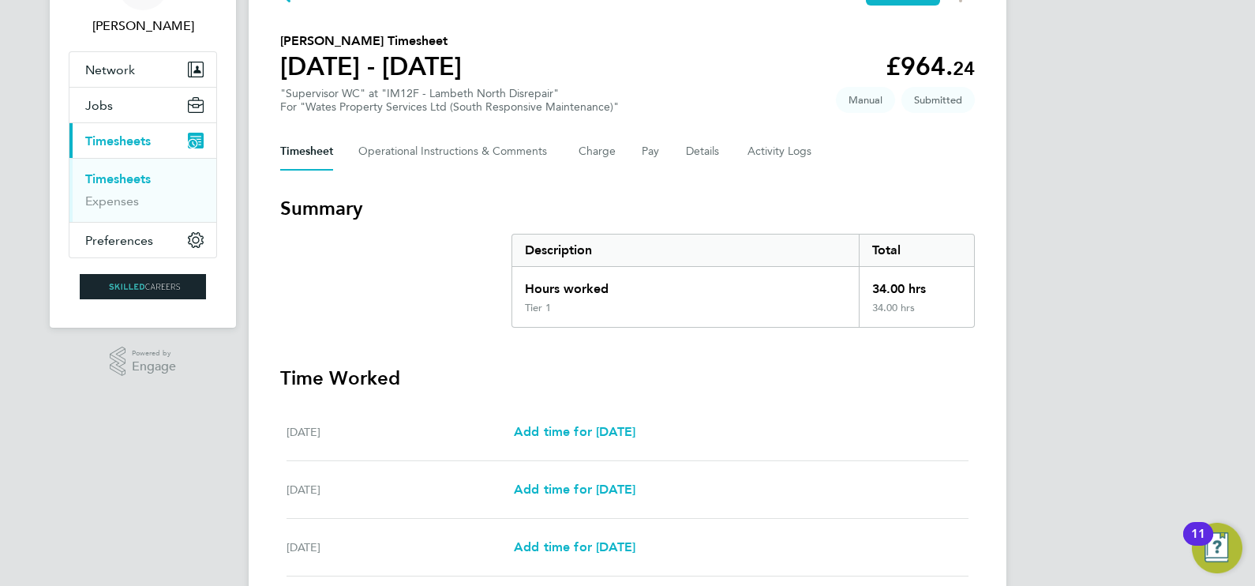
scroll to position [0, 0]
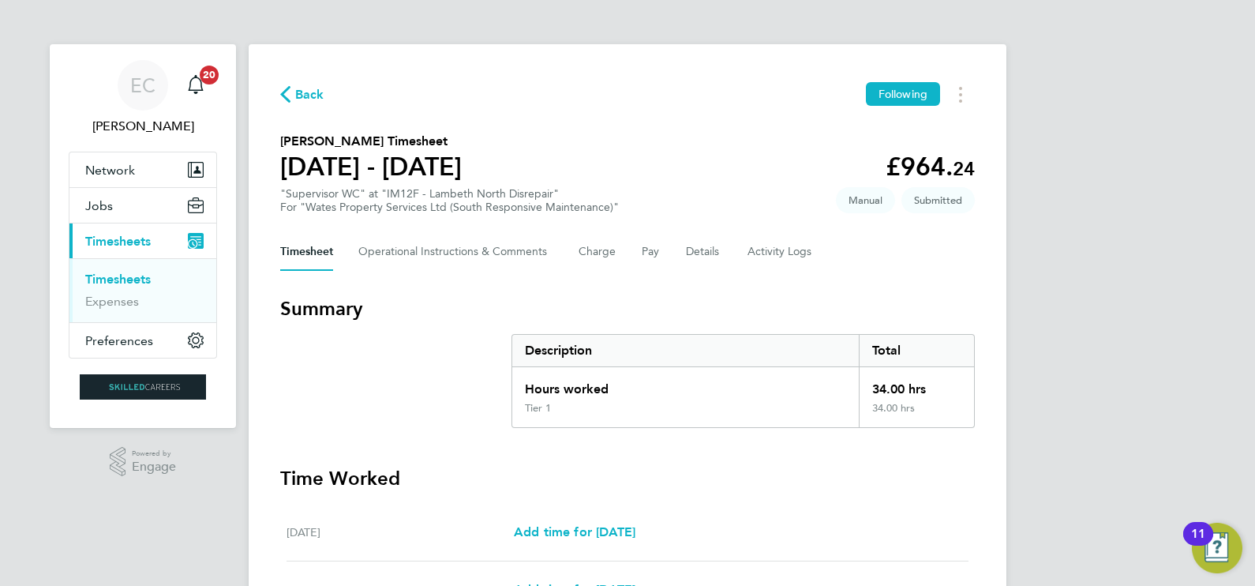
click at [120, 275] on link "Timesheets" at bounding box center [117, 278] width 65 height 15
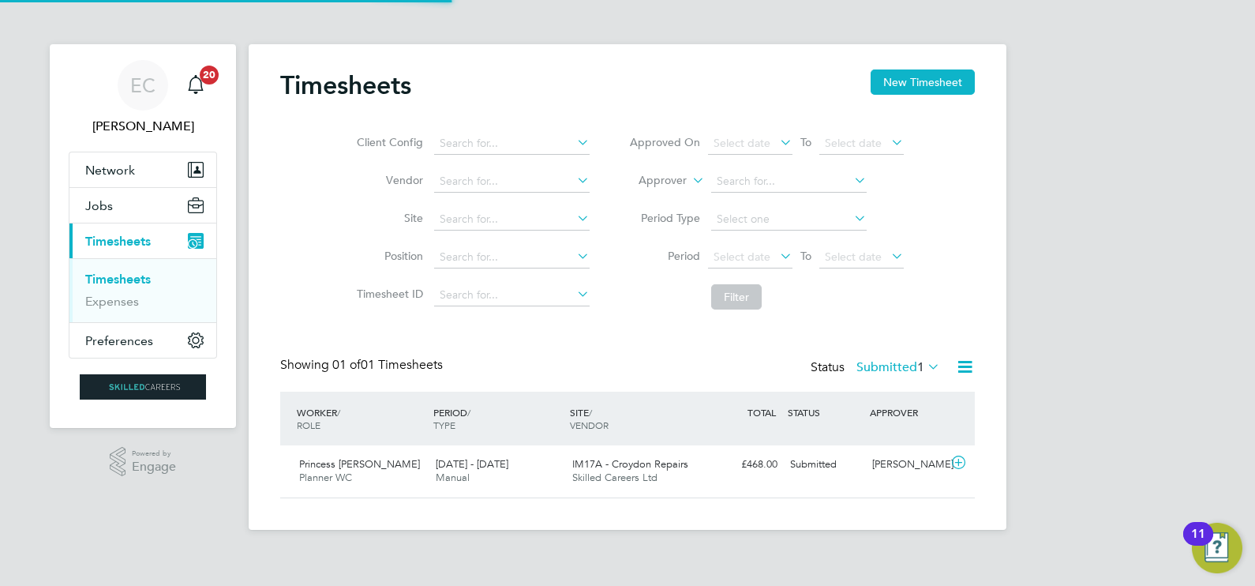
scroll to position [39, 137]
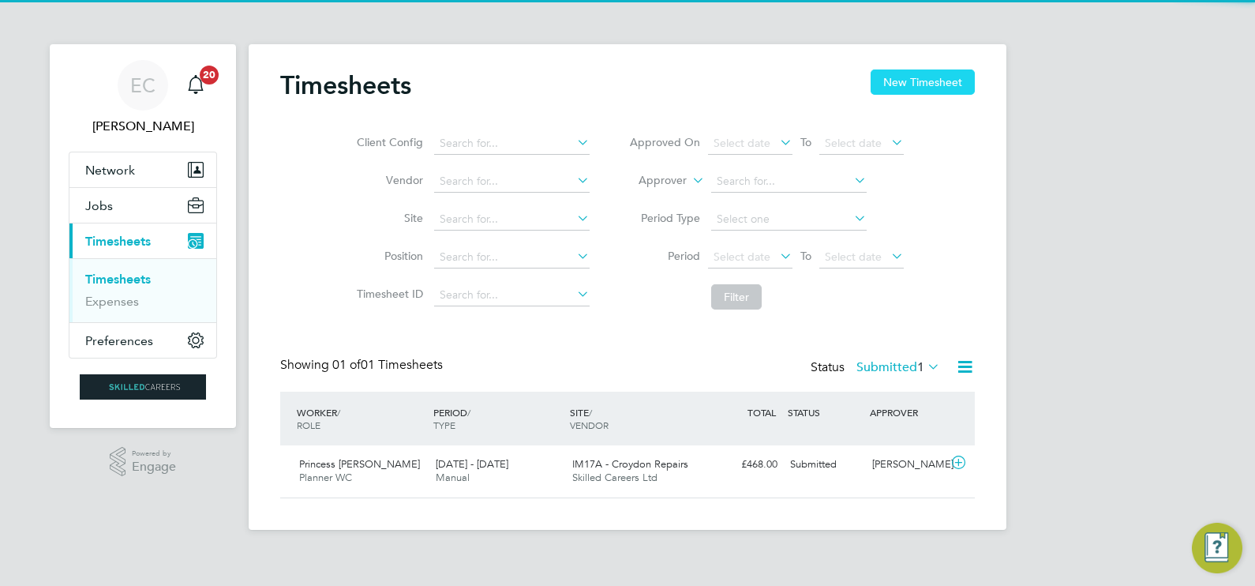
click at [904, 86] on button "New Timesheet" at bounding box center [922, 81] width 104 height 25
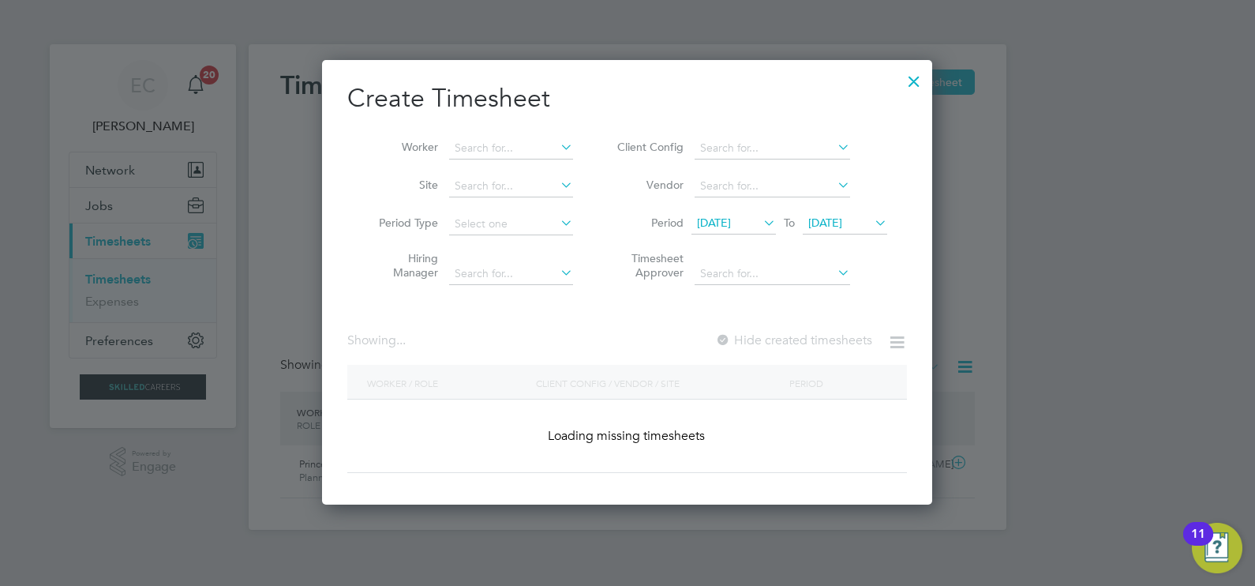
scroll to position [2744, 611]
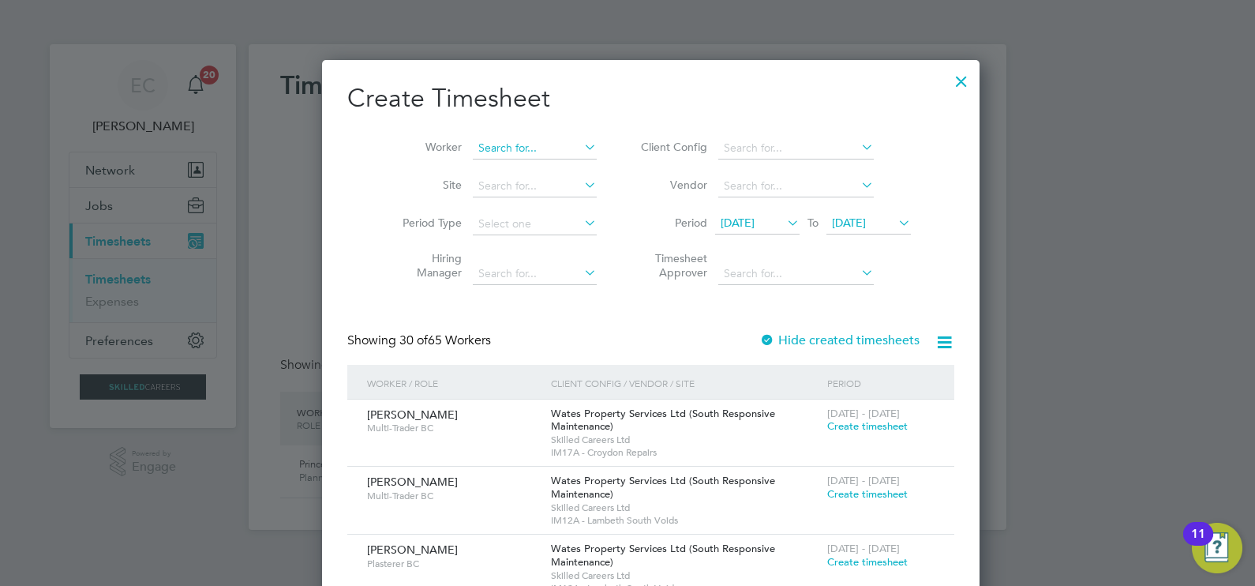
click at [518, 142] on input at bounding box center [535, 148] width 124 height 22
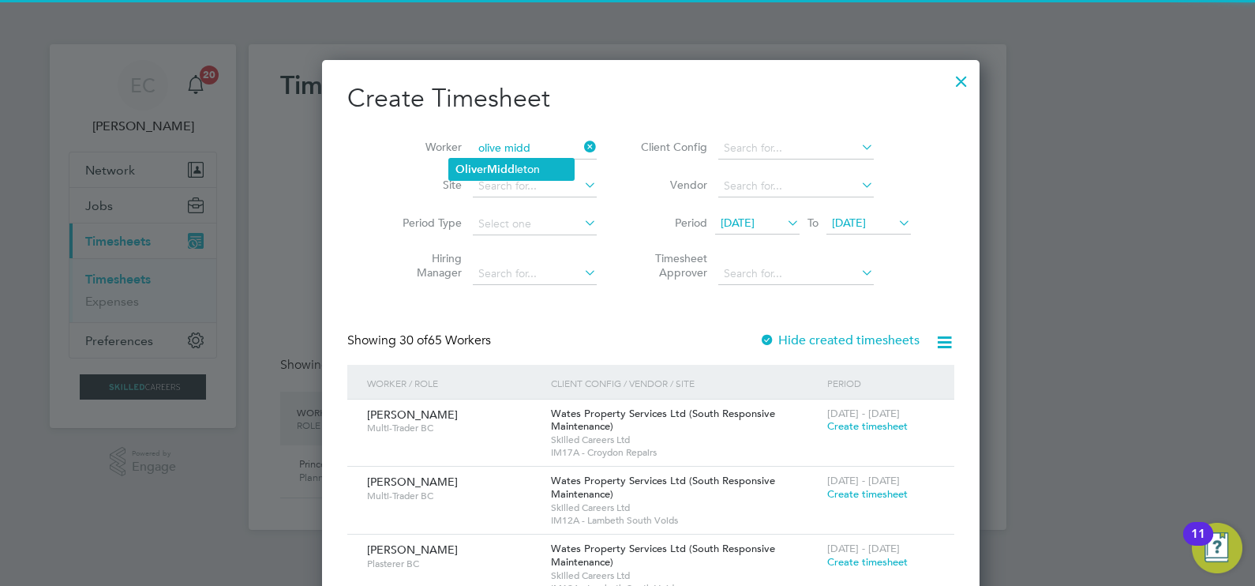
click at [525, 166] on li "Olive r Midd leton" at bounding box center [511, 169] width 125 height 21
type input "[PERSON_NAME]"
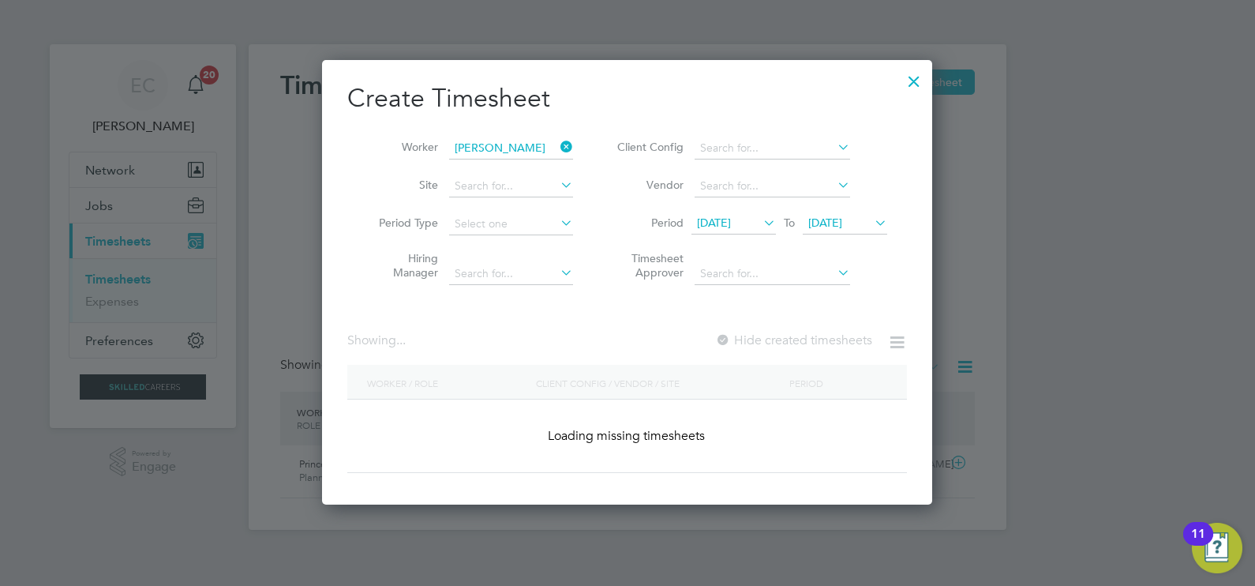
scroll to position [438, 611]
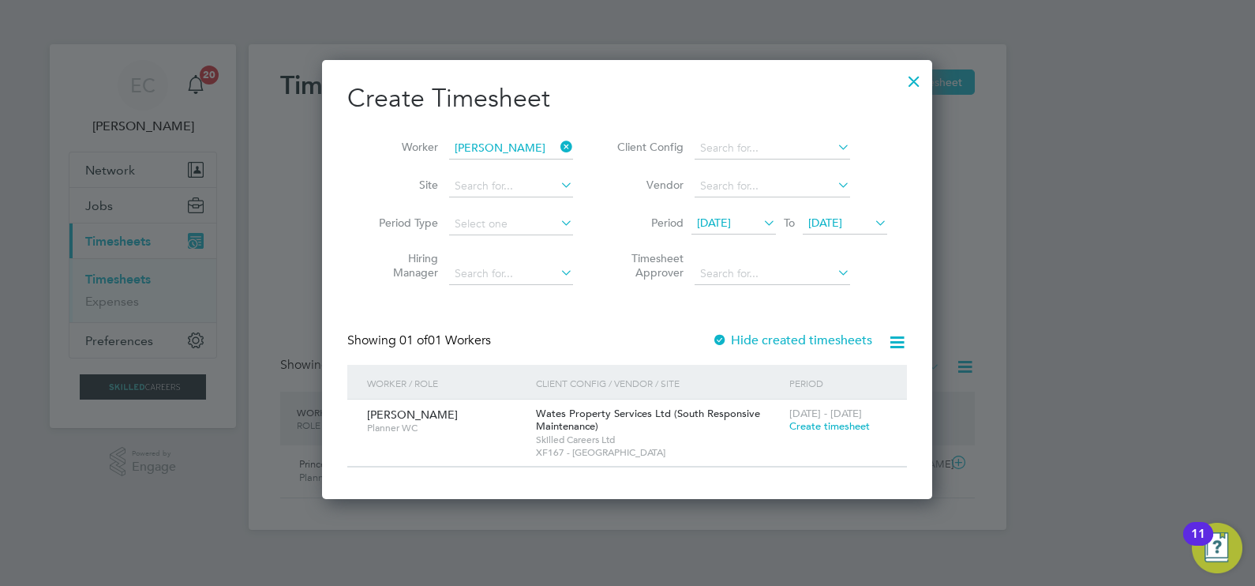
click at [848, 424] on span "Create timesheet" at bounding box center [829, 425] width 80 height 13
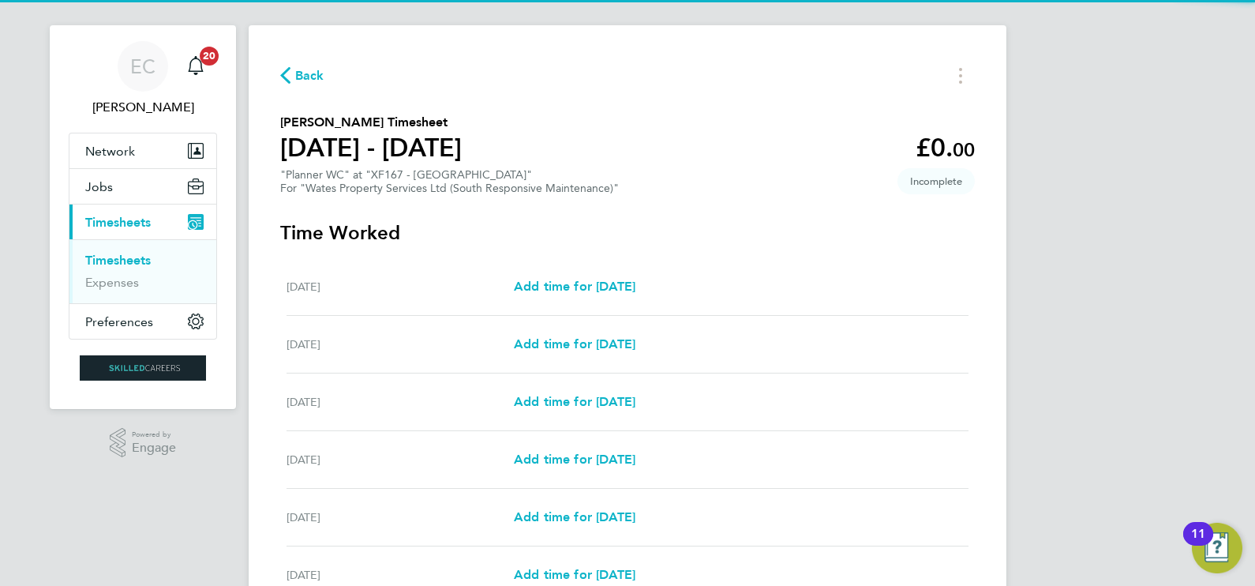
scroll to position [232, 0]
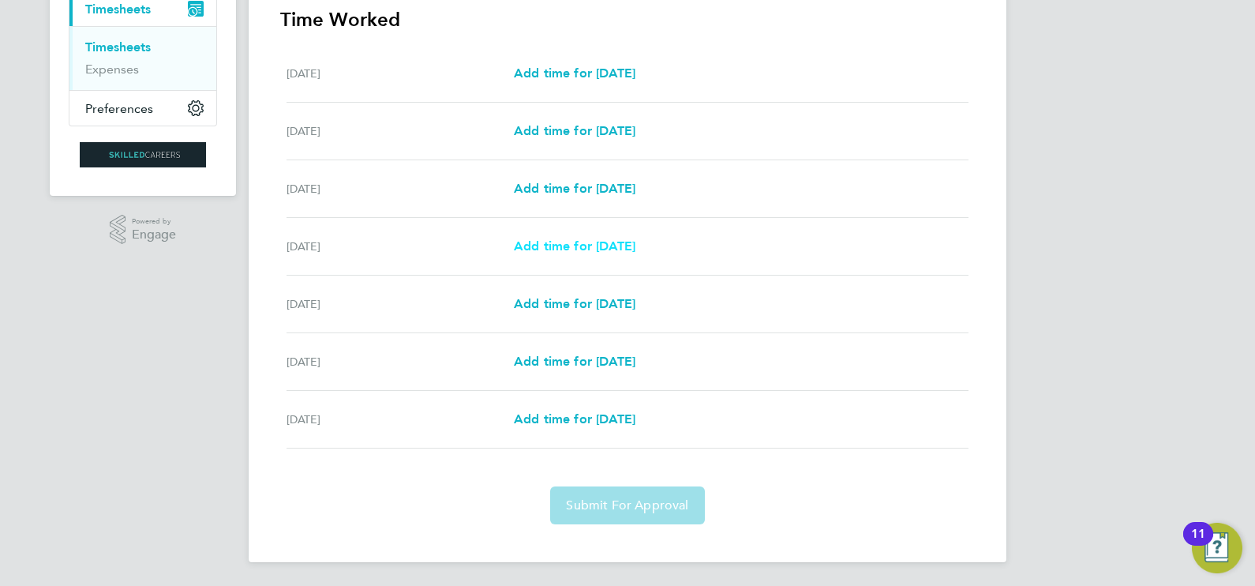
click at [600, 240] on span "Add time for [DATE]" at bounding box center [575, 245] width 122 height 15
select select "30"
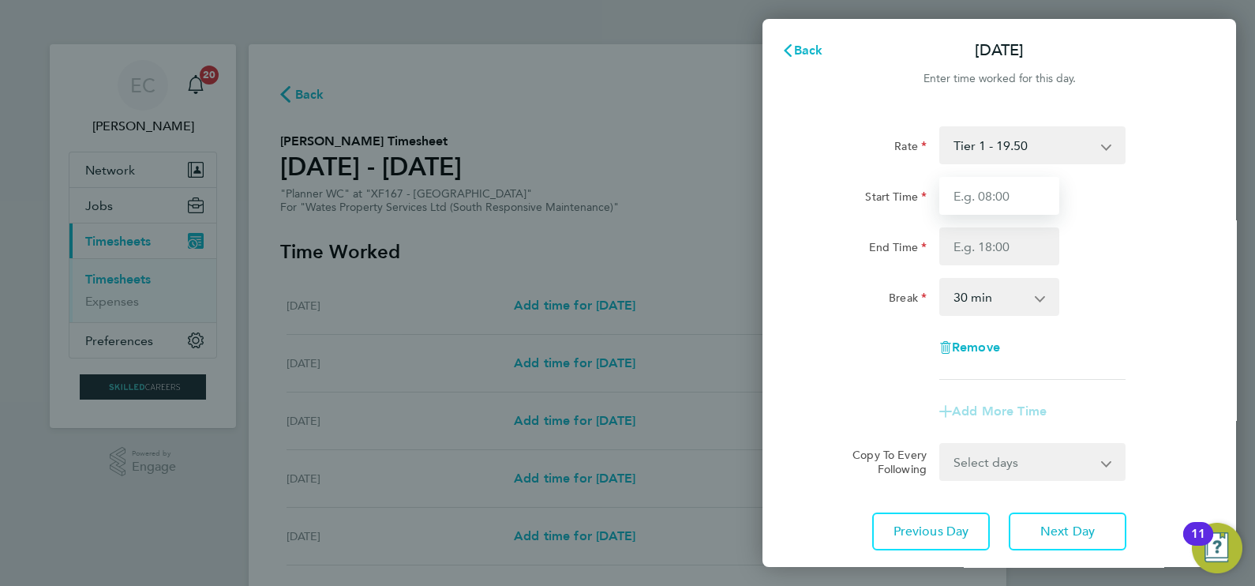
click at [972, 200] on input "Start Time" at bounding box center [999, 196] width 120 height 38
type input "08:00"
drag, startPoint x: 984, startPoint y: 247, endPoint x: 990, endPoint y: 241, distance: 8.4
click at [984, 246] on input "End Time" at bounding box center [999, 246] width 120 height 38
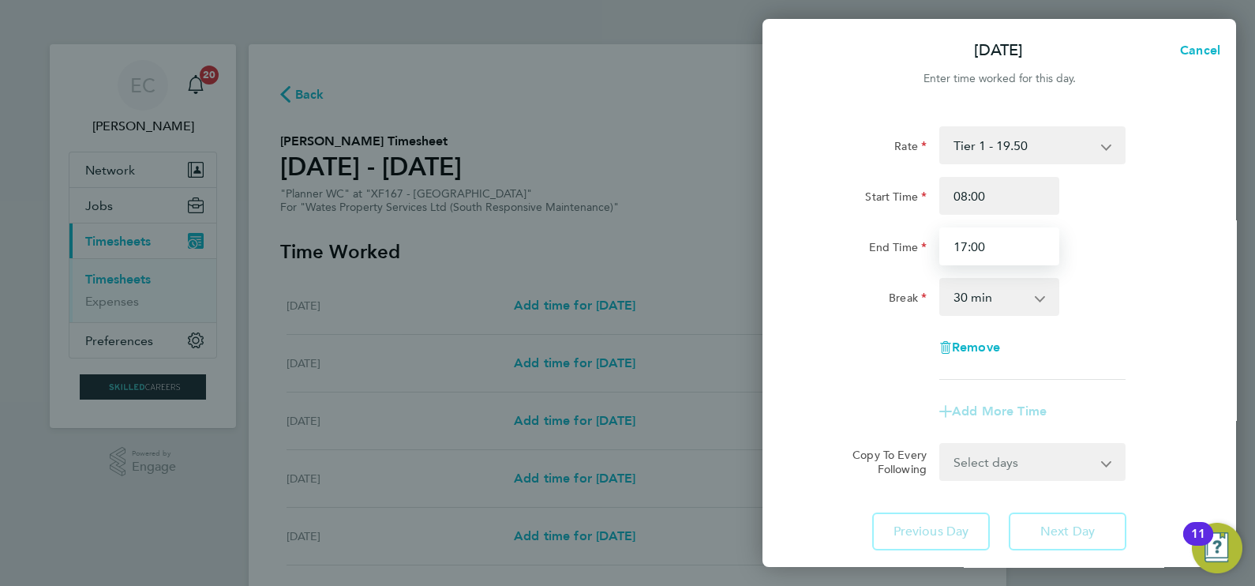
type input "17:00"
click at [1121, 233] on div "End Time 17:00" at bounding box center [999, 246] width 398 height 38
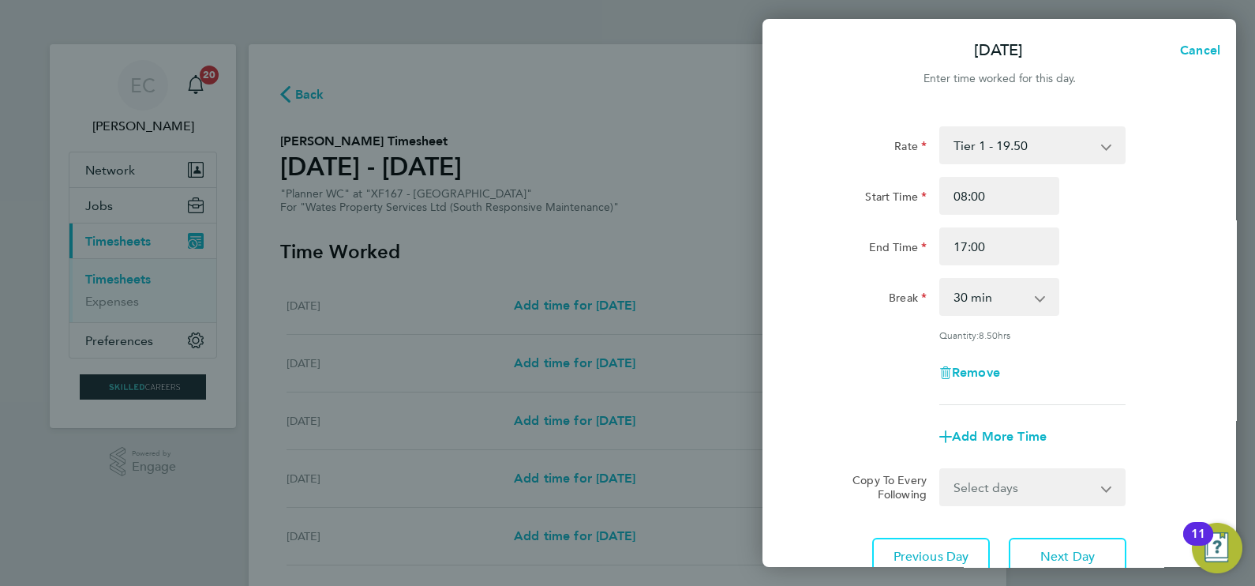
click at [1011, 298] on select "0 min 15 min 30 min 45 min 60 min 75 min 90 min" at bounding box center [990, 296] width 98 height 35
select select "60"
click at [941, 279] on select "0 min 15 min 30 min 45 min 60 min 75 min 90 min" at bounding box center [990, 296] width 98 height 35
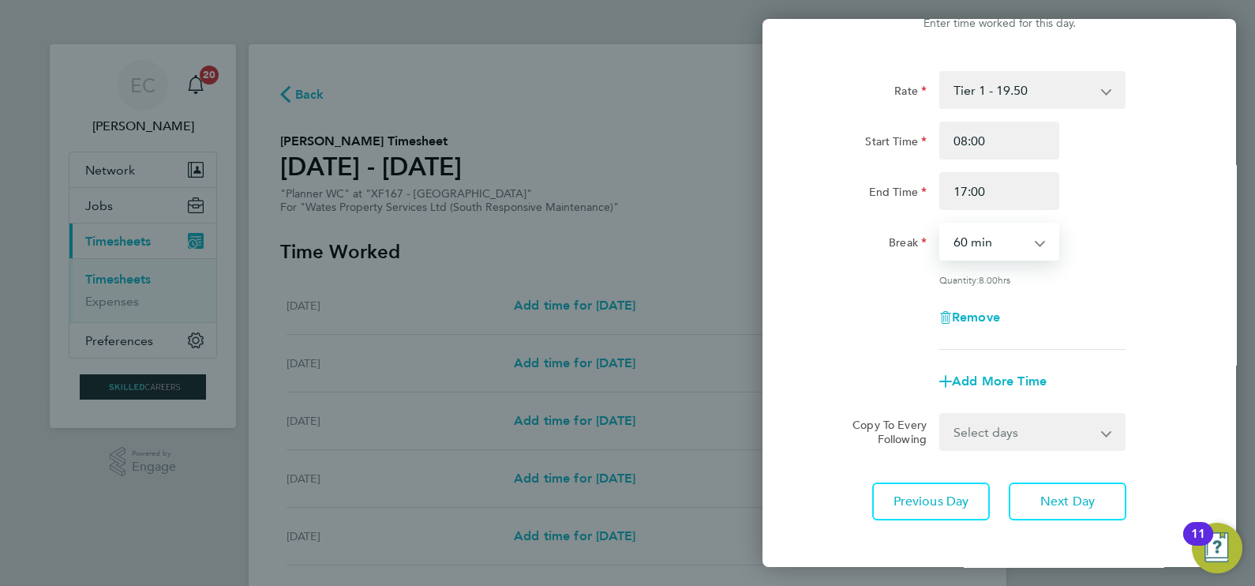
scroll to position [126, 0]
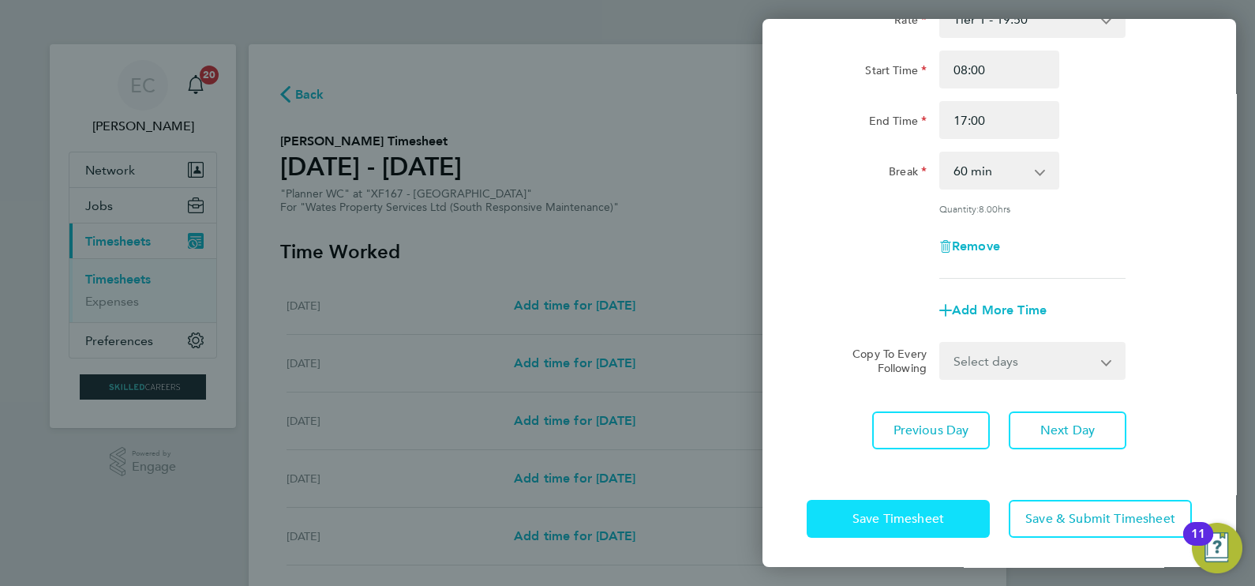
click at [919, 512] on span "Save Timesheet" at bounding box center [898, 519] width 92 height 16
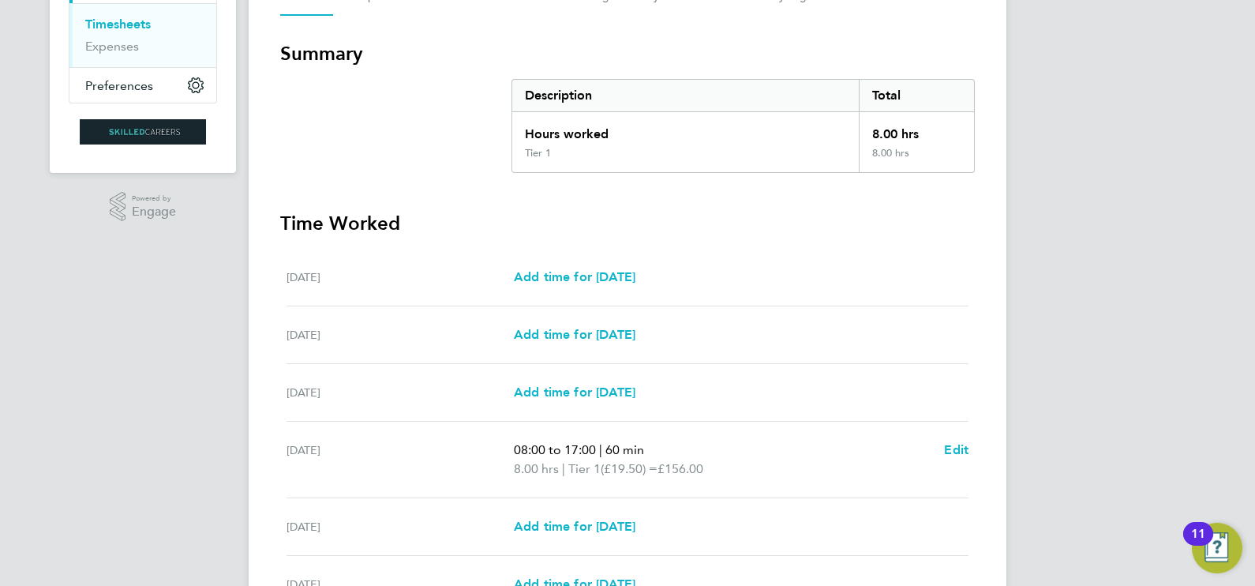
scroll to position [477, 0]
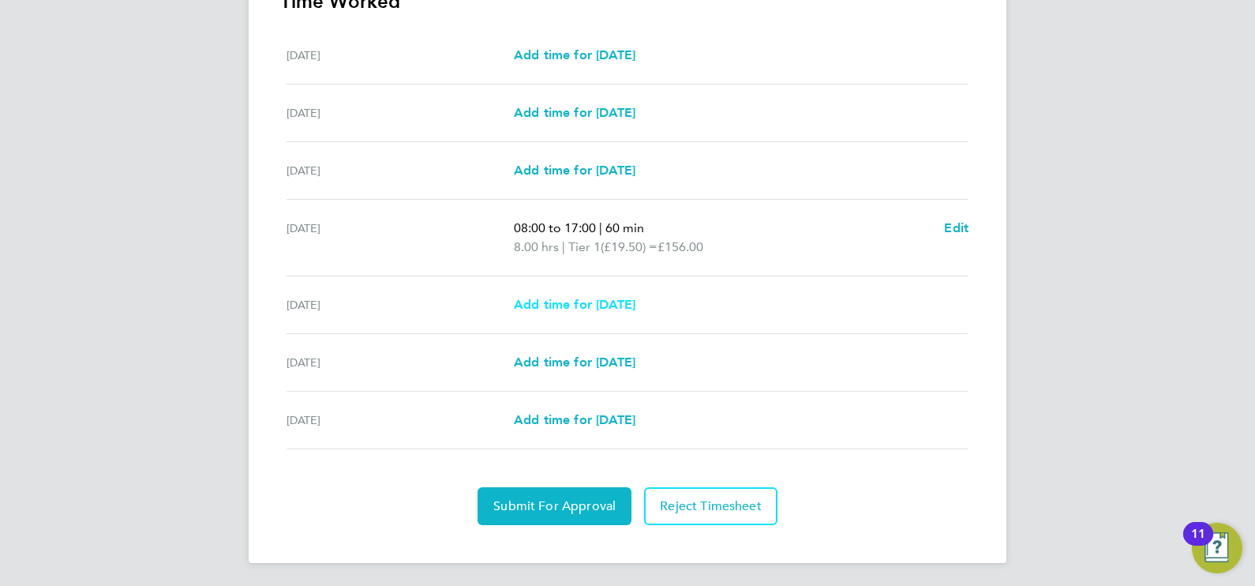
click at [635, 297] on span "Add time for [DATE]" at bounding box center [575, 304] width 122 height 15
select select "30"
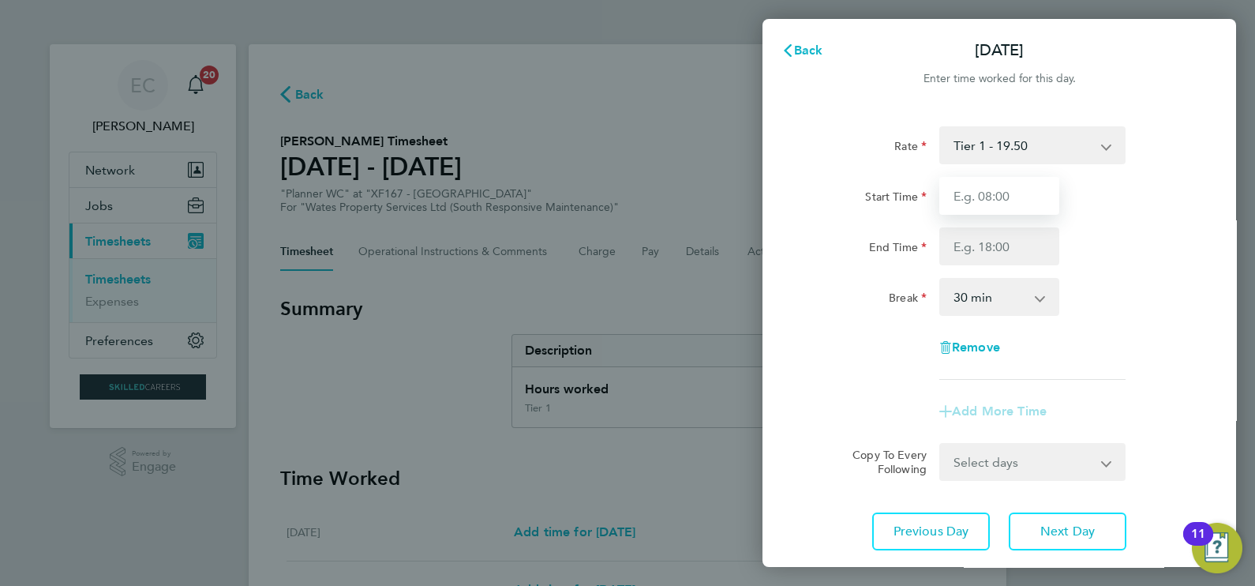
click at [1003, 181] on input "Start Time" at bounding box center [999, 196] width 120 height 38
type input "08:00"
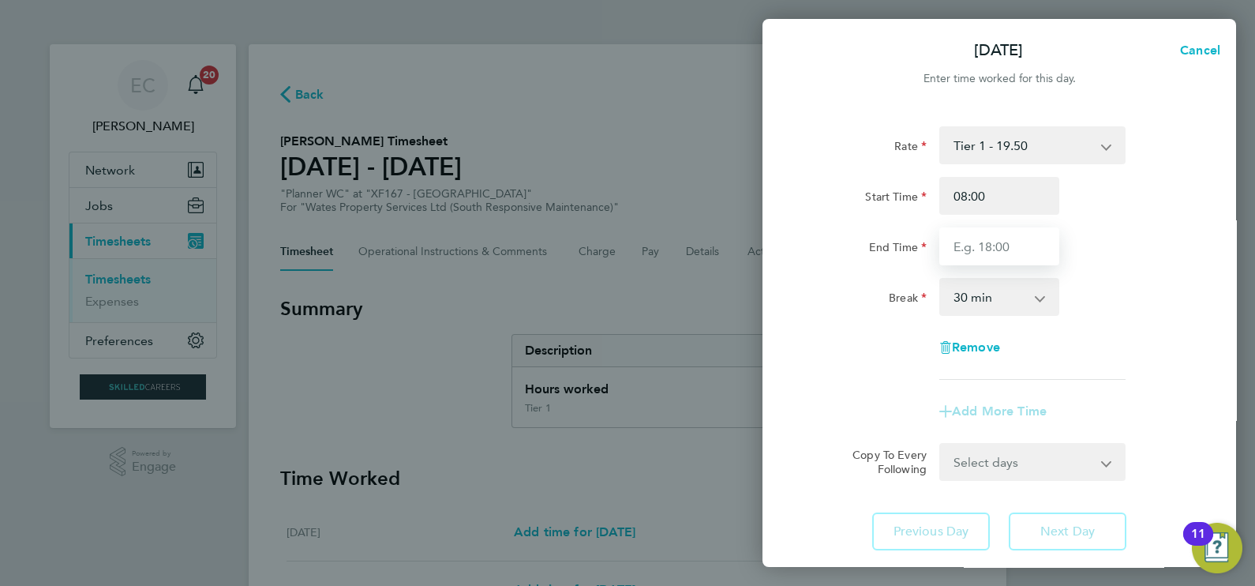
drag, startPoint x: 999, startPoint y: 245, endPoint x: 1026, endPoint y: 253, distance: 27.8
click at [1000, 244] on input "End Time" at bounding box center [999, 246] width 120 height 38
select select "15"
click at [967, 255] on input "End Time" at bounding box center [999, 246] width 120 height 38
type input "17:00"
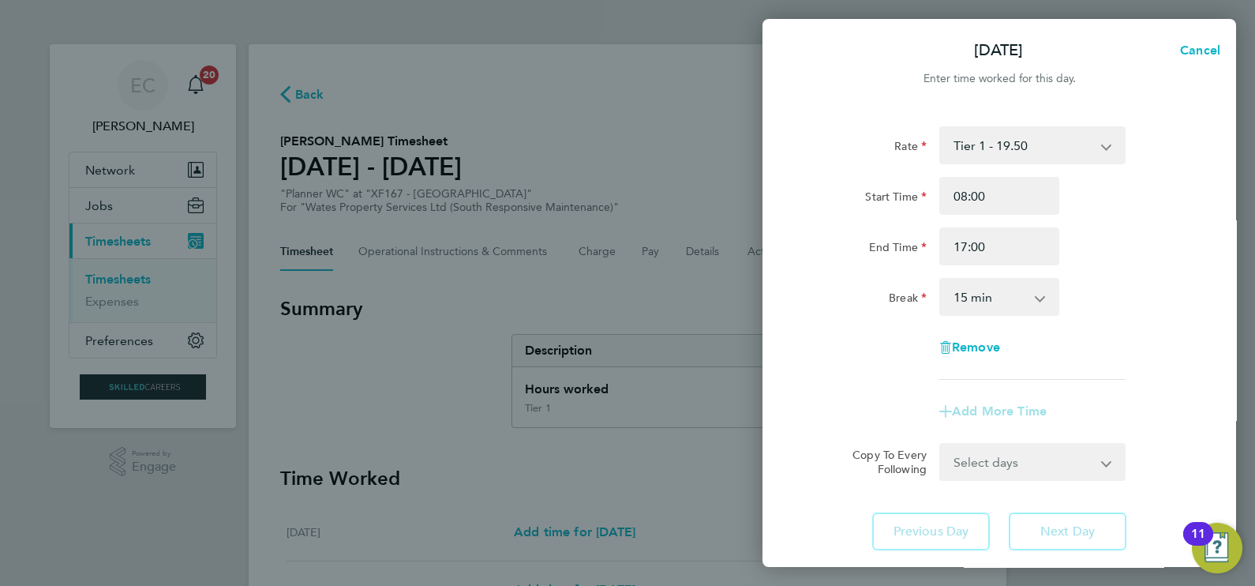
click at [1003, 323] on div "Rate Tier 1 - 19.50 Start Time 08:00 End Time 17:00 Break 0 min 15 min 30 min 4…" at bounding box center [998, 252] width 385 height 253
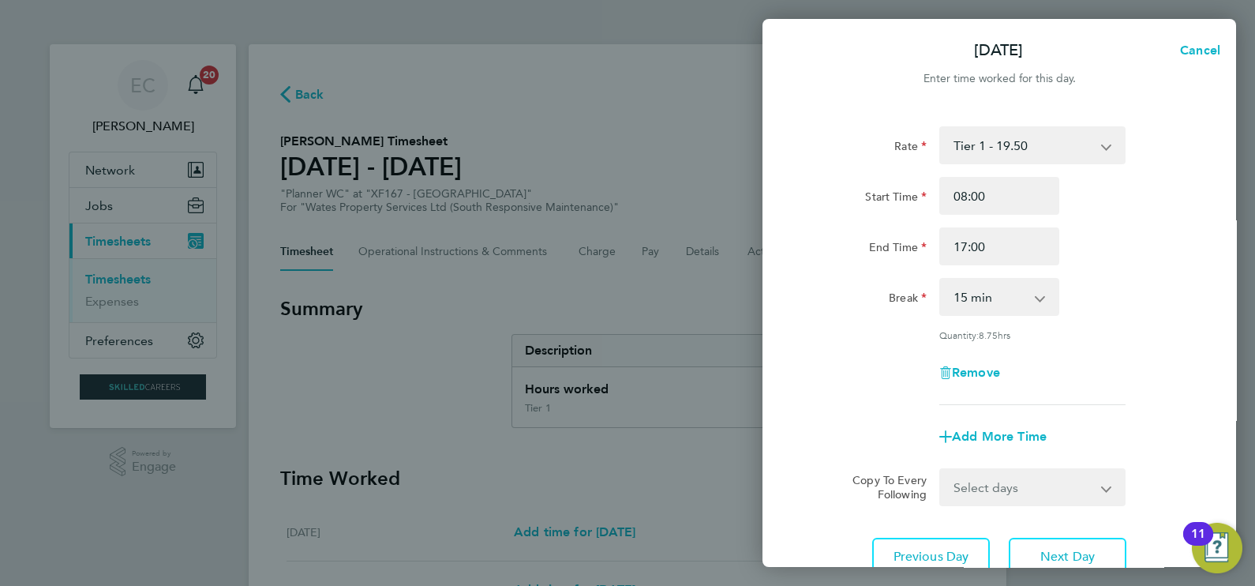
drag, startPoint x: 998, startPoint y: 303, endPoint x: 991, endPoint y: 312, distance: 11.8
click at [997, 303] on select "0 min 15 min 30 min 45 min 60 min 75 min 90 min" at bounding box center [990, 296] width 98 height 35
select select "60"
click at [941, 279] on select "0 min 15 min 30 min 45 min 60 min 75 min 90 min" at bounding box center [990, 296] width 98 height 35
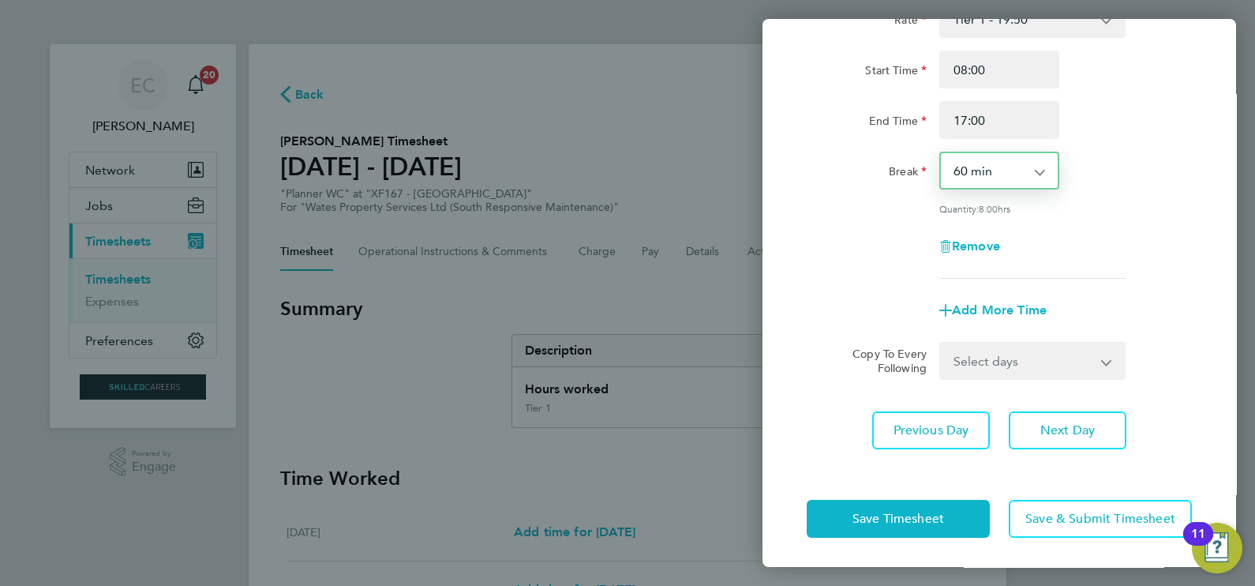
click at [1010, 363] on select "Select days Day [DATE] [DATE]" at bounding box center [1024, 360] width 166 height 35
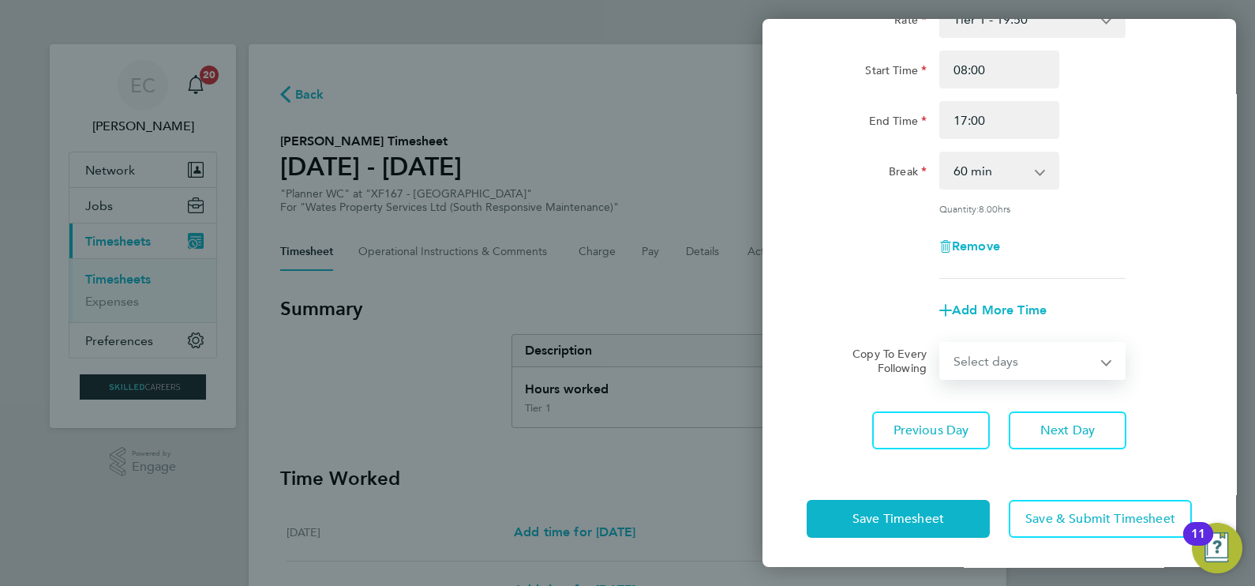
select select "DAY"
click at [941, 343] on select "Select days Day [DATE] [DATE]" at bounding box center [1024, 360] width 166 height 35
select select "[DATE]"
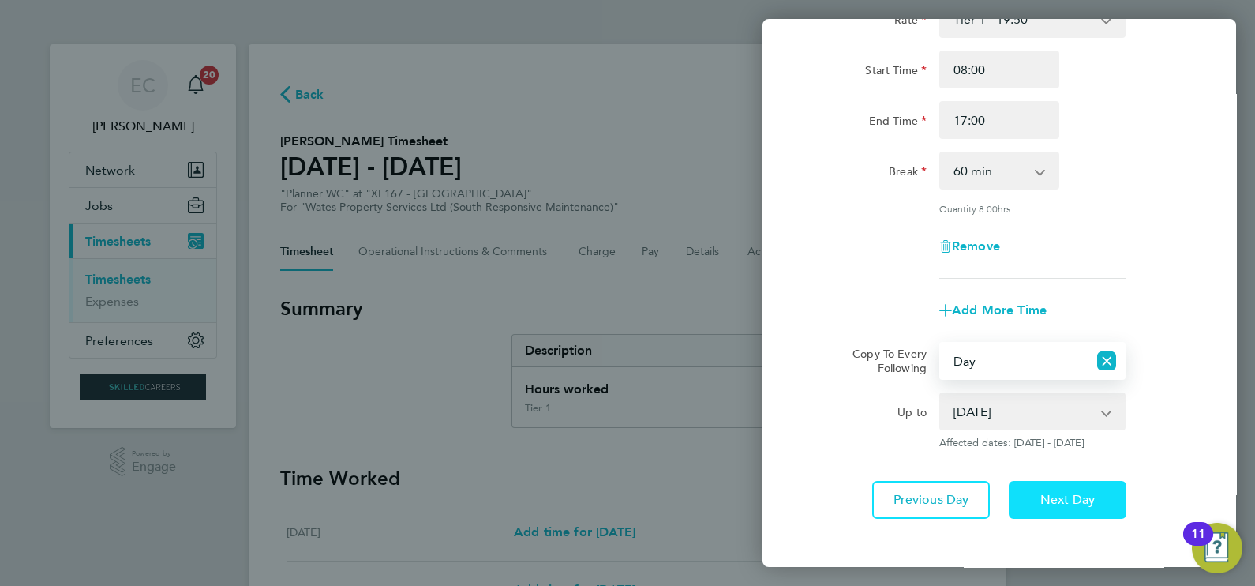
click at [1069, 497] on span "Next Day" at bounding box center [1067, 500] width 54 height 16
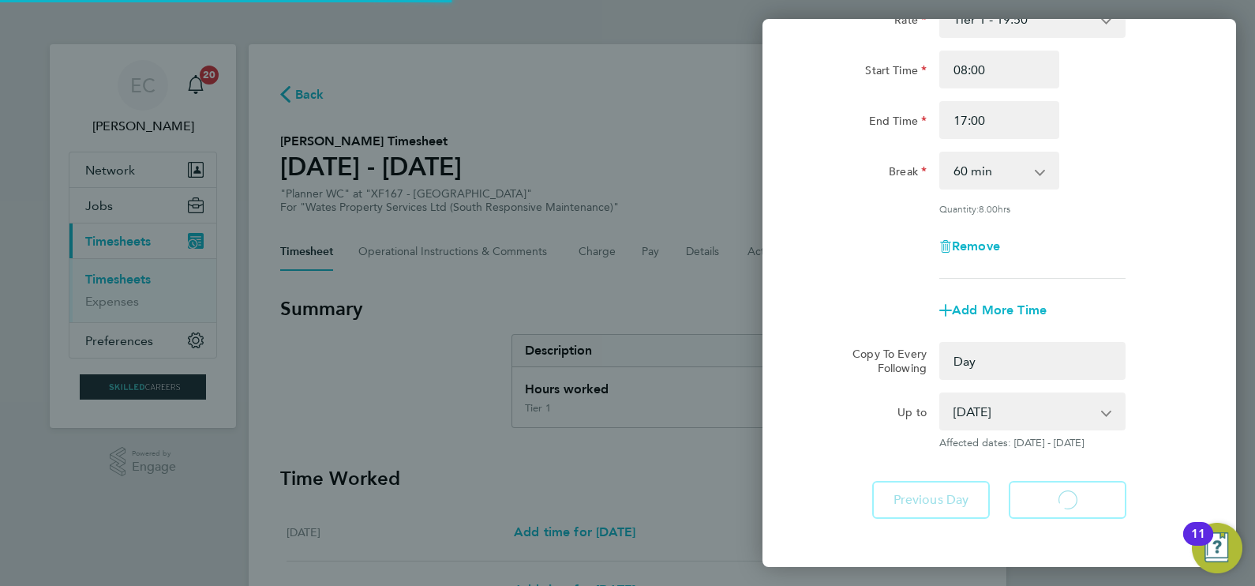
select select "0: null"
select select "60"
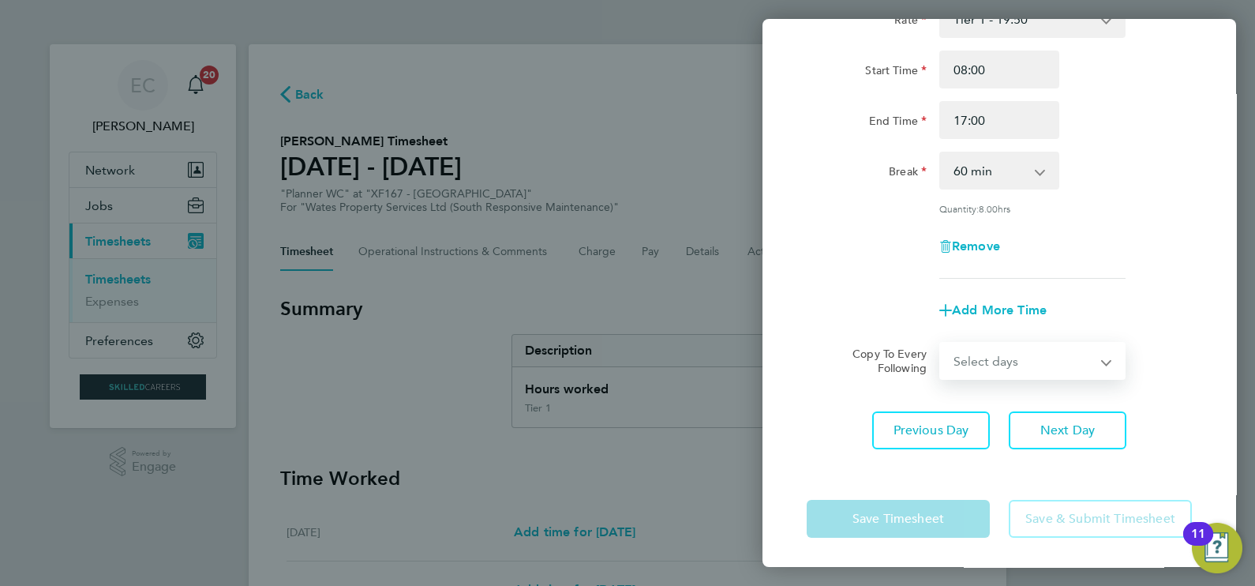
click at [1028, 367] on select "Select days [DATE]" at bounding box center [1024, 360] width 166 height 35
click at [941, 343] on select "Select days [DATE]" at bounding box center [1024, 360] width 166 height 35
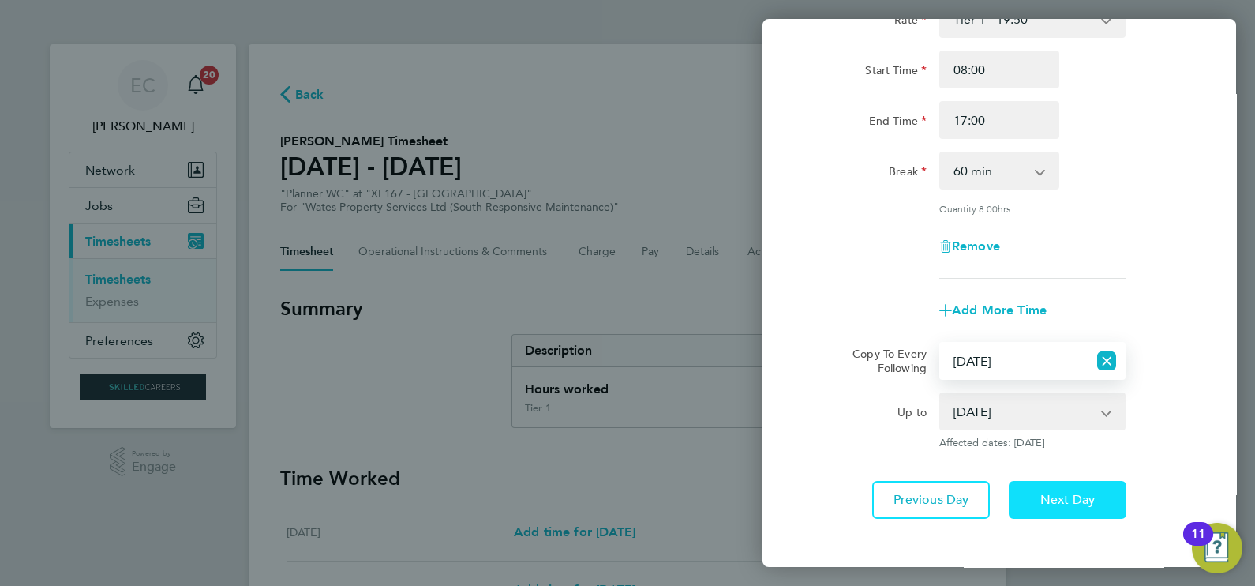
click at [1081, 487] on button "Next Day" at bounding box center [1067, 500] width 118 height 38
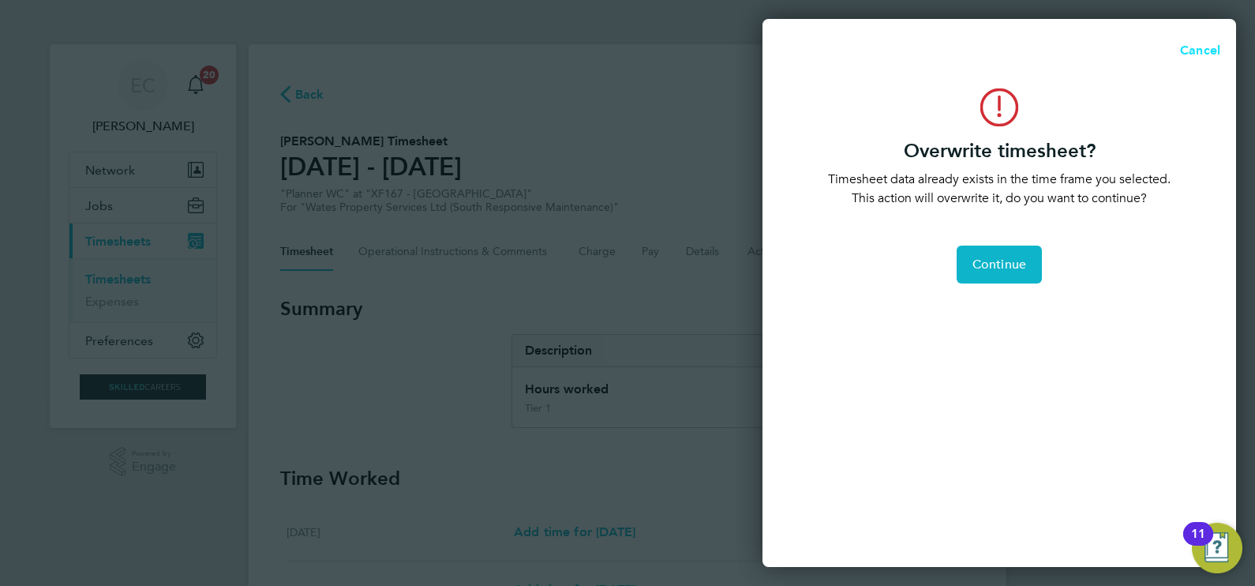
click at [1195, 43] on span "Cancel" at bounding box center [1197, 50] width 45 height 15
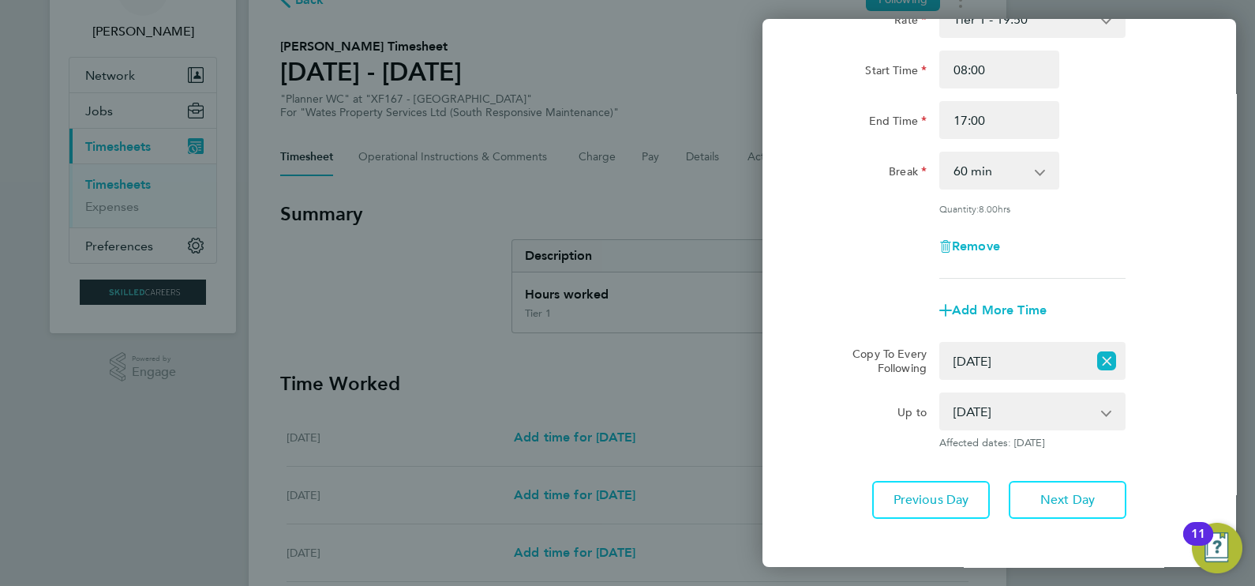
scroll to position [98, 0]
click at [631, 232] on div "[DATE] Cancel Enter time worked for this day. Rate Tier 1 - 19.50 Start Time 08…" at bounding box center [627, 293] width 1255 height 586
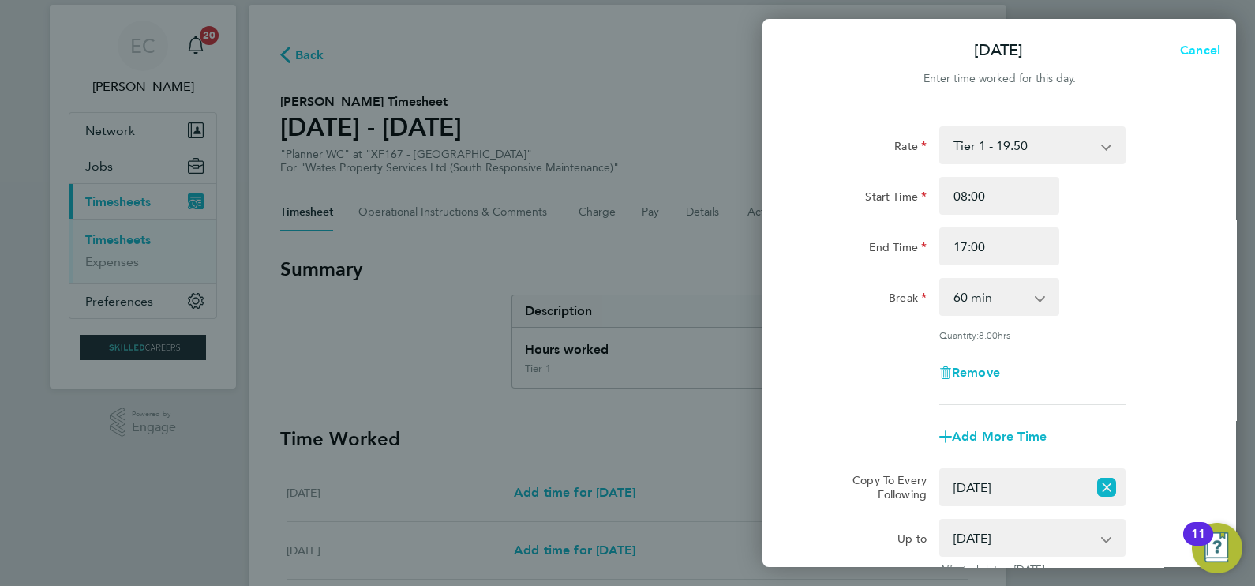
scroll to position [0, 0]
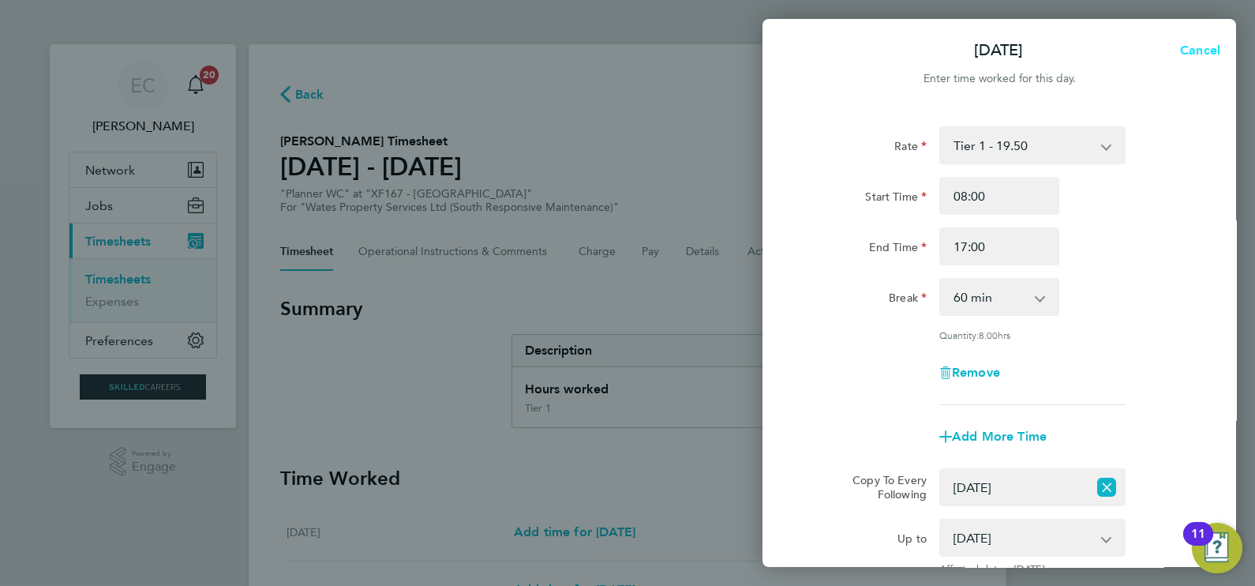
click at [1184, 46] on span "Cancel" at bounding box center [1197, 50] width 45 height 15
select select "0: null"
select select "60"
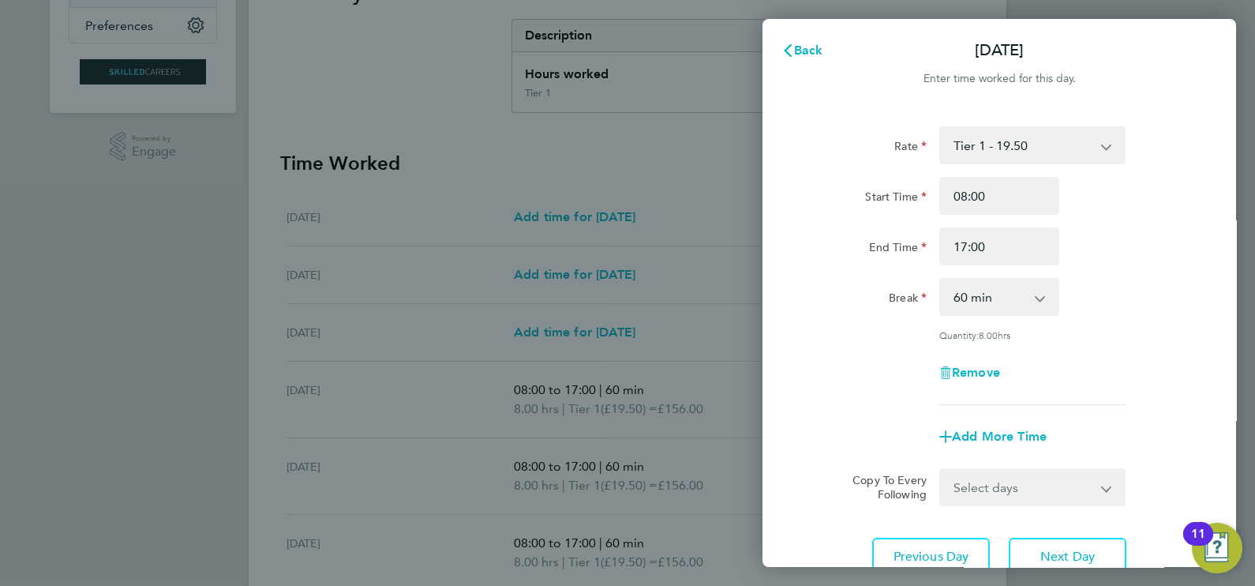
scroll to position [39, 0]
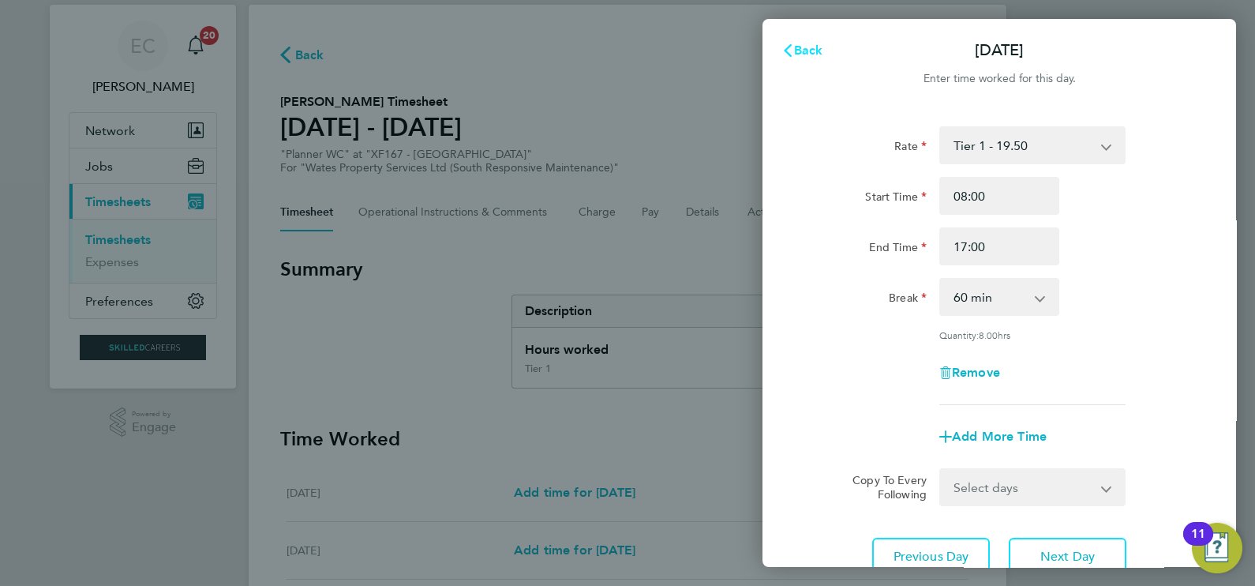
click at [802, 43] on span "Back" at bounding box center [808, 50] width 29 height 15
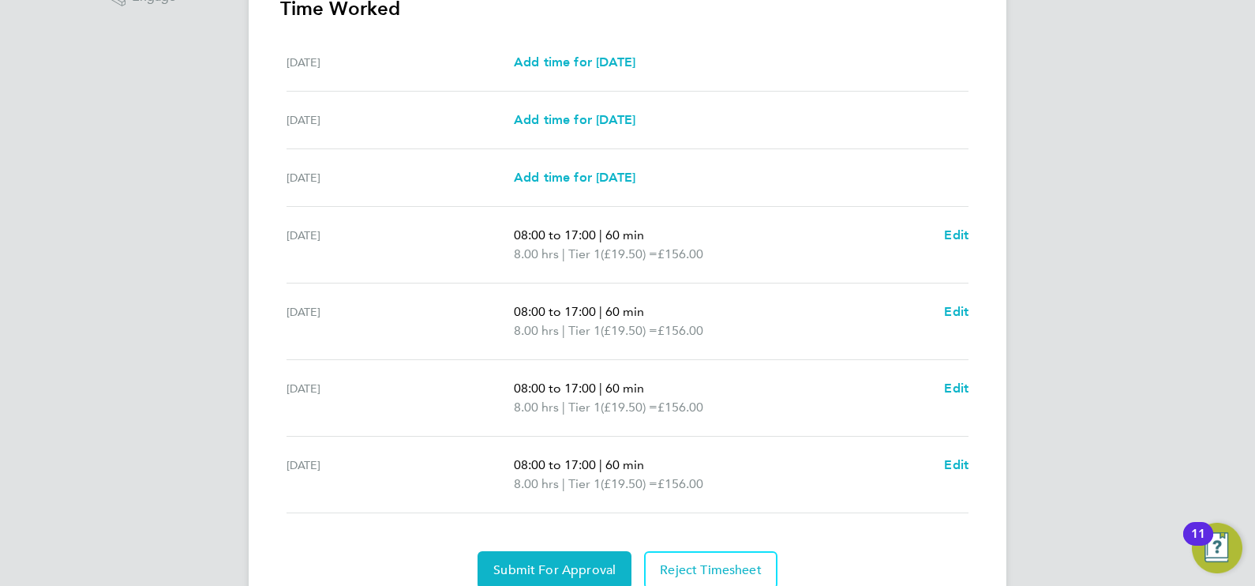
scroll to position [533, 0]
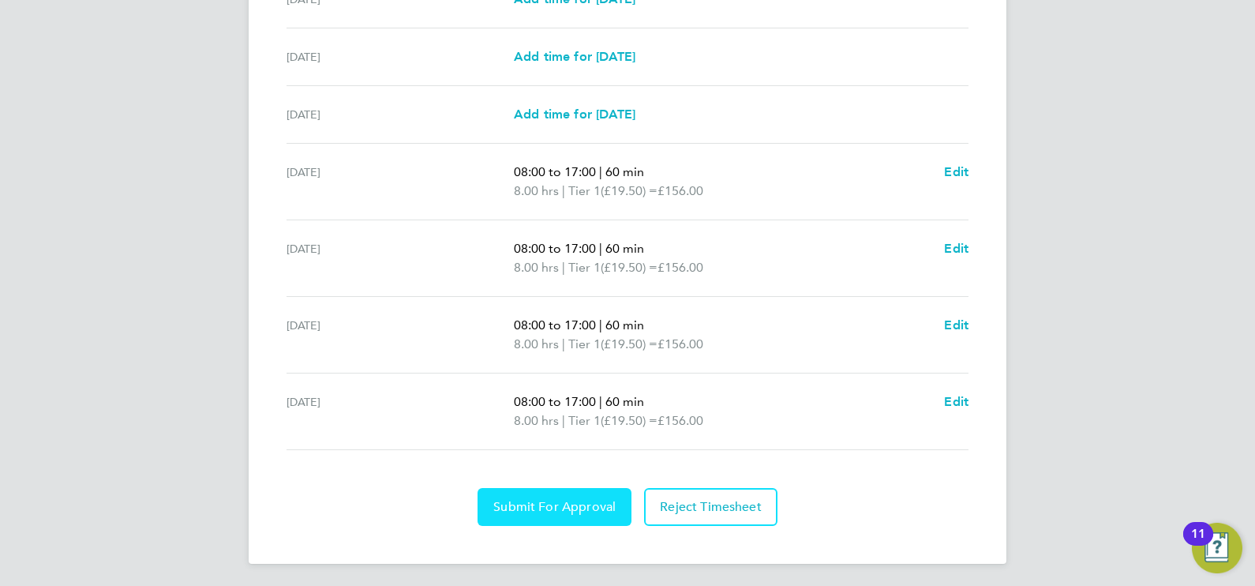
click at [544, 507] on span "Submit For Approval" at bounding box center [554, 507] width 122 height 16
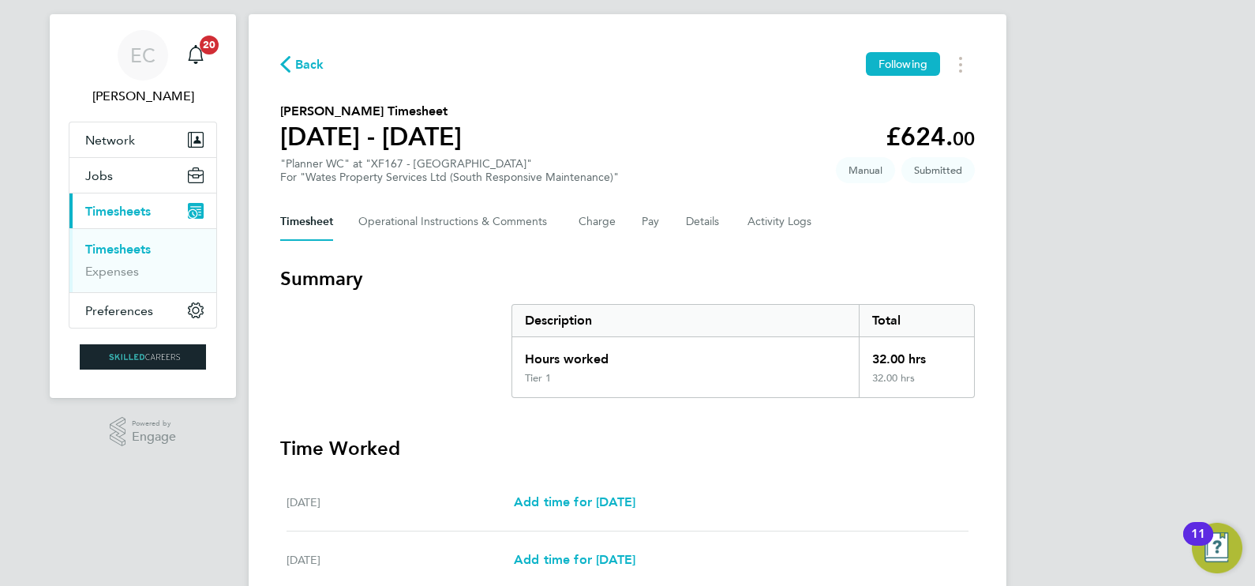
scroll to position [0, 0]
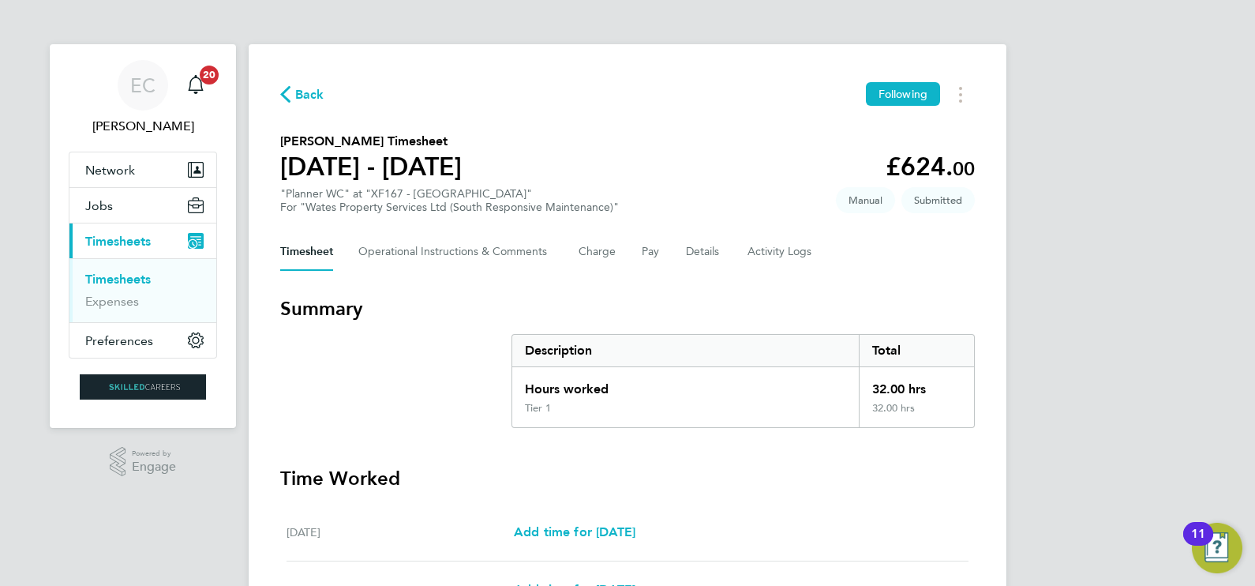
click at [142, 274] on link "Timesheets" at bounding box center [117, 278] width 65 height 15
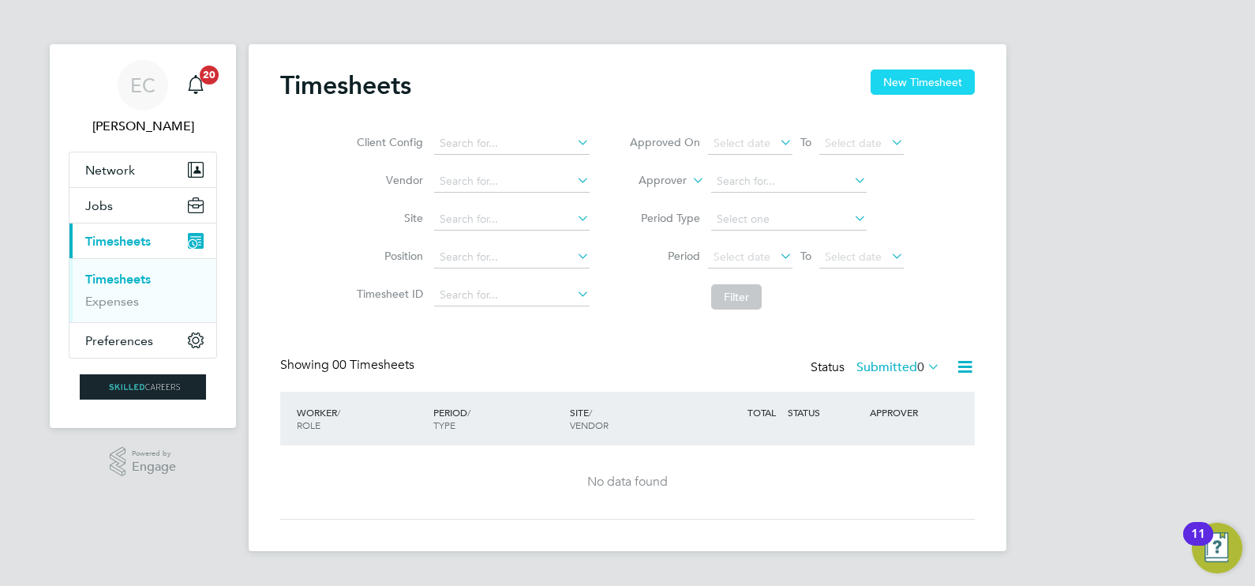
click at [904, 88] on button "New Timesheet" at bounding box center [922, 81] width 104 height 25
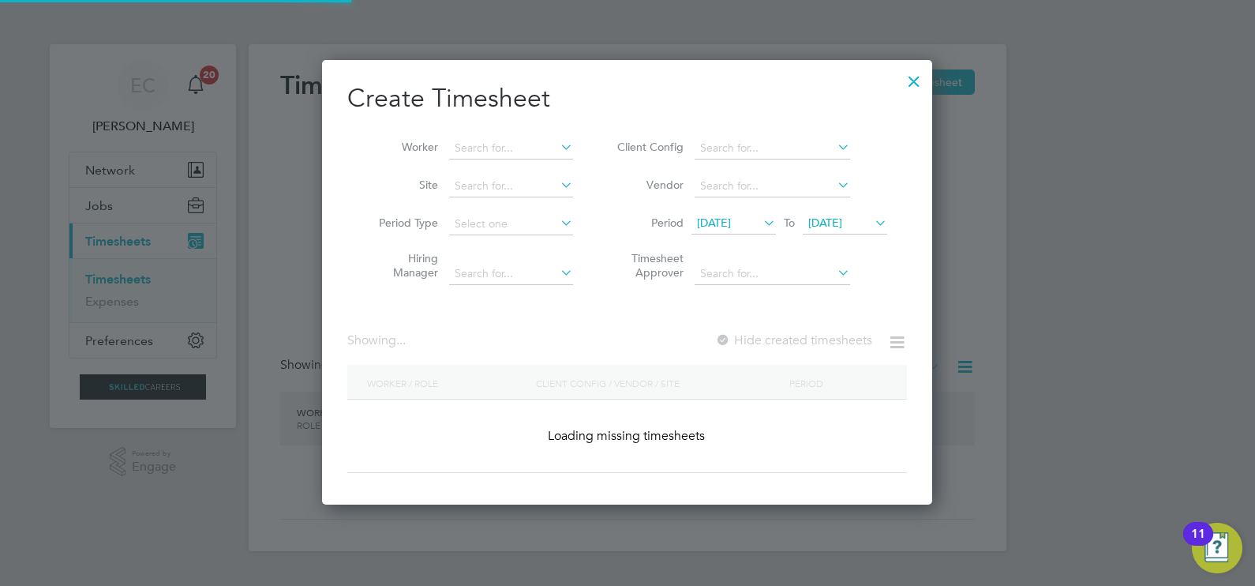
scroll to position [2744, 611]
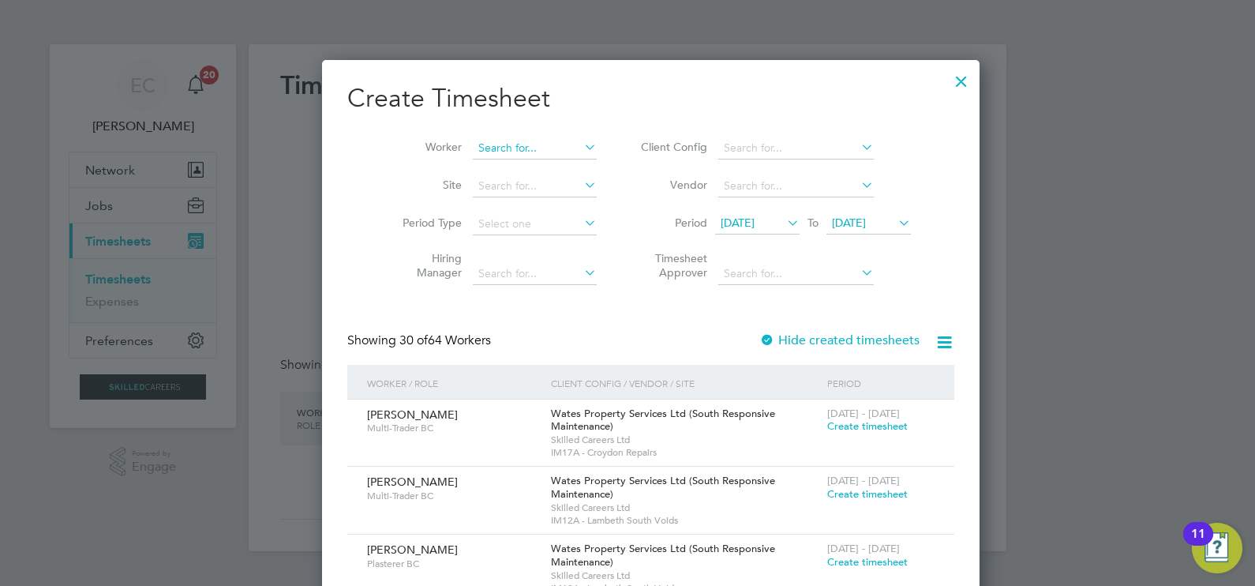
click at [517, 152] on input at bounding box center [535, 148] width 124 height 22
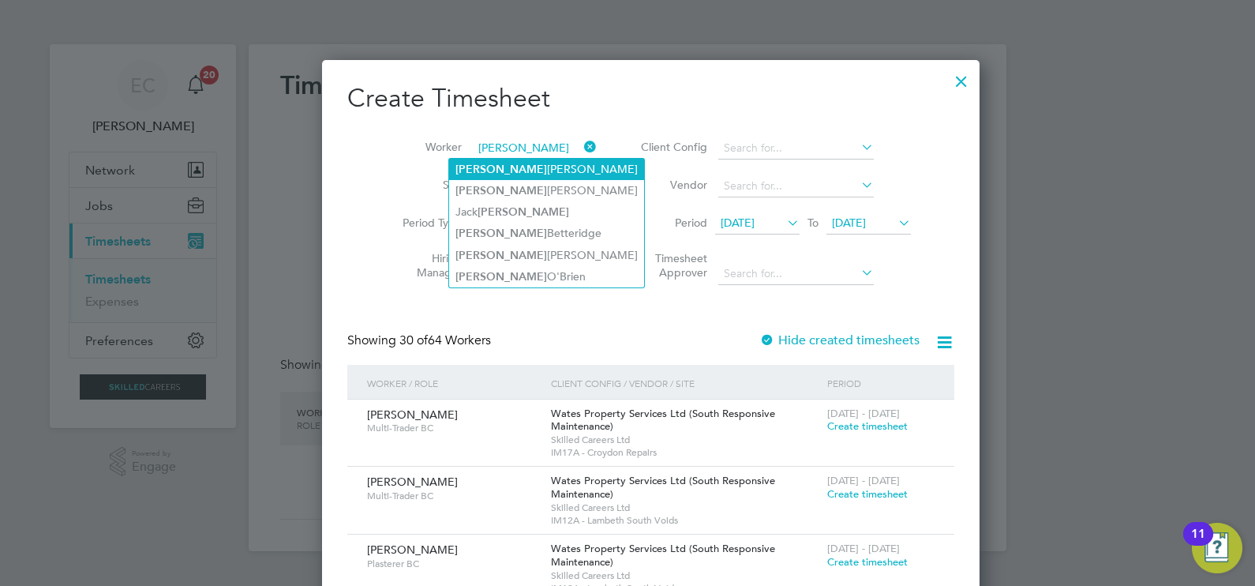
click at [526, 172] on li "[PERSON_NAME]" at bounding box center [546, 169] width 195 height 21
type input "[PERSON_NAME]"
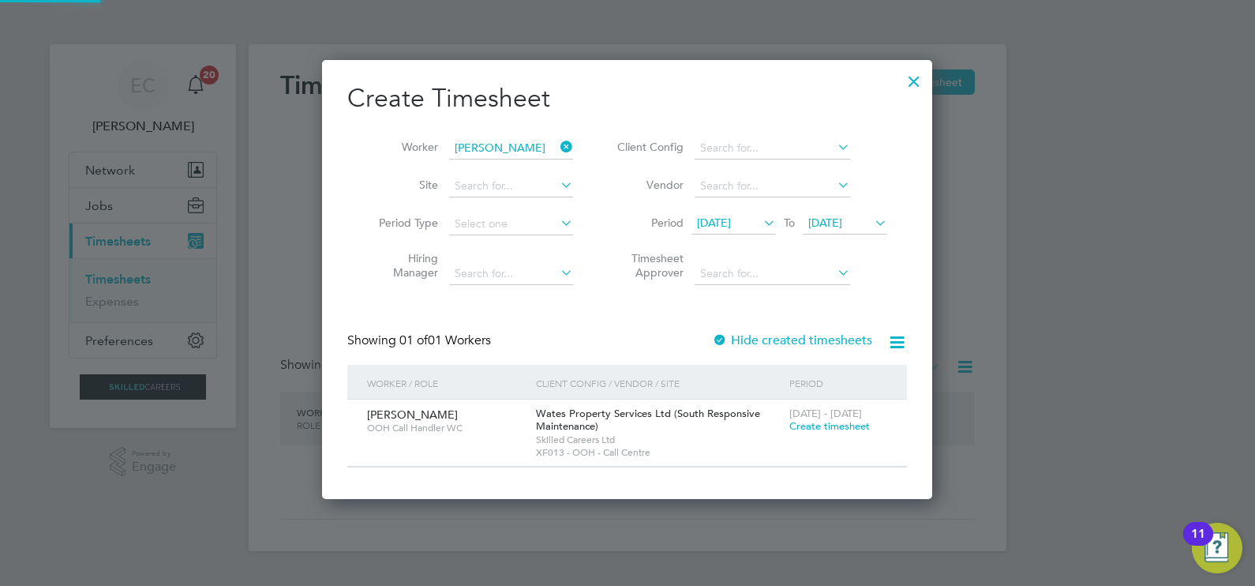
scroll to position [438, 611]
click at [841, 421] on span "Create timesheet" at bounding box center [829, 425] width 80 height 13
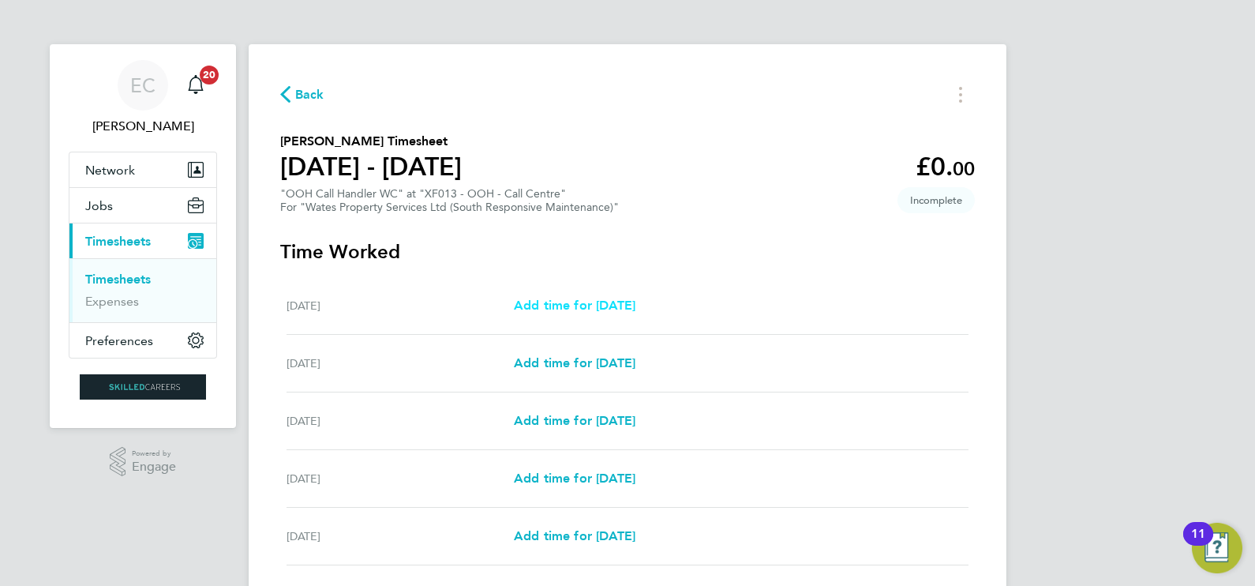
click at [617, 305] on span "Add time for [DATE]" at bounding box center [575, 304] width 122 height 15
select select "30"
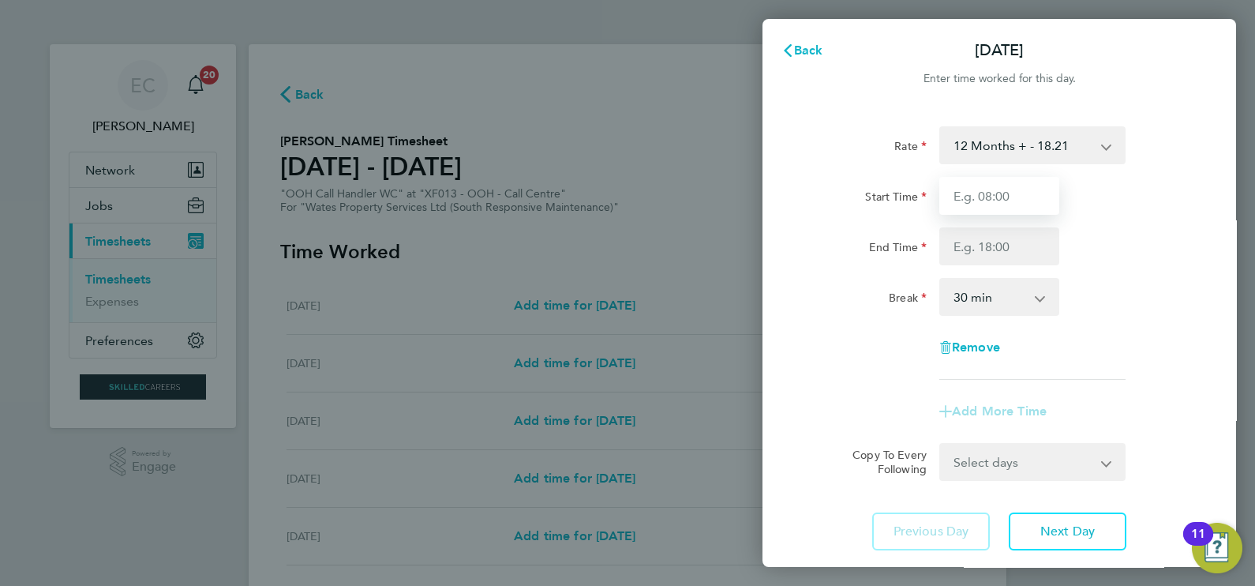
click at [975, 200] on input "Start Time" at bounding box center [999, 196] width 120 height 38
type input "08:00"
click at [985, 246] on input "End Time" at bounding box center [999, 246] width 120 height 38
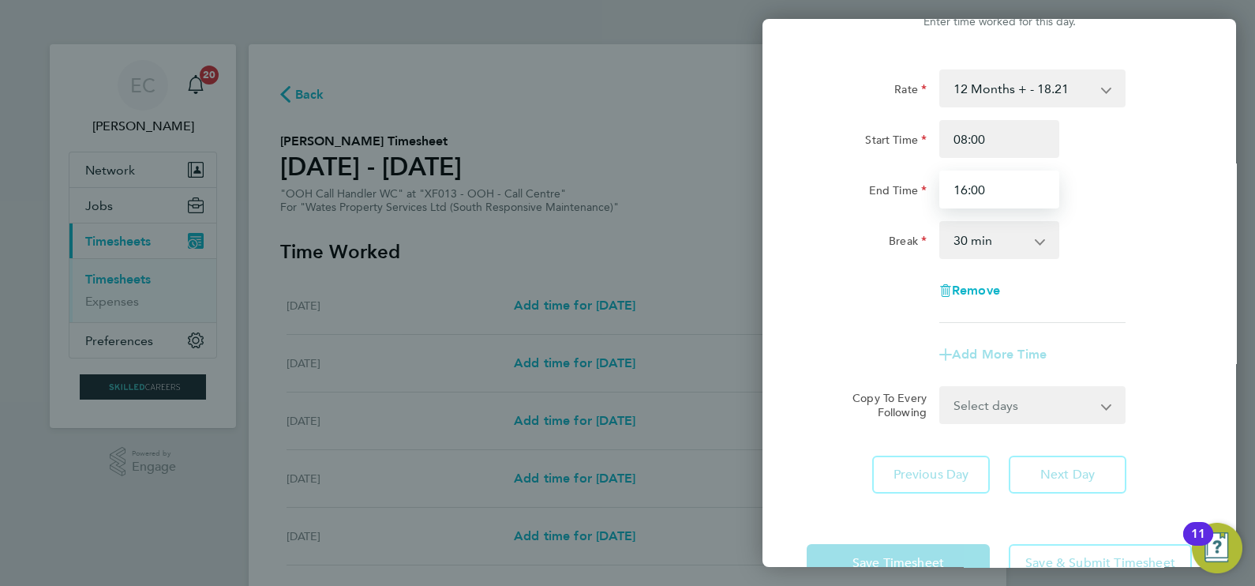
scroll to position [103, 0]
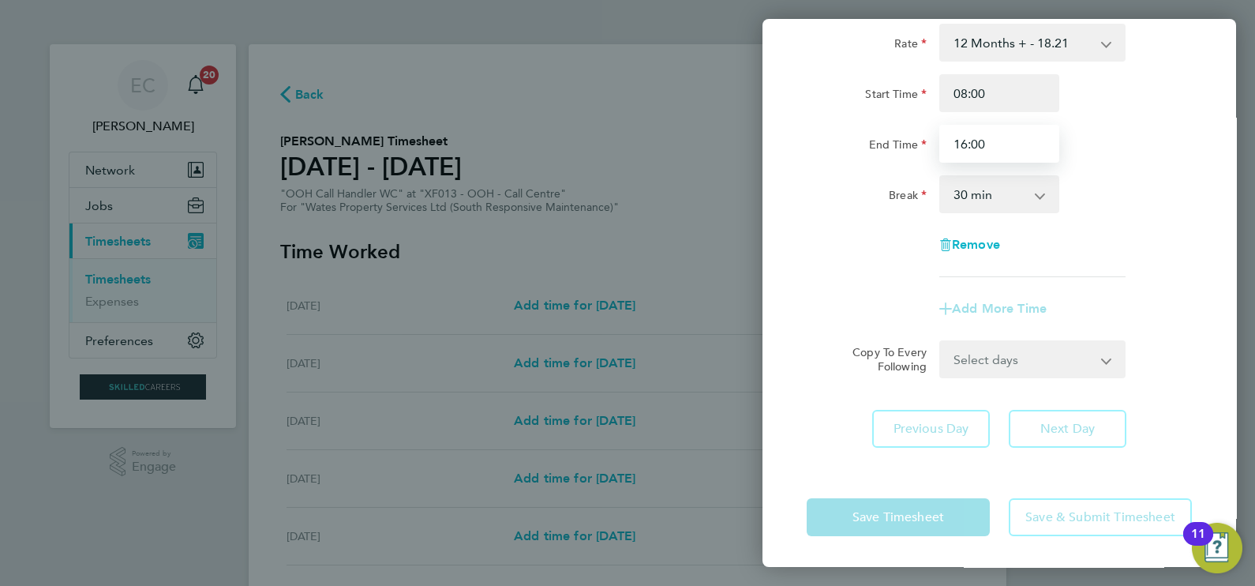
type input "16:00"
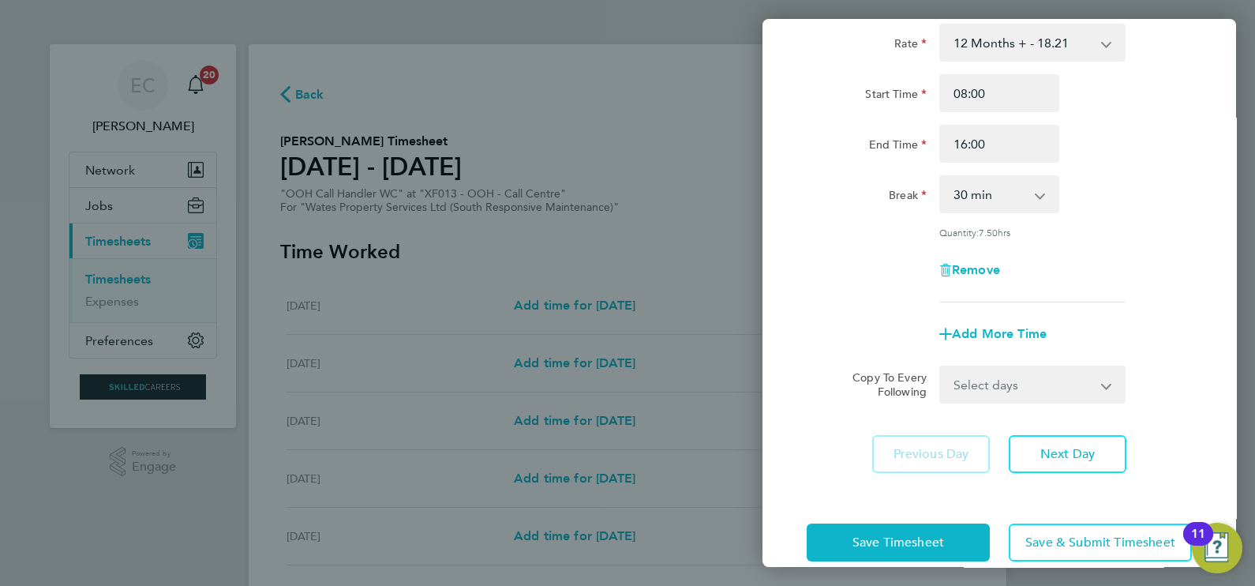
click at [1072, 201] on div "Break 0 min 15 min 30 min 45 min 60 min 75 min 90 min" at bounding box center [999, 194] width 398 height 38
click at [919, 549] on button "Save Timesheet" at bounding box center [897, 542] width 183 height 38
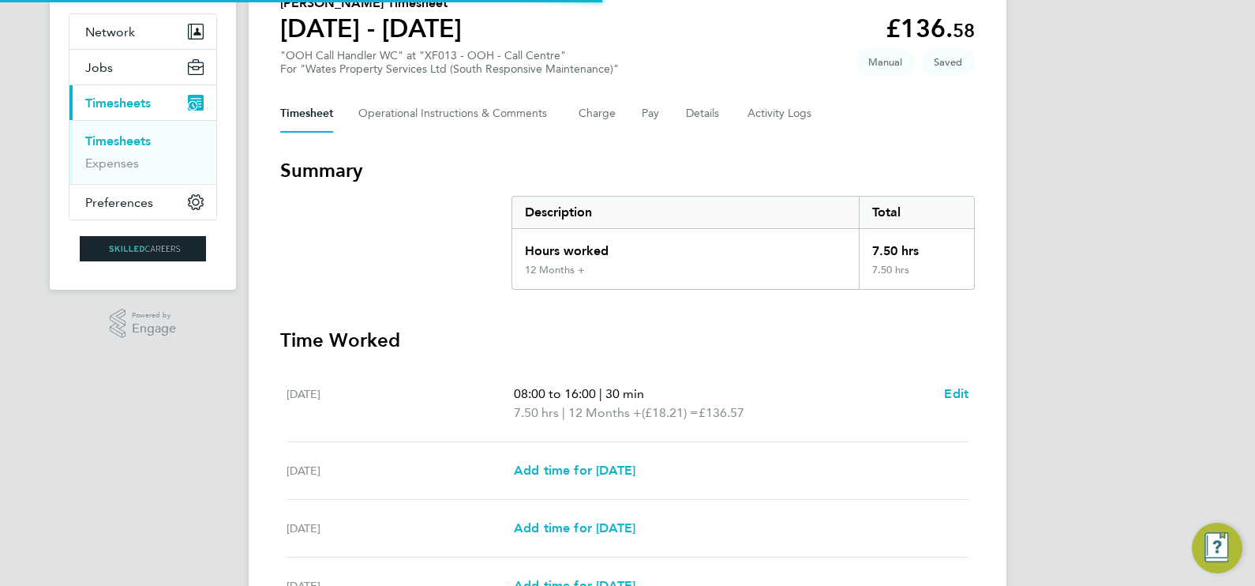
scroll to position [394, 0]
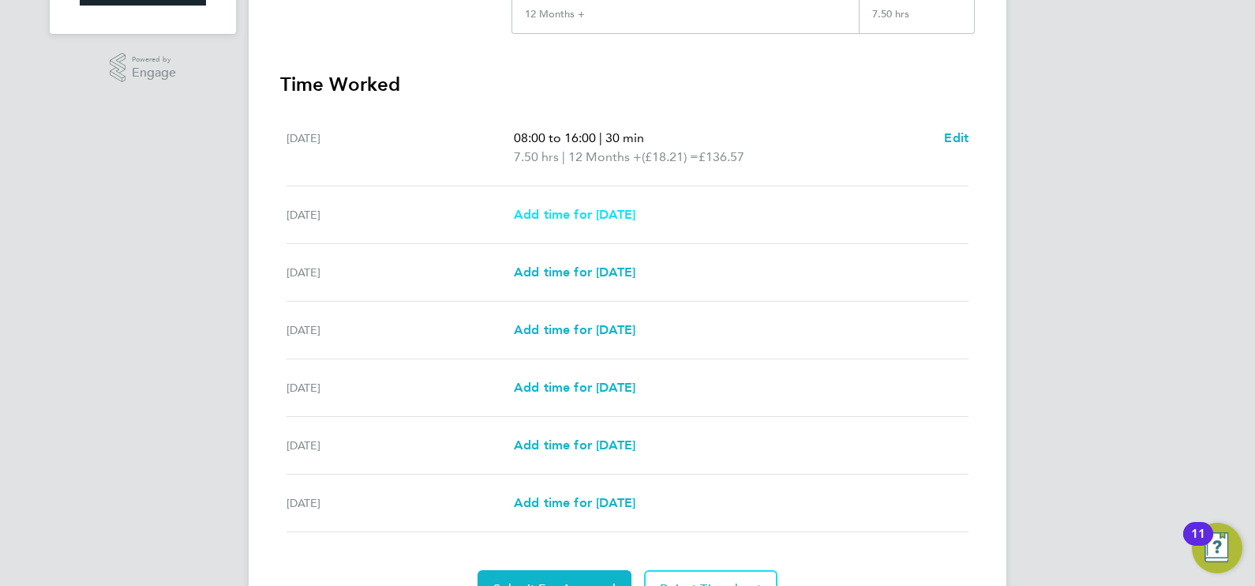
click at [604, 210] on span "Add time for [DATE]" at bounding box center [575, 214] width 122 height 15
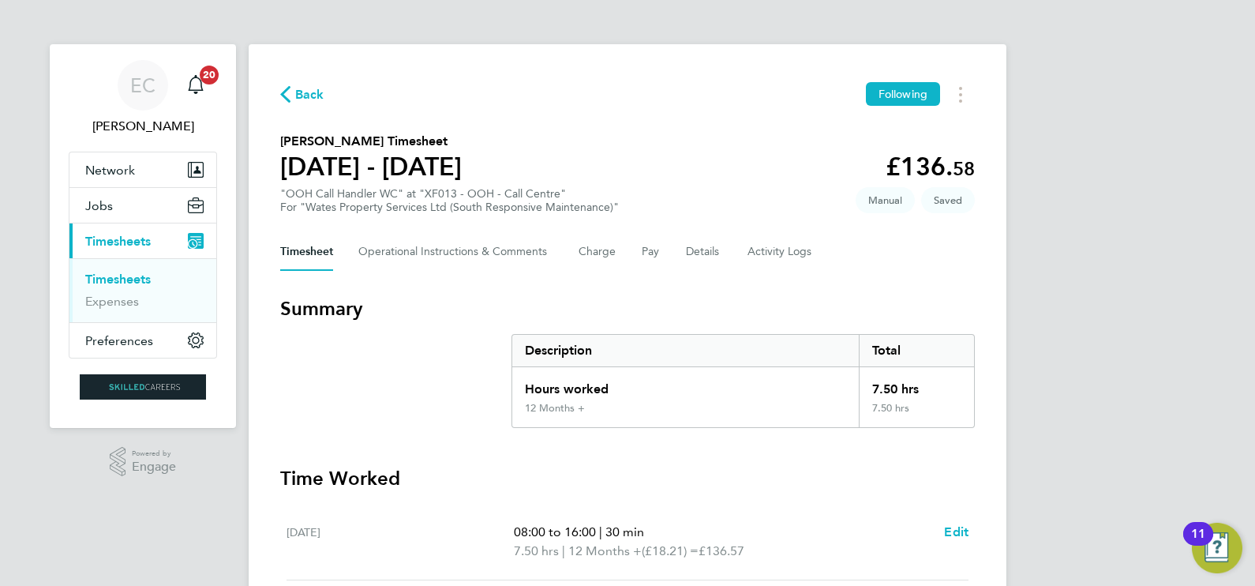
select select "30"
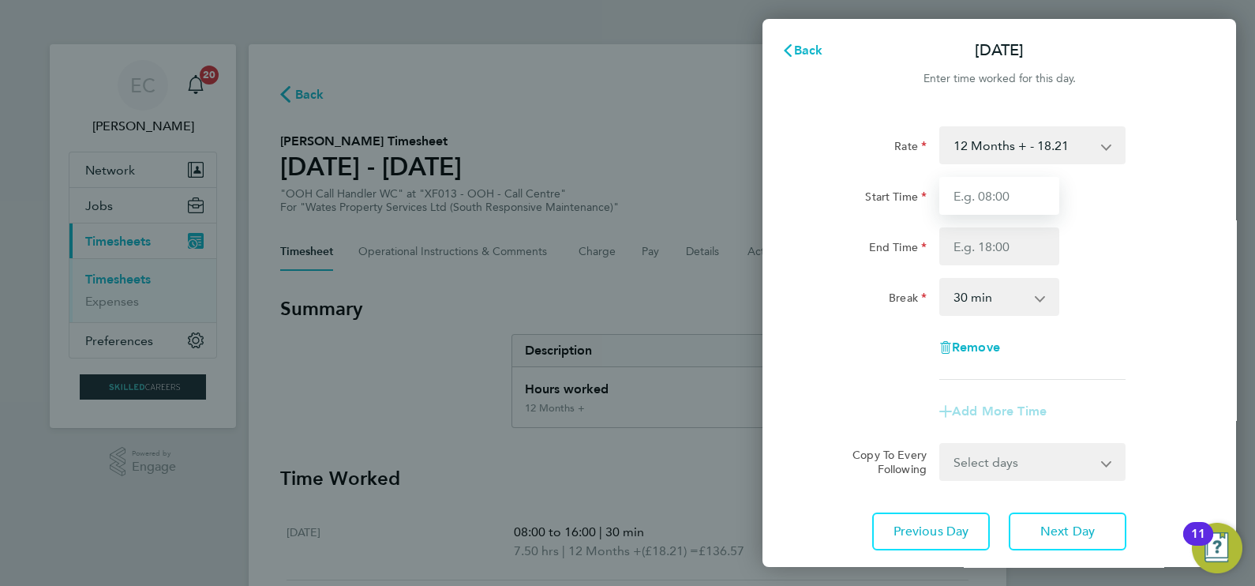
click at [1011, 206] on input "Start Time" at bounding box center [999, 196] width 120 height 38
type input "08:00"
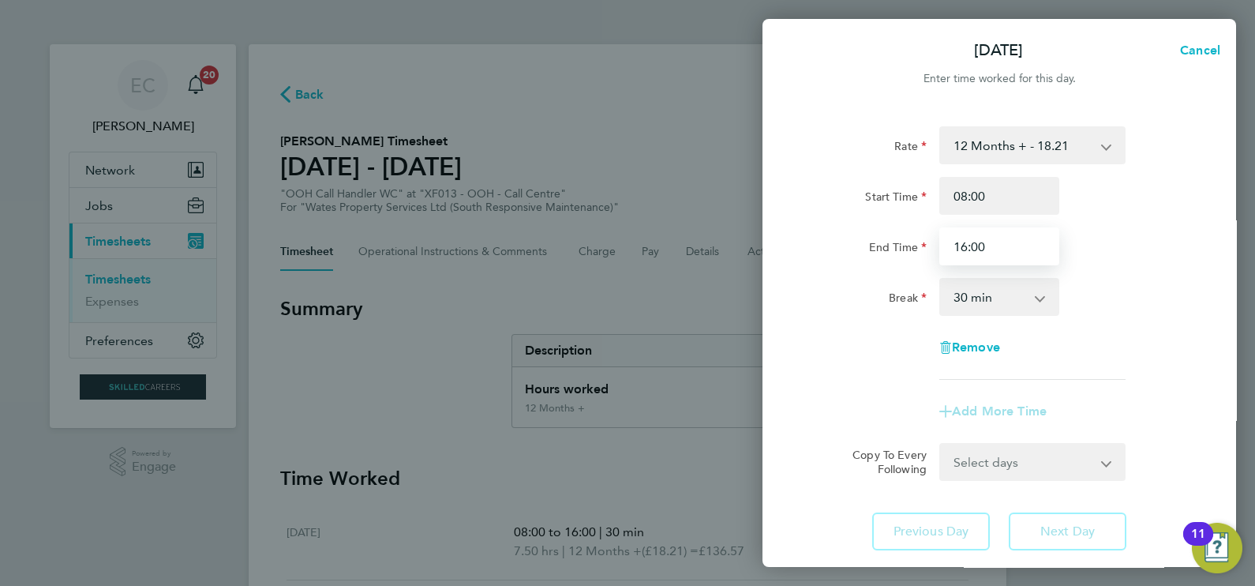
type input "16:00"
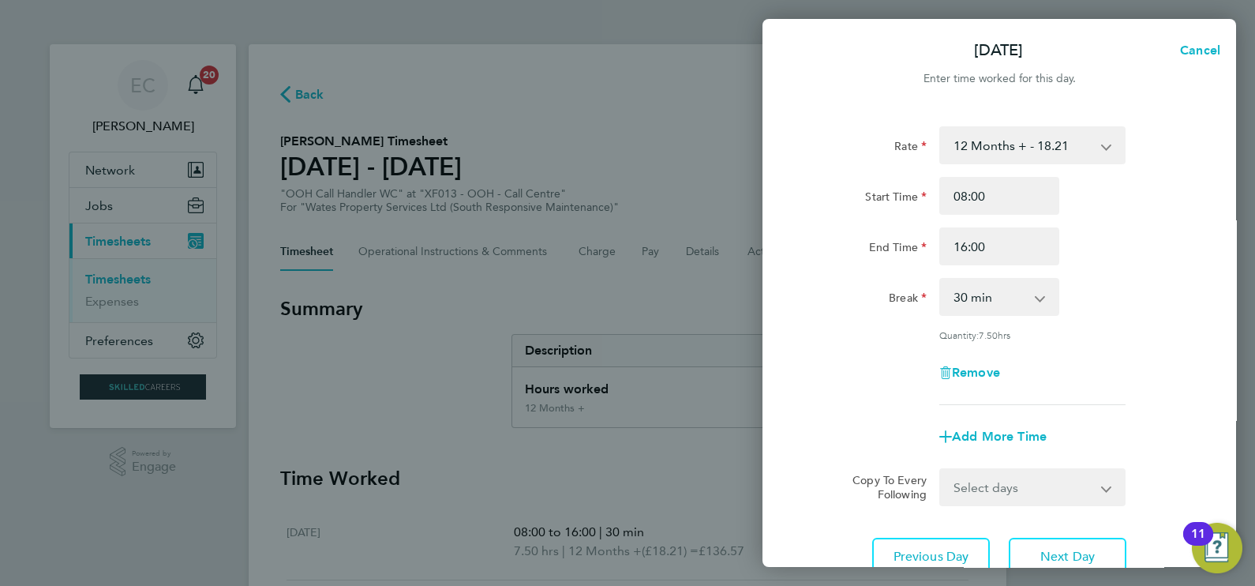
click at [821, 400] on app-timesheet-line-form-group "Rate 12 Months + - 18.21 Start Time 08:00 End Time 16:00 Break 0 min 15 min 30 …" at bounding box center [998, 290] width 385 height 329
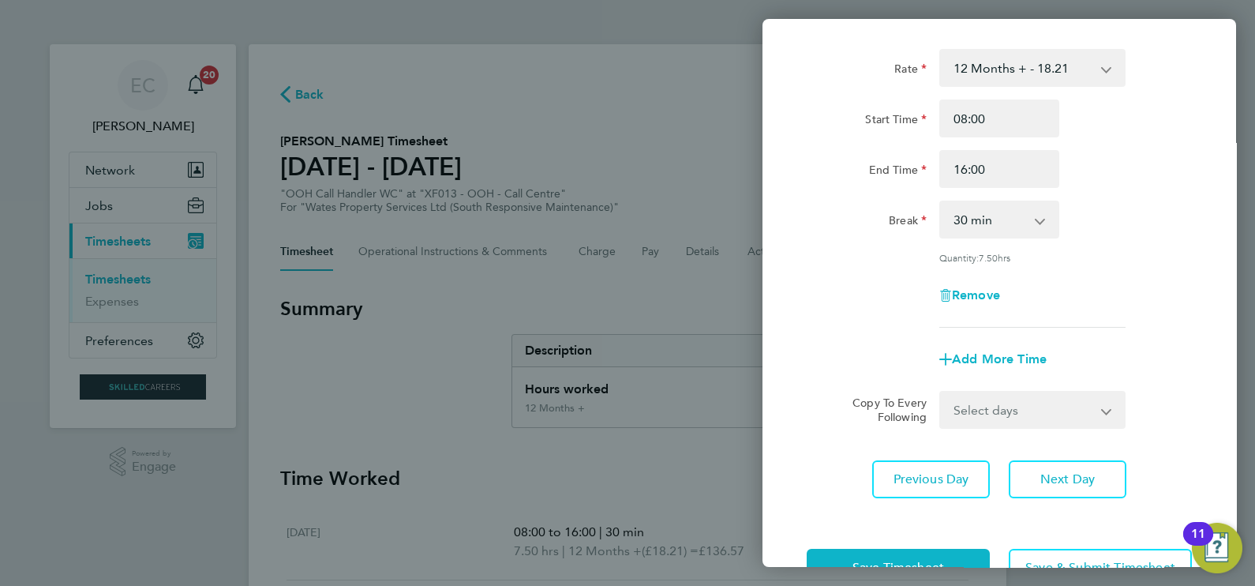
scroll to position [126, 0]
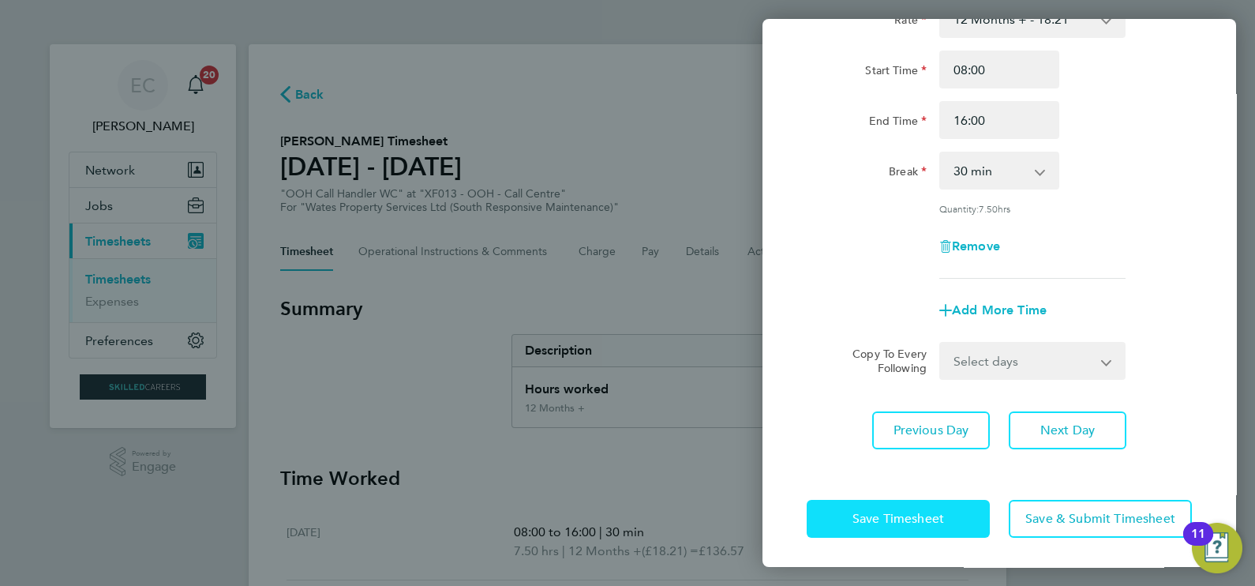
click at [927, 507] on button "Save Timesheet" at bounding box center [897, 519] width 183 height 38
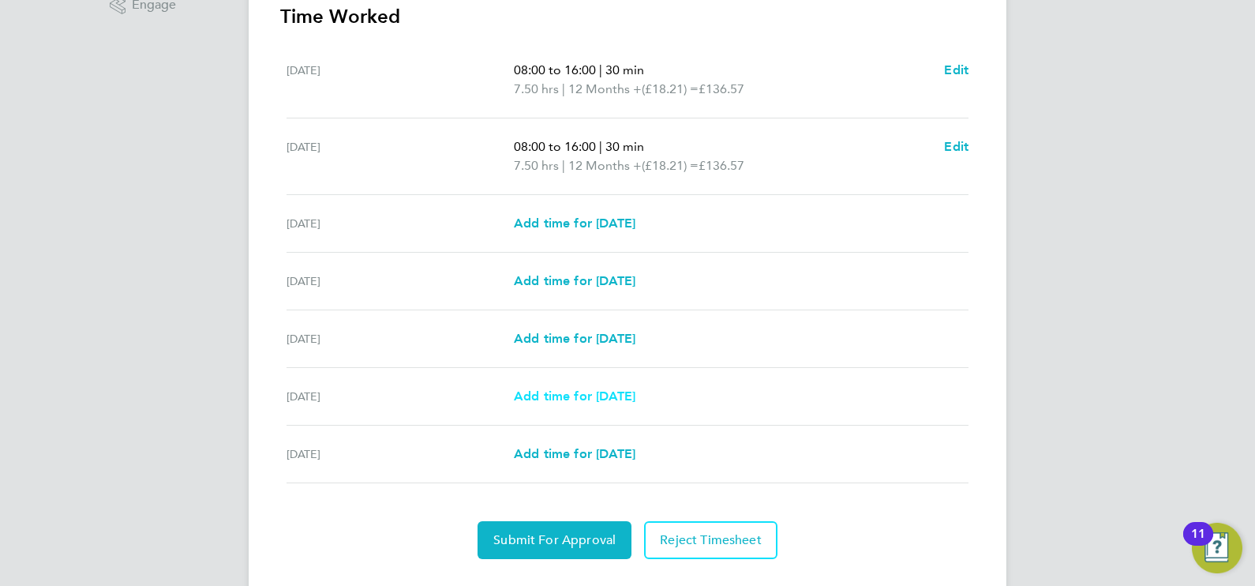
scroll to position [493, 0]
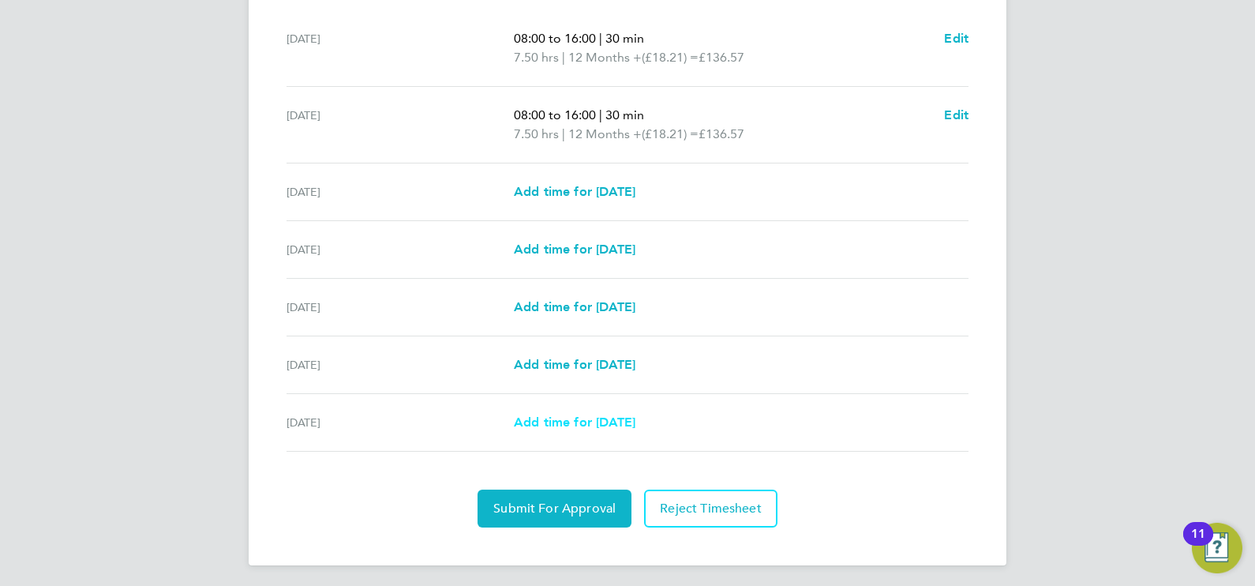
click at [580, 418] on span "Add time for [DATE]" at bounding box center [575, 421] width 122 height 15
select select "30"
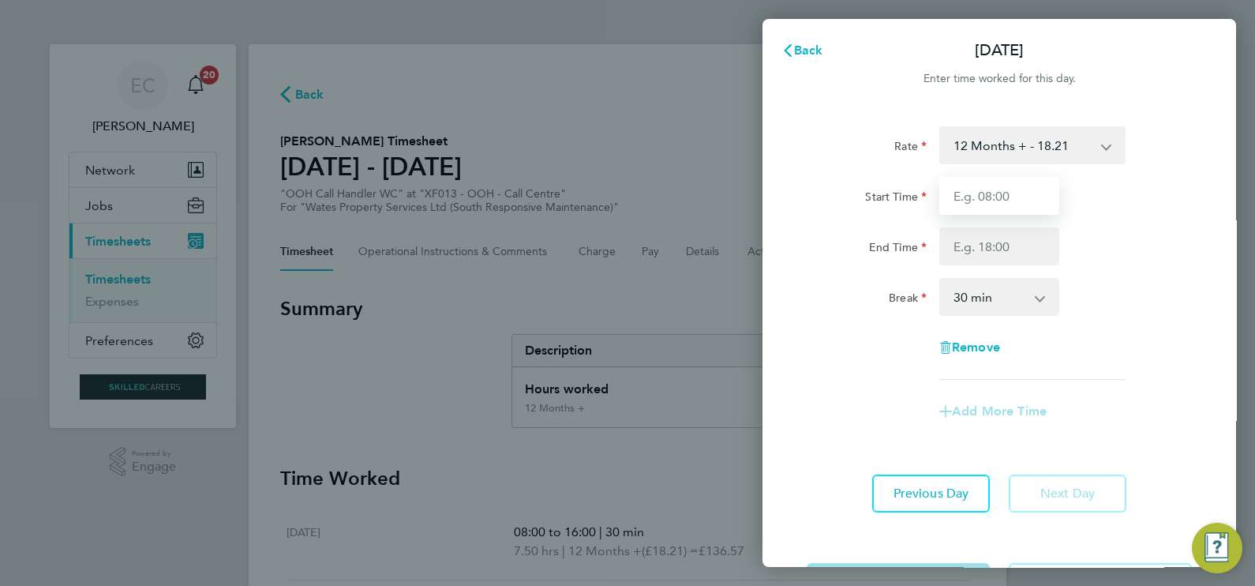
click at [1042, 200] on input "Start Time" at bounding box center [999, 196] width 120 height 38
type input "17:00"
click at [977, 230] on input "End Time" at bounding box center [999, 246] width 120 height 38
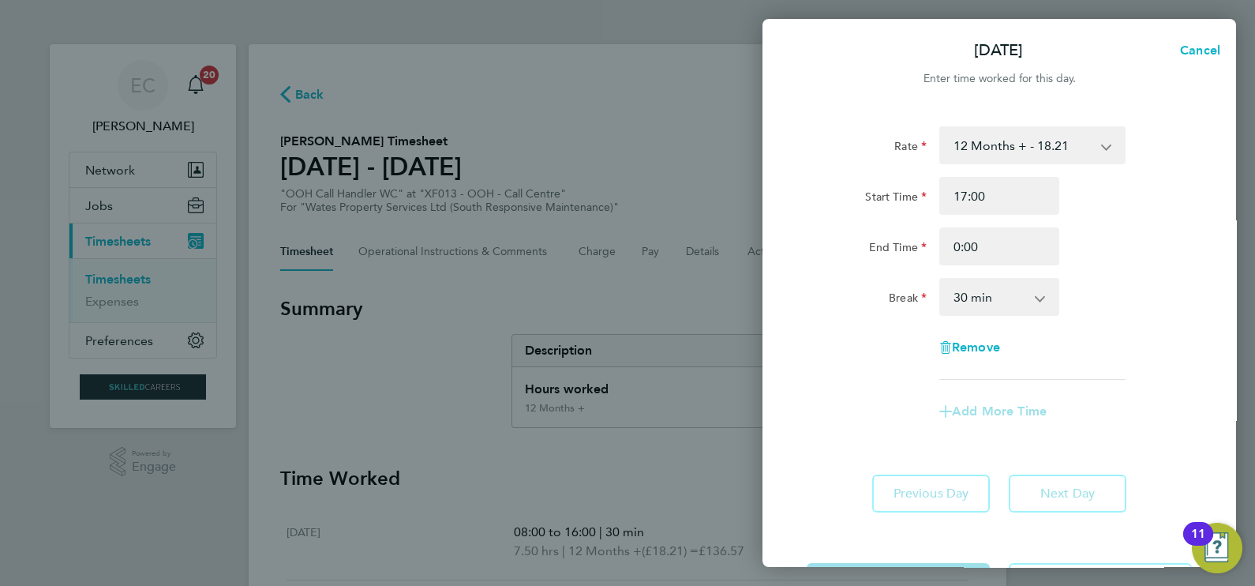
type input "00:00"
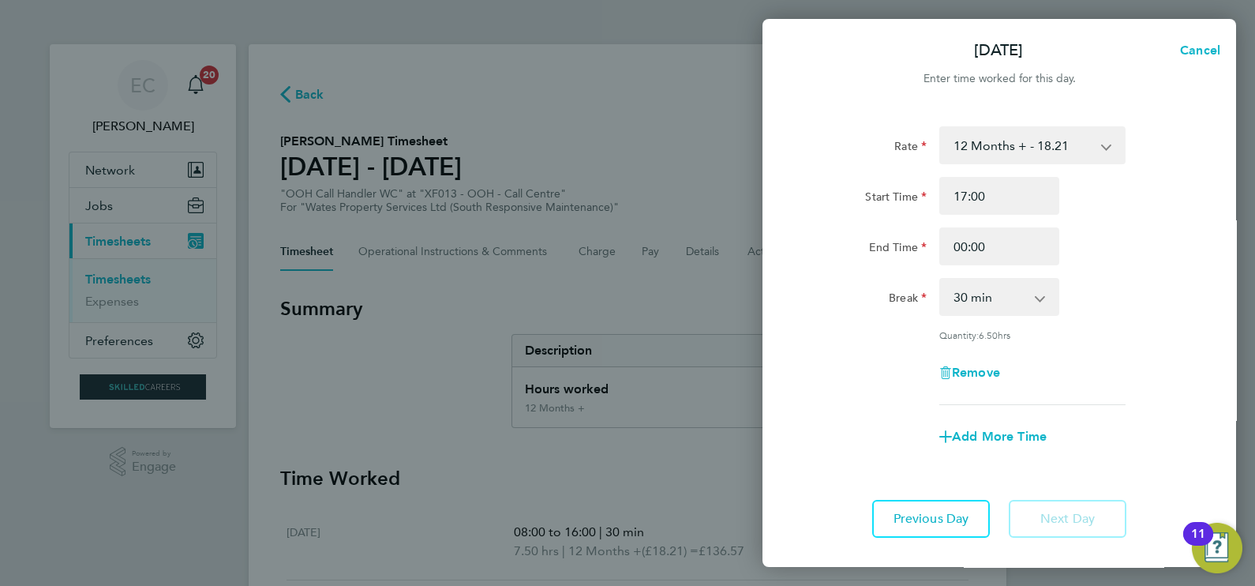
click at [1124, 253] on div "End Time 00:00" at bounding box center [999, 246] width 398 height 38
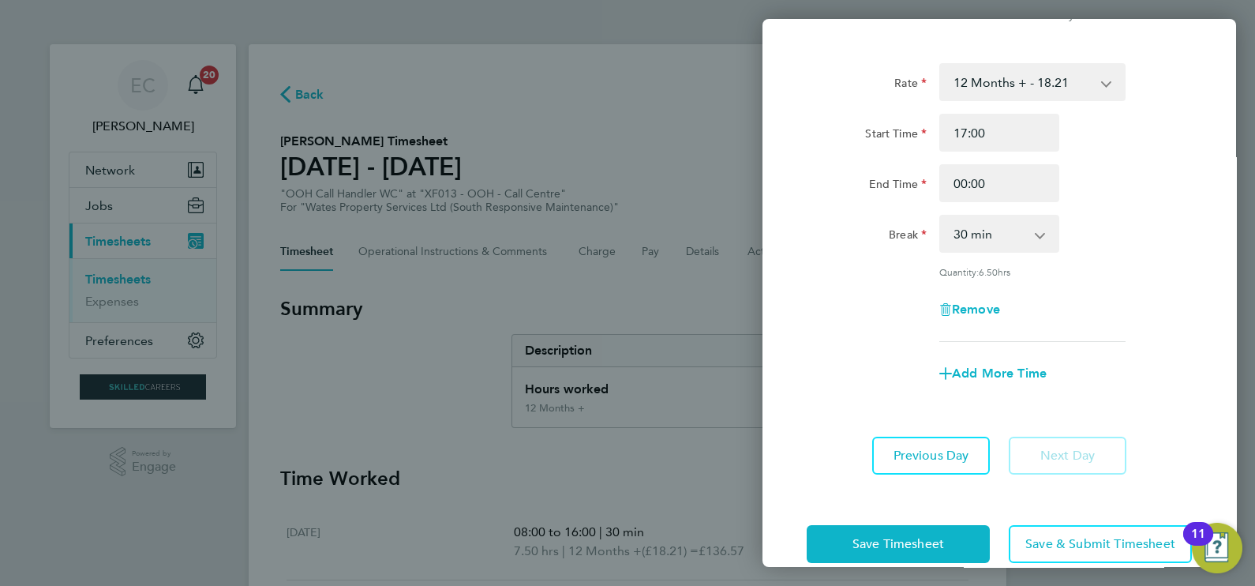
scroll to position [88, 0]
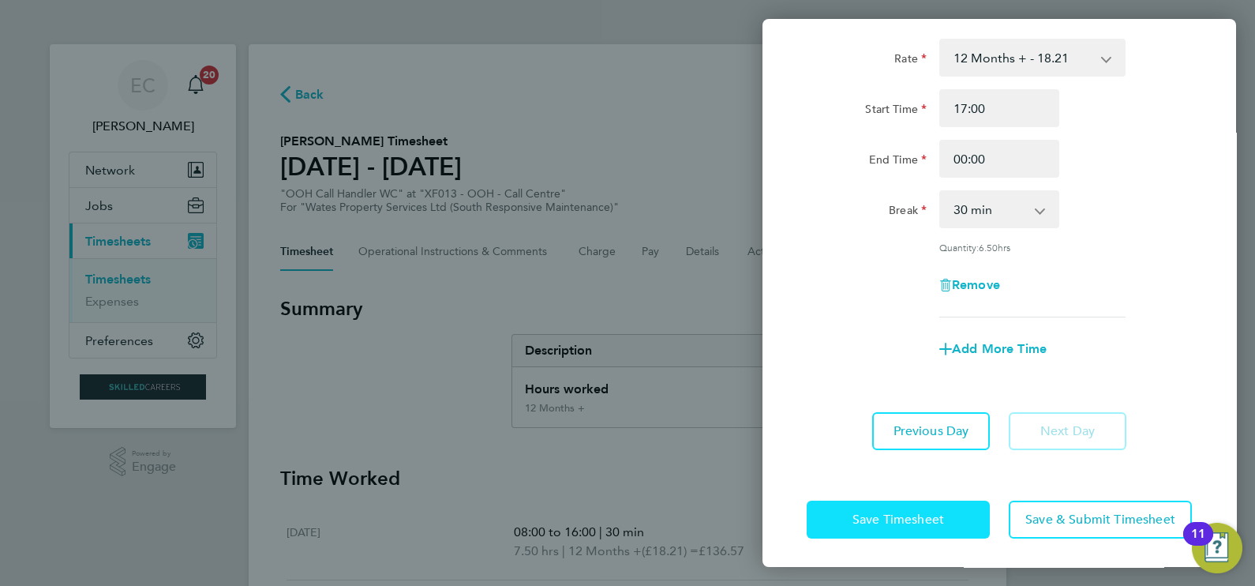
click at [917, 525] on button "Save Timesheet" at bounding box center [897, 519] width 183 height 38
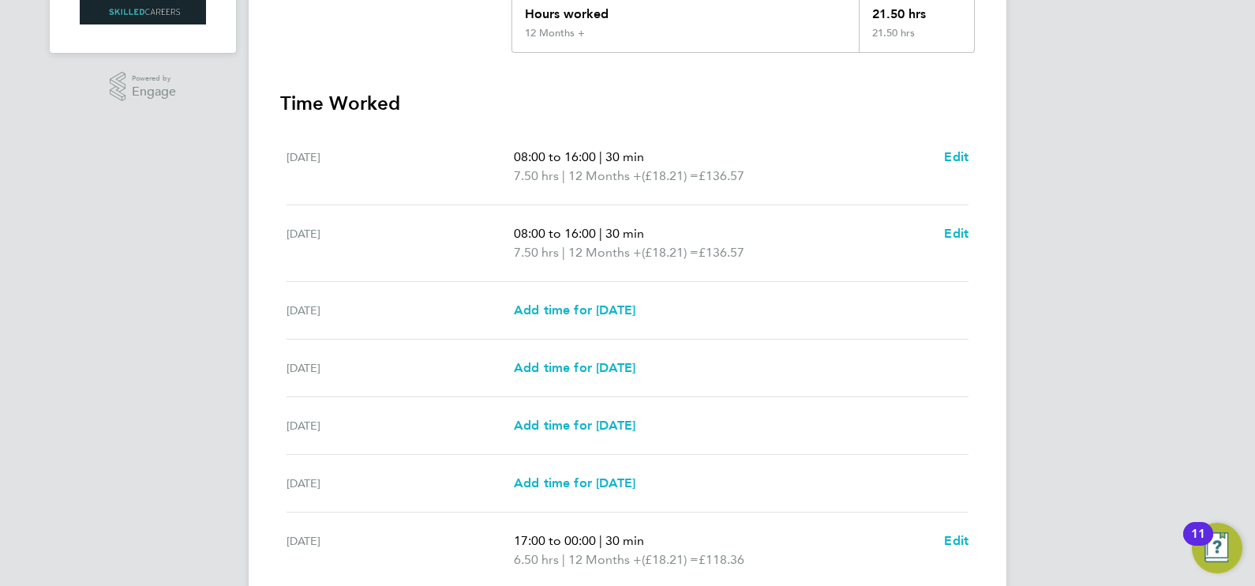
scroll to position [514, 0]
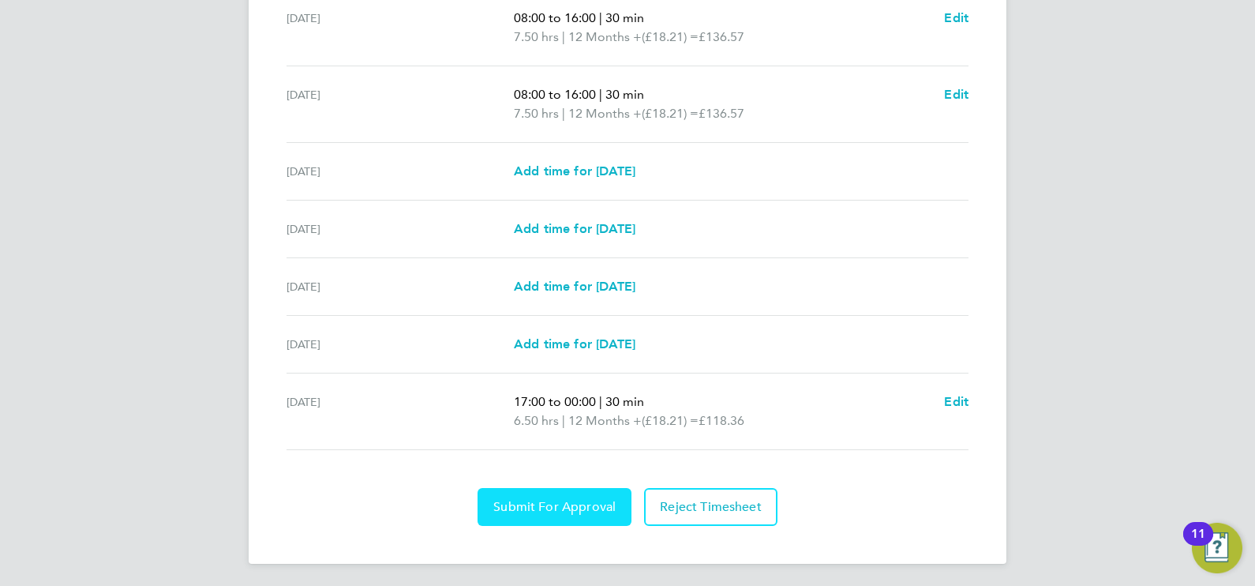
click at [539, 508] on span "Submit For Approval" at bounding box center [554, 507] width 122 height 16
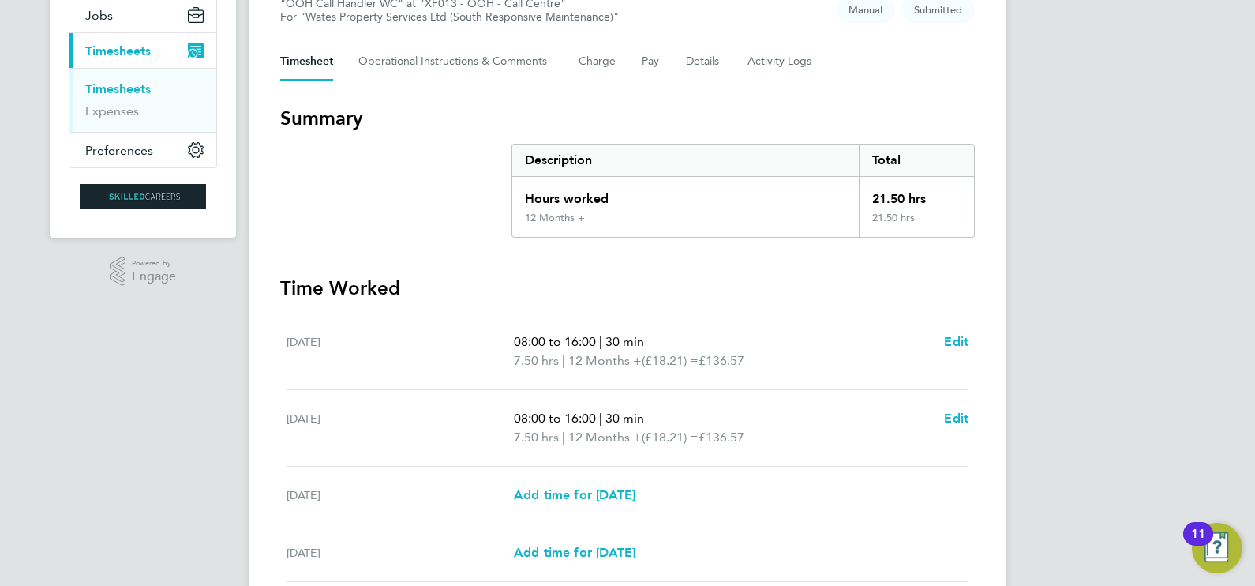
scroll to position [0, 0]
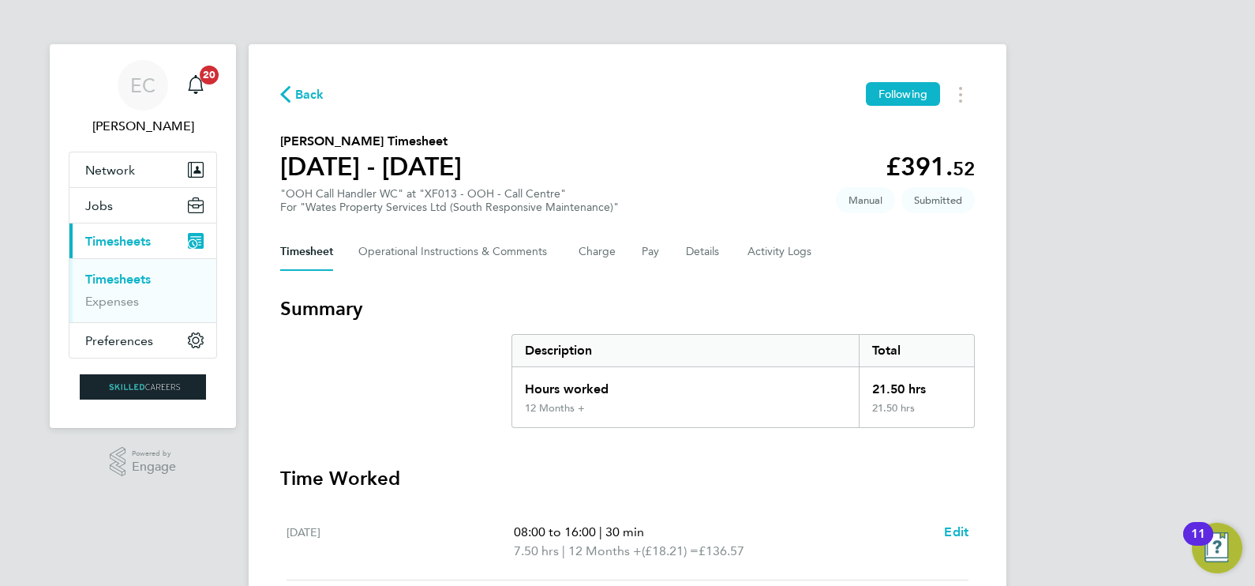
click at [143, 279] on link "Timesheets" at bounding box center [117, 278] width 65 height 15
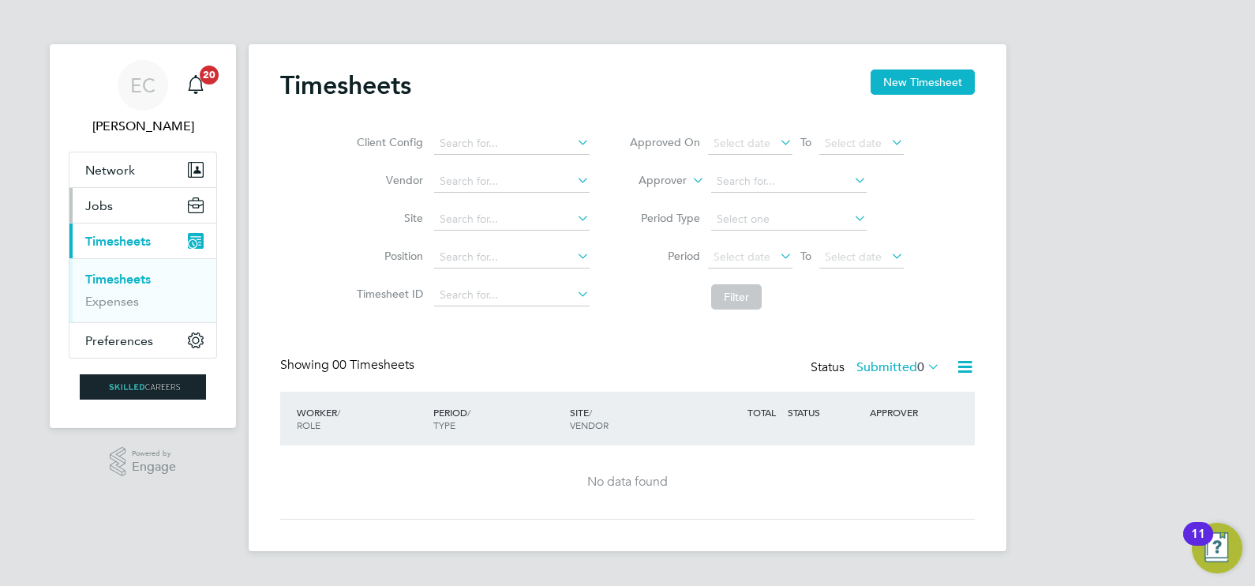
click at [135, 203] on button "Jobs" at bounding box center [142, 205] width 147 height 35
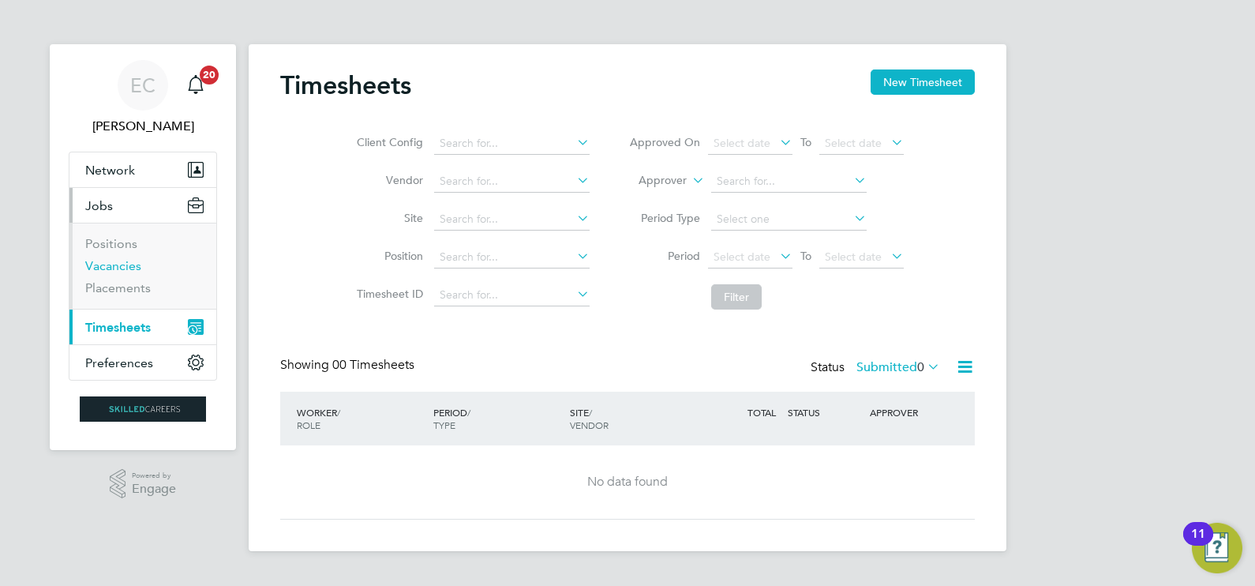
click at [118, 266] on link "Vacancies" at bounding box center [113, 265] width 56 height 15
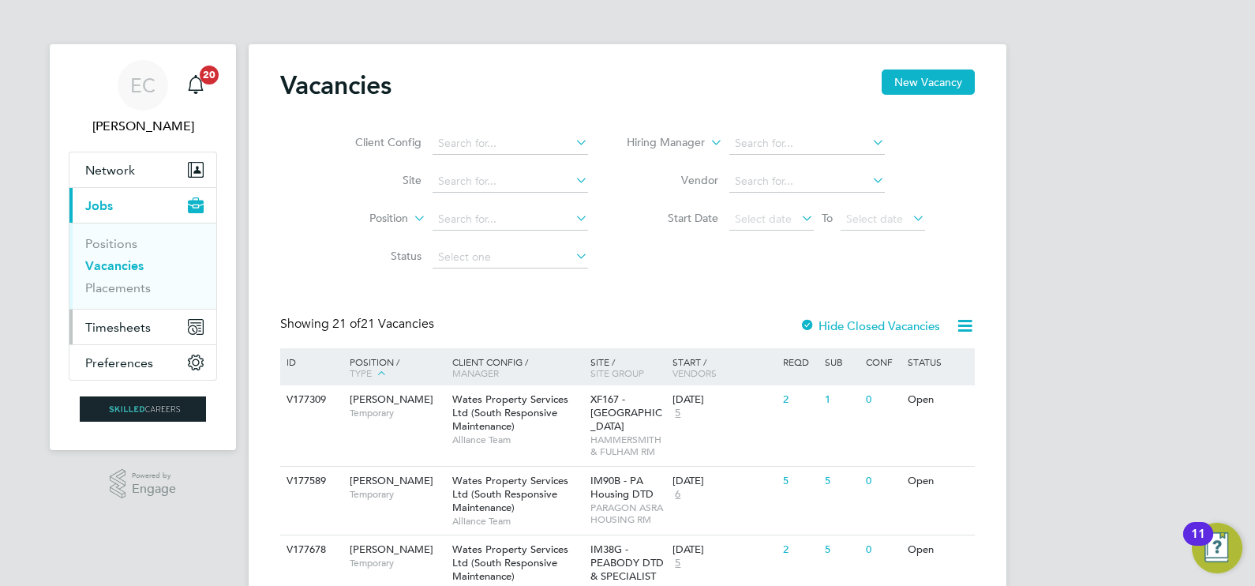
click at [149, 325] on button "Timesheets" at bounding box center [142, 326] width 147 height 35
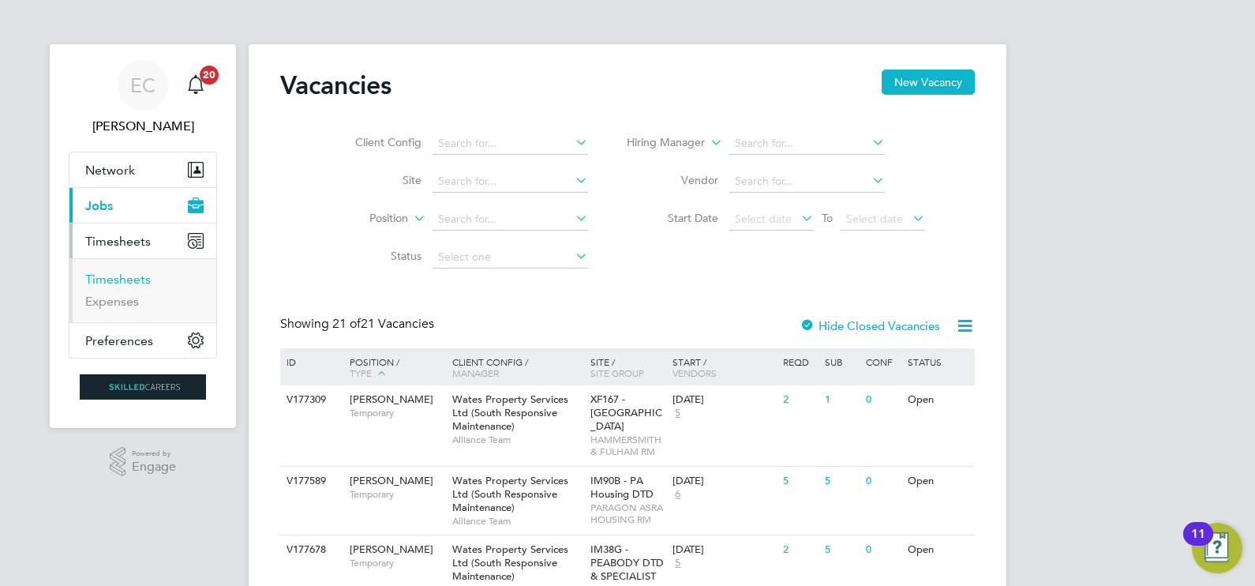
click at [137, 272] on link "Timesheets" at bounding box center [117, 278] width 65 height 15
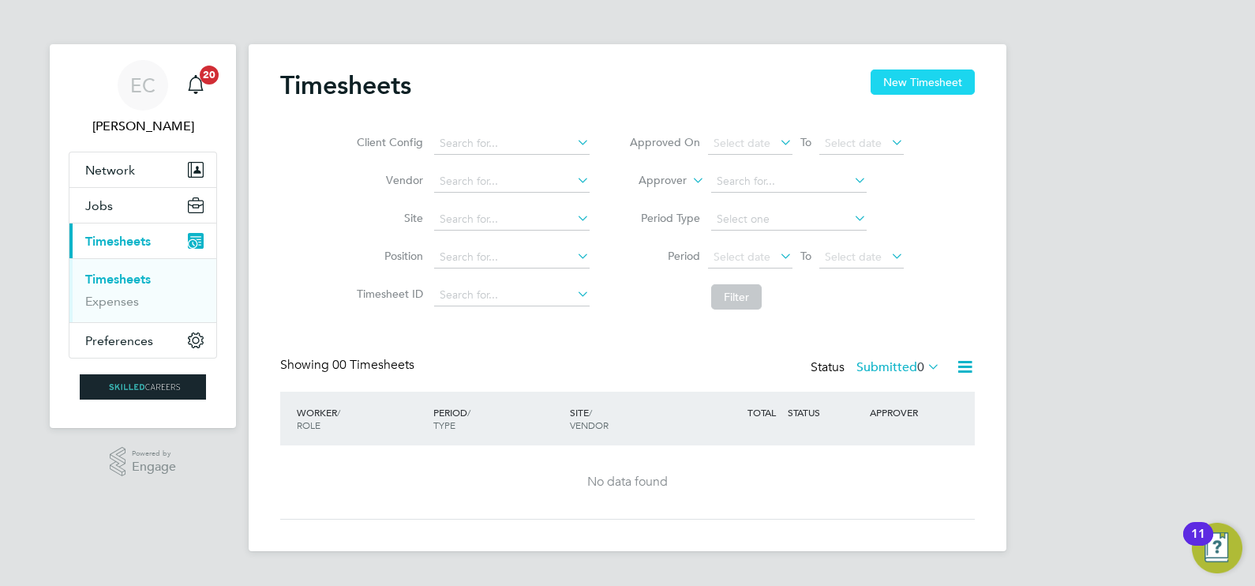
click at [930, 80] on button "New Timesheet" at bounding box center [922, 81] width 104 height 25
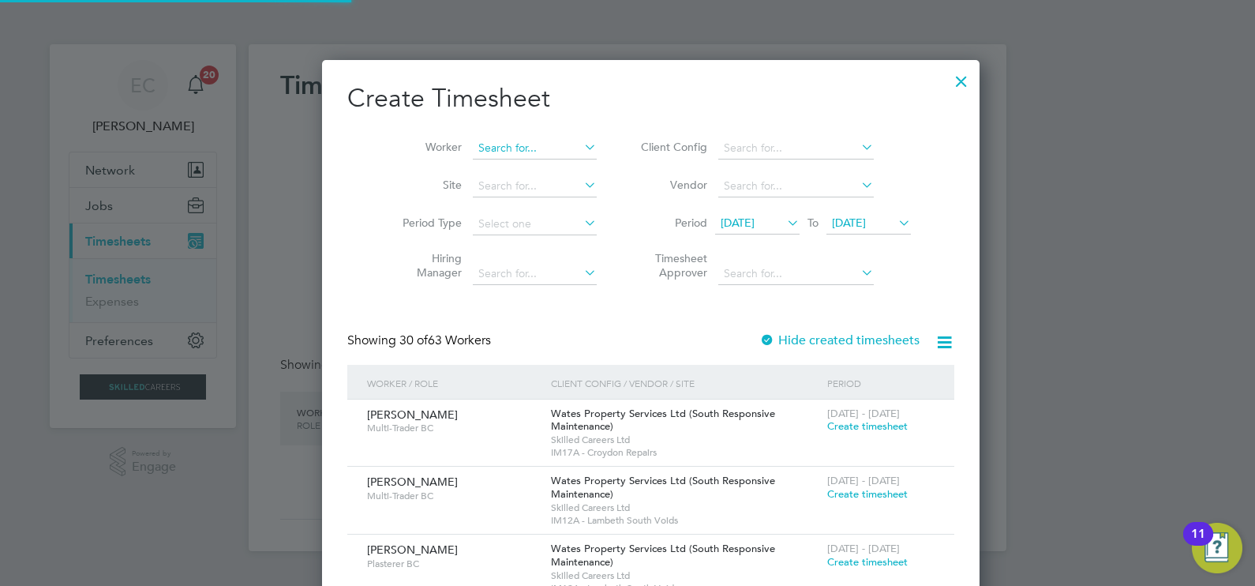
scroll to position [2744, 611]
click at [518, 143] on input at bounding box center [535, 148] width 124 height 22
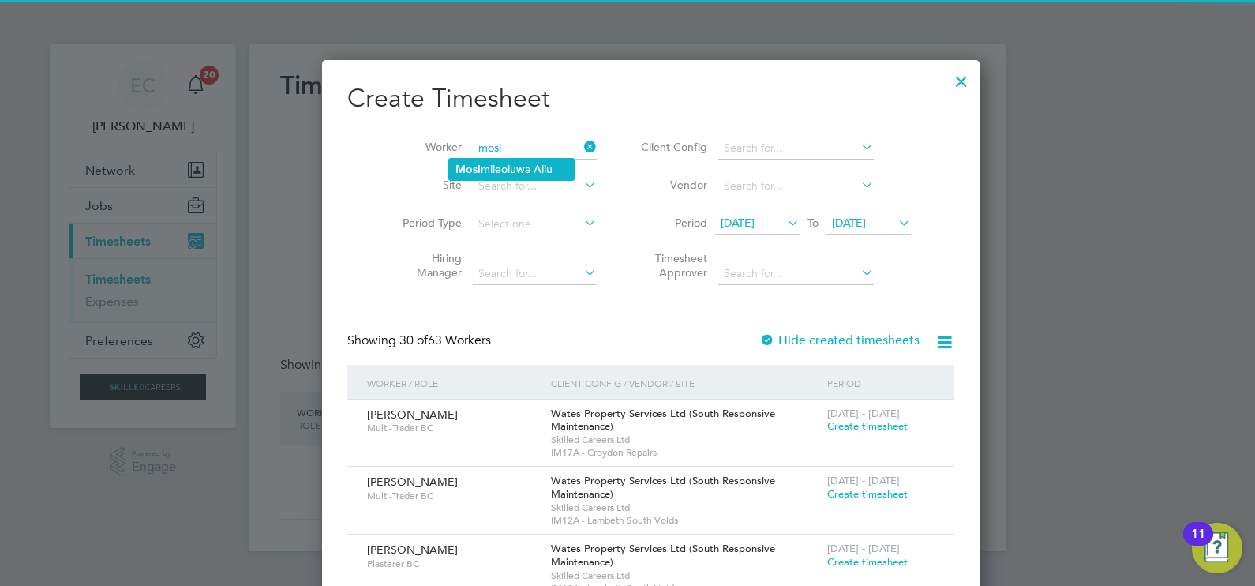
click at [533, 162] on li "Mosi mileoluwa Aliu" at bounding box center [511, 169] width 125 height 21
type input "Mosimileoluwa Aliu"
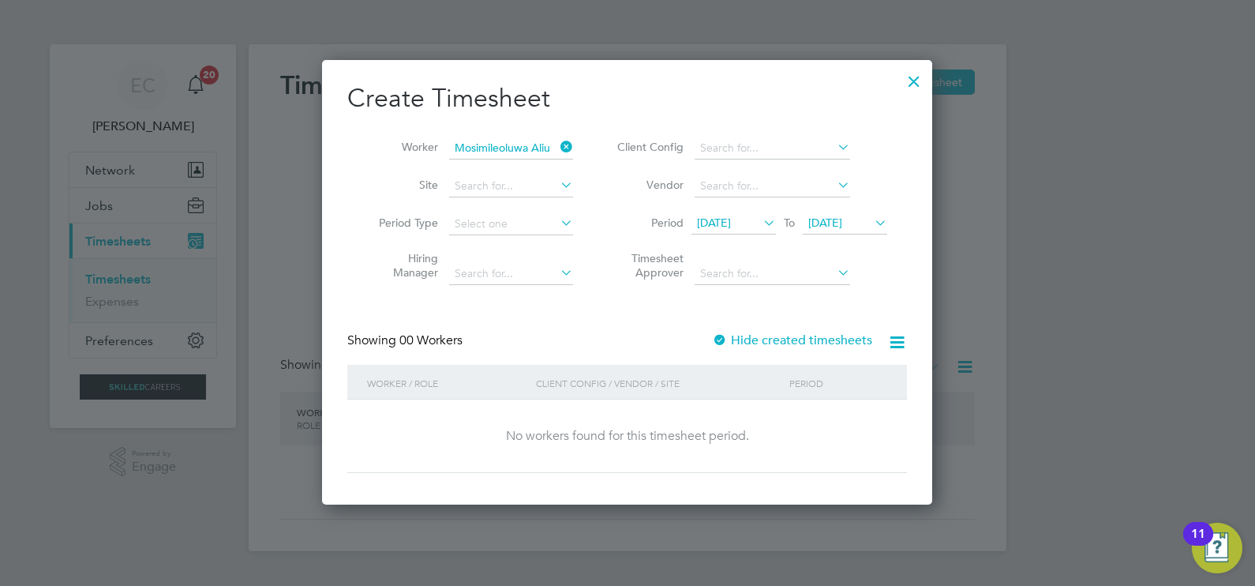
scroll to position [444, 611]
click at [793, 340] on label "Hide created timesheets" at bounding box center [792, 340] width 160 height 16
click at [793, 339] on label "Hide created timesheets" at bounding box center [792, 340] width 160 height 16
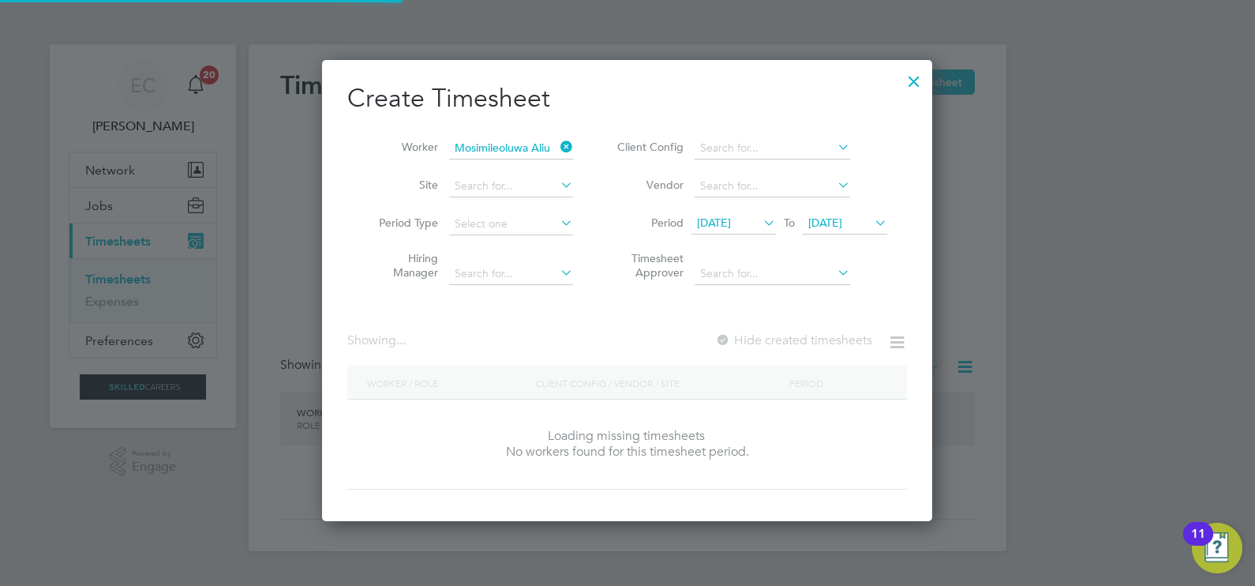
scroll to position [506, 611]
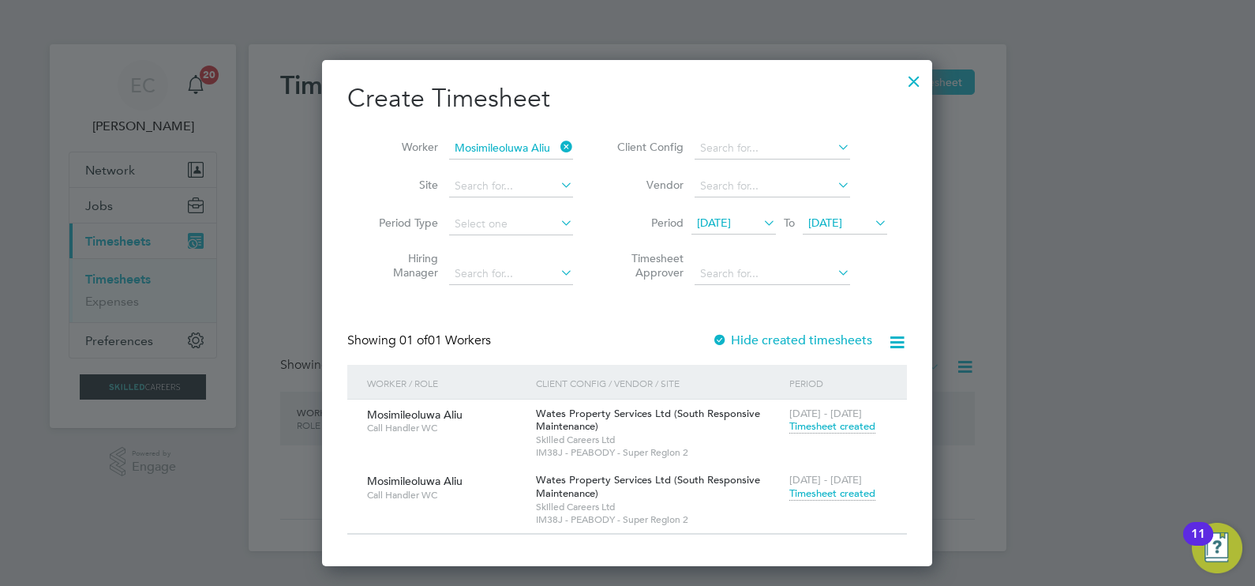
click at [829, 493] on span "Timesheet created" at bounding box center [832, 493] width 86 height 14
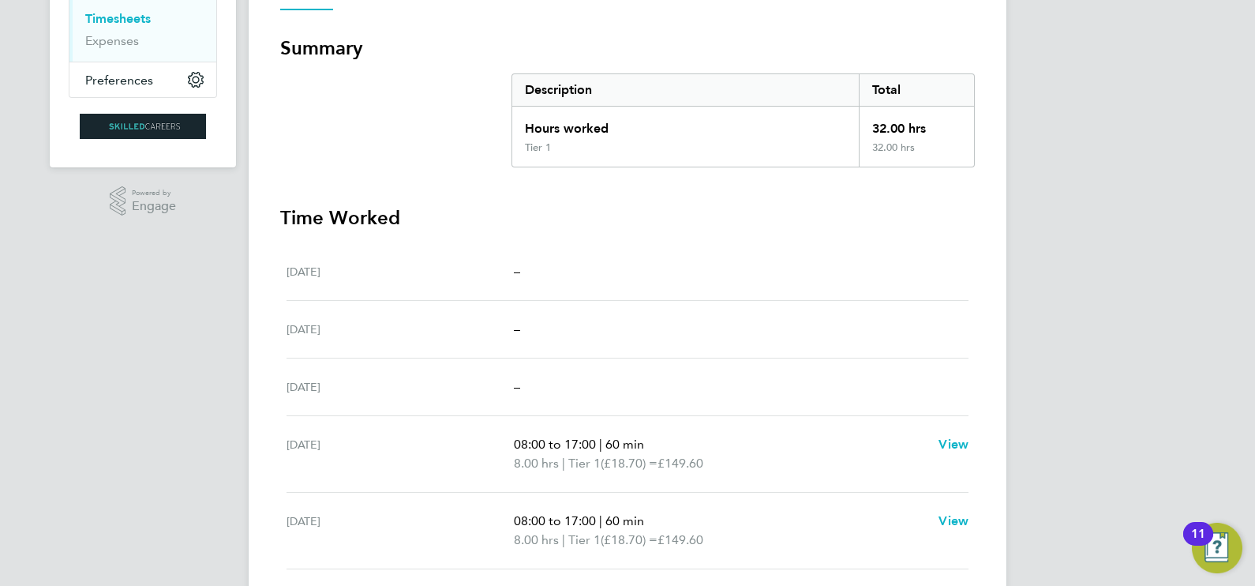
scroll to position [63, 0]
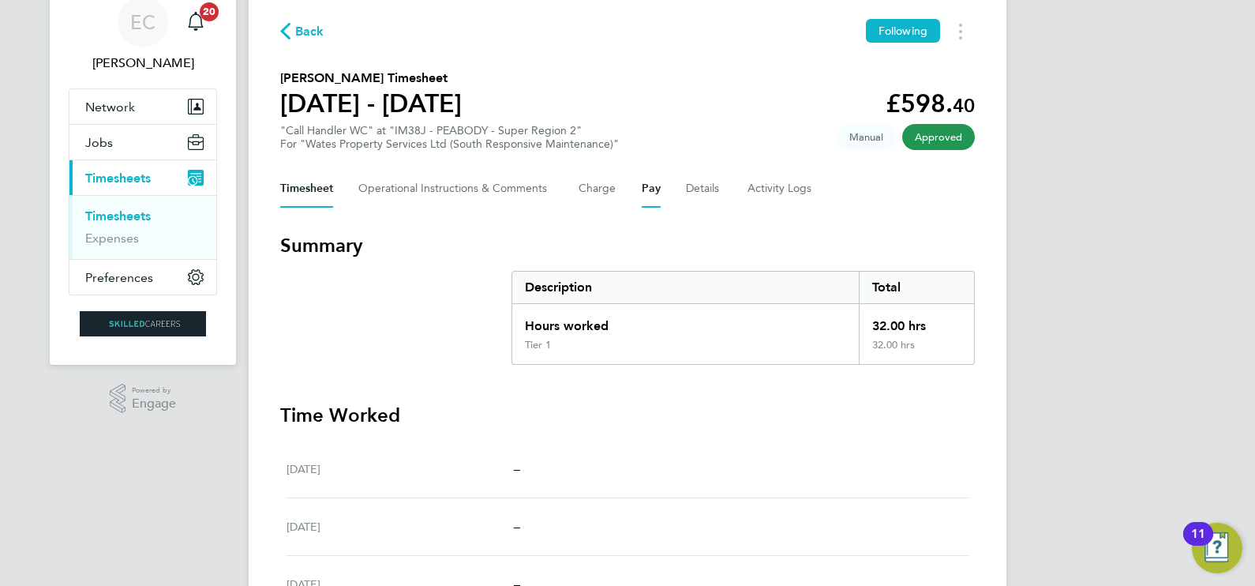
click at [649, 191] on button "Pay" at bounding box center [651, 189] width 19 height 38
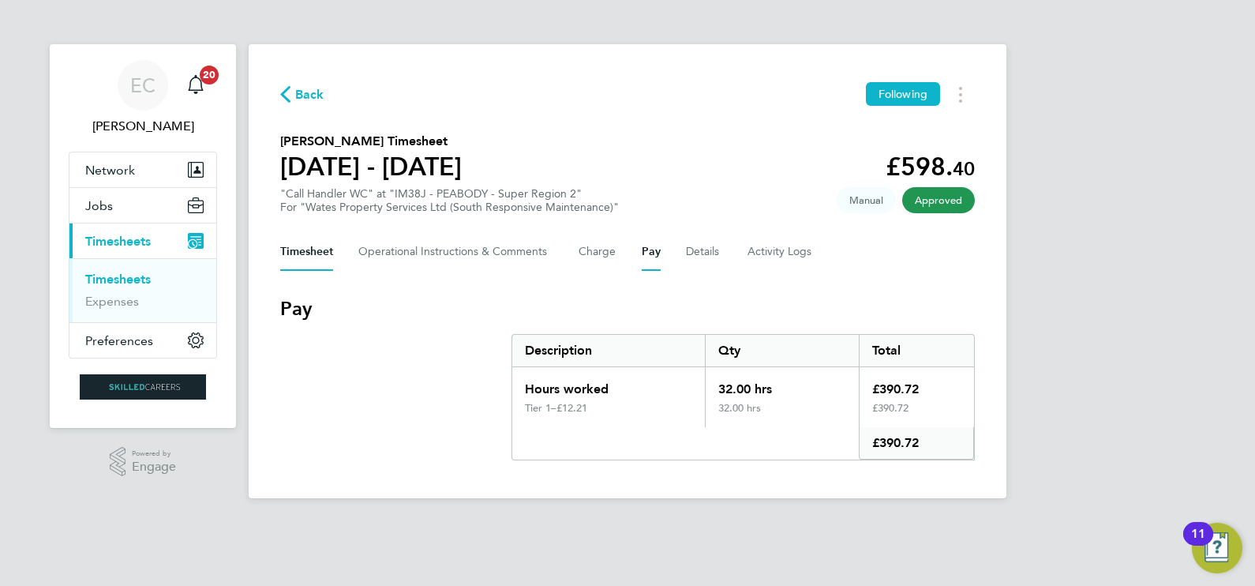
click at [315, 253] on button "Timesheet" at bounding box center [306, 252] width 53 height 38
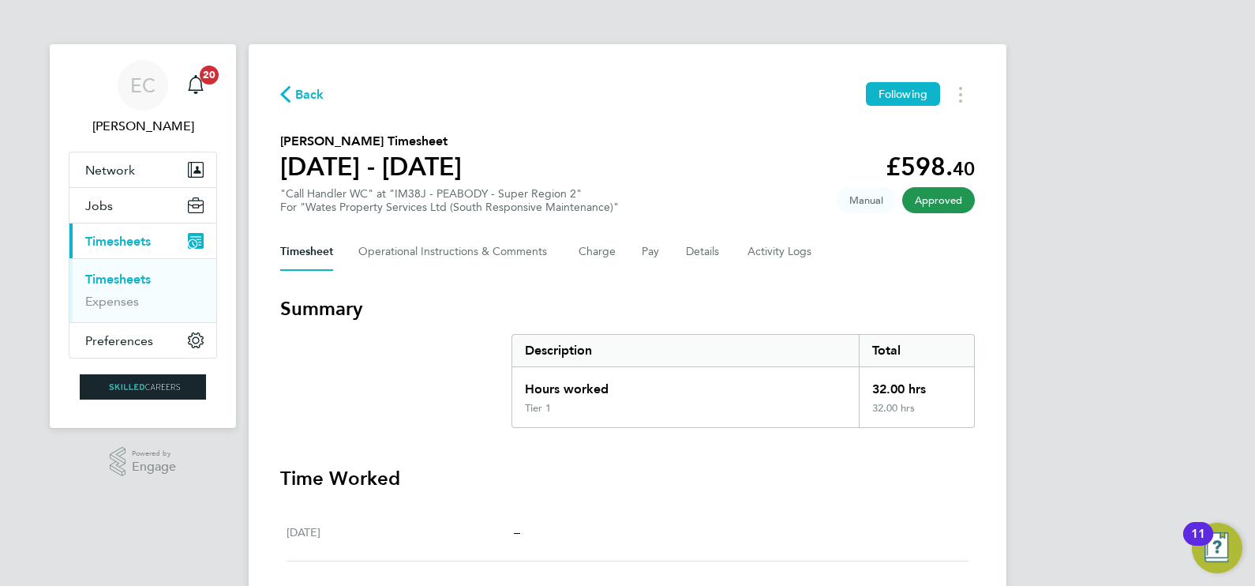
click at [146, 239] on span "Timesheets" at bounding box center [117, 241] width 65 height 15
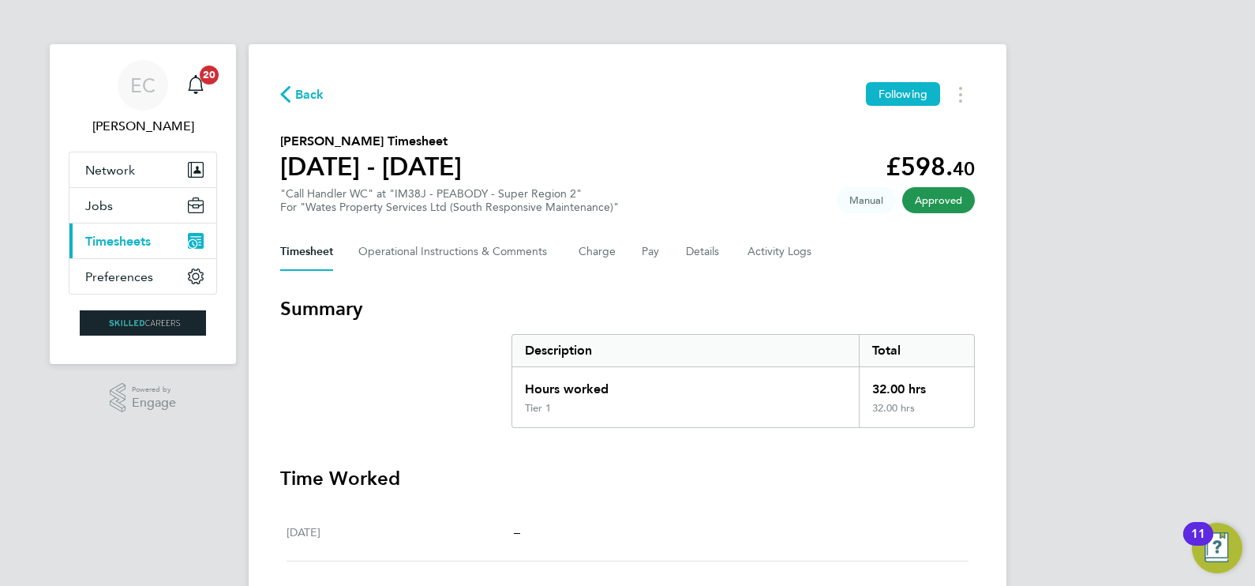
click at [129, 245] on span "Timesheets" at bounding box center [117, 241] width 65 height 15
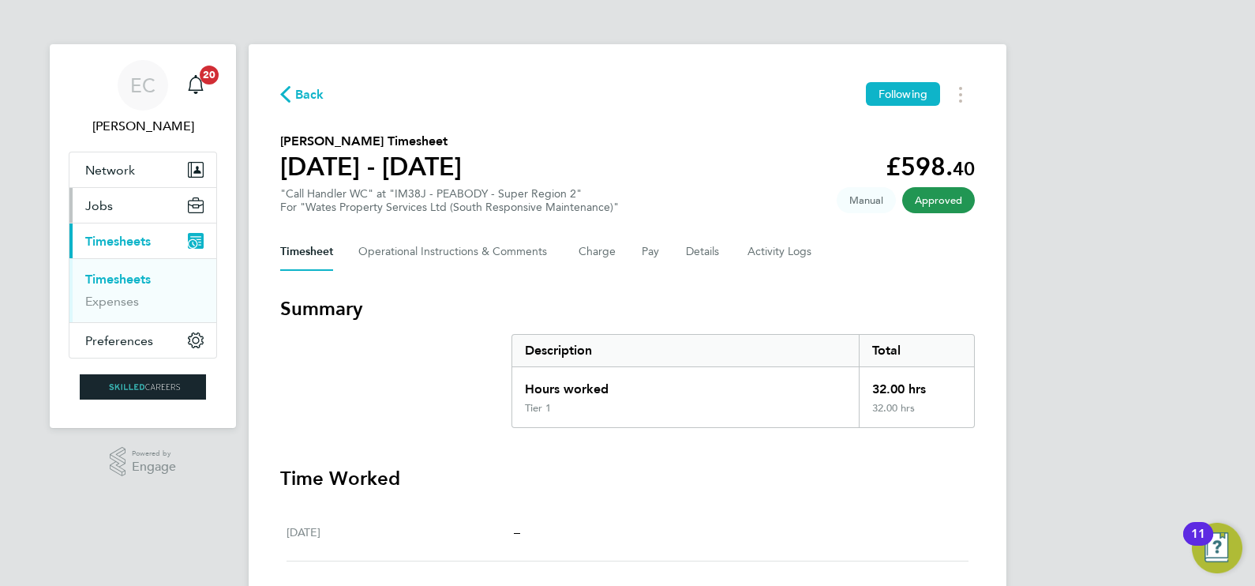
click at [108, 212] on span "Jobs" at bounding box center [99, 205] width 28 height 15
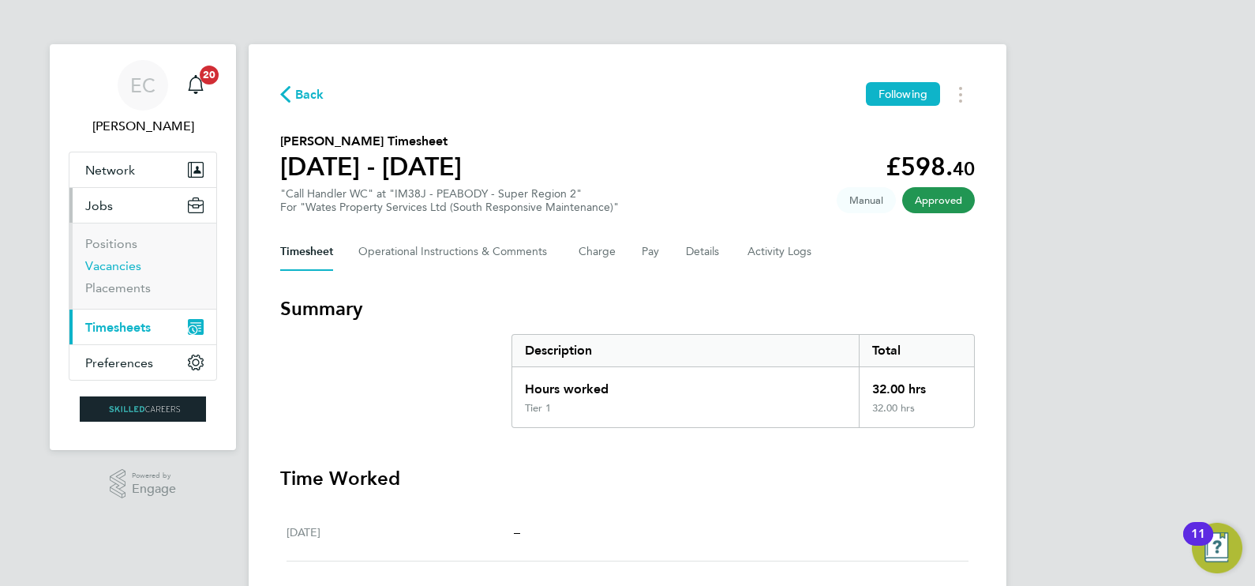
click at [129, 268] on link "Vacancies" at bounding box center [113, 265] width 56 height 15
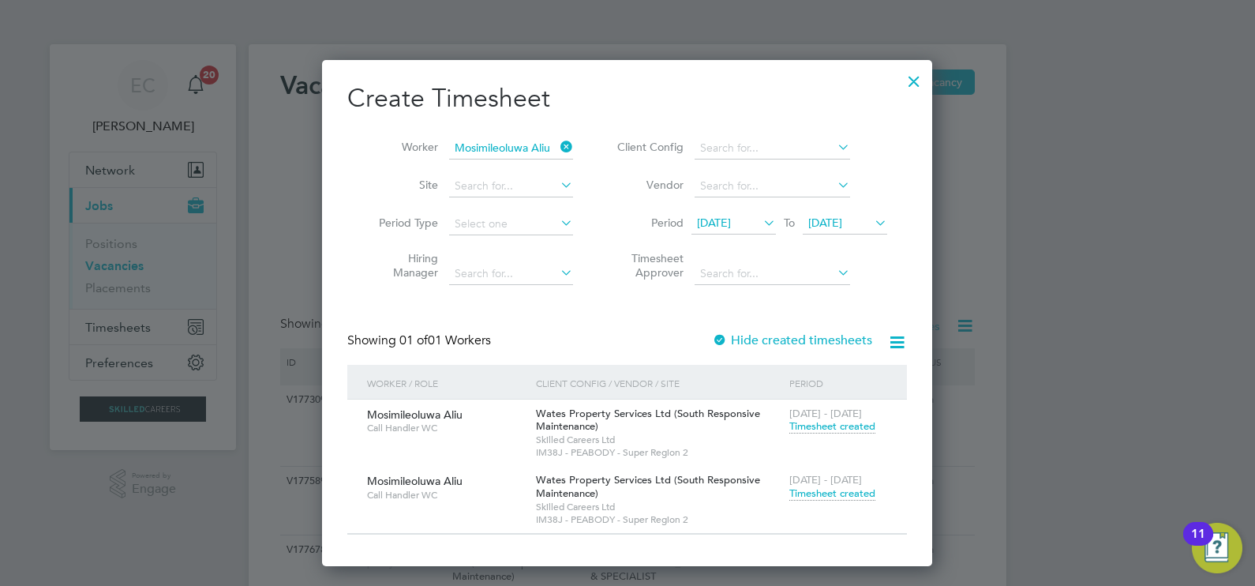
click at [557, 147] on icon at bounding box center [557, 147] width 0 height 22
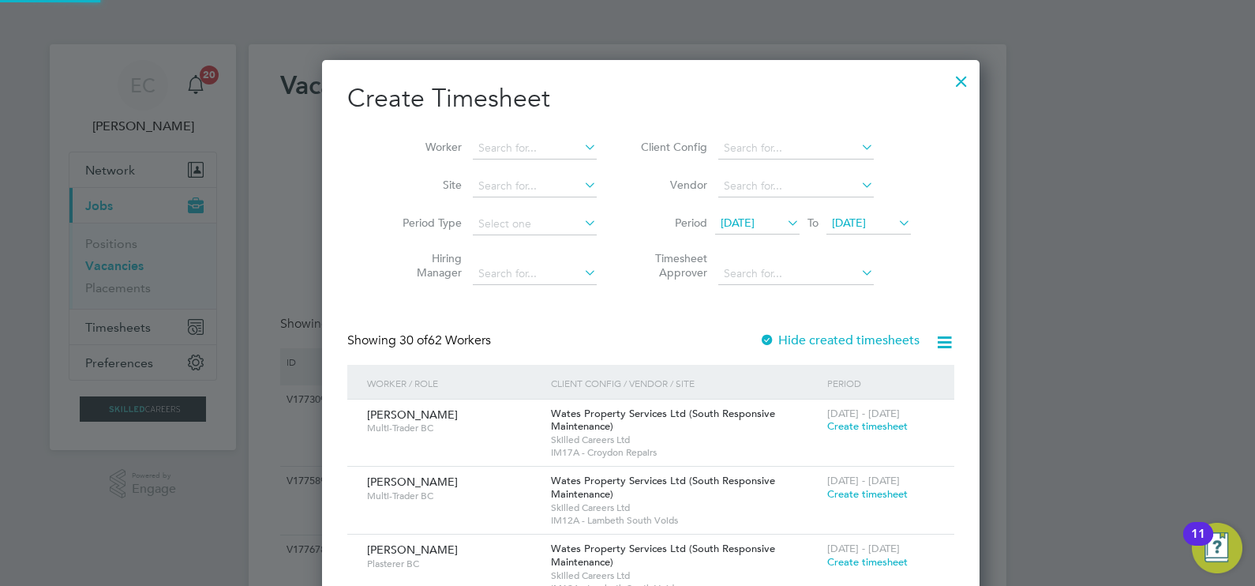
scroll to position [2744, 611]
click at [511, 140] on input at bounding box center [535, 148] width 124 height 22
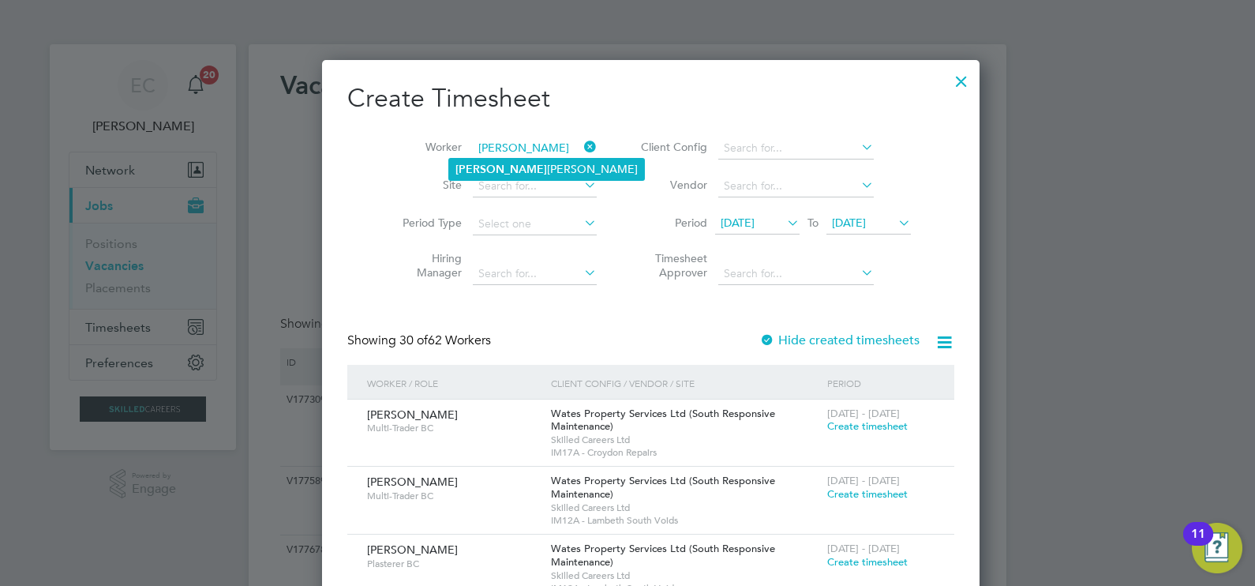
click at [513, 170] on li "[PERSON_NAME]" at bounding box center [546, 169] width 195 height 21
type input "[PERSON_NAME]"
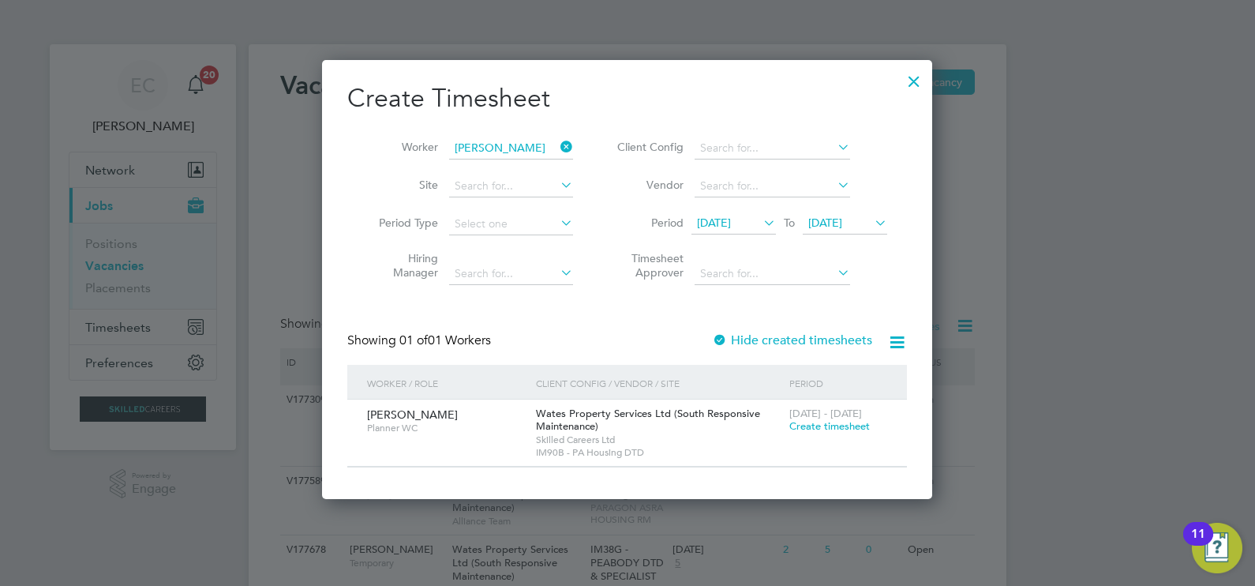
scroll to position [438, 611]
click at [818, 427] on span "Create timesheet" at bounding box center [829, 425] width 80 height 13
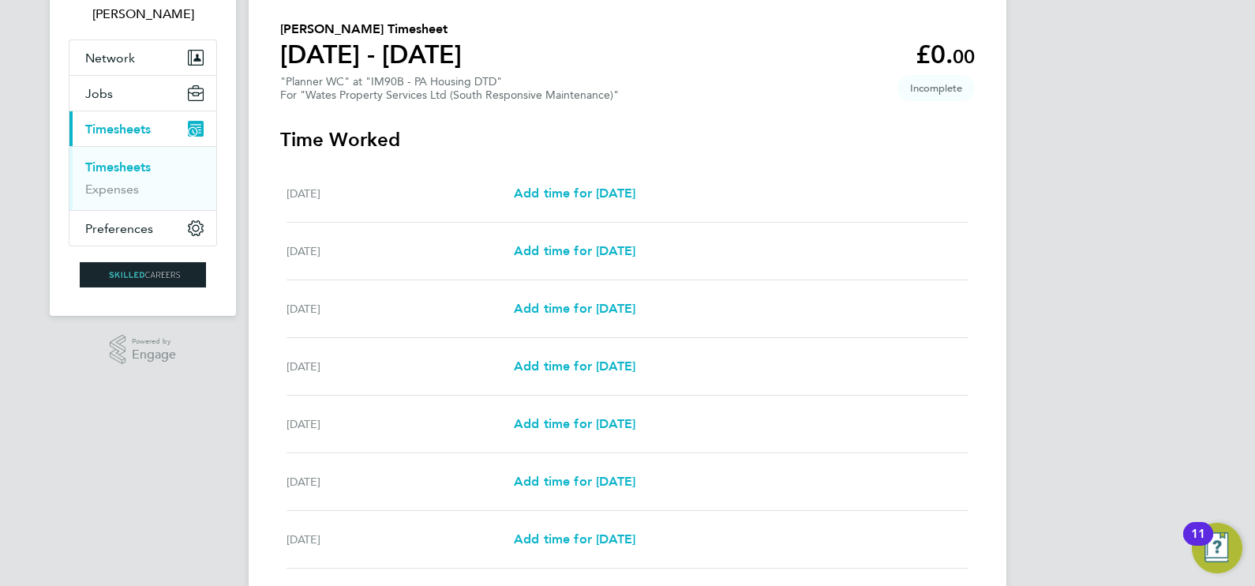
scroll to position [232, 0]
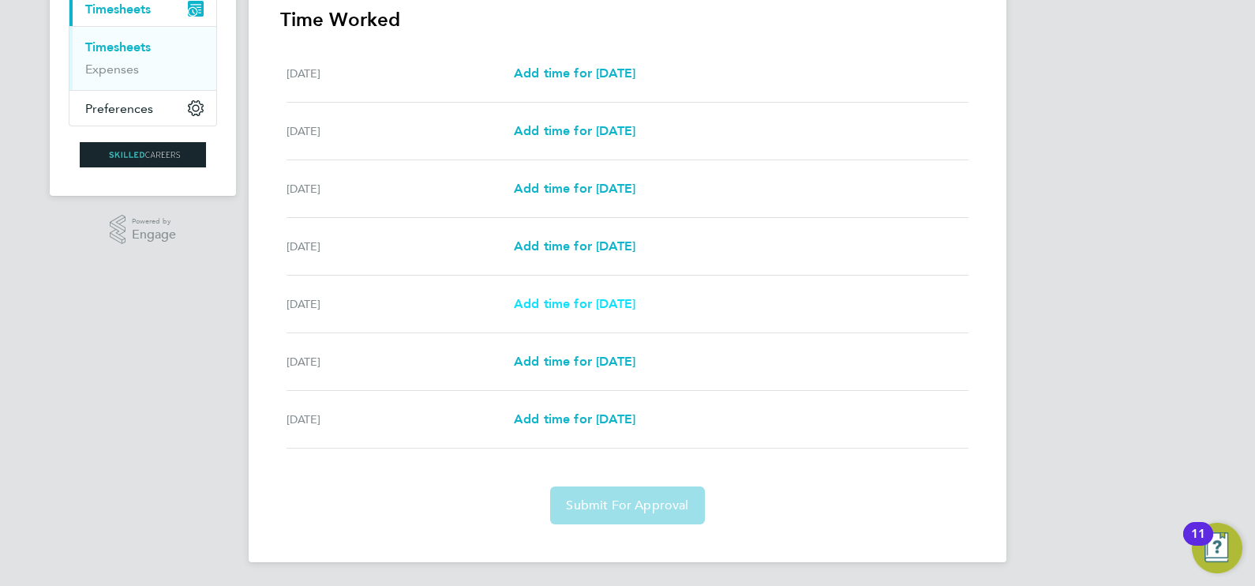
click at [612, 297] on span "Add time for [DATE]" at bounding box center [575, 303] width 122 height 15
select select "30"
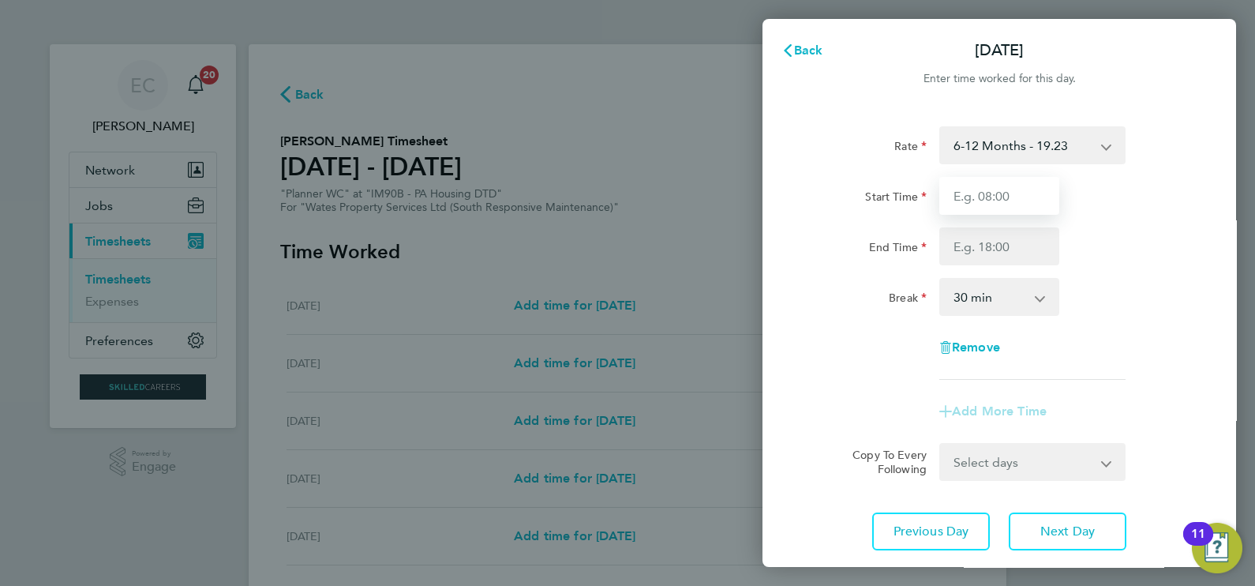
click at [995, 208] on input "Start Time" at bounding box center [999, 196] width 120 height 38
type input "08:00"
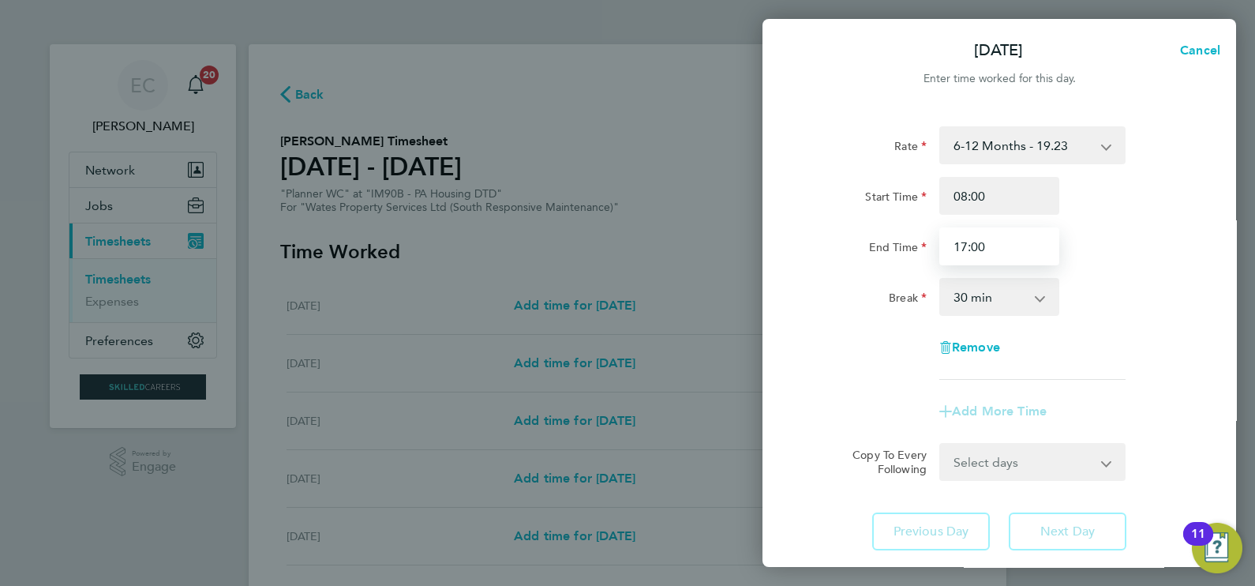
type input "17:00"
click at [1003, 287] on select "0 min 15 min 30 min 45 min 60 min 75 min 90 min" at bounding box center [990, 296] width 98 height 35
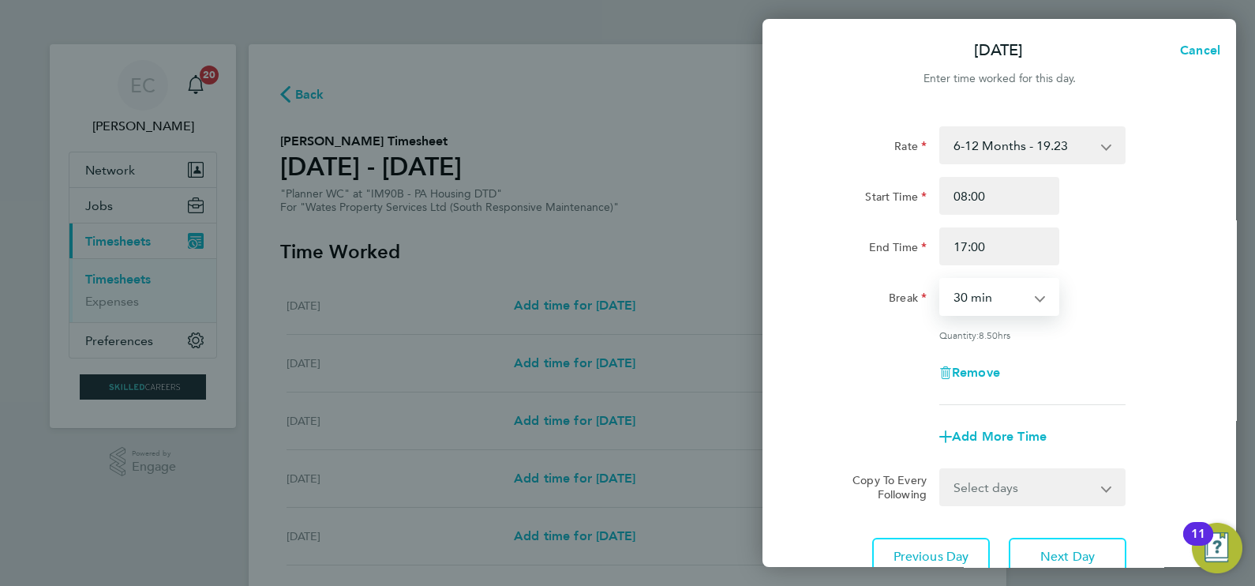
select select "60"
click at [941, 279] on select "0 min 15 min 30 min 45 min 60 min 75 min 90 min" at bounding box center [990, 296] width 98 height 35
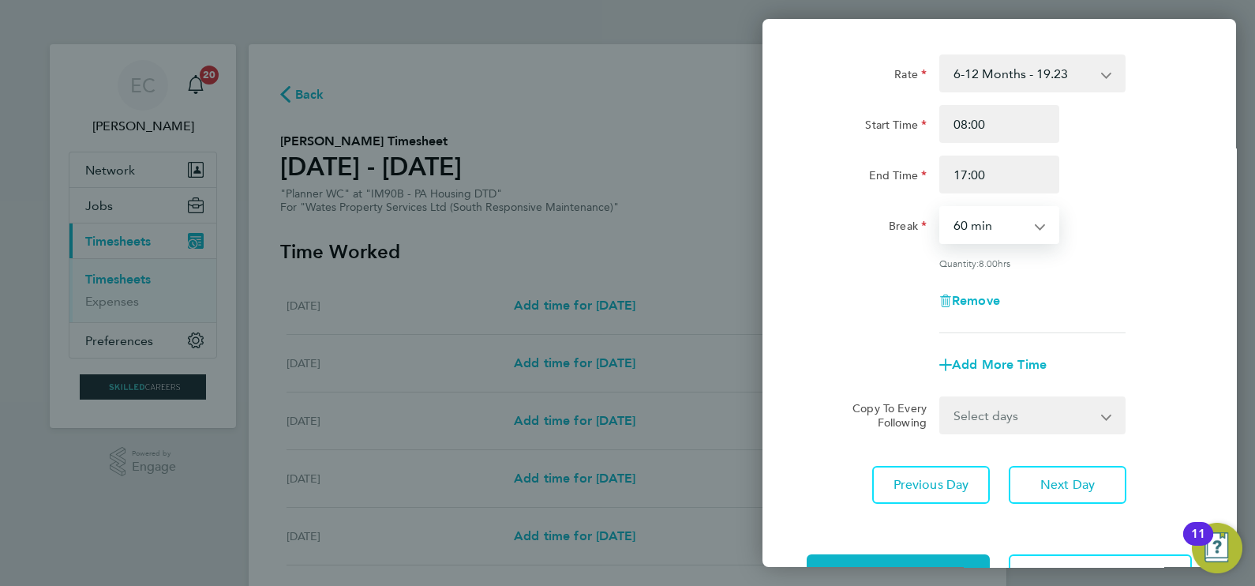
scroll to position [126, 0]
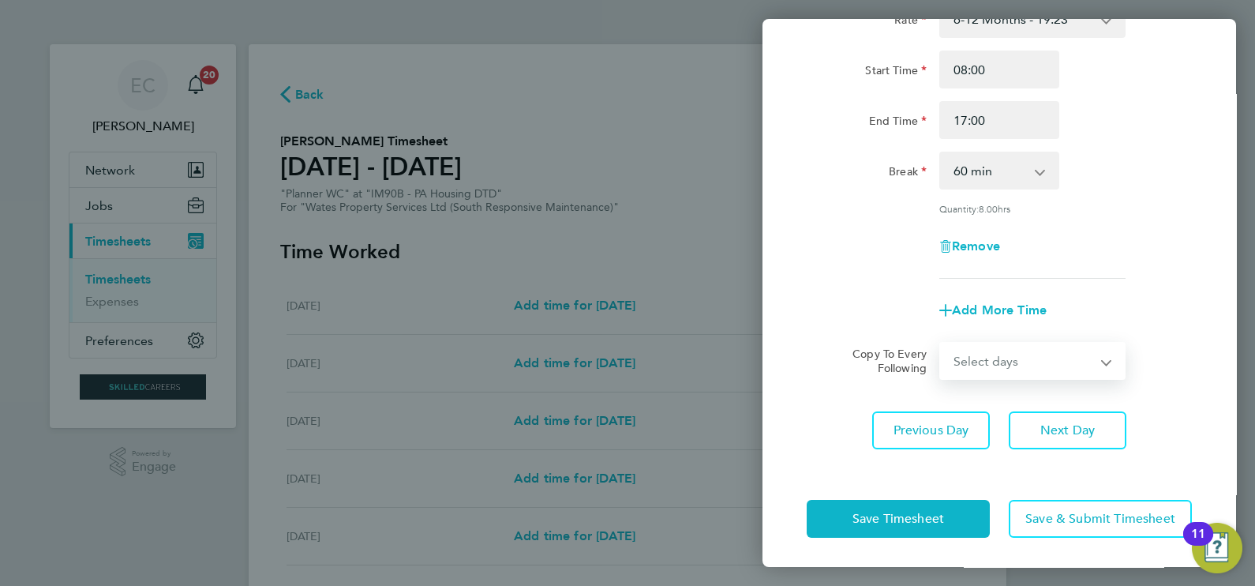
click at [1013, 365] on select "Select days Day [DATE] [DATE]" at bounding box center [1024, 360] width 166 height 35
drag, startPoint x: 998, startPoint y: 357, endPoint x: 992, endPoint y: 378, distance: 21.5
click at [998, 357] on select "Select days Day [DATE] [DATE]" at bounding box center [1024, 360] width 166 height 35
select select "DAY"
click at [941, 343] on select "Select days Day [DATE] [DATE]" at bounding box center [1024, 360] width 166 height 35
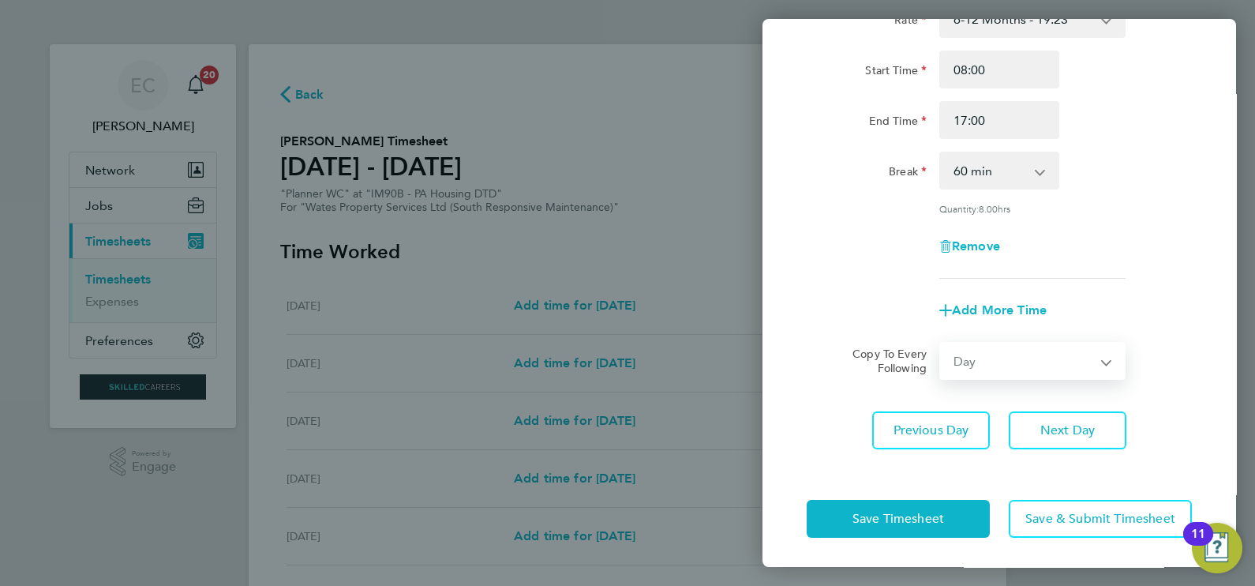
select select "[DATE]"
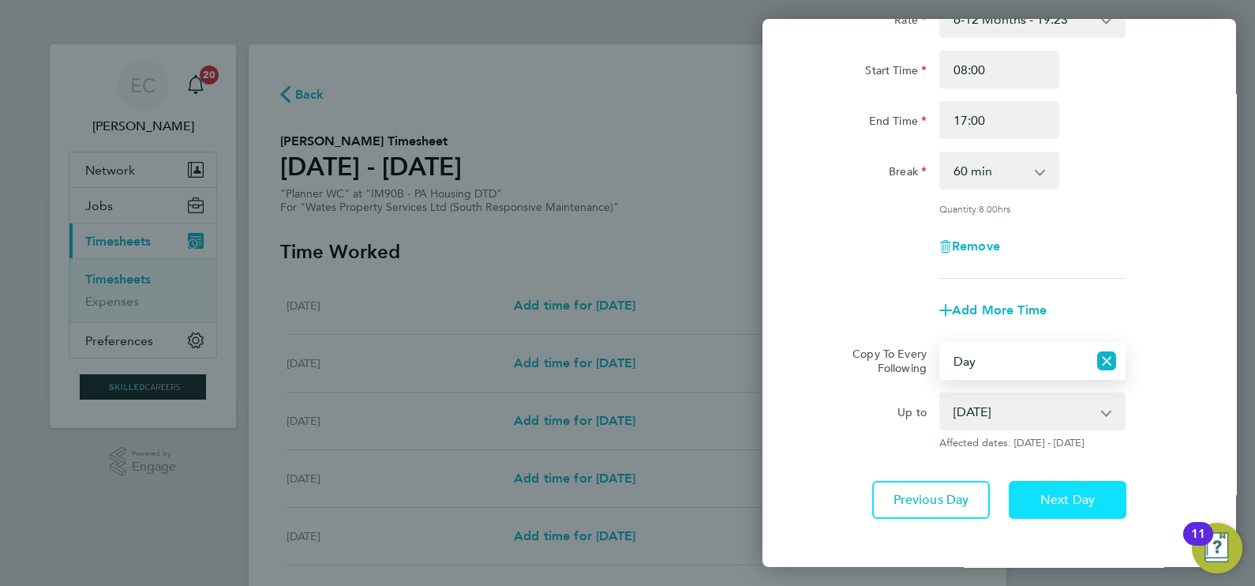
click at [1056, 501] on span "Next Day" at bounding box center [1067, 500] width 54 height 16
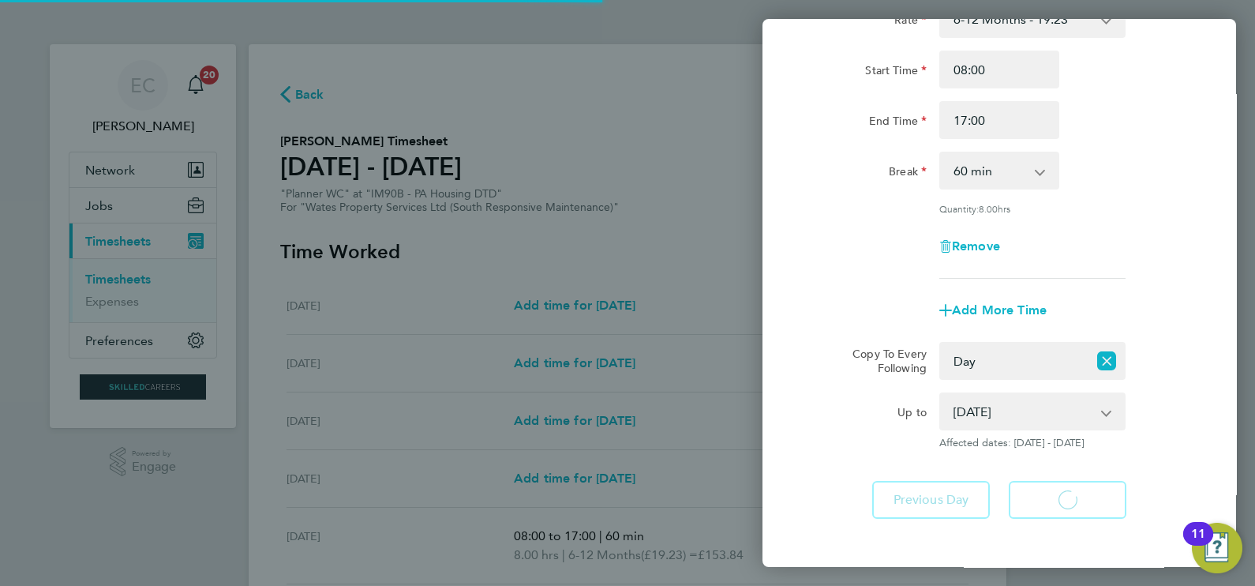
select select "60"
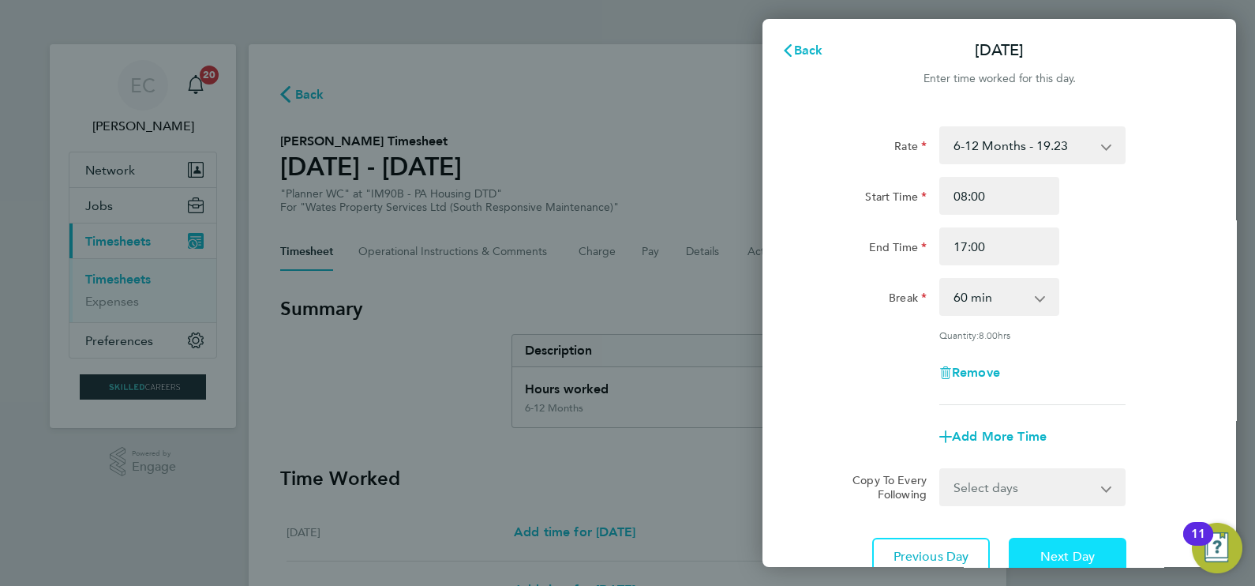
click at [1088, 537] on button "Next Day" at bounding box center [1067, 556] width 118 height 38
select select "60"
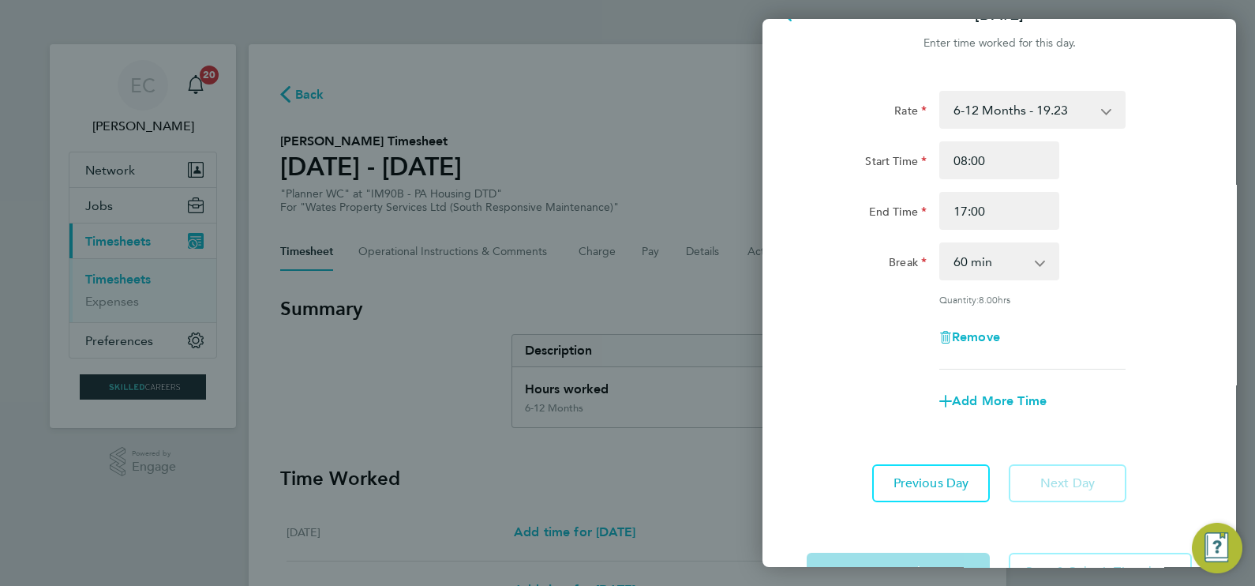
scroll to position [88, 0]
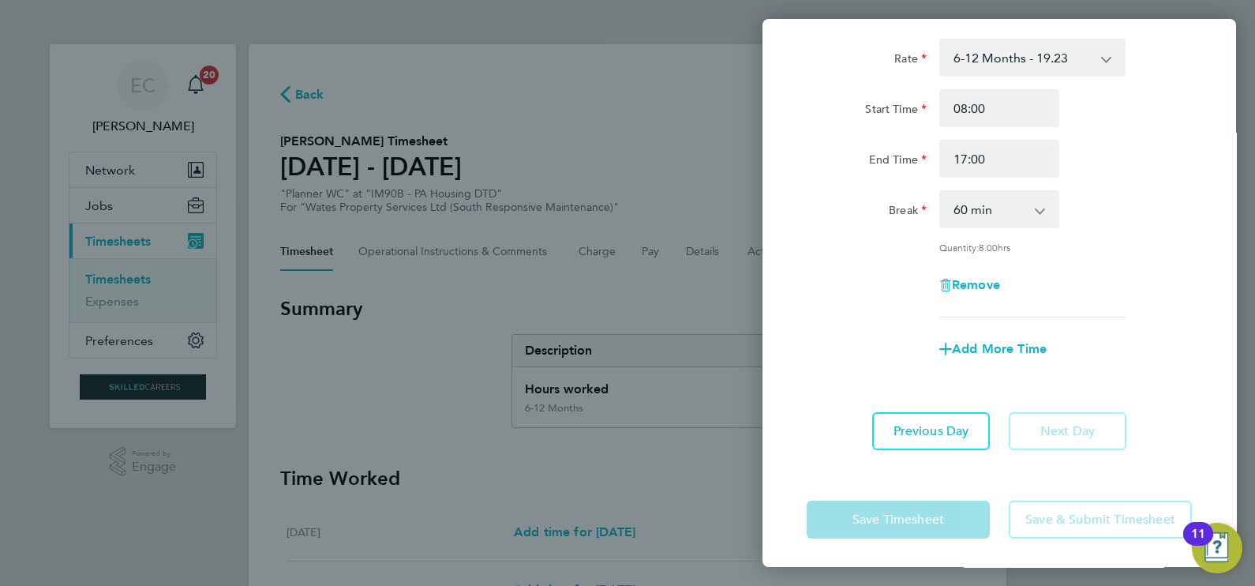
click at [572, 315] on div "Back [DATE] Enter time worked for this day. Rate 6-12 Months - 19.23 Start Time…" at bounding box center [627, 293] width 1255 height 586
click at [631, 159] on div "Back [DATE] Enter time worked for this day. Rate 6-12 Months - 19.23 Start Time…" at bounding box center [627, 293] width 1255 height 586
click at [1152, 316] on app-timesheet-line-form-group "Rate 6-12 Months - 19.23 Start Time 08:00 End Time 17:00 Break 0 min 15 min 30 …" at bounding box center [998, 203] width 385 height 329
click at [1001, 208] on select "0 min 15 min 30 min 45 min 60 min 75 min 90 min" at bounding box center [990, 209] width 98 height 35
click at [941, 192] on select "0 min 15 min 30 min 45 min 60 min 75 min 90 min" at bounding box center [990, 209] width 98 height 35
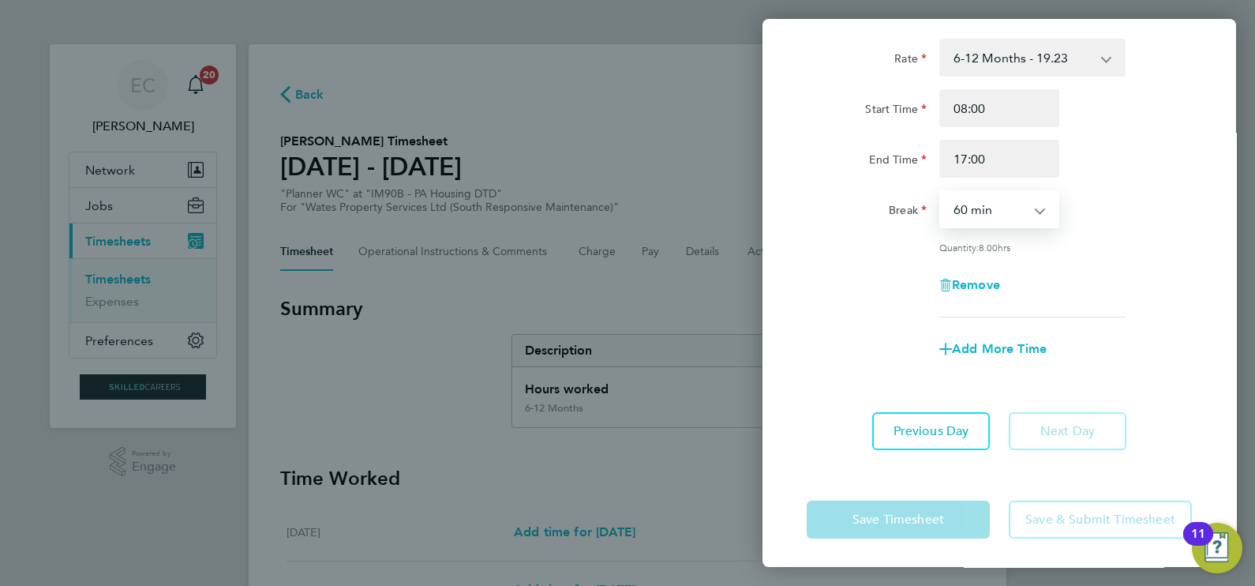
click at [906, 541] on div "Save Timesheet Save & Submit Timesheet" at bounding box center [998, 519] width 473 height 101
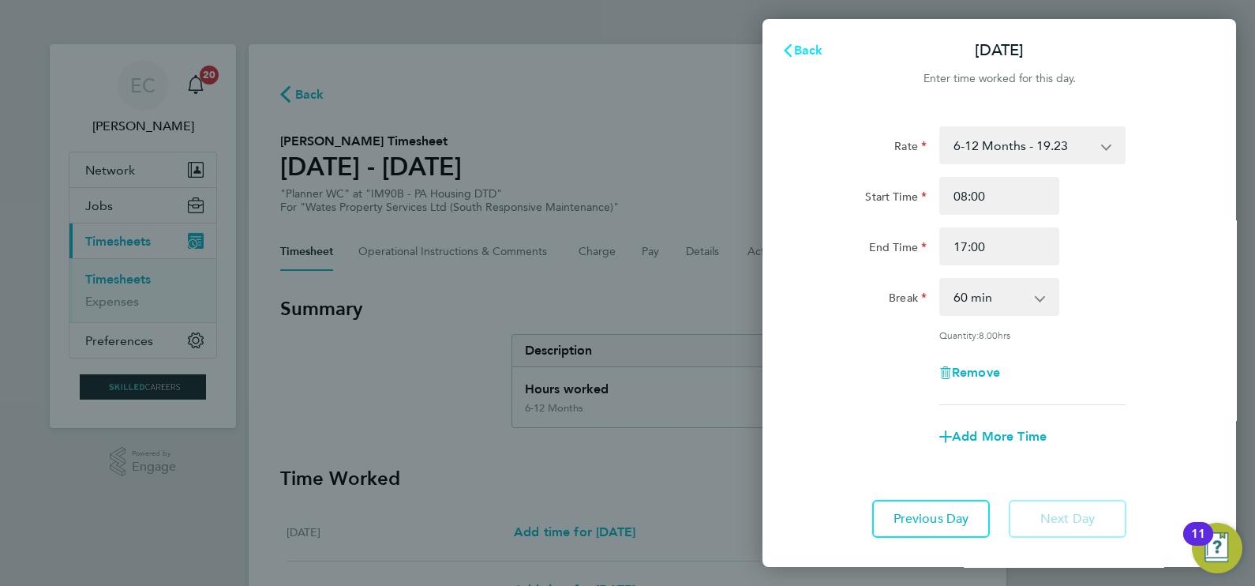
click at [809, 45] on span "Back" at bounding box center [808, 50] width 29 height 15
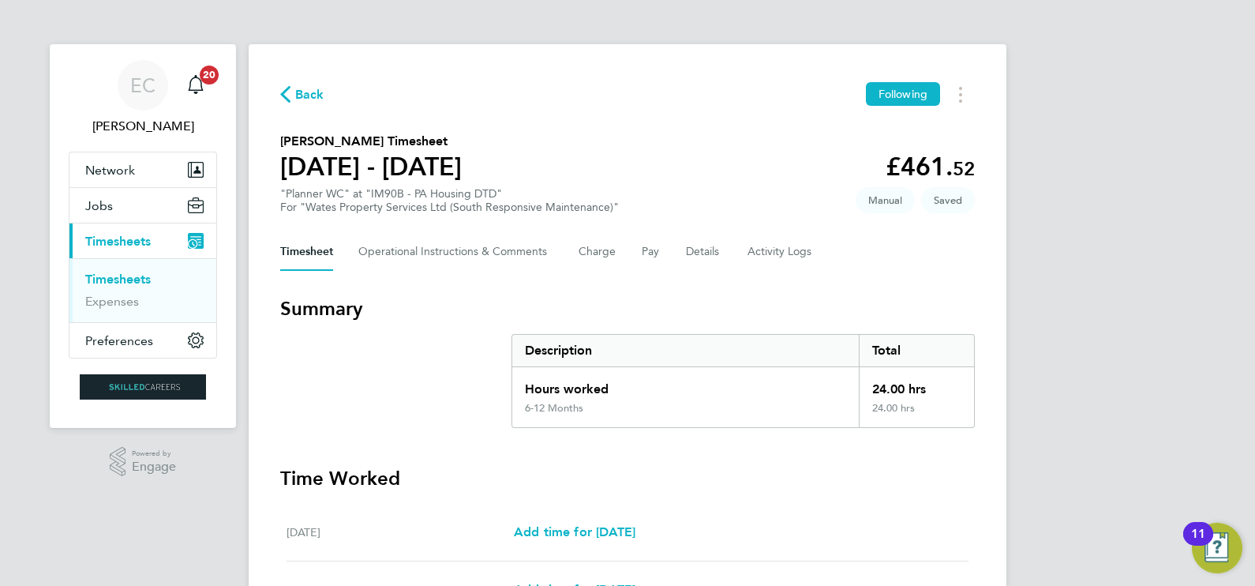
scroll to position [514, 0]
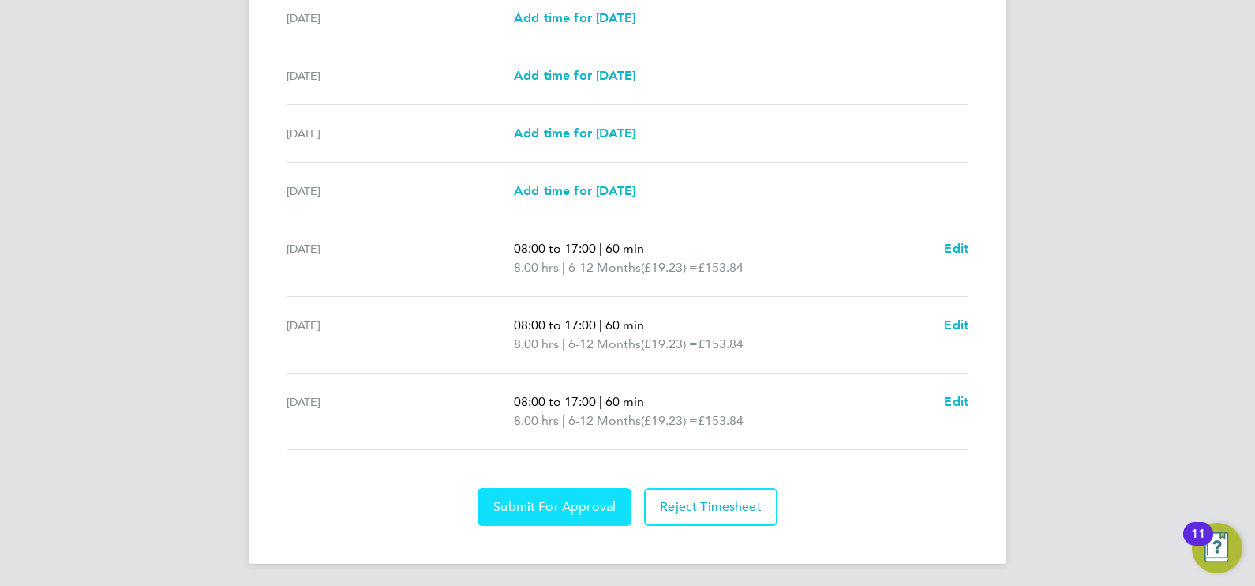
click at [546, 505] on span "Submit For Approval" at bounding box center [554, 507] width 122 height 16
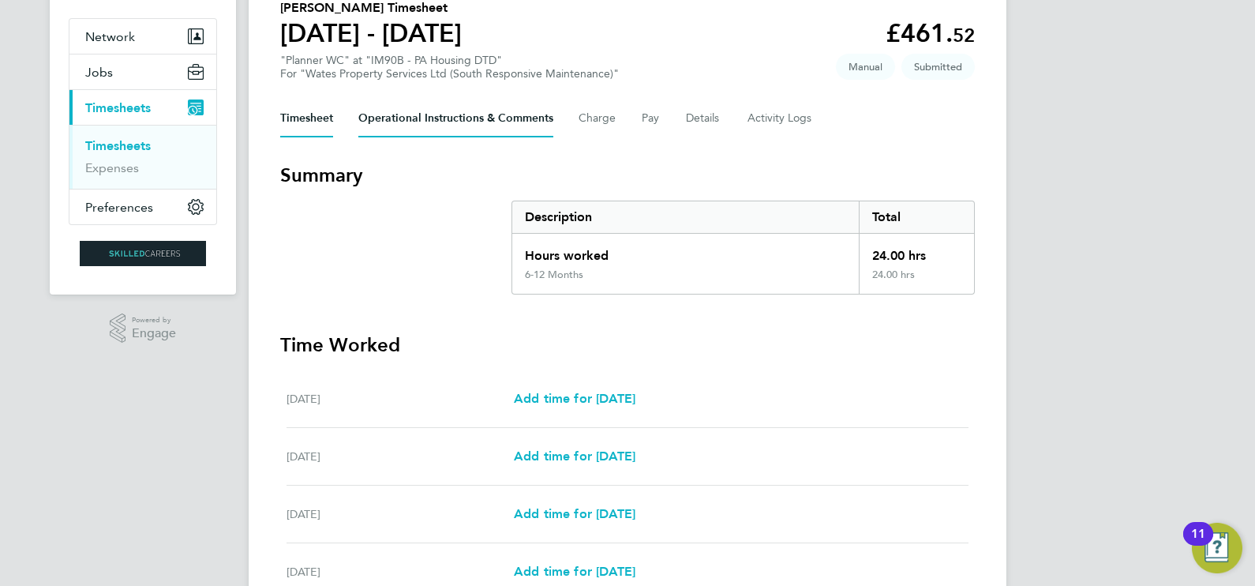
scroll to position [119, 0]
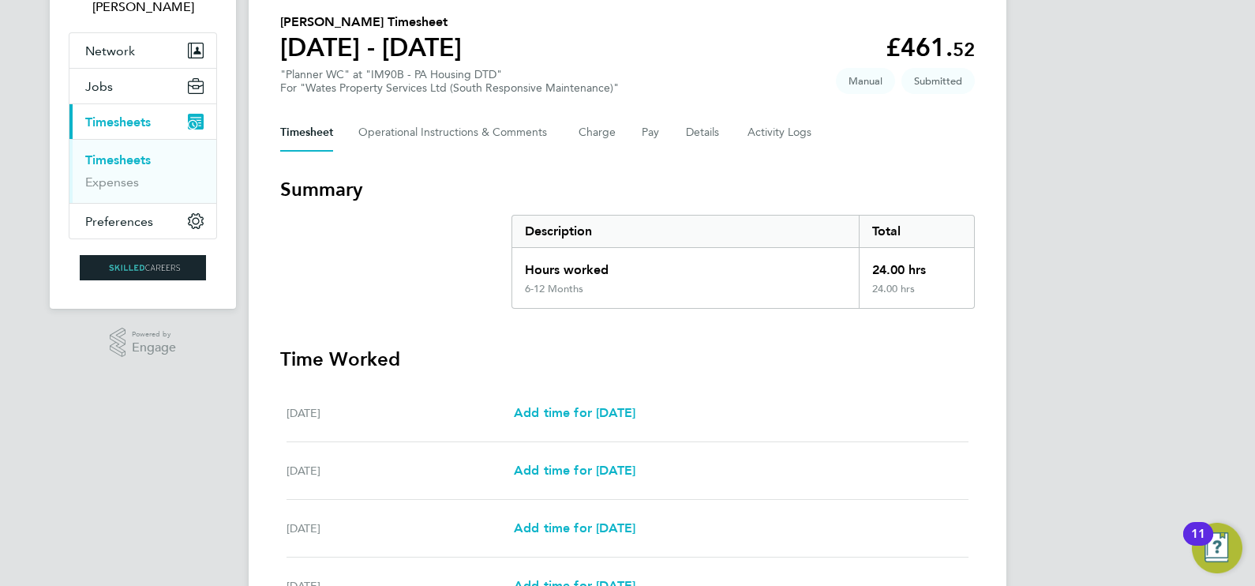
click at [110, 165] on link "Timesheets" at bounding box center [117, 159] width 65 height 15
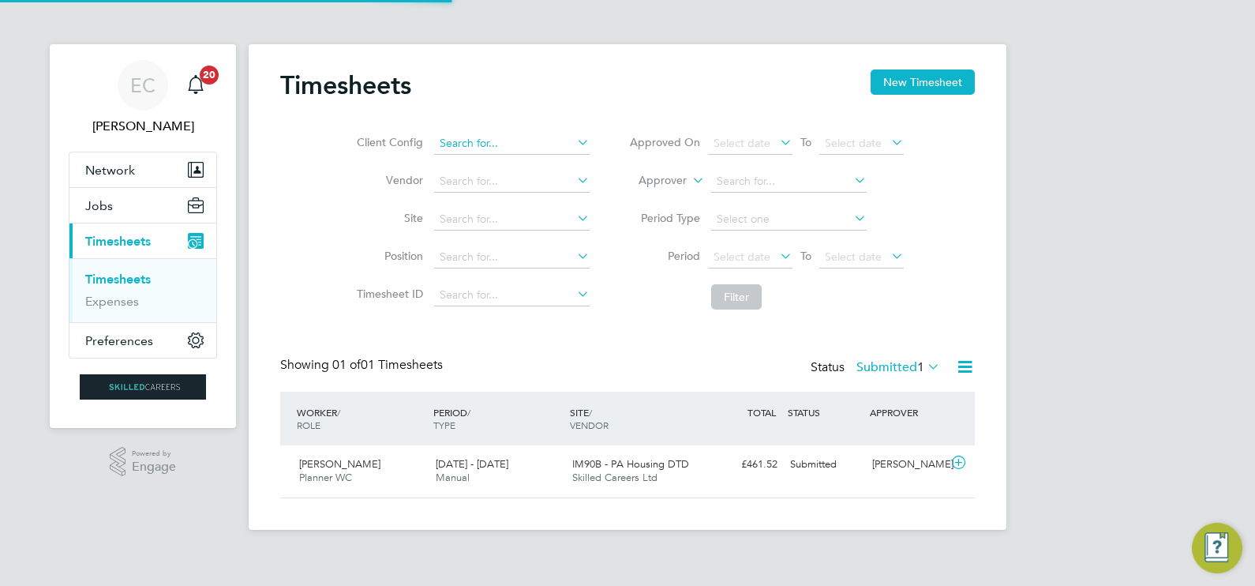
scroll to position [39, 137]
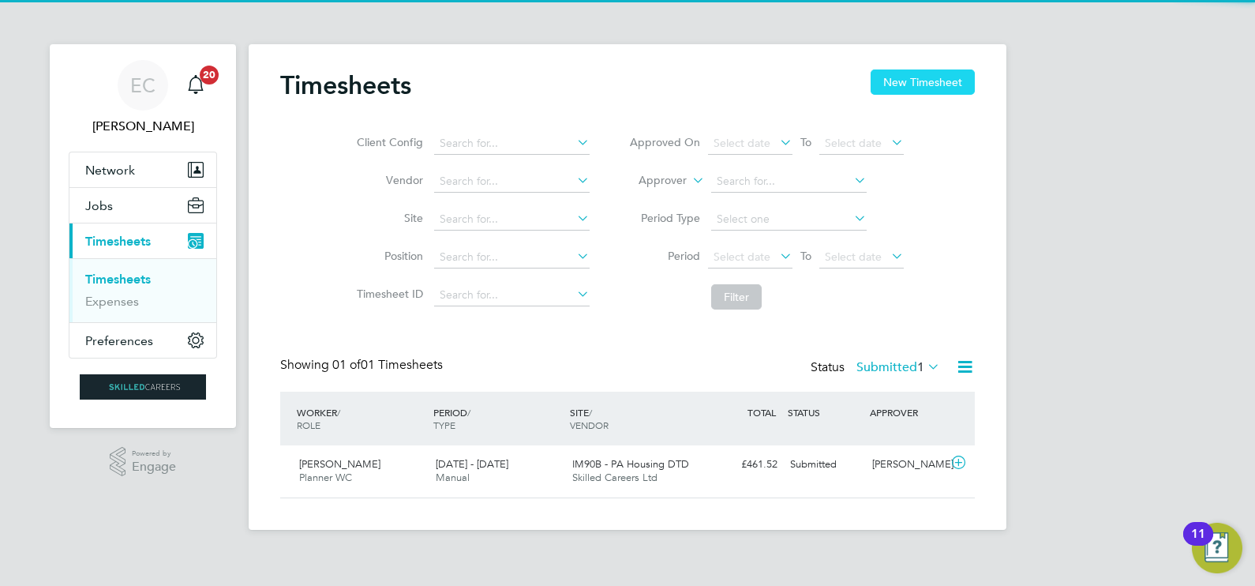
click at [884, 71] on button "New Timesheet" at bounding box center [922, 81] width 104 height 25
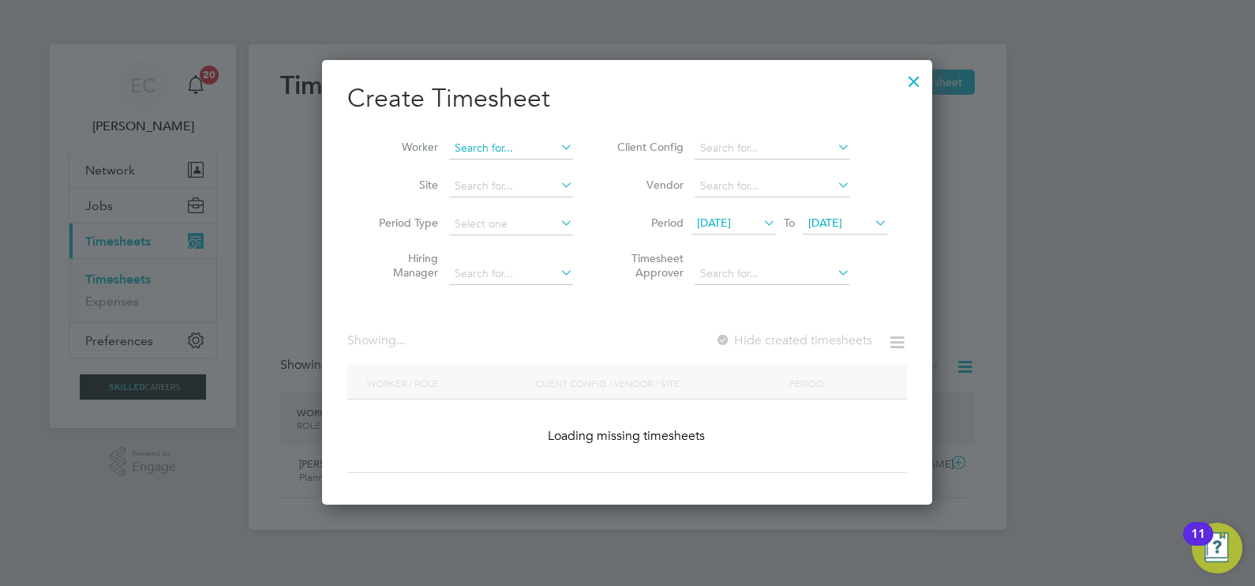
scroll to position [2677, 611]
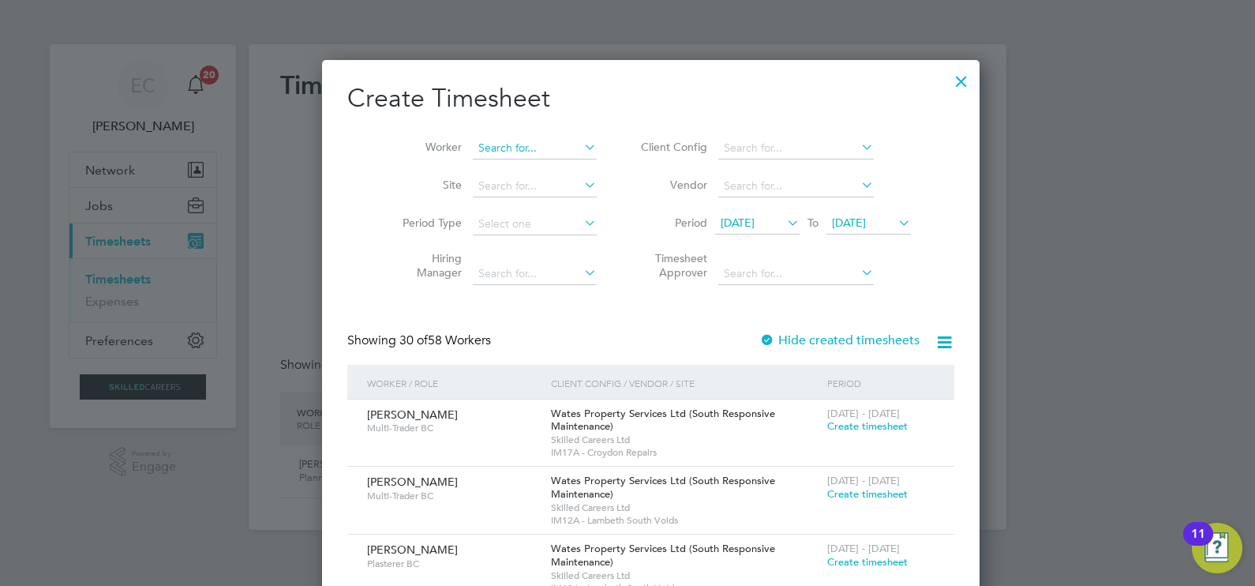
click at [509, 146] on input at bounding box center [535, 148] width 124 height 22
click at [513, 160] on li "[PERSON_NAME] y" at bounding box center [521, 169] width 144 height 21
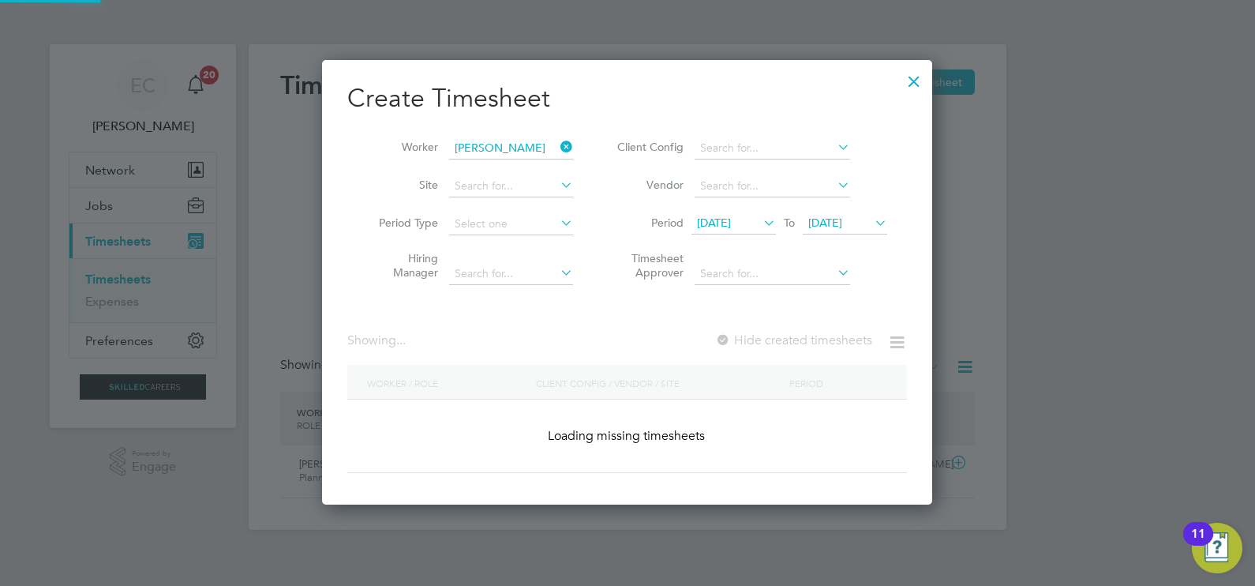
type input "[PERSON_NAME]"
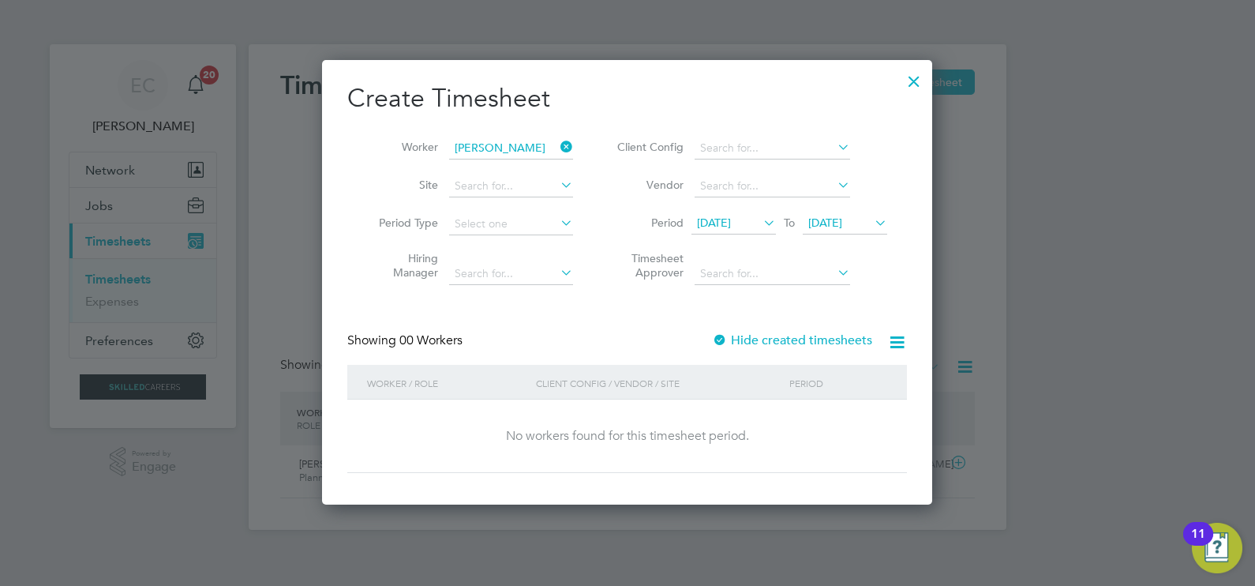
click at [765, 340] on label "Hide created timesheets" at bounding box center [792, 340] width 160 height 16
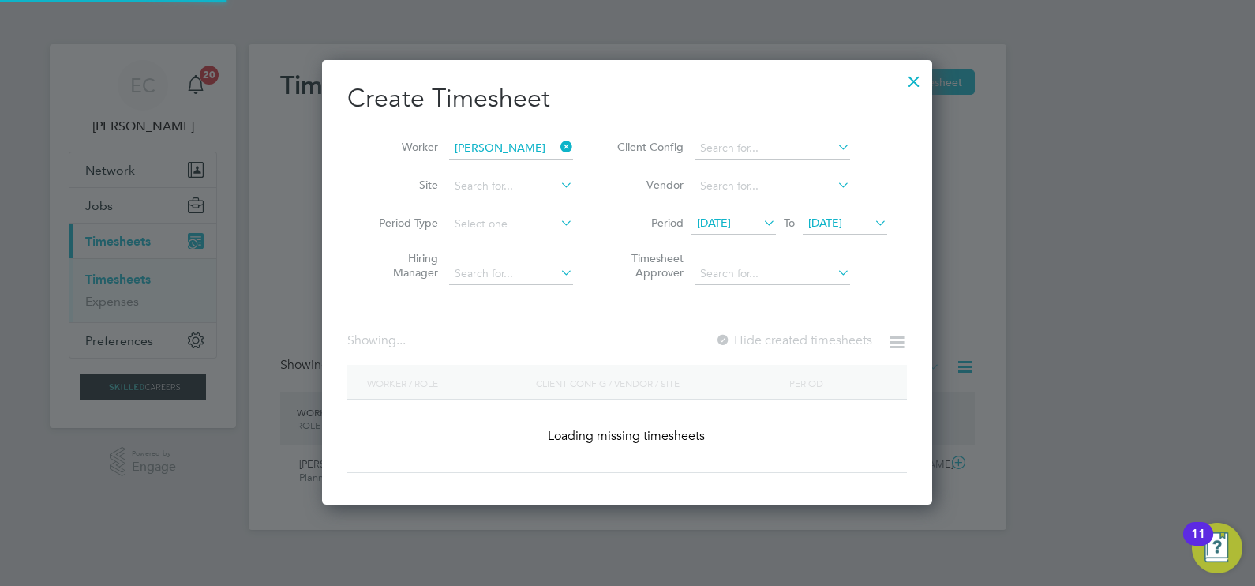
scroll to position [506, 611]
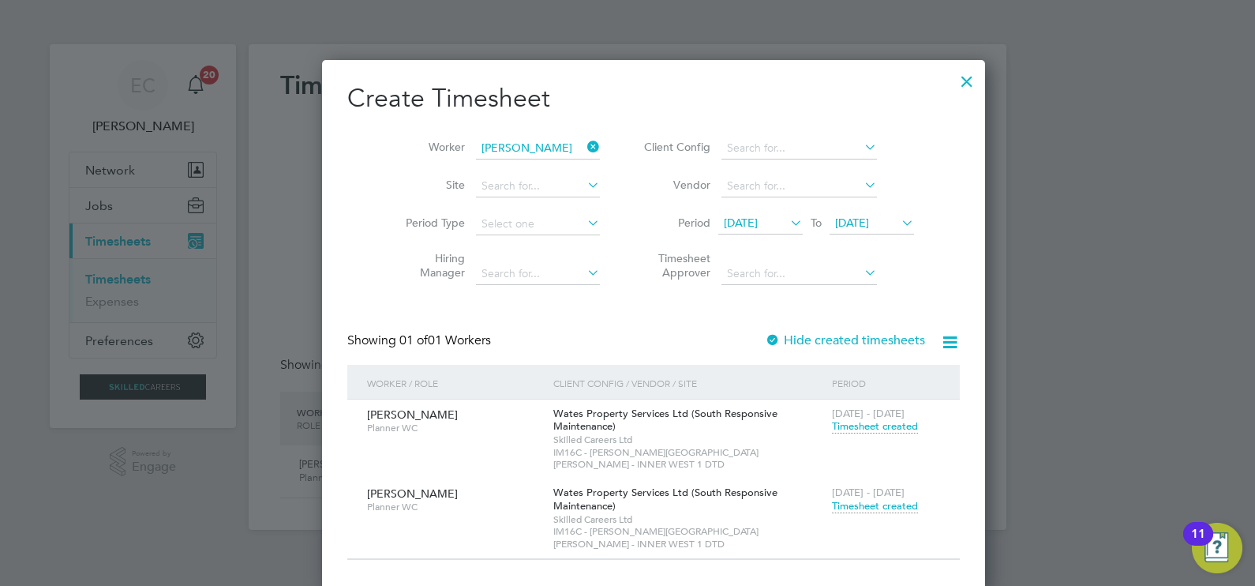
click at [952, 79] on div at bounding box center [966, 77] width 28 height 28
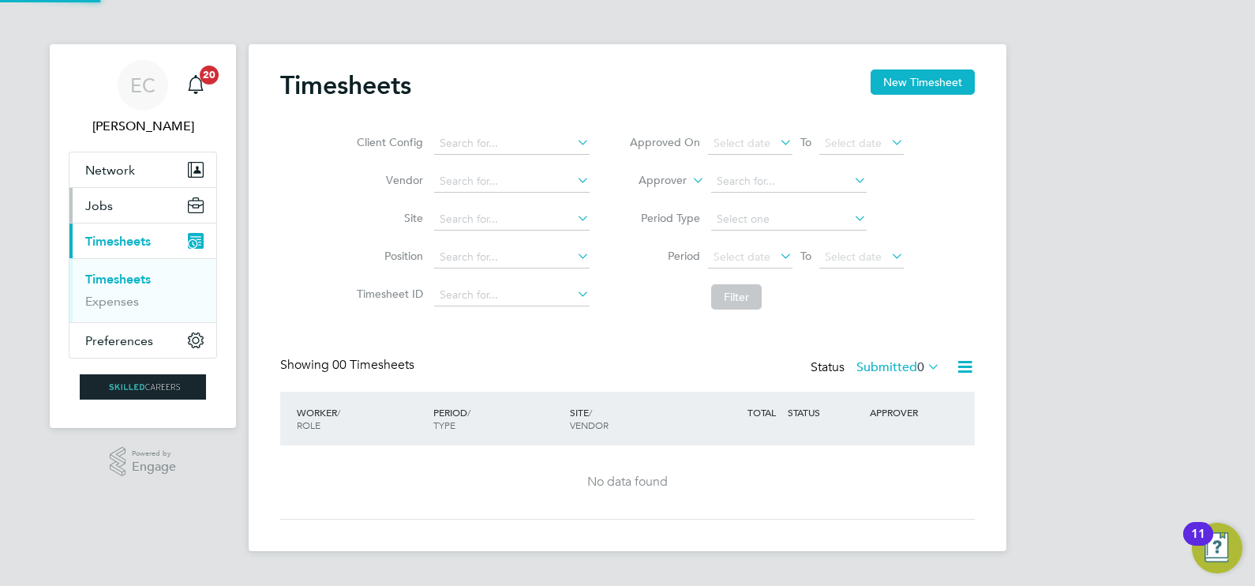
click at [138, 213] on button "Jobs" at bounding box center [142, 205] width 147 height 35
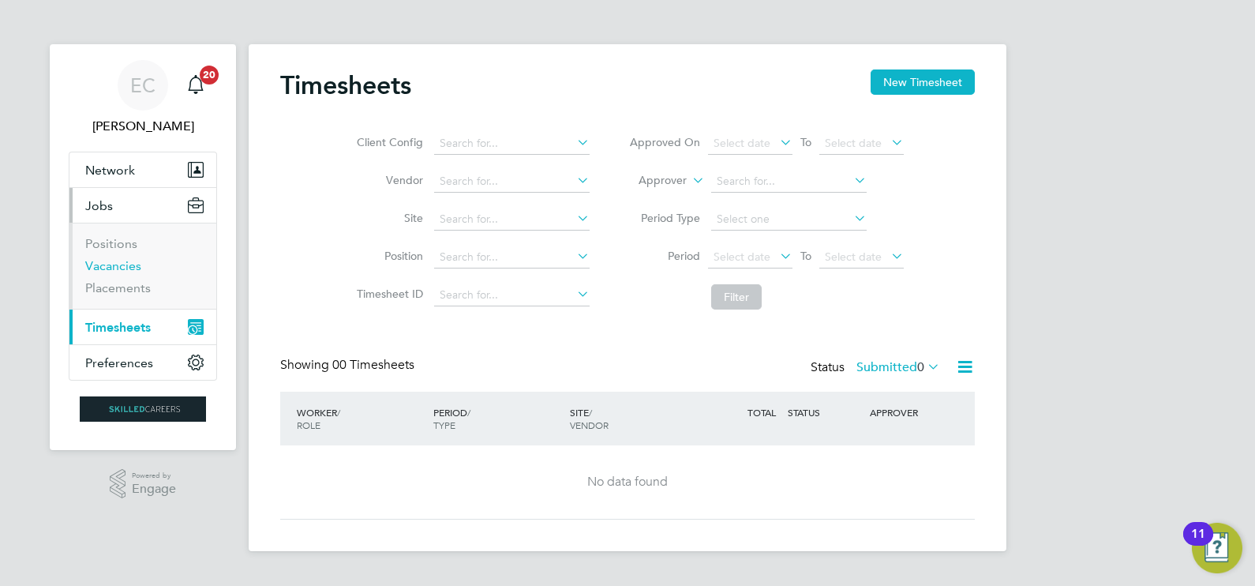
click at [122, 262] on link "Vacancies" at bounding box center [113, 265] width 56 height 15
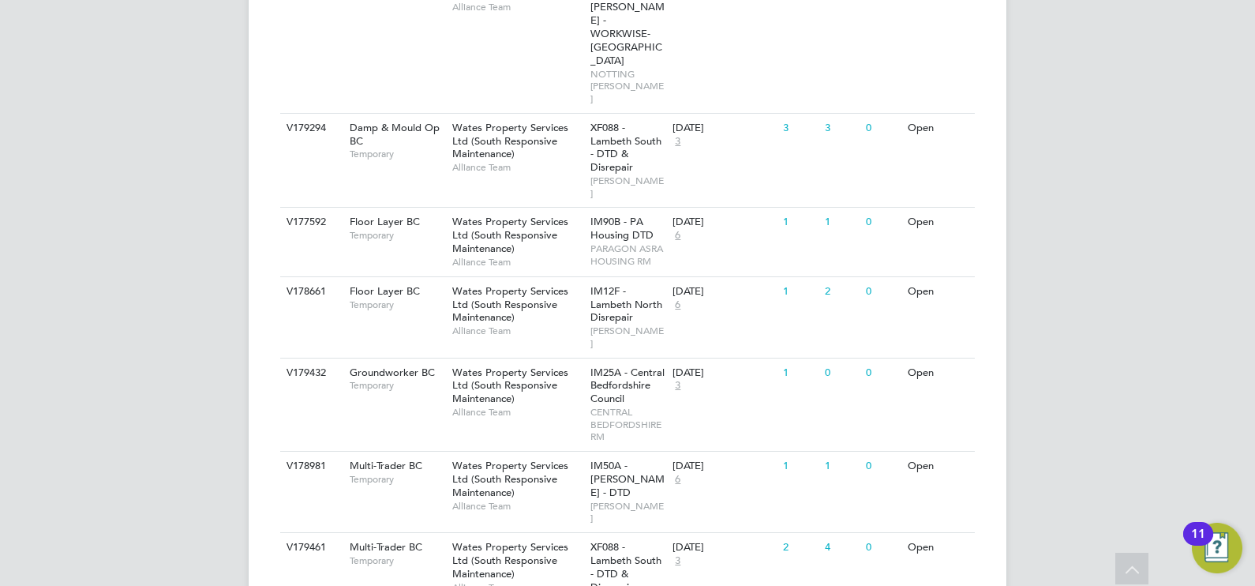
scroll to position [1037, 0]
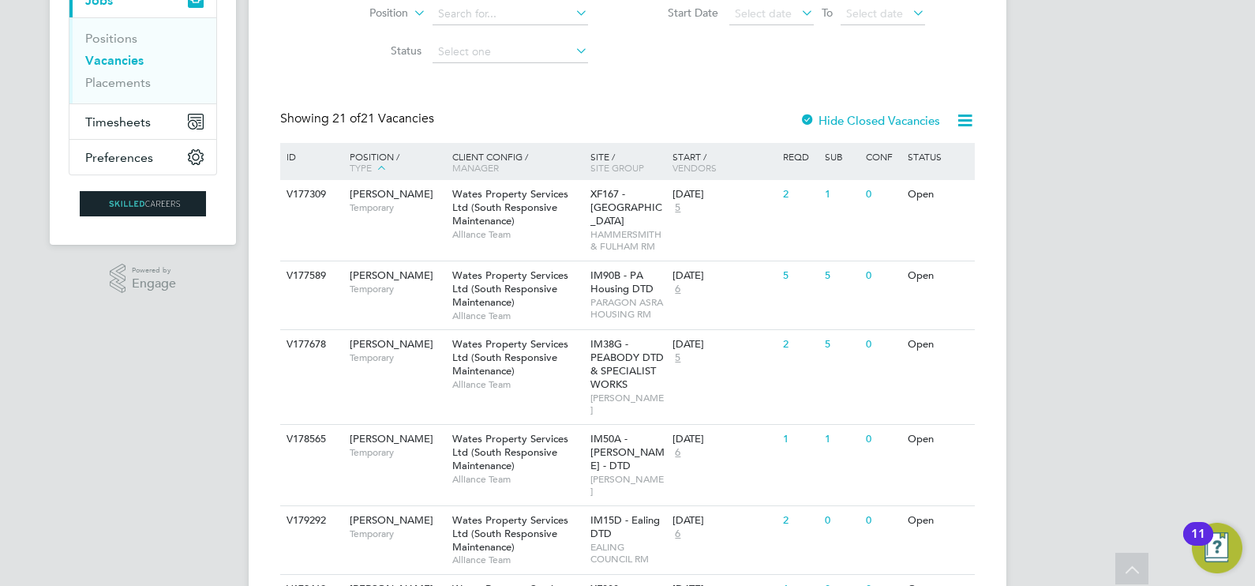
scroll to position [149, 0]
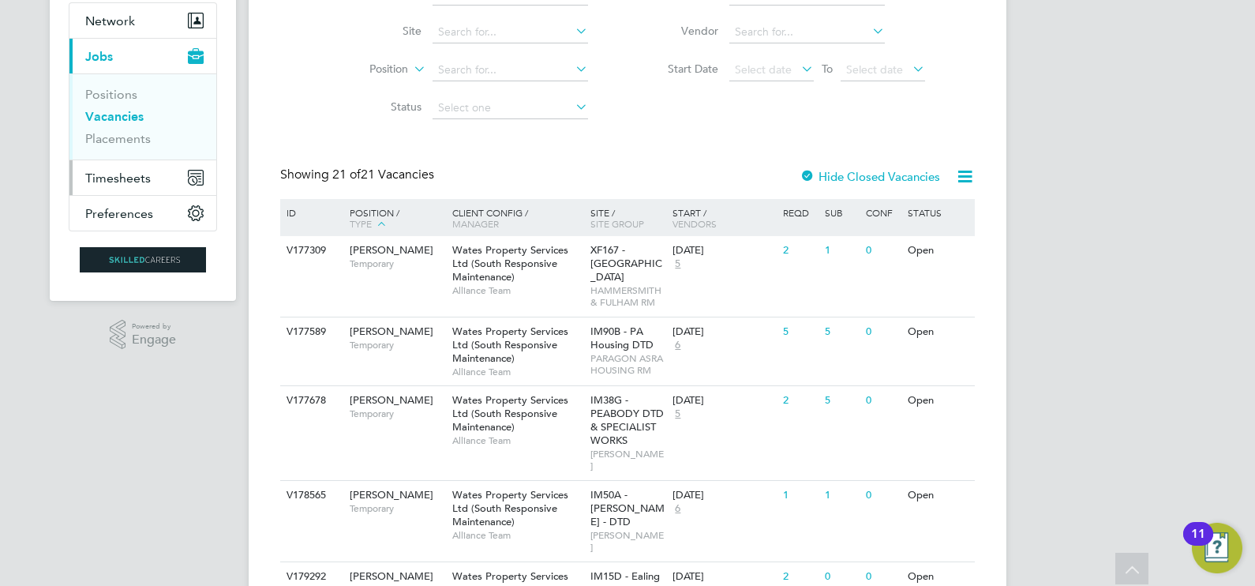
click at [132, 174] on span "Timesheets" at bounding box center [117, 177] width 65 height 15
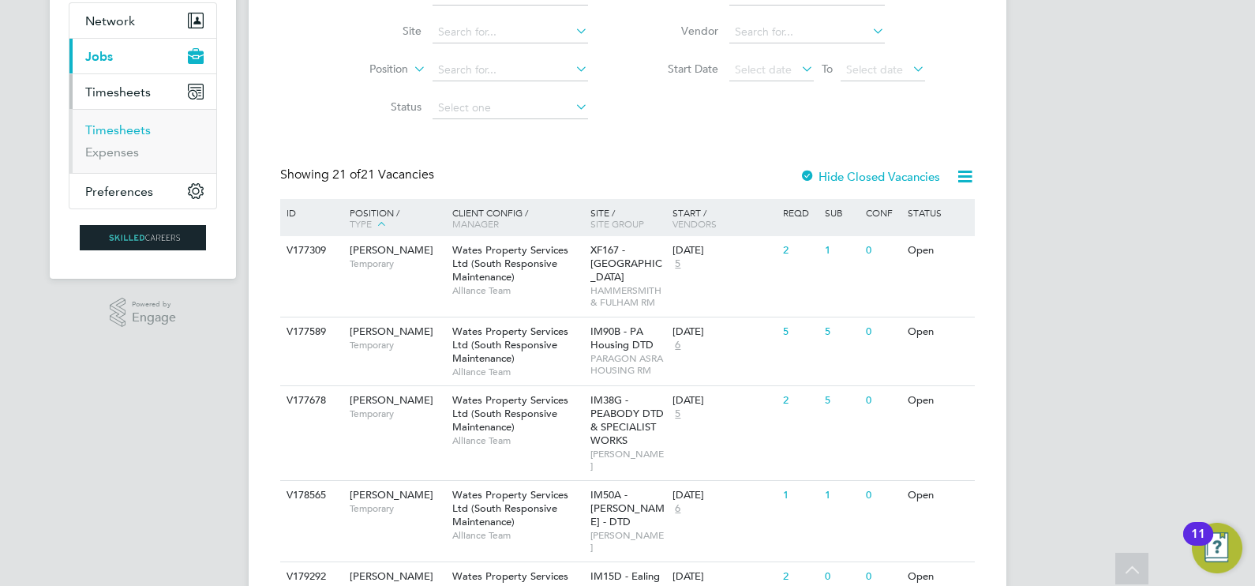
click at [136, 127] on link "Timesheets" at bounding box center [117, 129] width 65 height 15
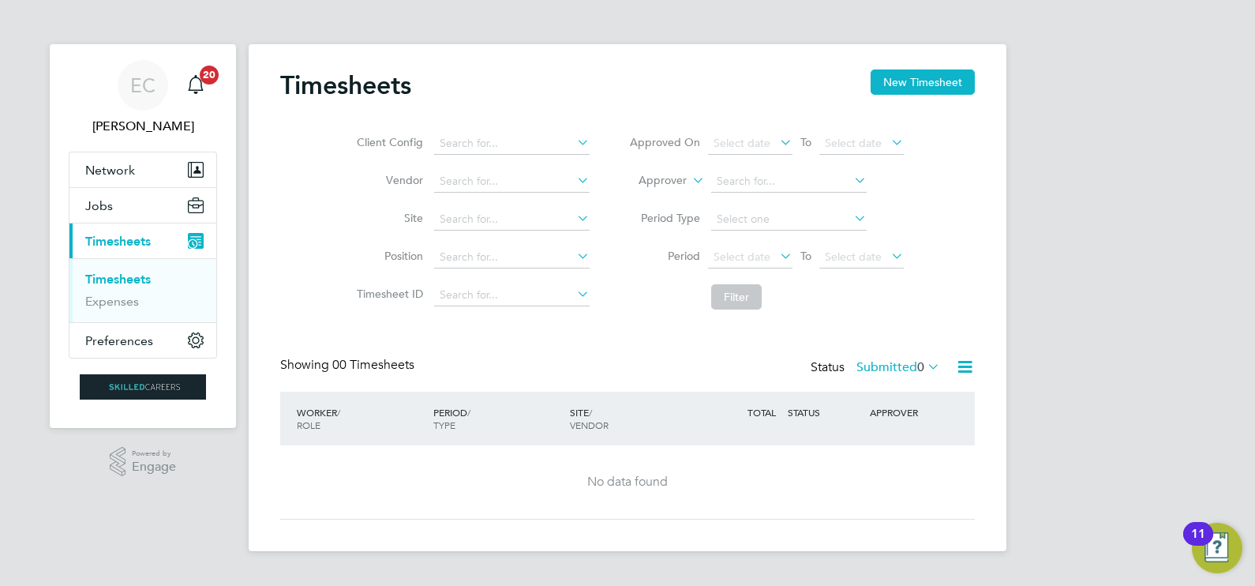
click at [460, 125] on li "Client Config" at bounding box center [470, 144] width 277 height 38
click at [466, 142] on input at bounding box center [511, 144] width 155 height 22
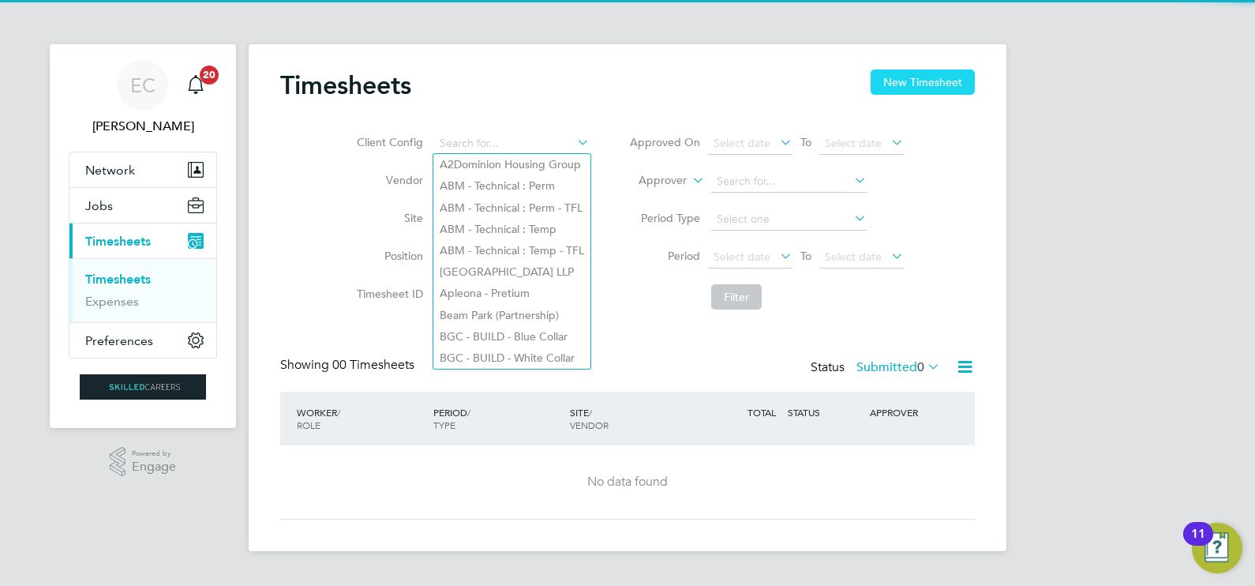
click at [949, 81] on button "New Timesheet" at bounding box center [922, 81] width 104 height 25
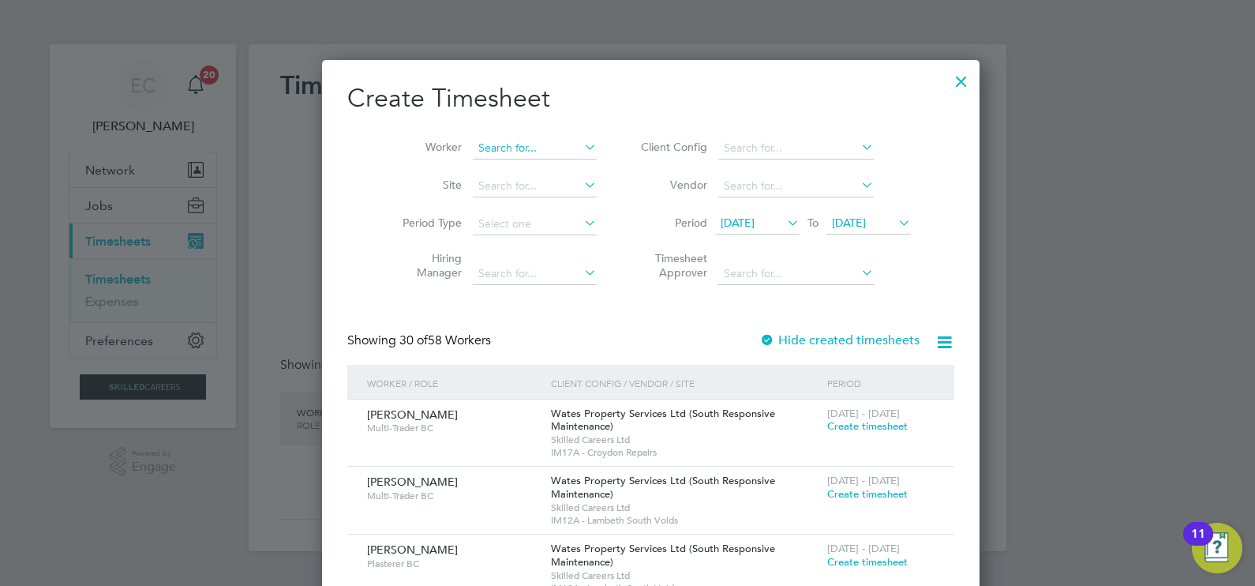
scroll to position [2677, 611]
click at [473, 139] on input at bounding box center [535, 148] width 124 height 22
click at [513, 168] on li "[PERSON_NAME]" at bounding box center [546, 169] width 195 height 21
type input "[PERSON_NAME]"
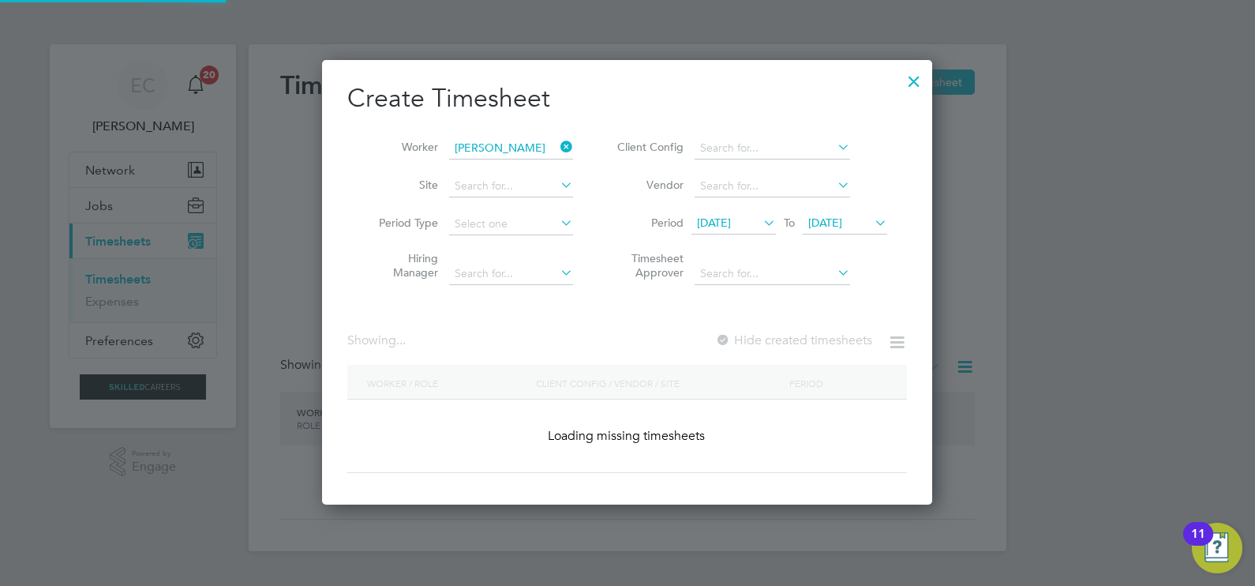
scroll to position [444, 611]
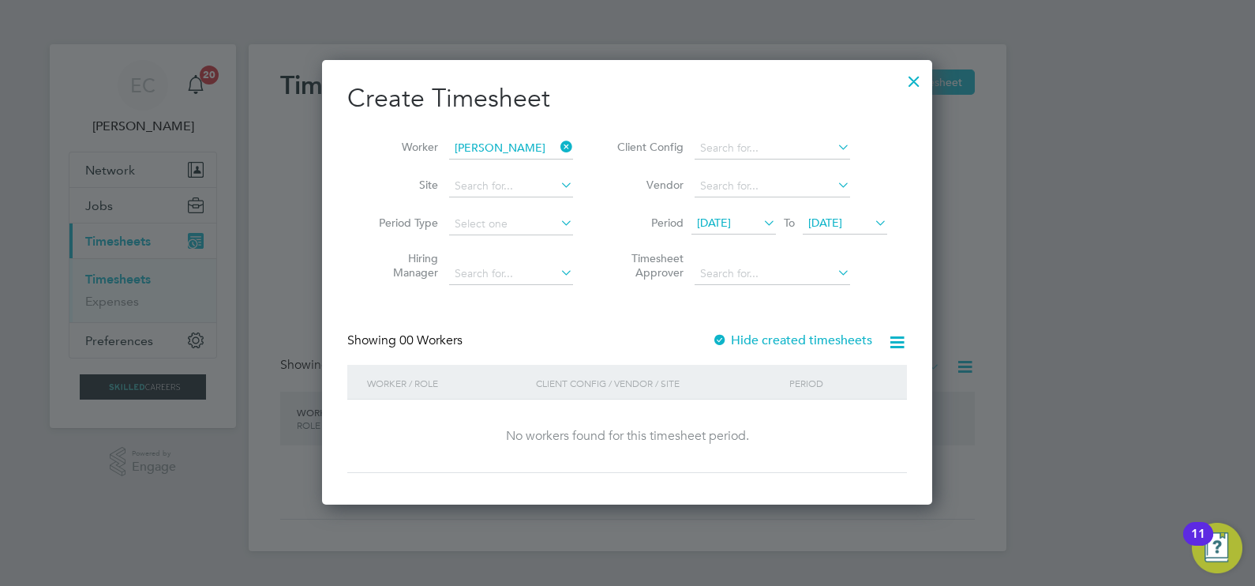
click at [557, 153] on icon at bounding box center [557, 147] width 0 height 22
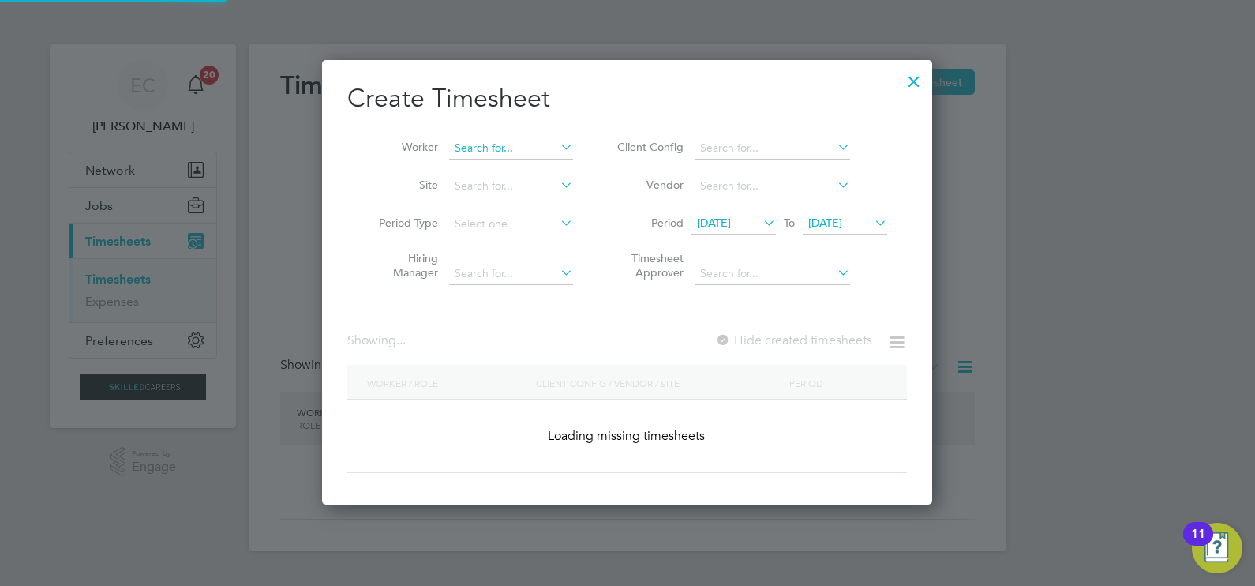
click at [537, 152] on input at bounding box center [511, 148] width 124 height 22
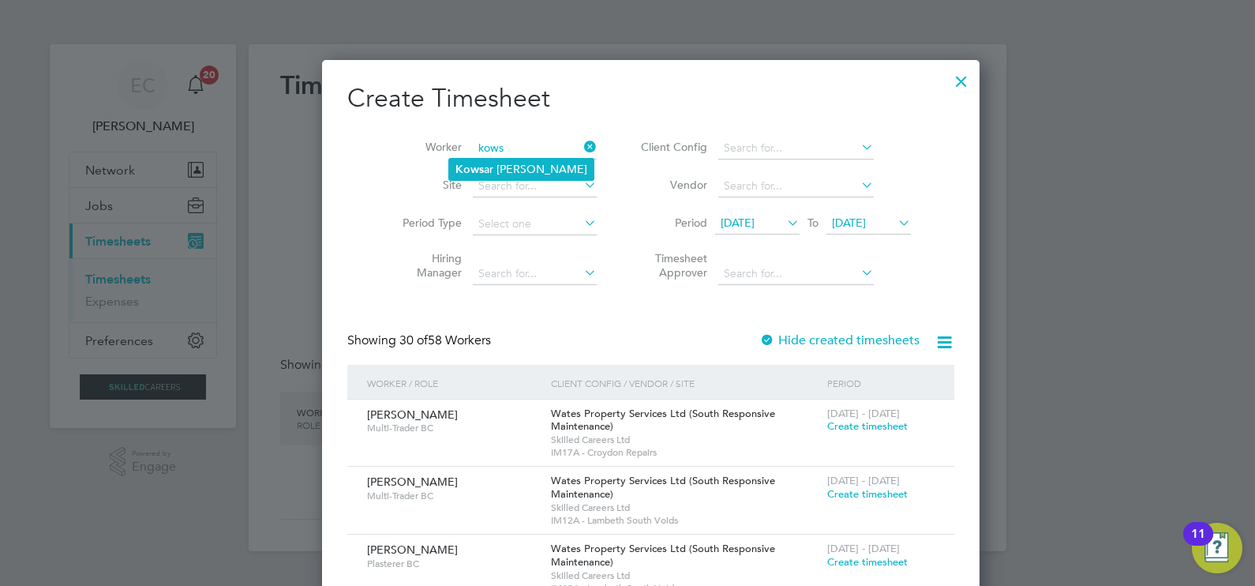
click at [508, 162] on li "Kows ar [PERSON_NAME]" at bounding box center [521, 169] width 144 height 21
type input "[PERSON_NAME]"
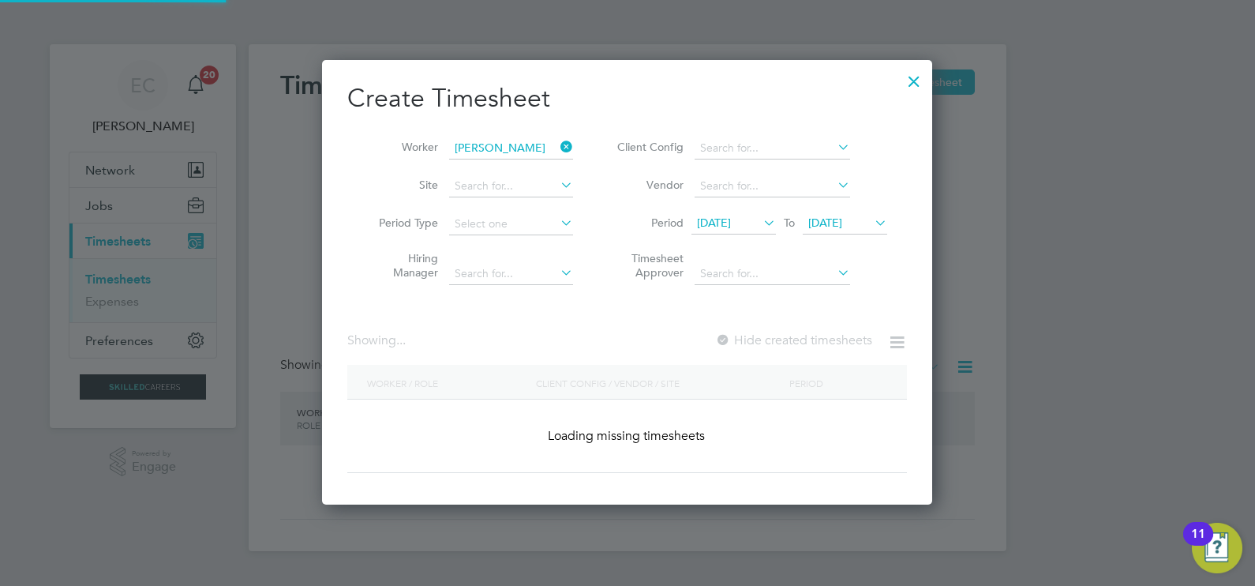
scroll to position [438, 611]
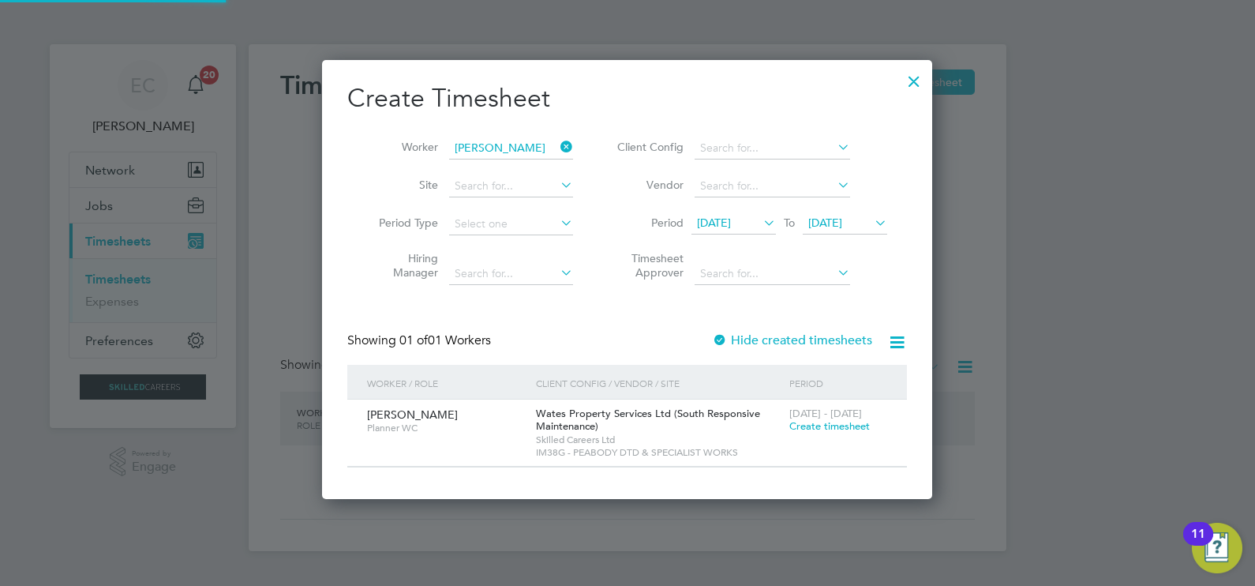
click at [818, 426] on span "Create timesheet" at bounding box center [829, 425] width 80 height 13
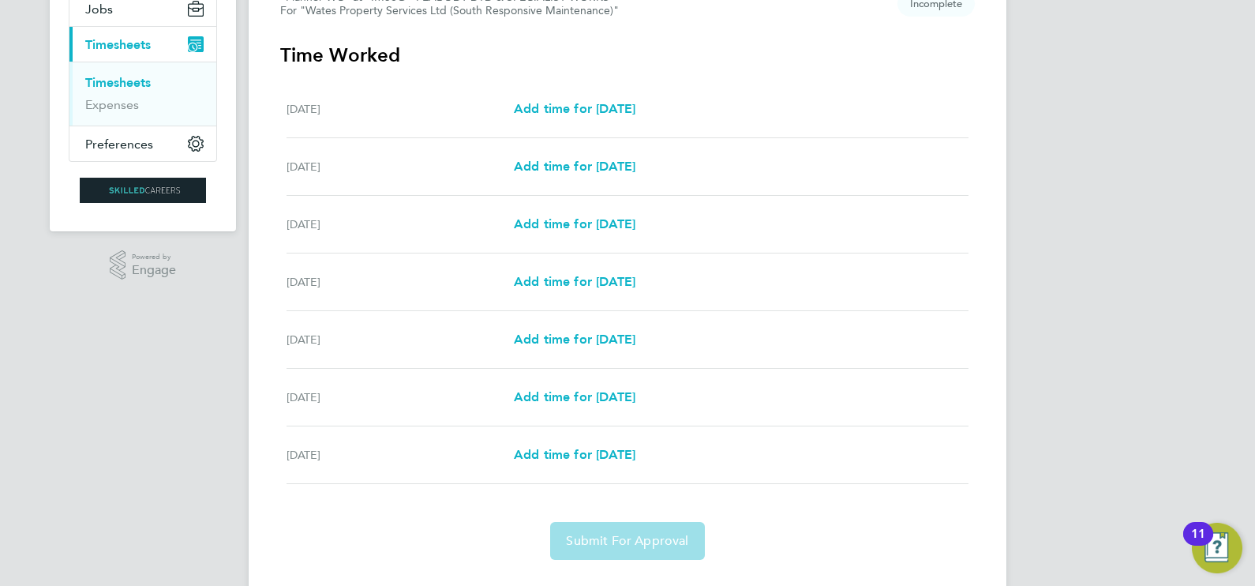
scroll to position [196, 0]
click at [597, 280] on span "Add time for [DATE]" at bounding box center [575, 281] width 122 height 15
select select "30"
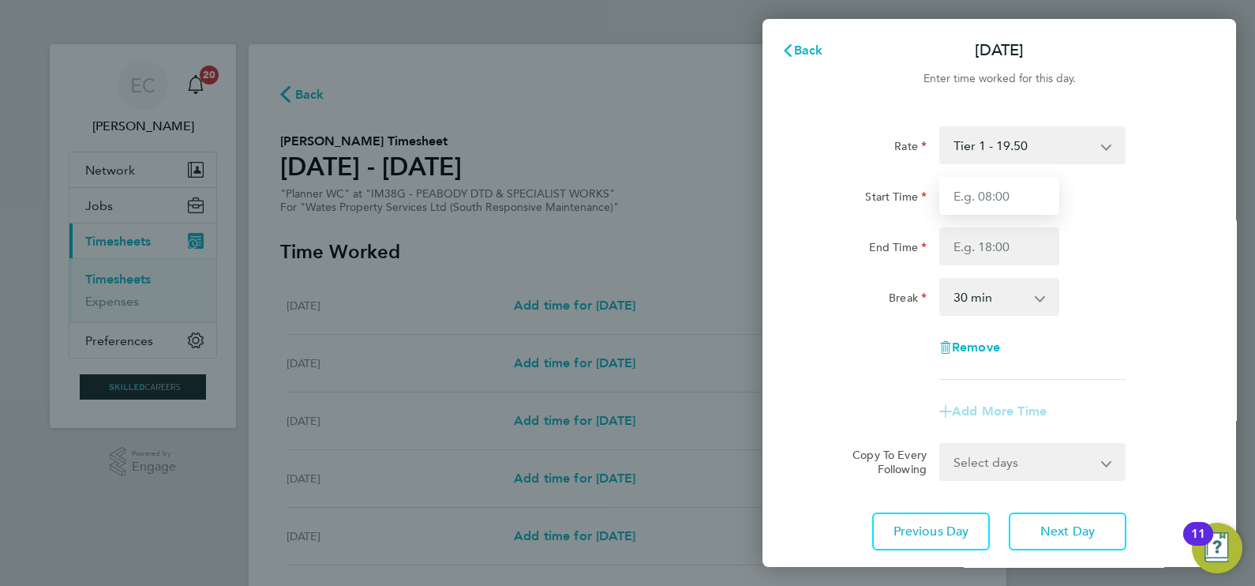
click at [1016, 193] on input "Start Time" at bounding box center [999, 196] width 120 height 38
type input "08:00"
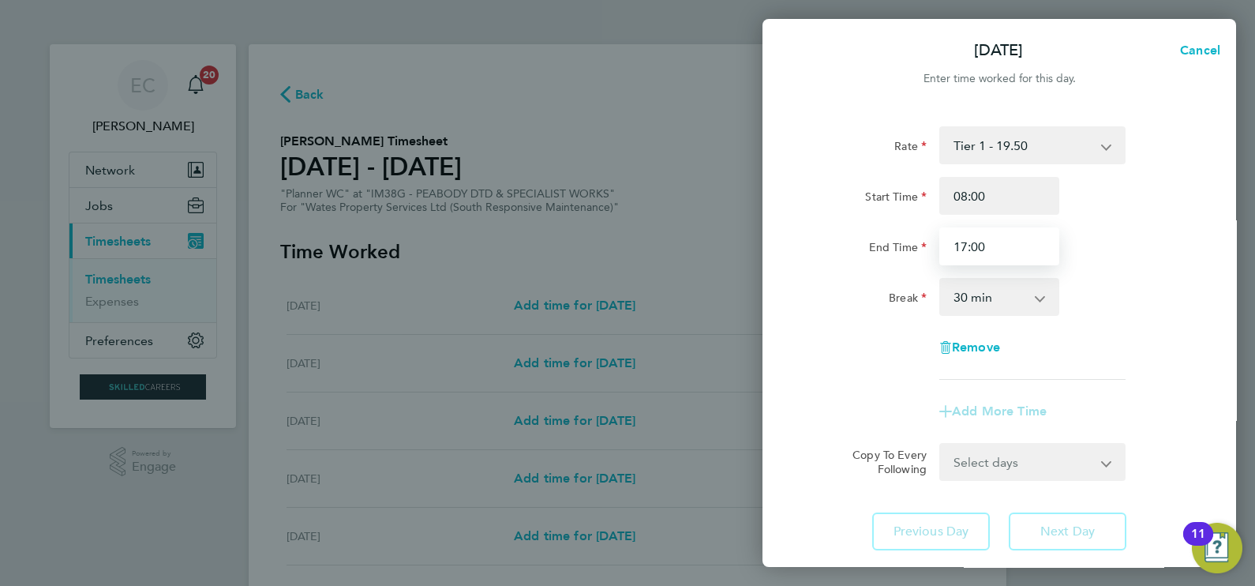
type input "17:00"
click at [1117, 328] on div "Rate Tier 1 - 19.50 Start Time 08:00 End Time 17:00 Break 0 min 15 min 30 min 4…" at bounding box center [998, 252] width 385 height 253
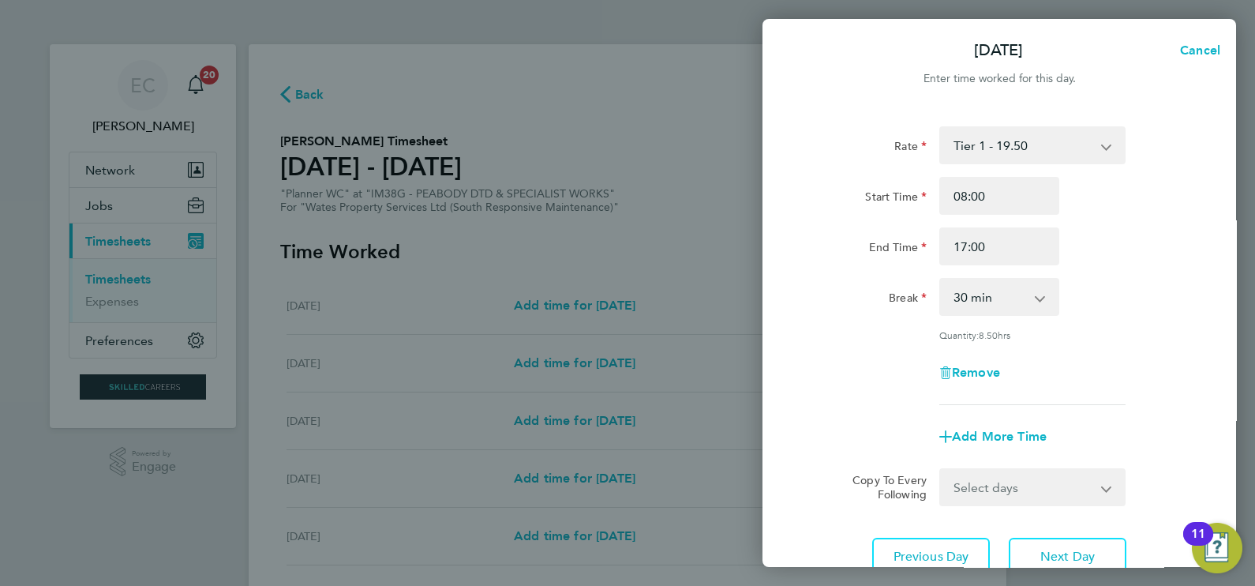
click at [1025, 488] on select "Select days Day [DATE] [DATE] [DATE]" at bounding box center [1024, 487] width 166 height 35
select select "FRI"
click at [941, 470] on select "Select days Day [DATE] [DATE] [DATE]" at bounding box center [1024, 487] width 166 height 35
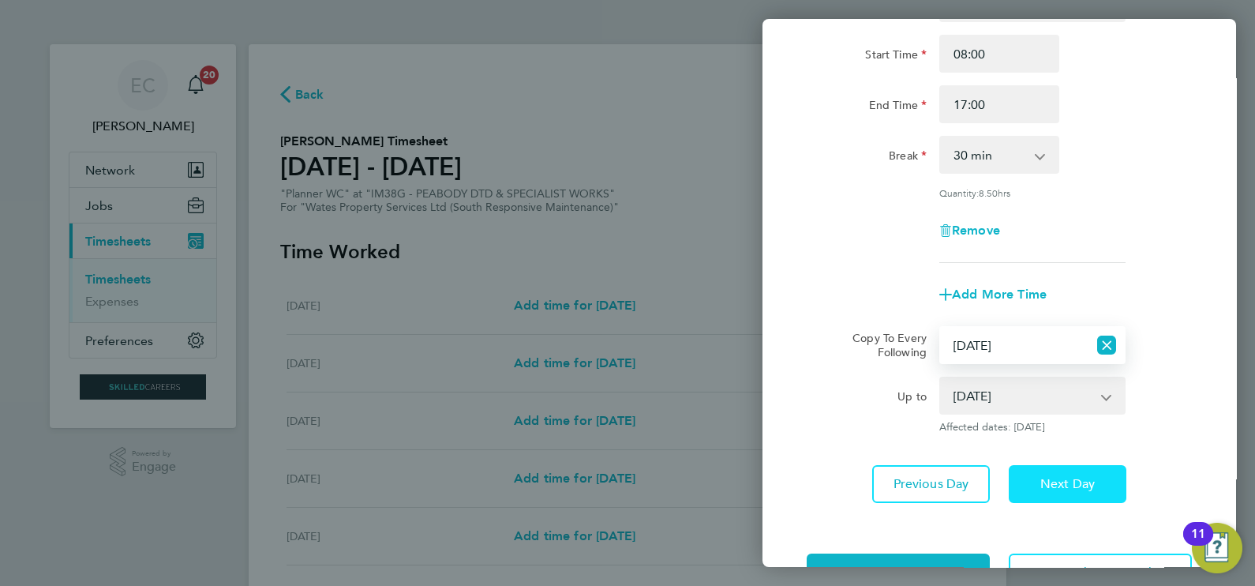
scroll to position [195, 0]
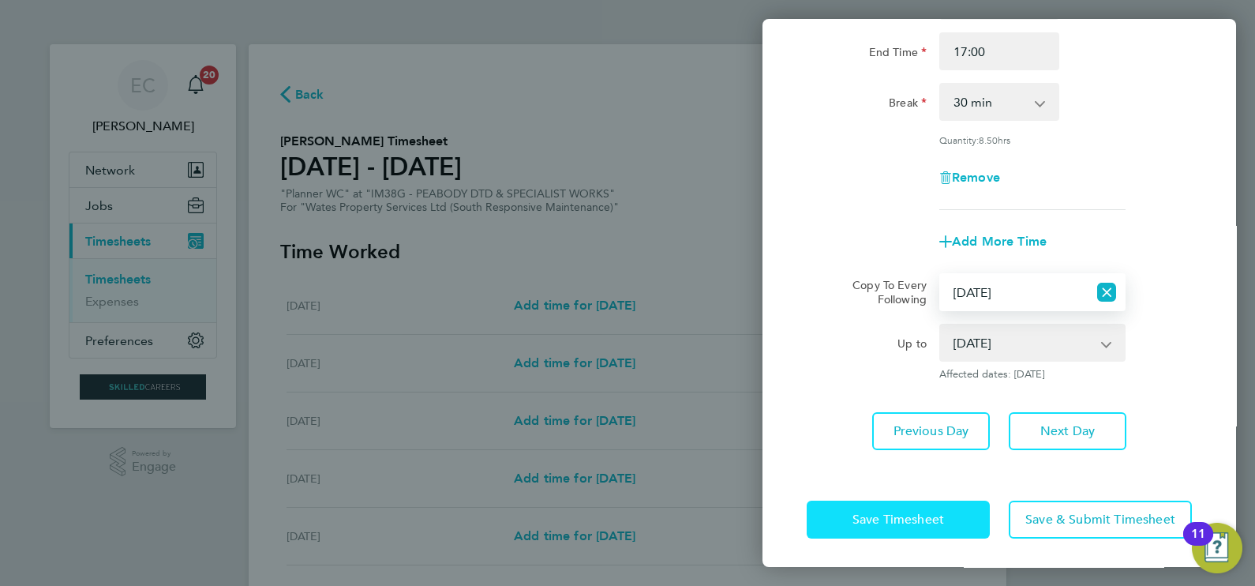
click at [931, 529] on button "Save Timesheet" at bounding box center [897, 519] width 183 height 38
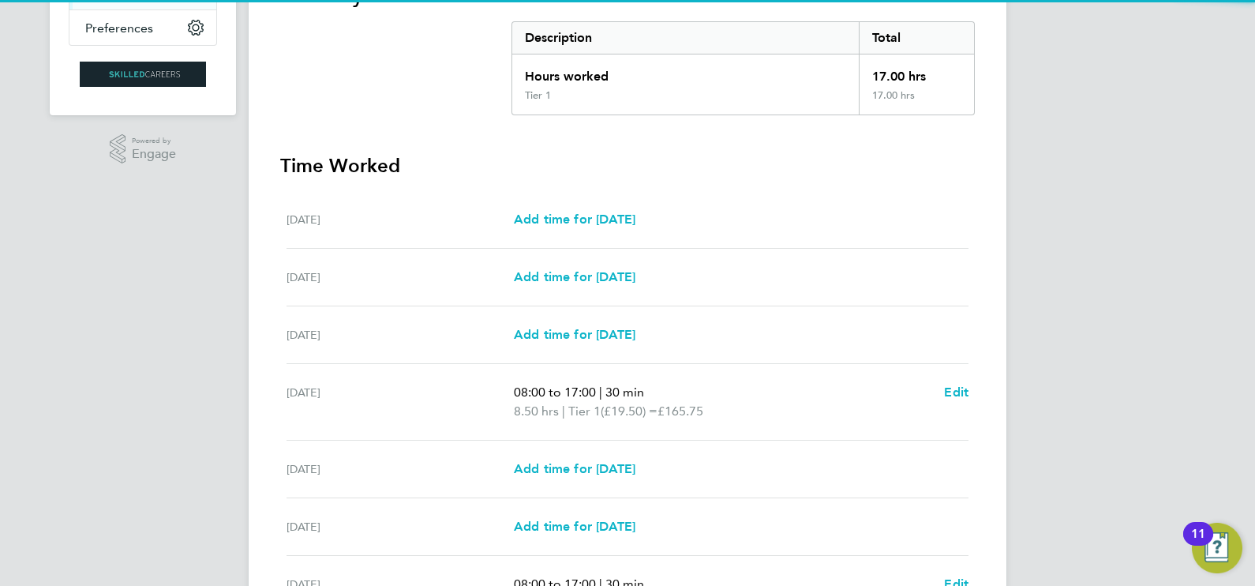
scroll to position [496, 0]
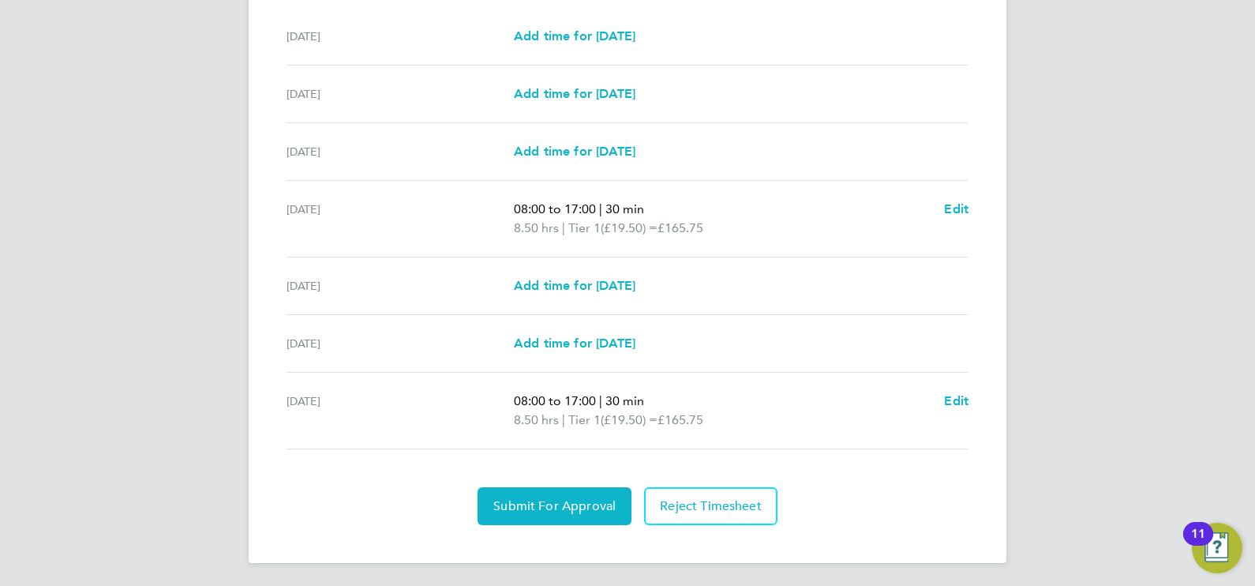
click at [639, 273] on div "[DATE] Add time for [DATE] Add time for [DATE]" at bounding box center [627, 286] width 682 height 58
click at [635, 279] on span "Add time for [DATE]" at bounding box center [575, 285] width 122 height 15
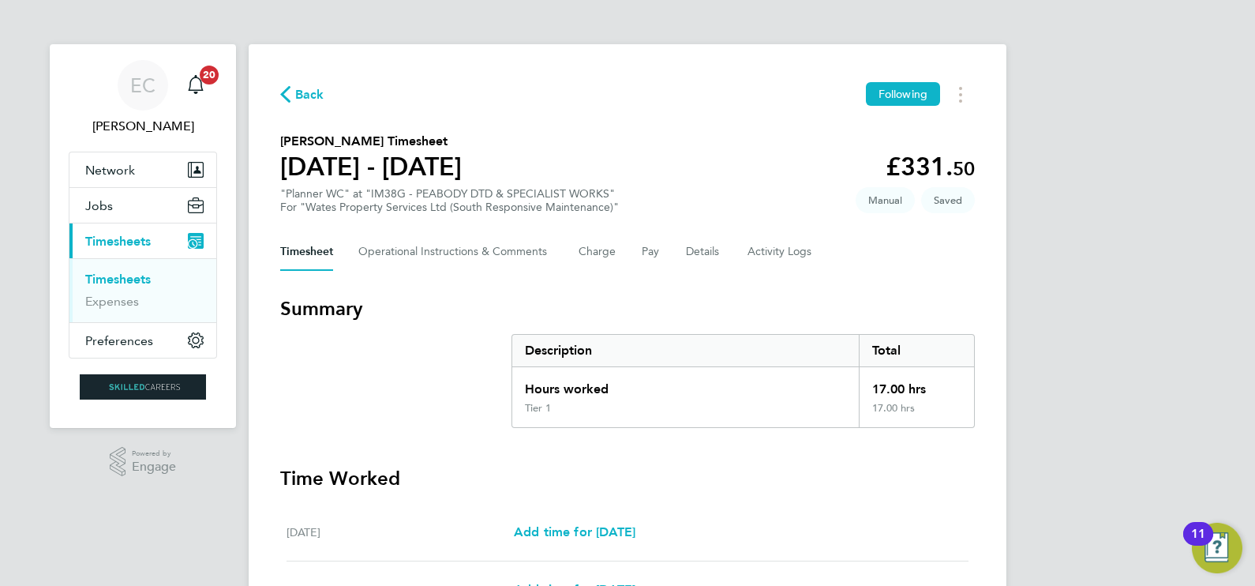
select select "30"
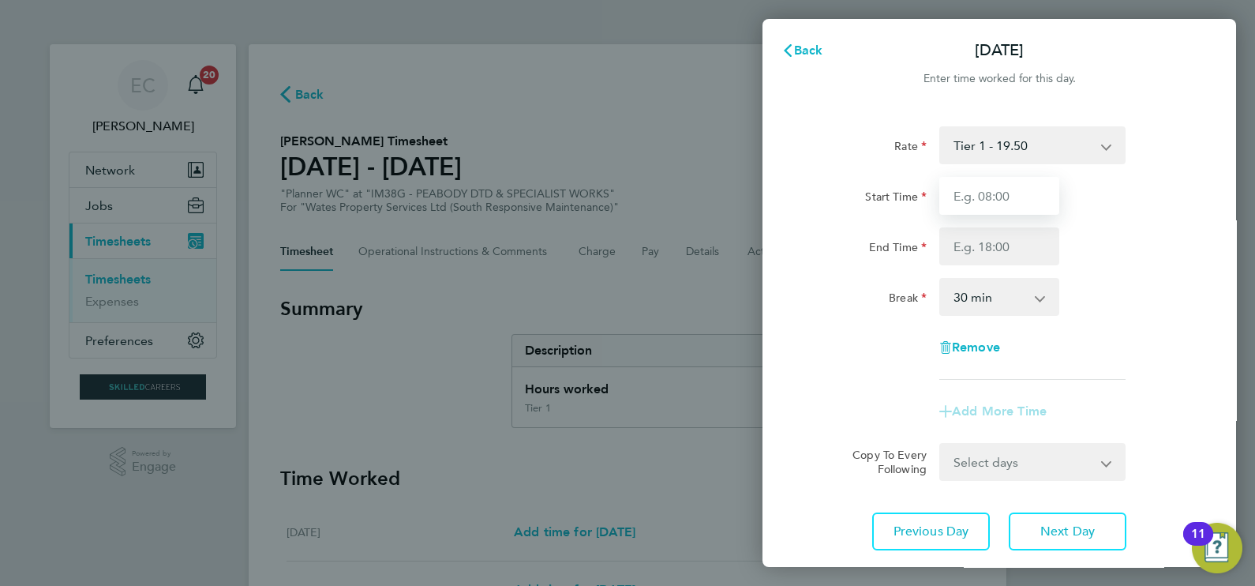
click at [980, 206] on input "Start Time" at bounding box center [999, 196] width 120 height 38
type input "08:00"
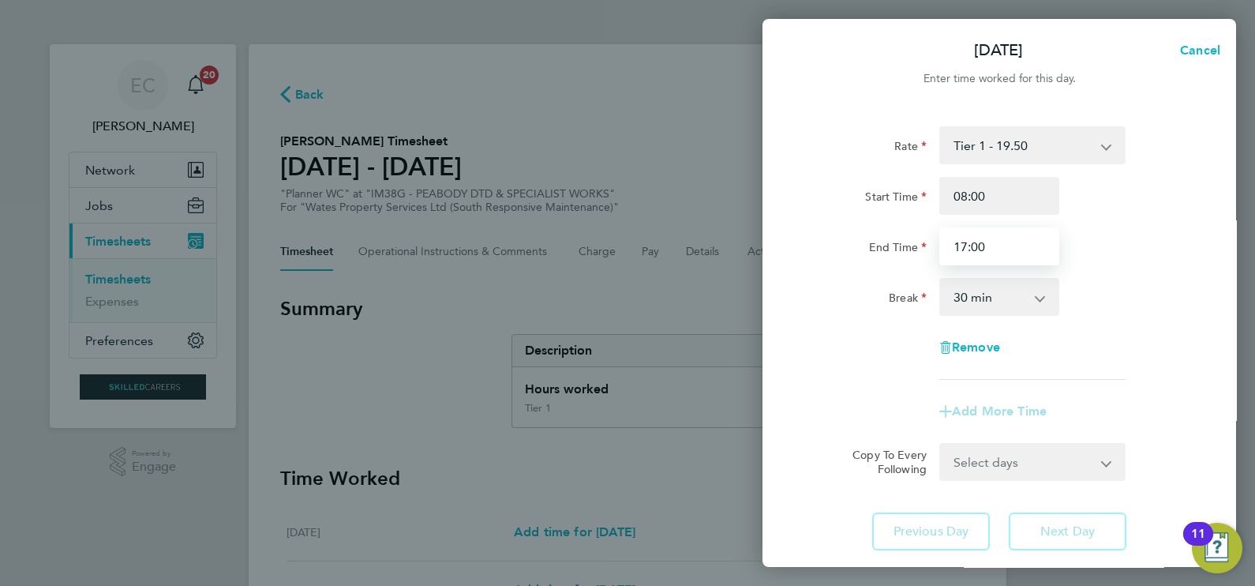
type input "17:00"
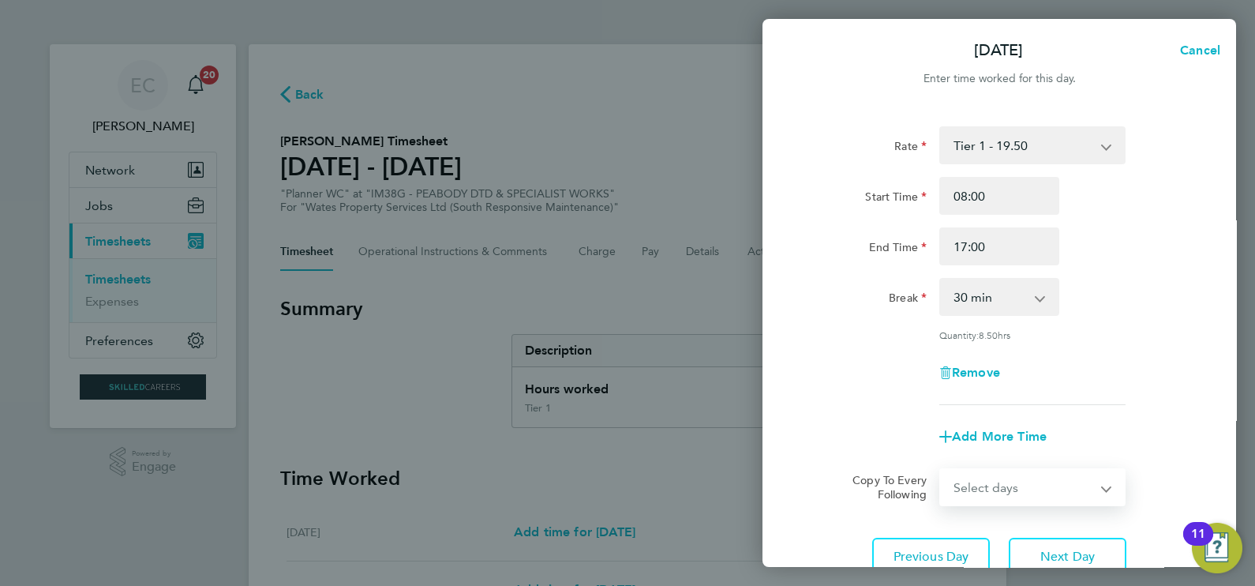
click at [1016, 451] on form "Rate Tier 1 - 19.50 Start Time 08:00 End Time 17:00 Break 0 min 15 min 30 min 4…" at bounding box center [998, 316] width 385 height 380
select select "THU"
click at [941, 470] on select "Select days Day [DATE] [DATE]" at bounding box center [1024, 487] width 166 height 35
select select "[DATE]"
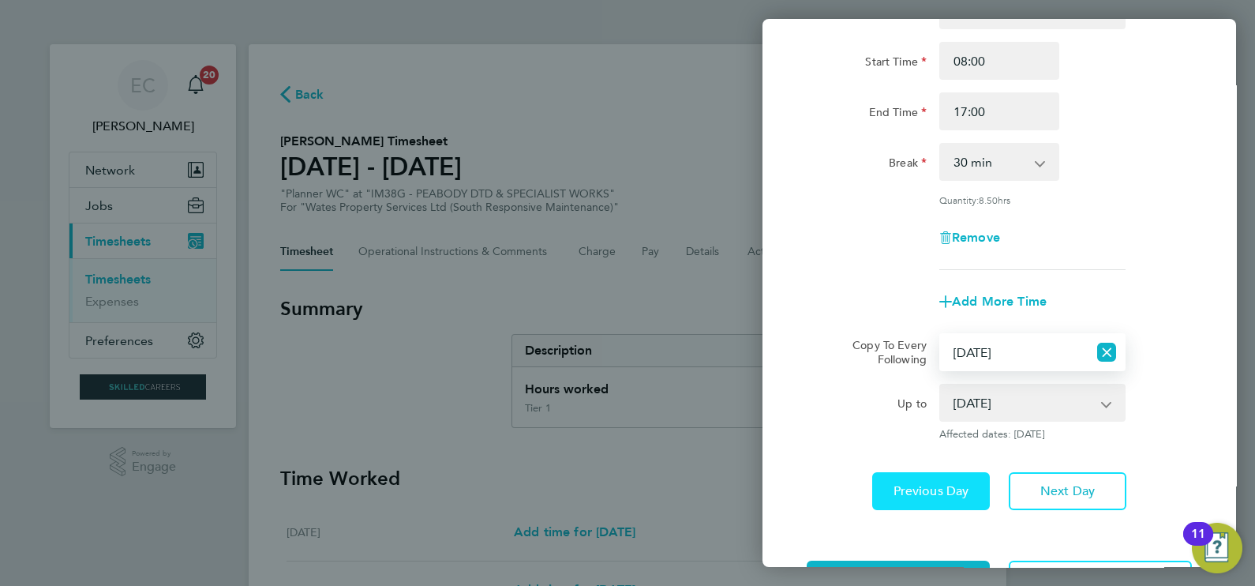
scroll to position [195, 0]
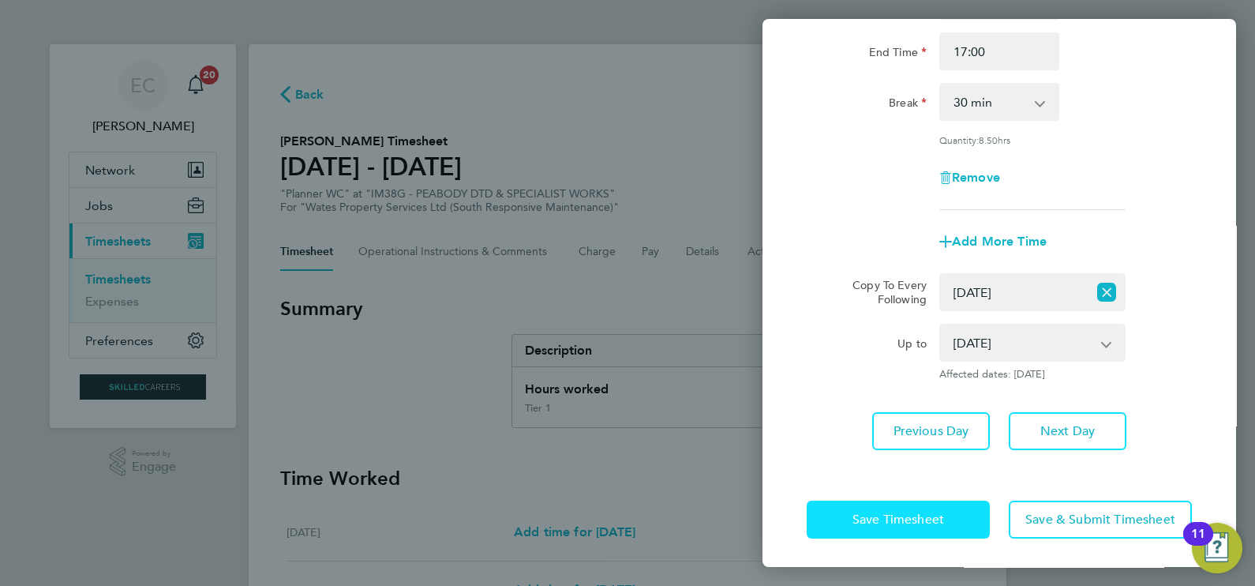
click at [934, 500] on button "Save Timesheet" at bounding box center [897, 519] width 183 height 38
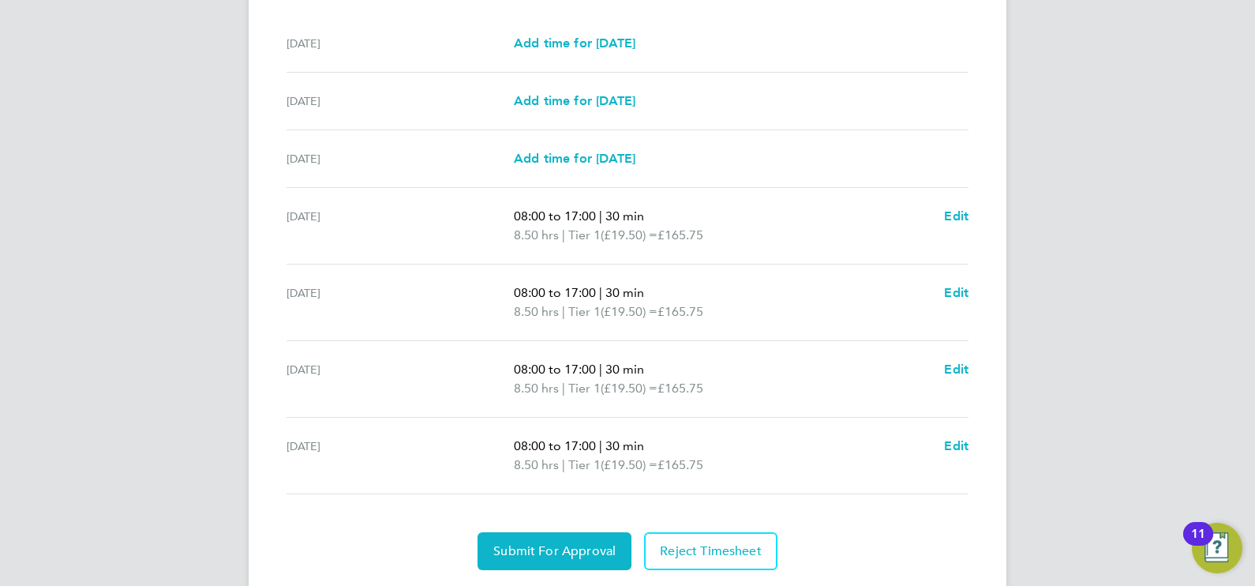
scroll to position [533, 0]
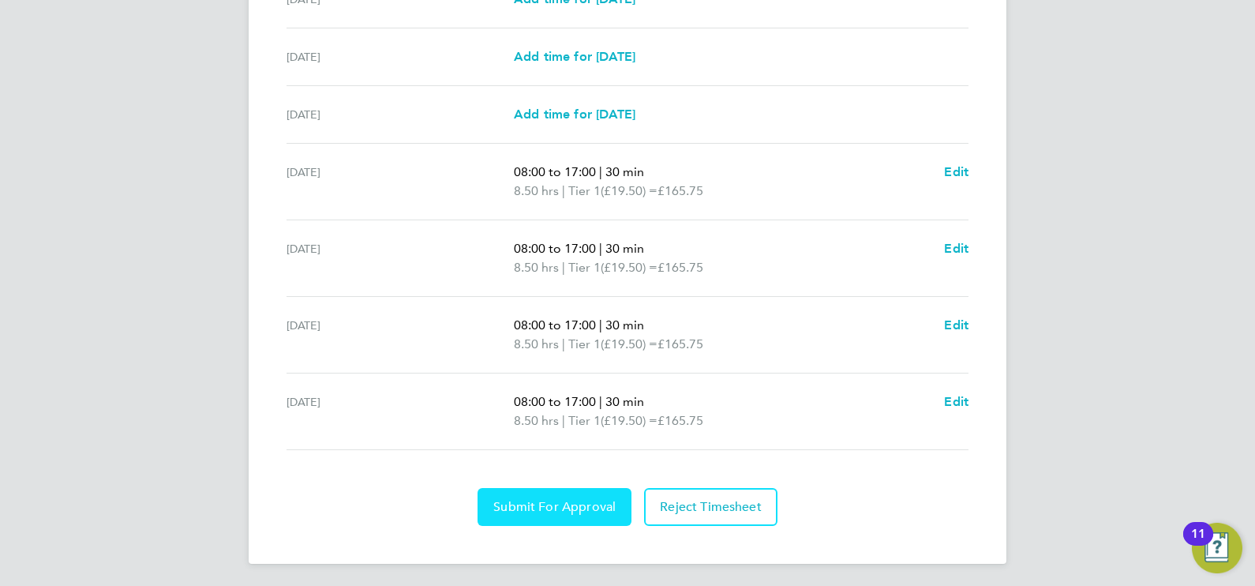
click at [572, 499] on span "Submit For Approval" at bounding box center [554, 507] width 122 height 16
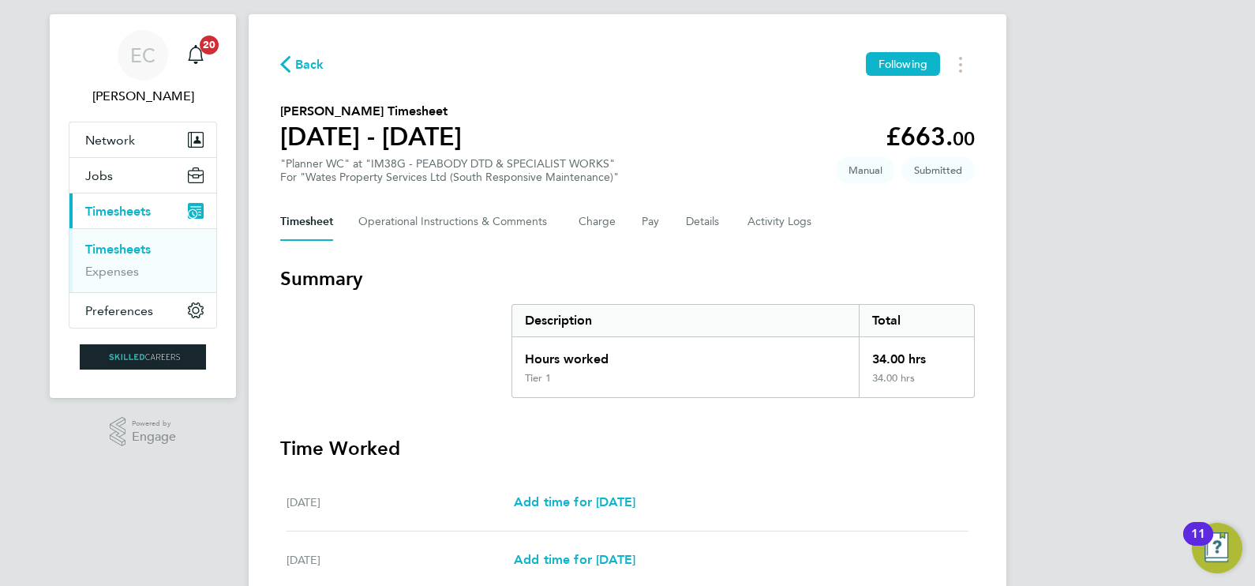
scroll to position [0, 0]
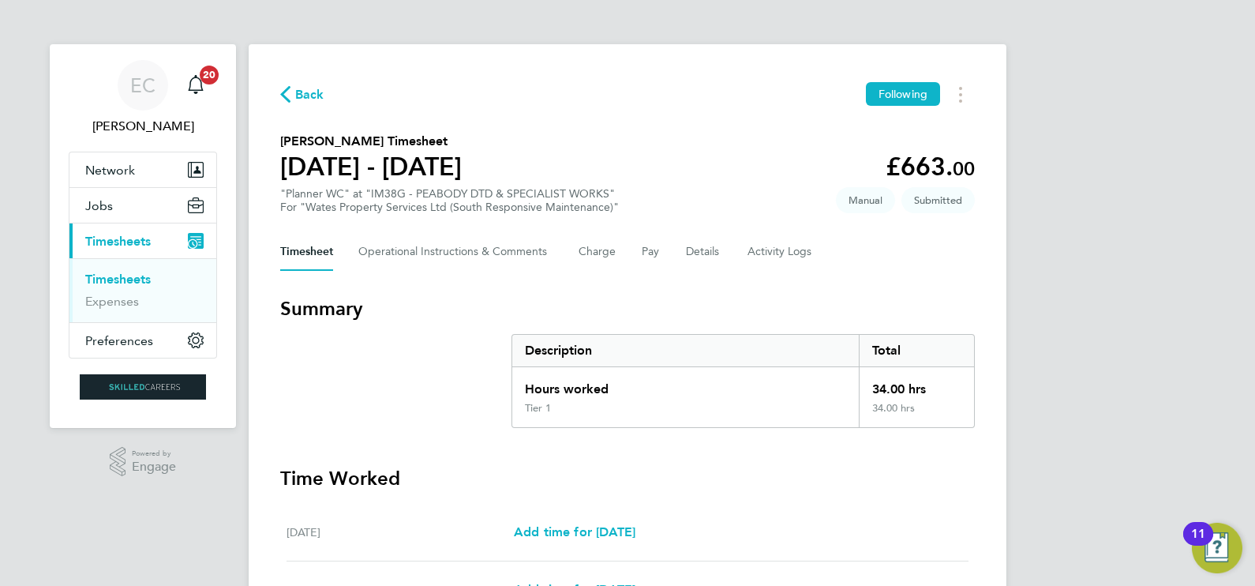
click at [137, 279] on link "Timesheets" at bounding box center [117, 278] width 65 height 15
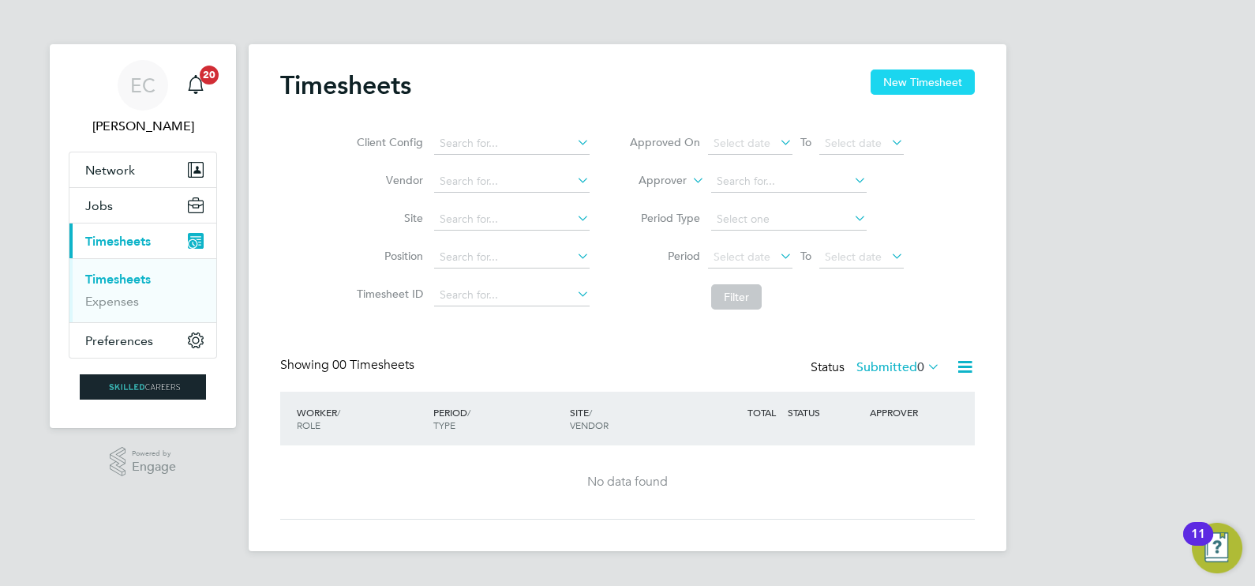
drag, startPoint x: 943, startPoint y: 71, endPoint x: 740, endPoint y: 91, distance: 203.8
click at [942, 70] on button "New Timesheet" at bounding box center [922, 81] width 104 height 25
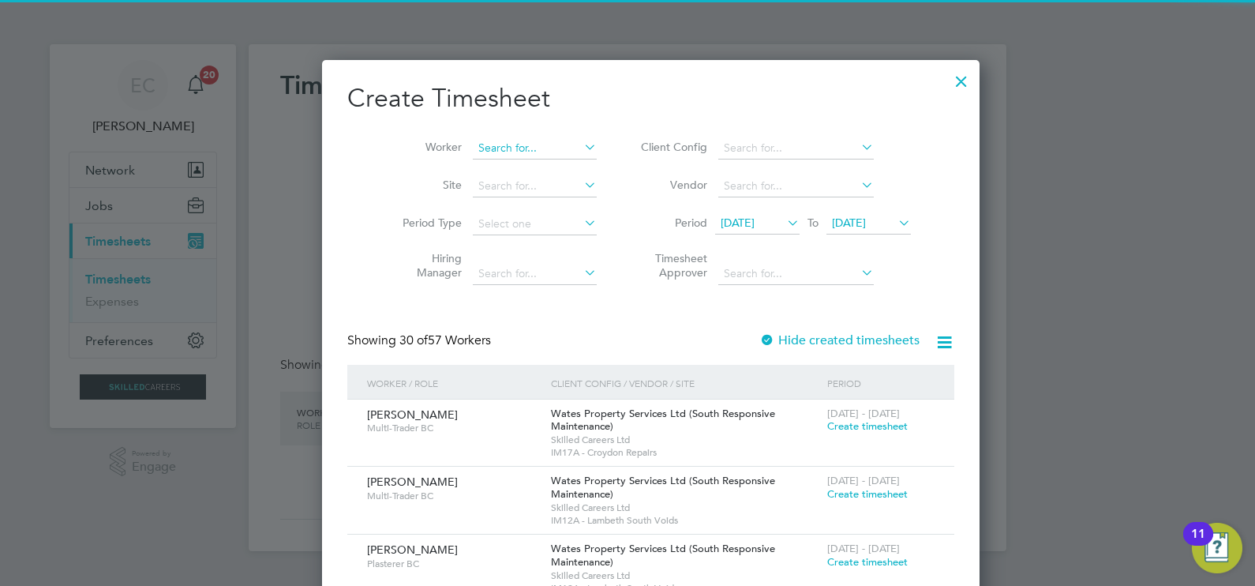
scroll to position [2677, 611]
click at [525, 143] on input at bounding box center [535, 148] width 124 height 22
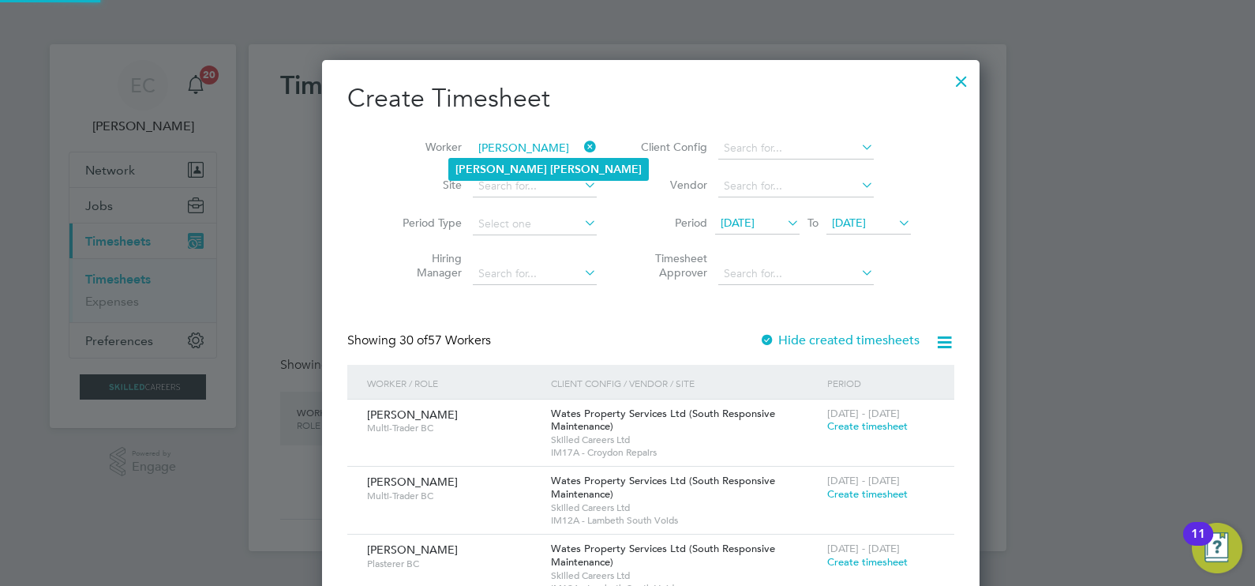
click at [527, 159] on li "[PERSON_NAME]" at bounding box center [548, 169] width 199 height 21
type input "[PERSON_NAME]"
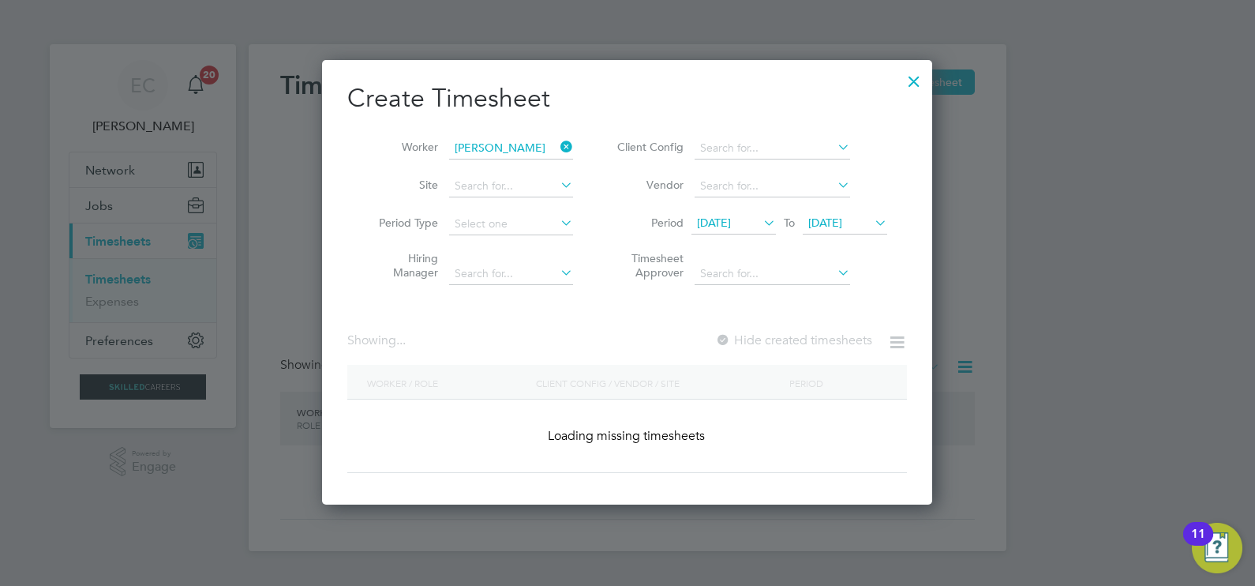
scroll to position [444, 611]
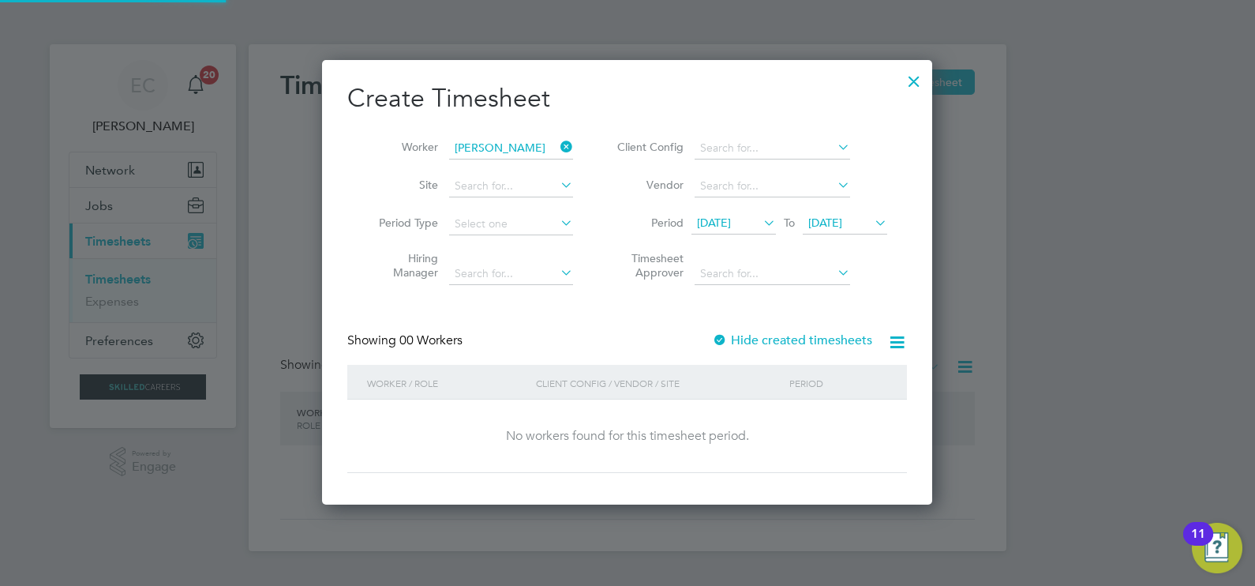
click at [790, 339] on label "Hide created timesheets" at bounding box center [792, 340] width 160 height 16
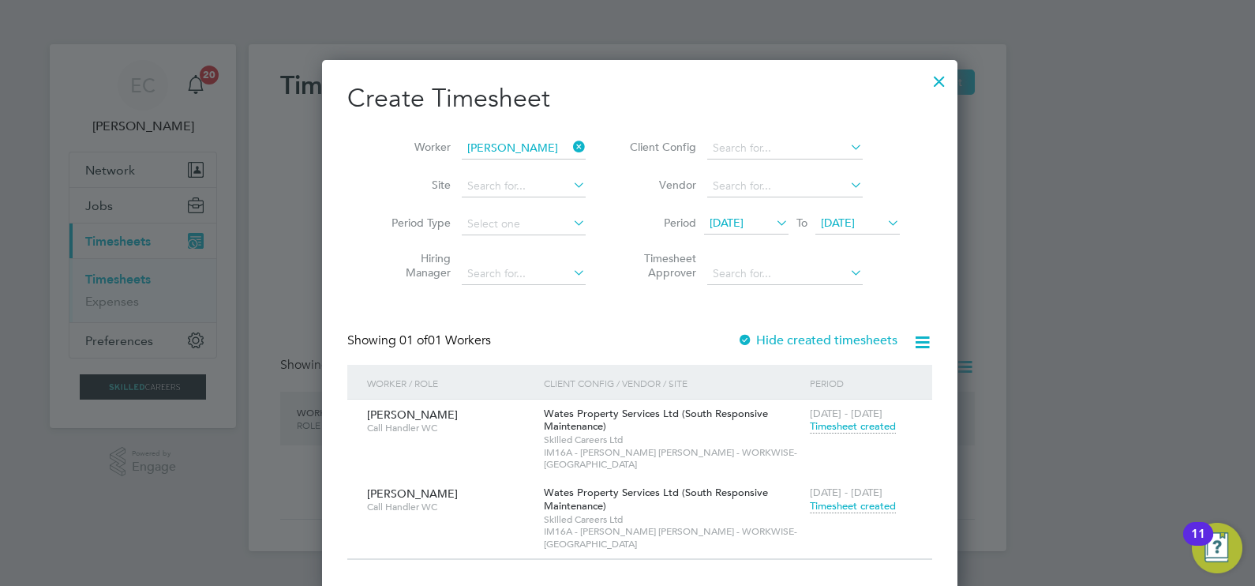
scroll to position [506, 611]
click at [570, 150] on icon at bounding box center [570, 147] width 0 height 22
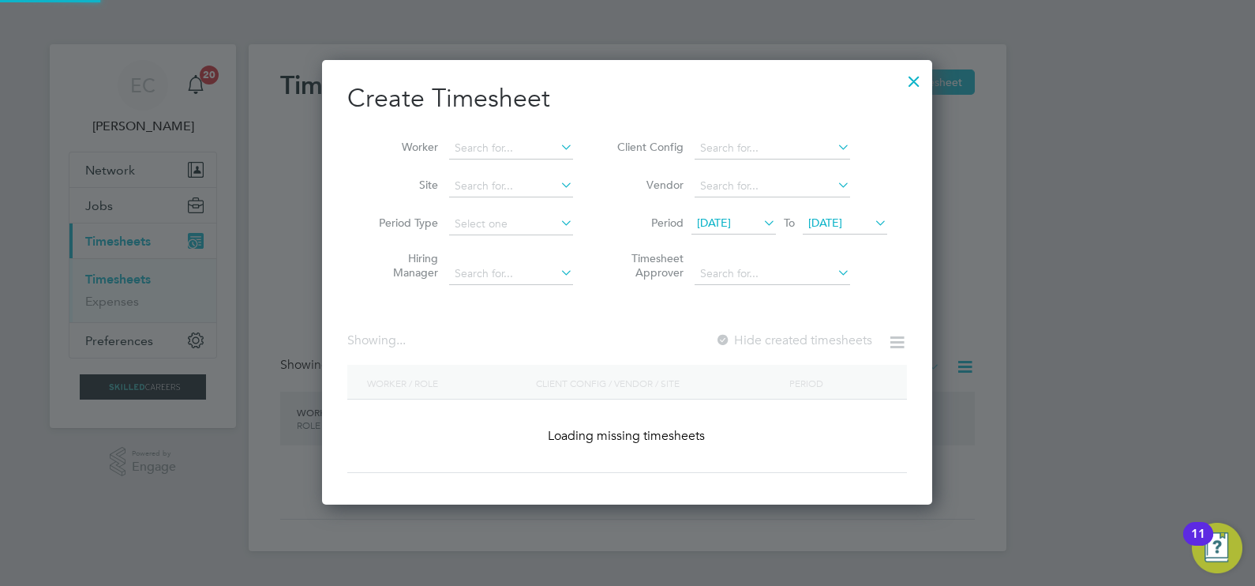
scroll to position [2677, 611]
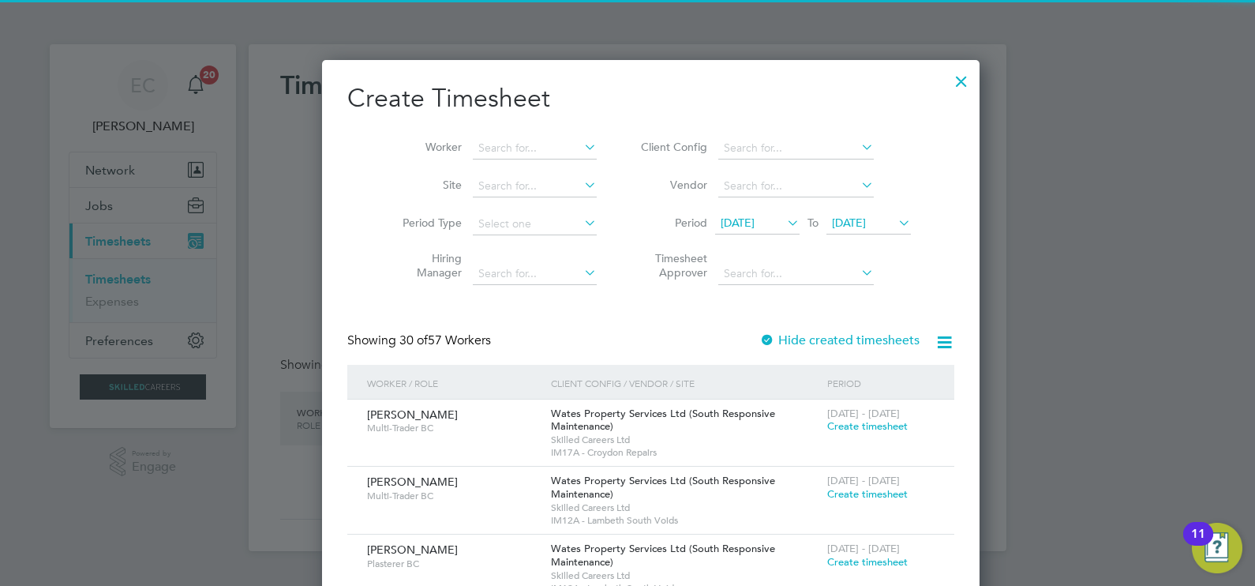
click at [947, 73] on div at bounding box center [961, 77] width 28 height 28
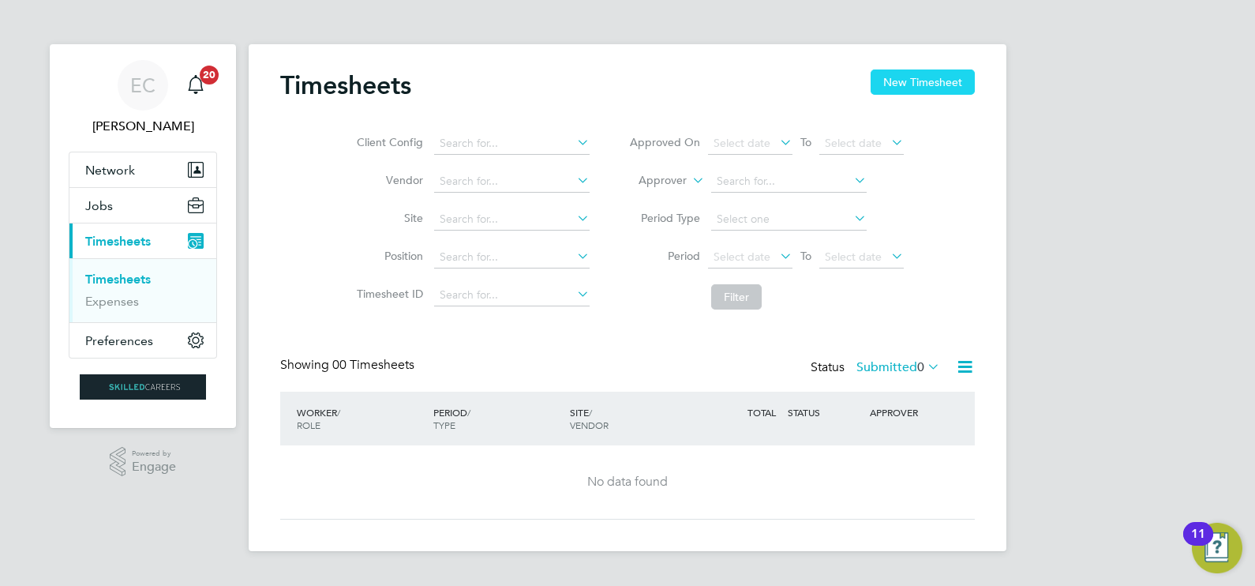
drag, startPoint x: 931, startPoint y: 91, endPoint x: 931, endPoint y: 78, distance: 12.6
click at [931, 91] on button "New Timesheet" at bounding box center [922, 81] width 104 height 25
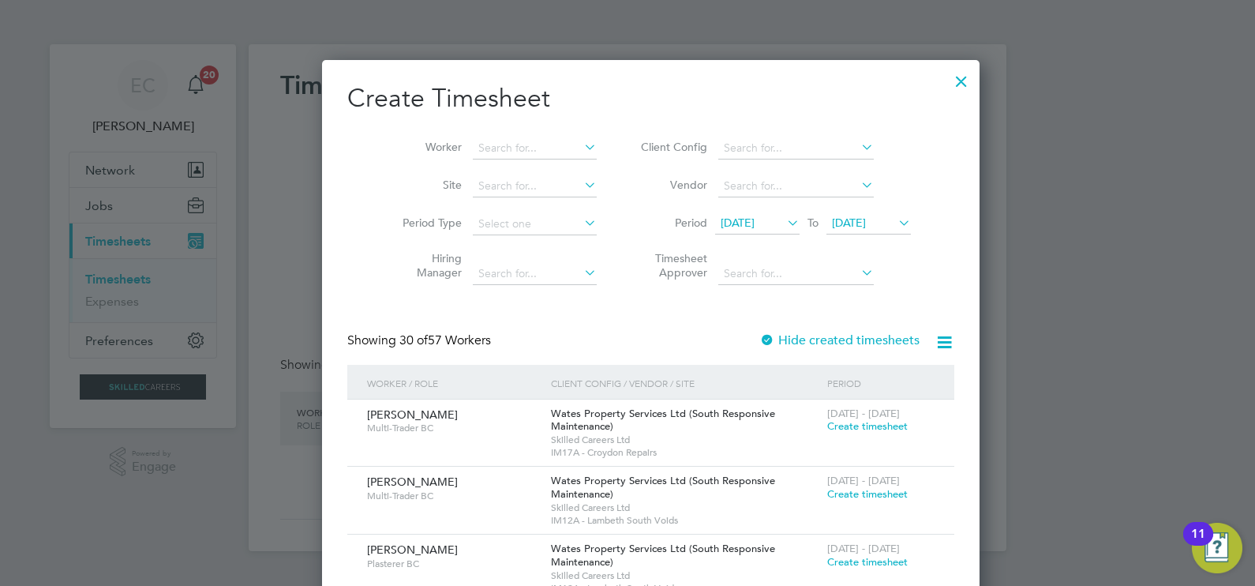
click at [870, 69] on button "New Timesheet" at bounding box center [922, 81] width 104 height 25
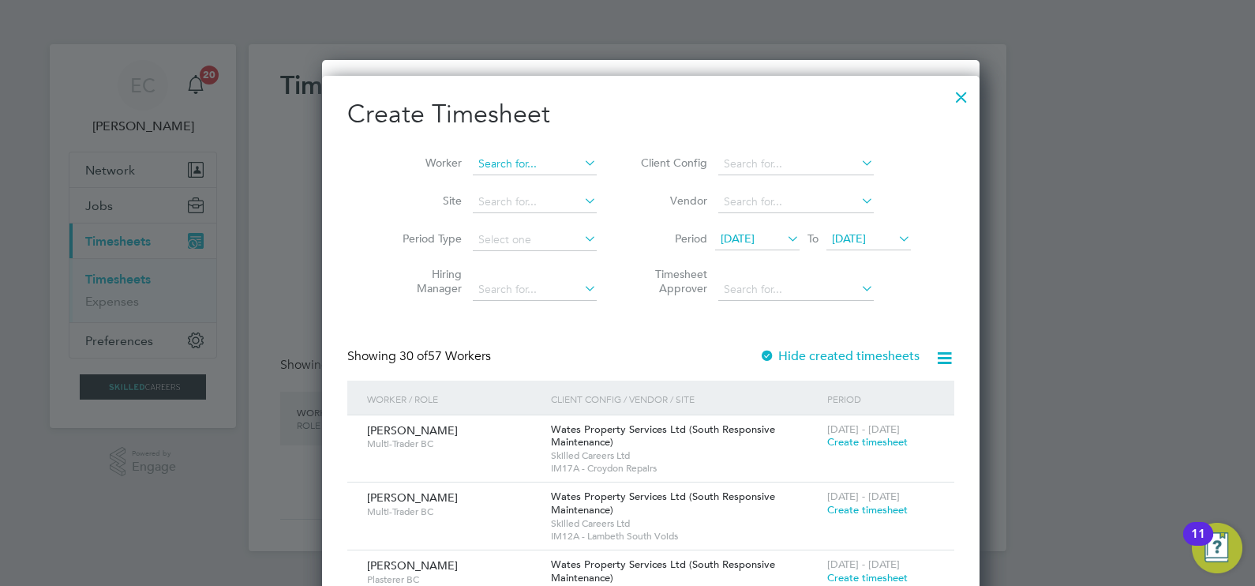
click at [473, 158] on input at bounding box center [535, 164] width 124 height 22
click at [497, 181] on b "Mul" at bounding box center [495, 184] width 20 height 13
type input "[PERSON_NAME]"
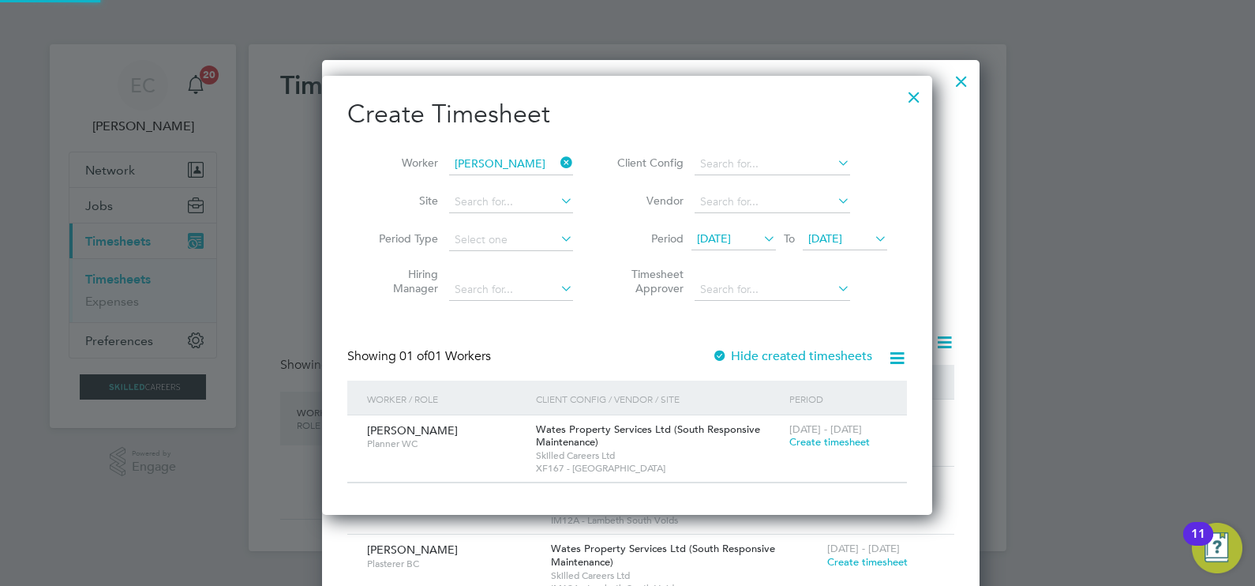
scroll to position [438, 611]
click at [908, 92] on div at bounding box center [914, 93] width 28 height 28
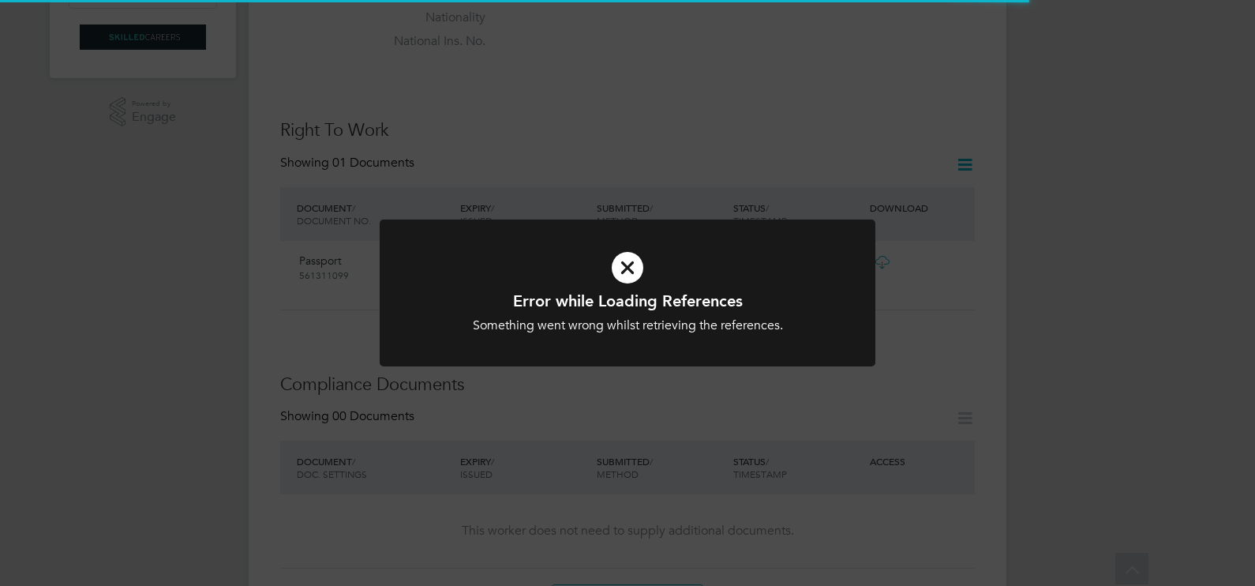
scroll to position [493, 0]
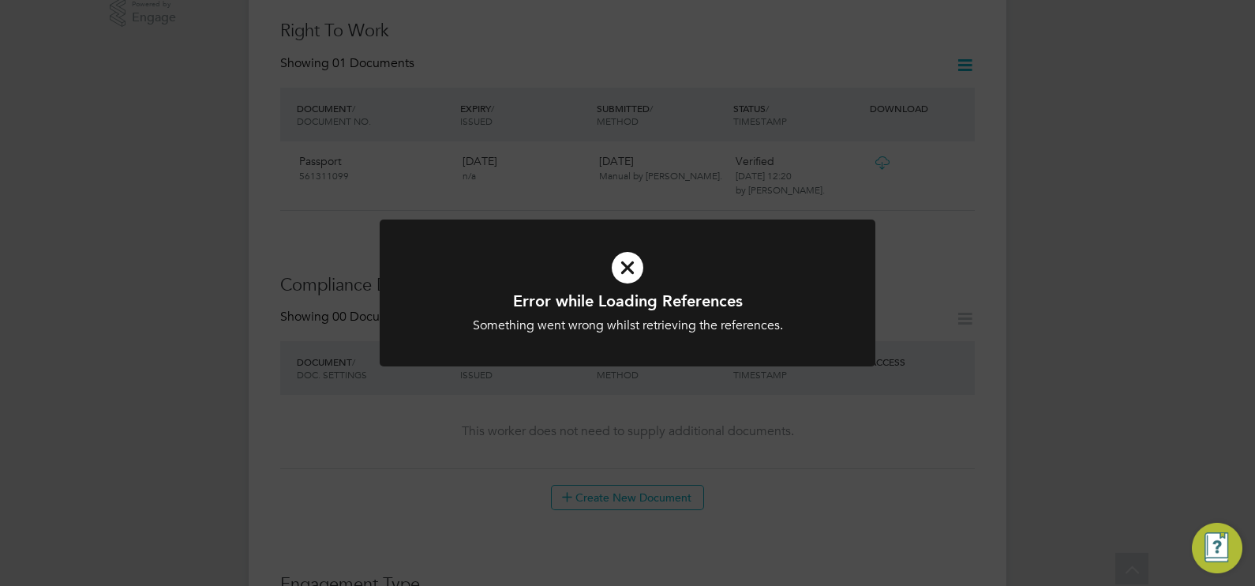
click at [918, 297] on div "Error while Loading References Something went wrong whilst retrieving the refer…" at bounding box center [627, 293] width 1255 height 586
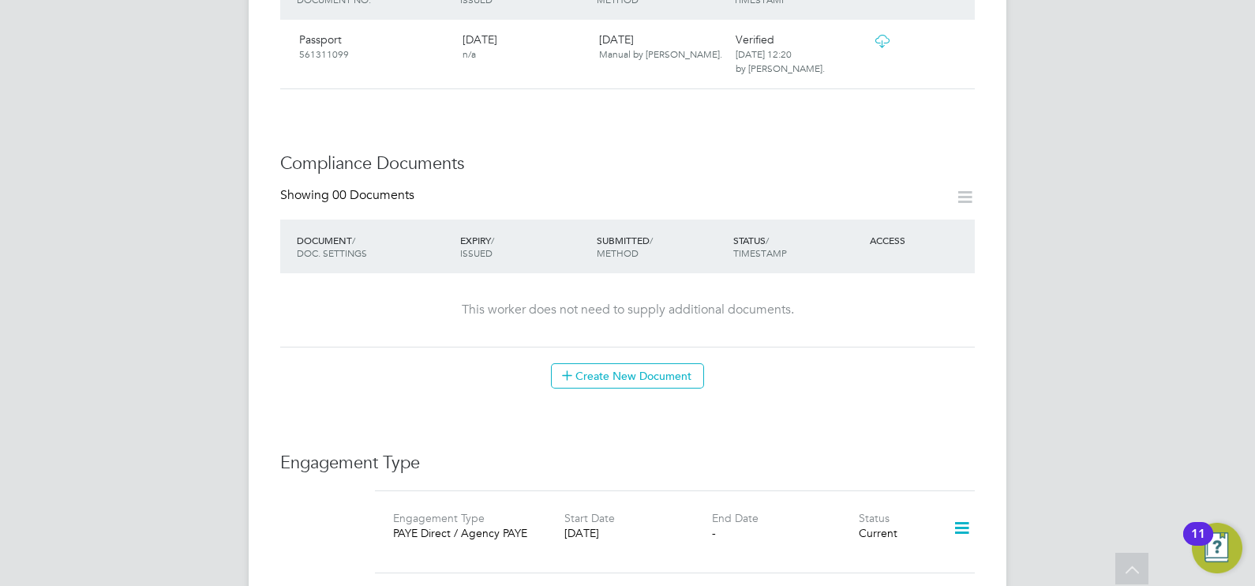
scroll to position [0, 0]
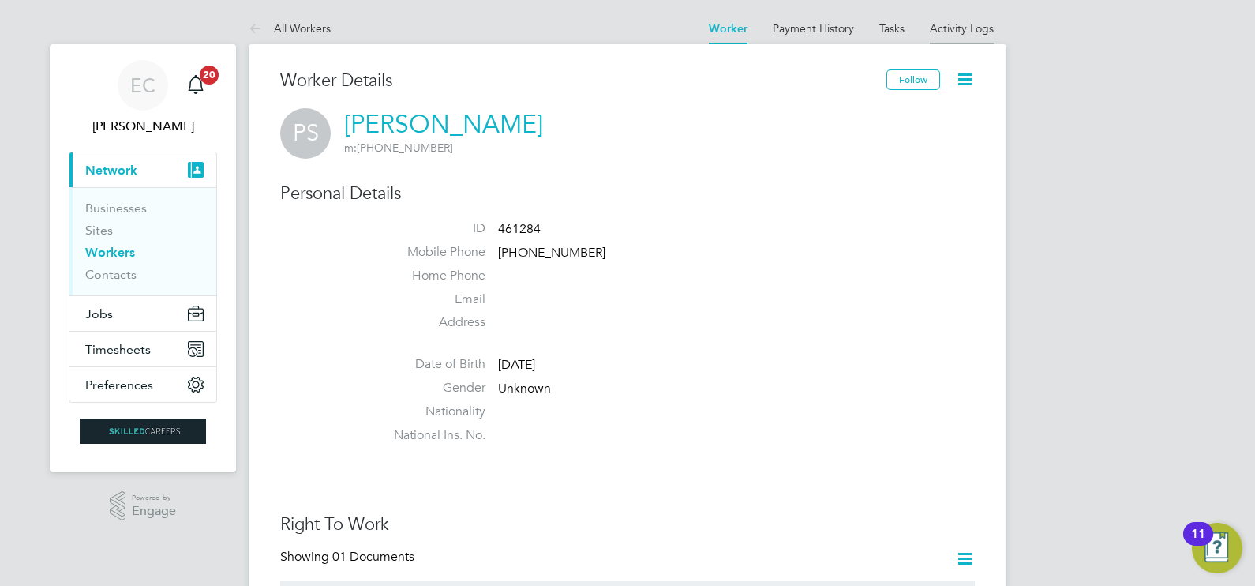
click at [963, 28] on link "Activity Logs" at bounding box center [962, 28] width 64 height 14
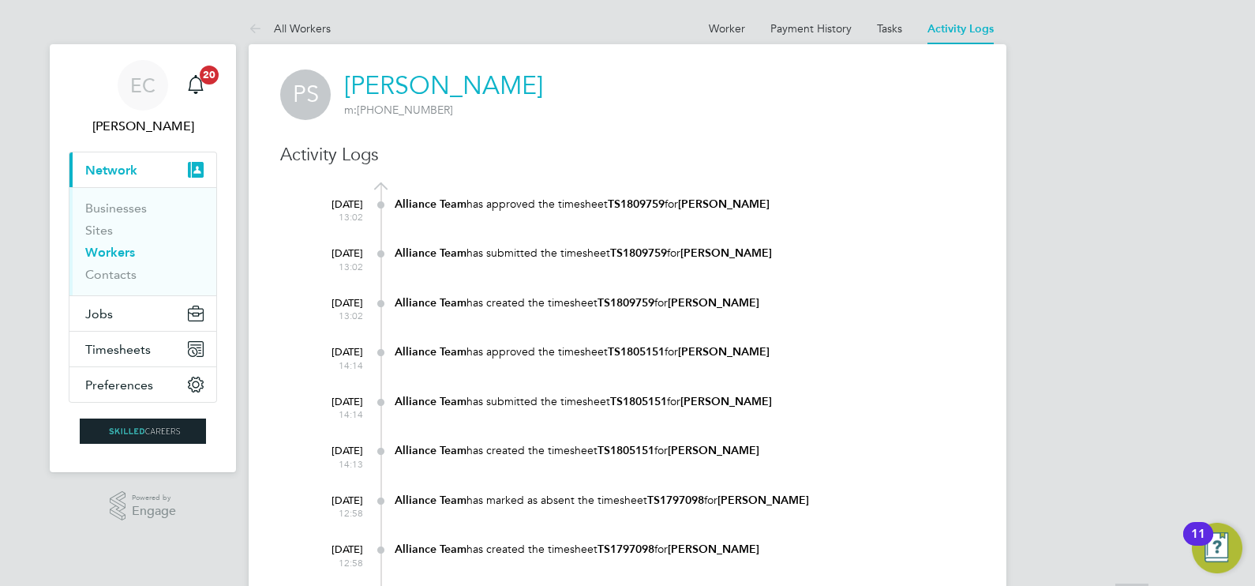
drag, startPoint x: 937, startPoint y: 466, endPoint x: 543, endPoint y: 170, distance: 493.2
click at [153, 312] on button "Jobs" at bounding box center [142, 313] width 147 height 35
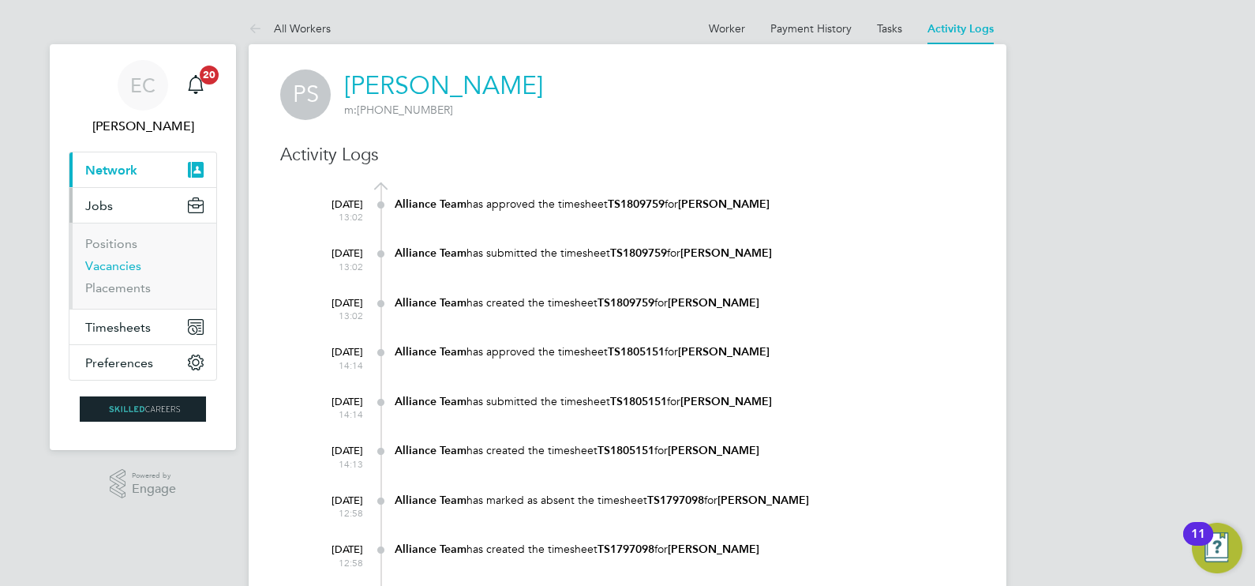
click at [124, 271] on link "Vacancies" at bounding box center [113, 265] width 56 height 15
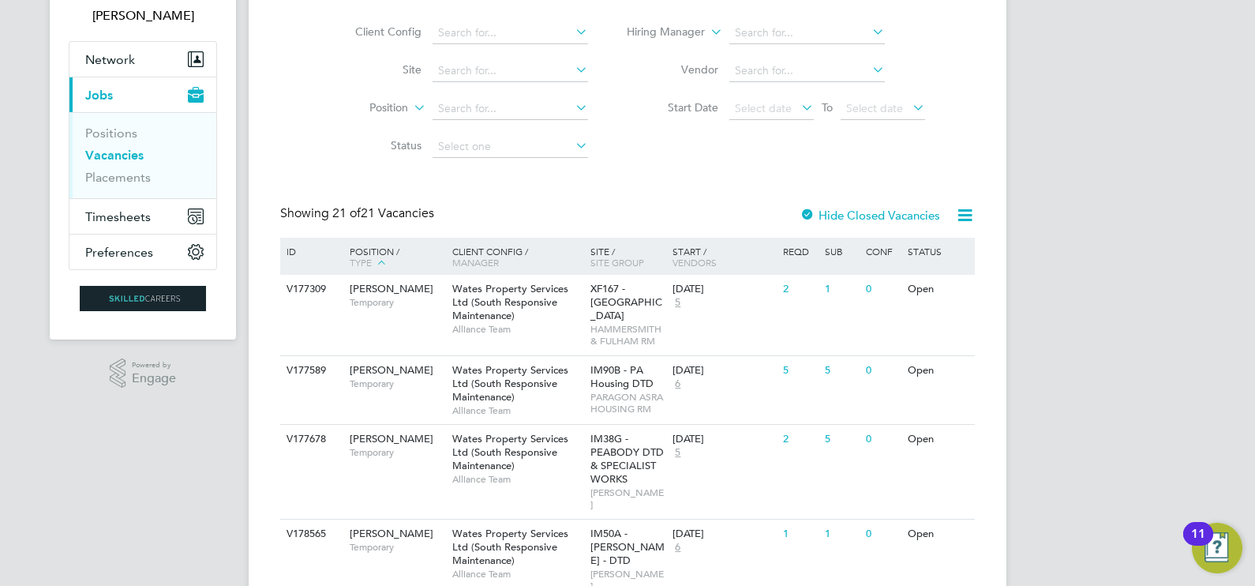
scroll to position [296, 0]
